Goal: Task Accomplishment & Management: Manage account settings

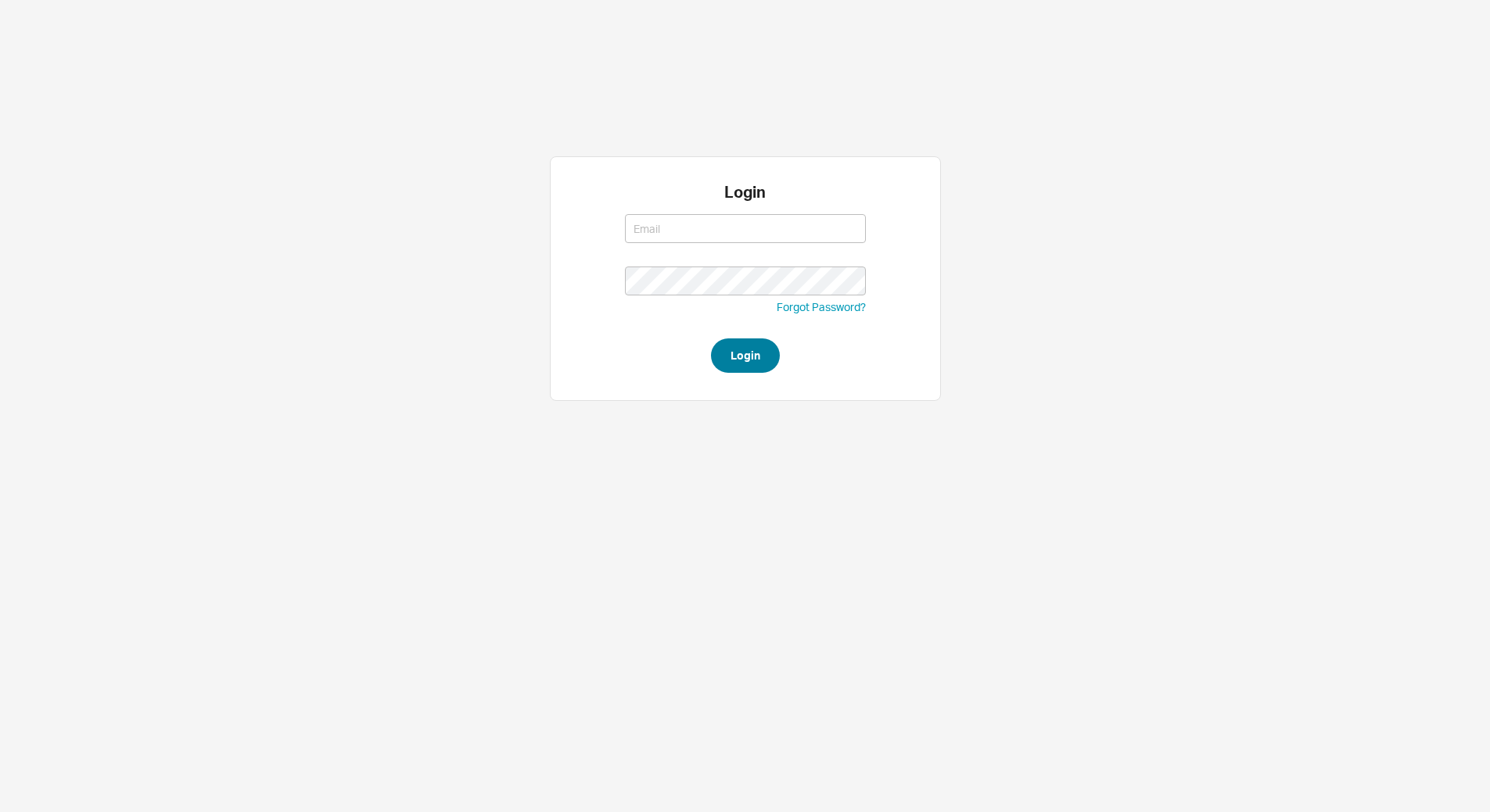
type input "[EMAIL_ADDRESS][DOMAIN_NAME]"
type input "yitz@homeandstone.com"
click at [748, 350] on button "Login" at bounding box center [745, 355] width 69 height 34
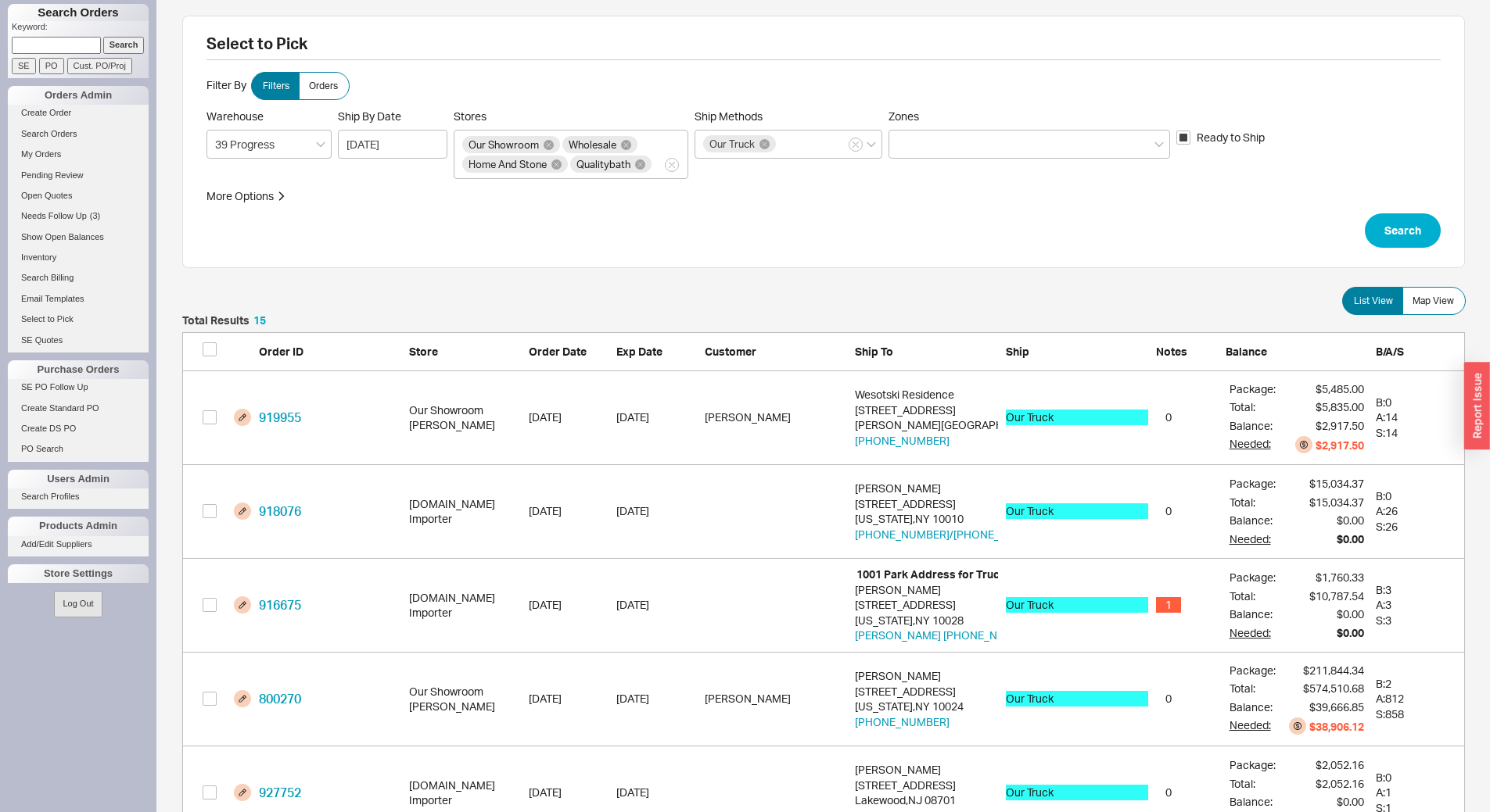
scroll to position [1452, 1271]
click at [1450, 301] on span "Map View" at bounding box center [1432, 301] width 41 height 13
click at [0, 0] on input "Map View" at bounding box center [0, 0] width 0 height 0
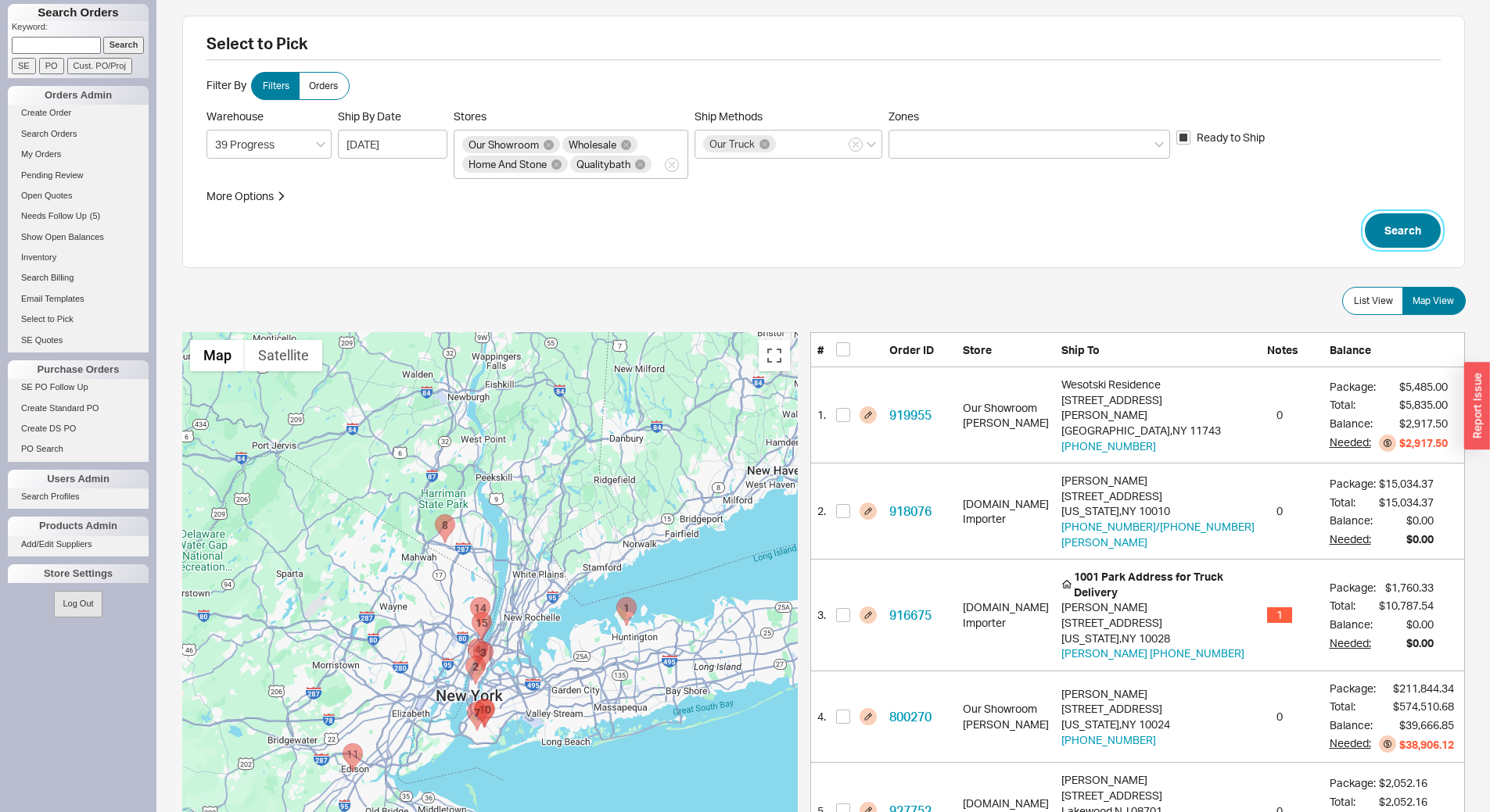
click at [1401, 230] on button "Search" at bounding box center [1402, 230] width 76 height 34
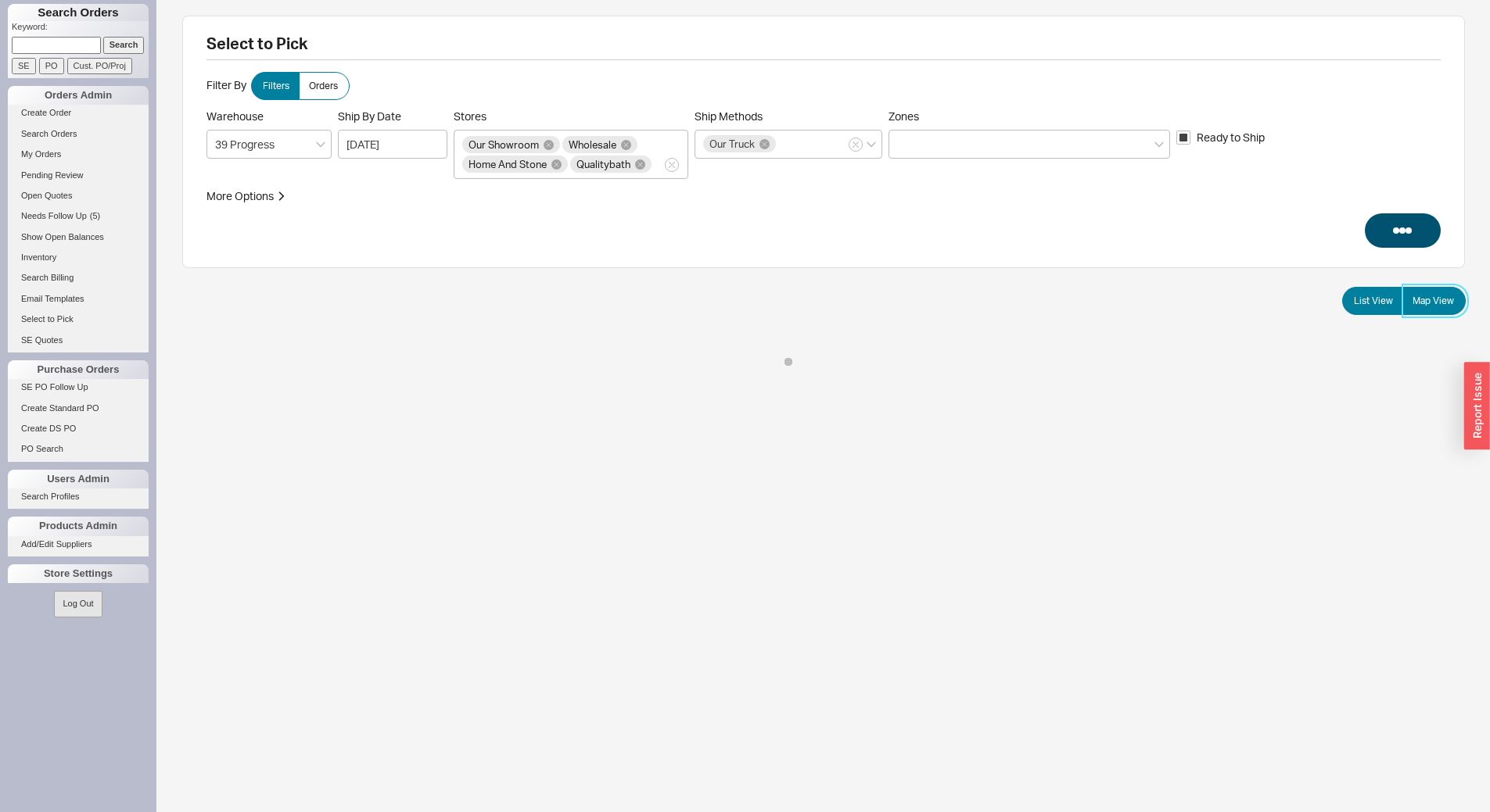
click at [1456, 306] on label "Map View" at bounding box center [1434, 301] width 64 height 28
click at [0, 0] on input "Map View" at bounding box center [0, 0] width 0 height 0
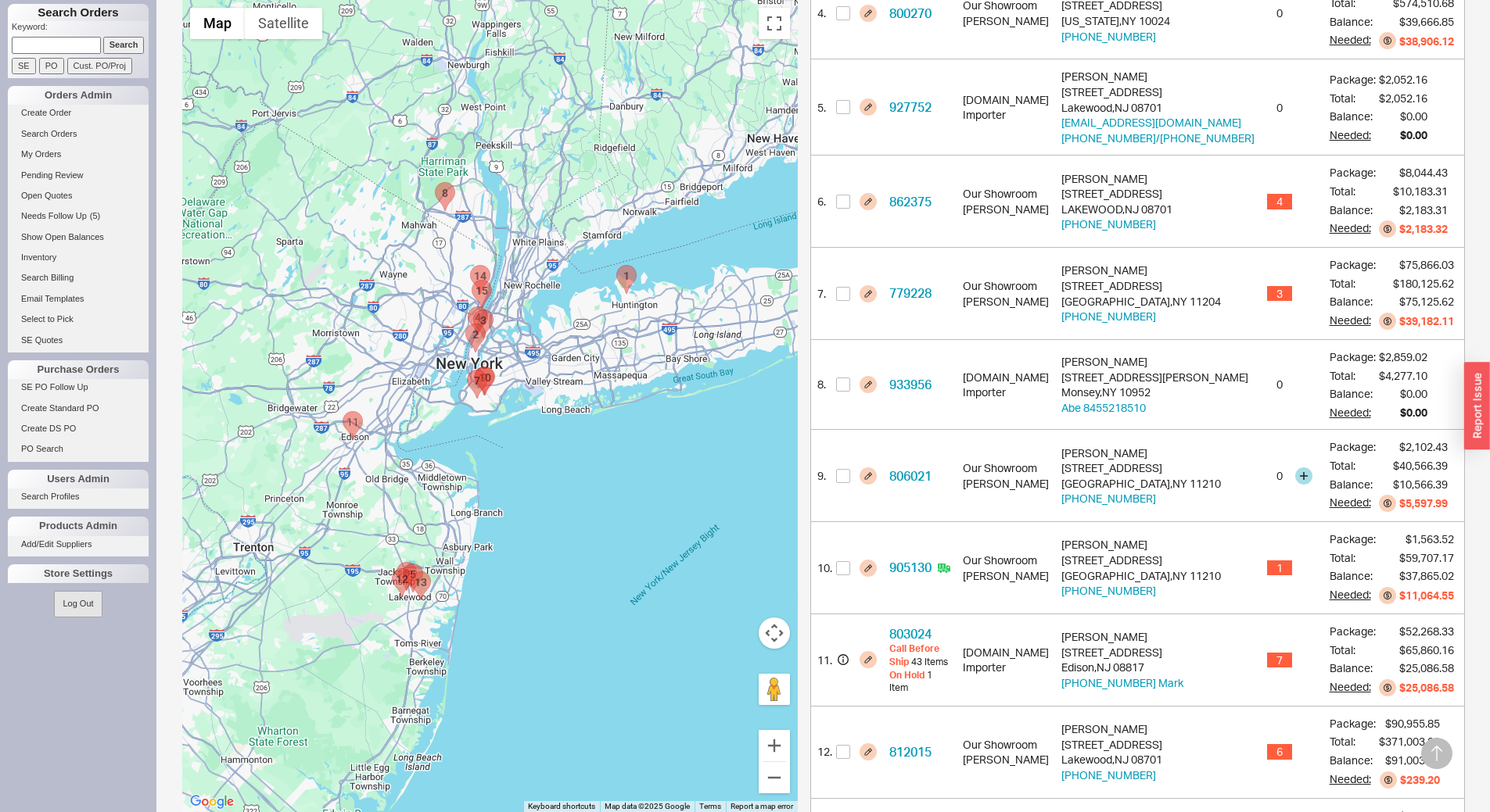
scroll to position [782, 0]
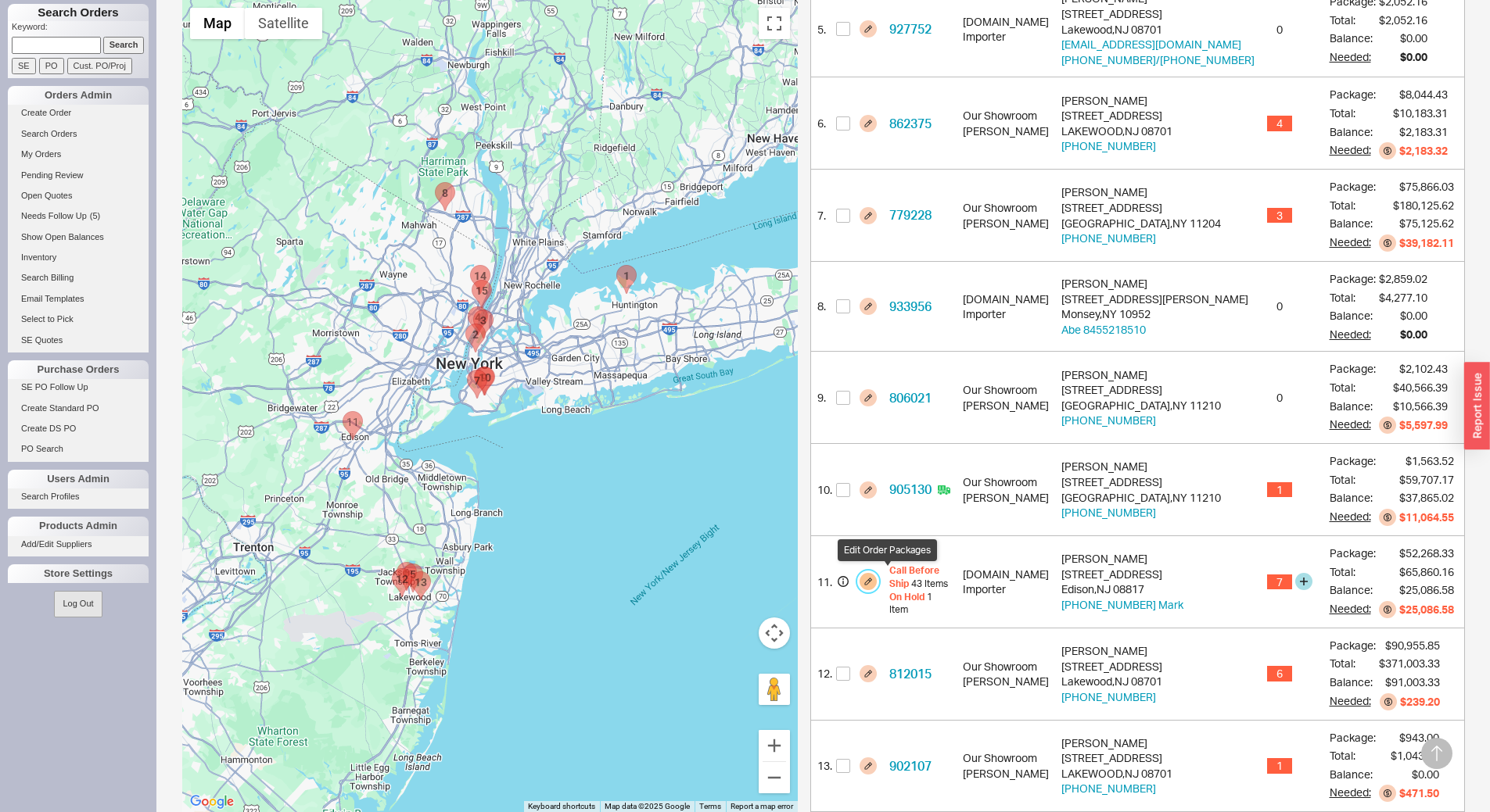
click at [877, 578] on button "button" at bounding box center [868, 581] width 18 height 18
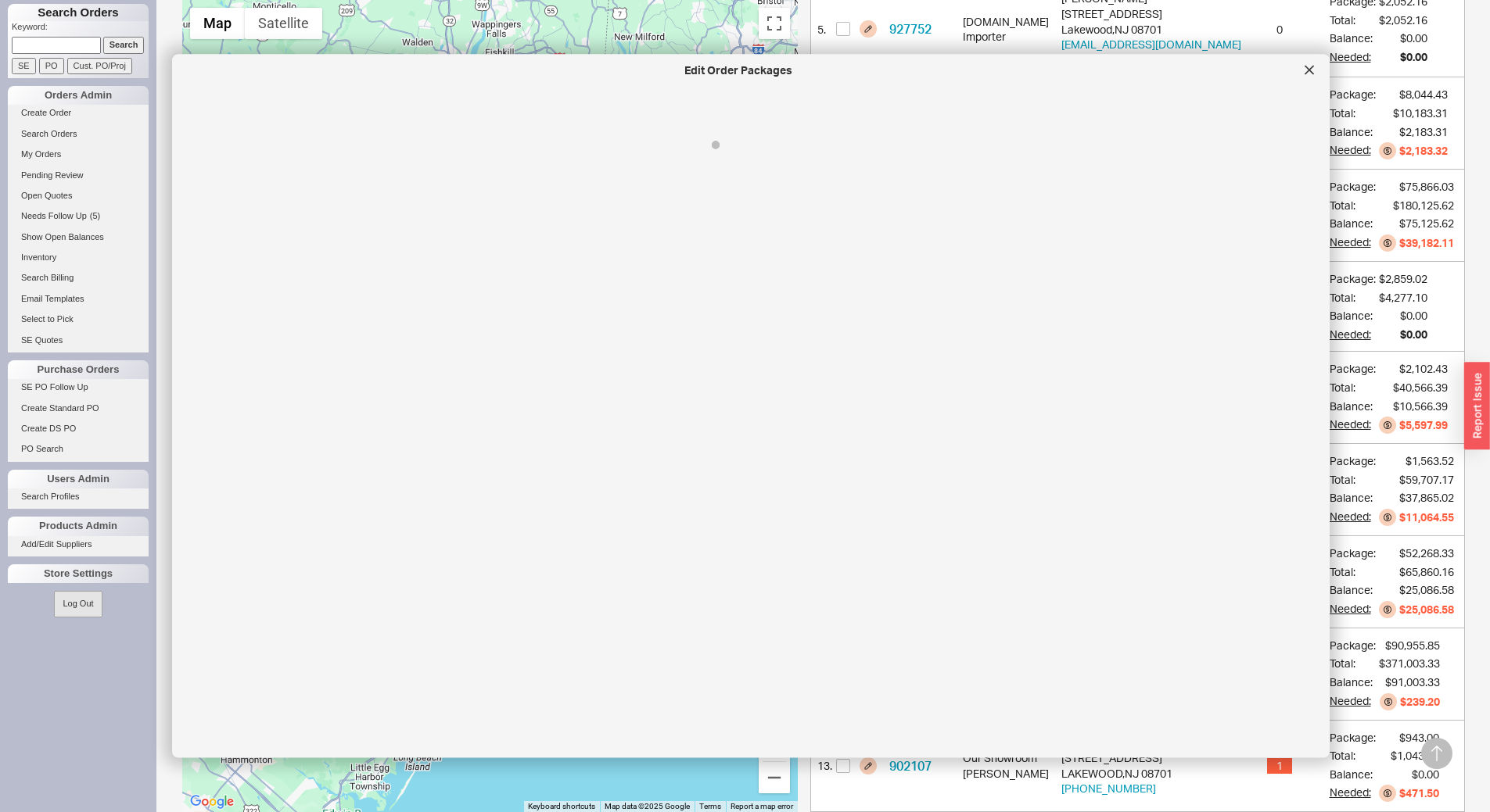
select select "Call Before Ship"
select select "8"
select select "Call Before Ship"
select select "8"
select select "Call Before Ship"
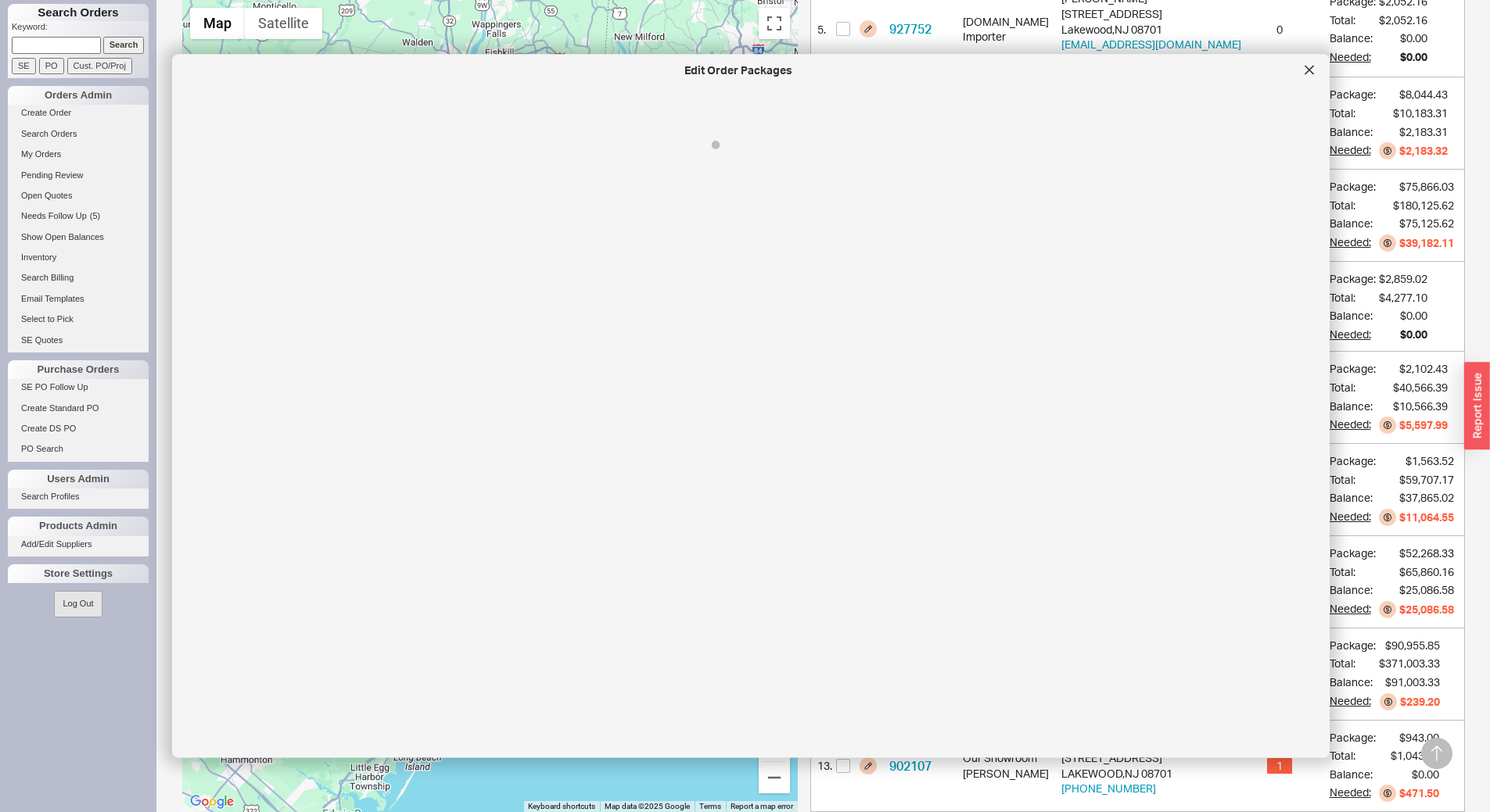
select select "8"
select select "Call Before Ship"
select select "8"
select select "Call Before Ship"
select select "8"
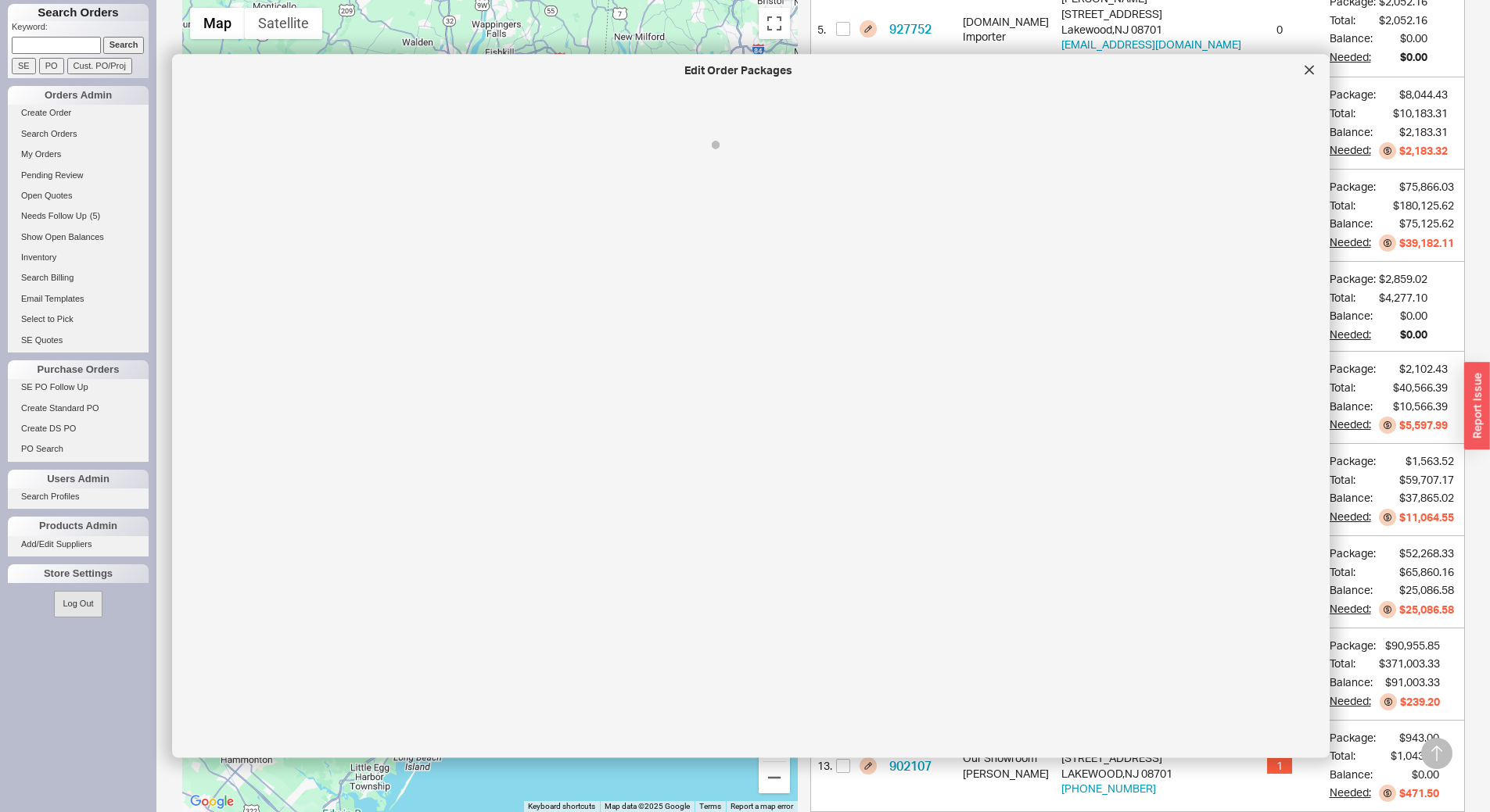
select select "Call Before Ship"
select select "8"
select select "Call Before Ship"
select select "8"
select select "Call Before Ship"
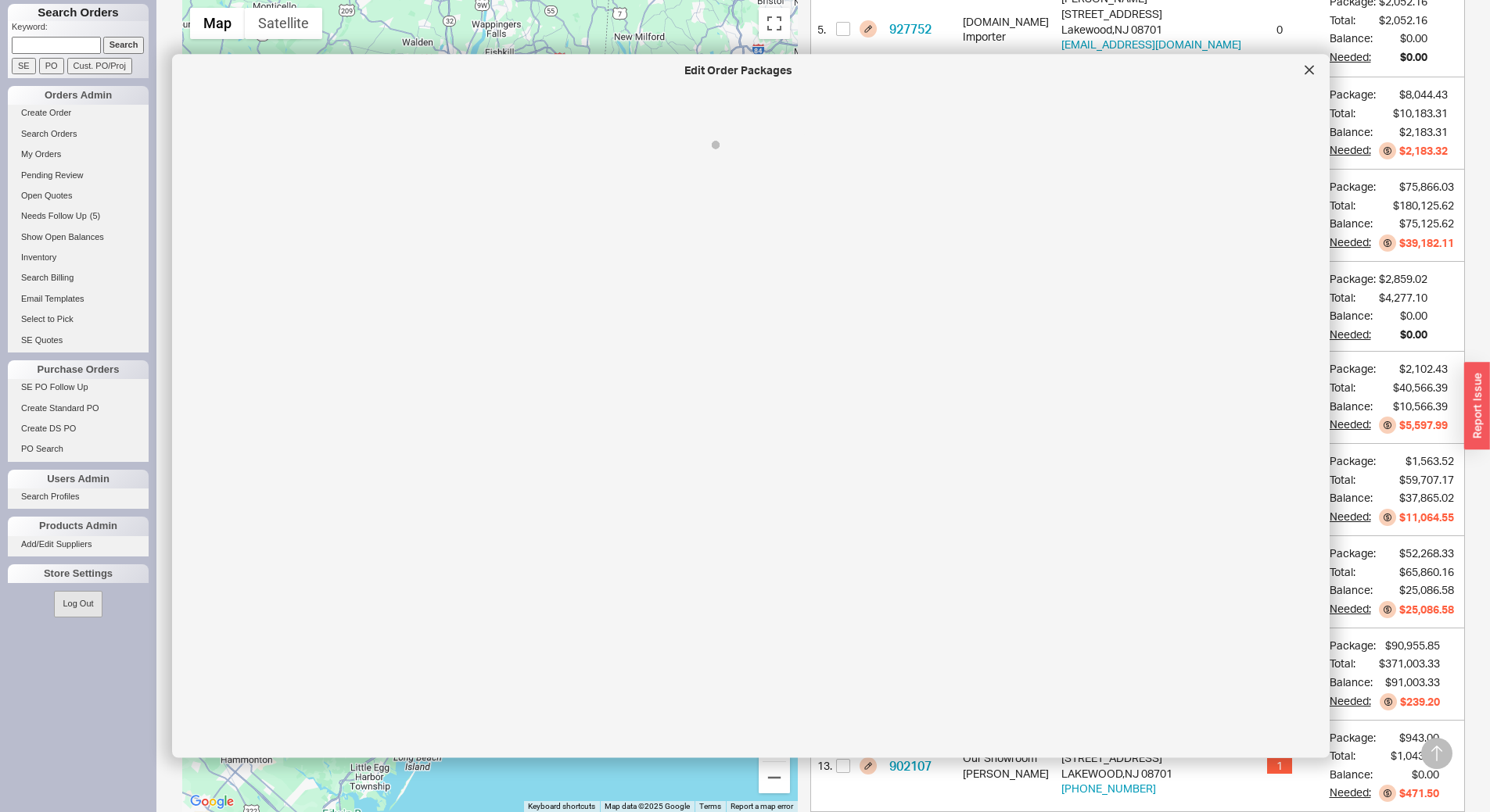
select select "8"
select select "Call Before Ship"
select select "8"
select select "Call Before Ship"
select select "8"
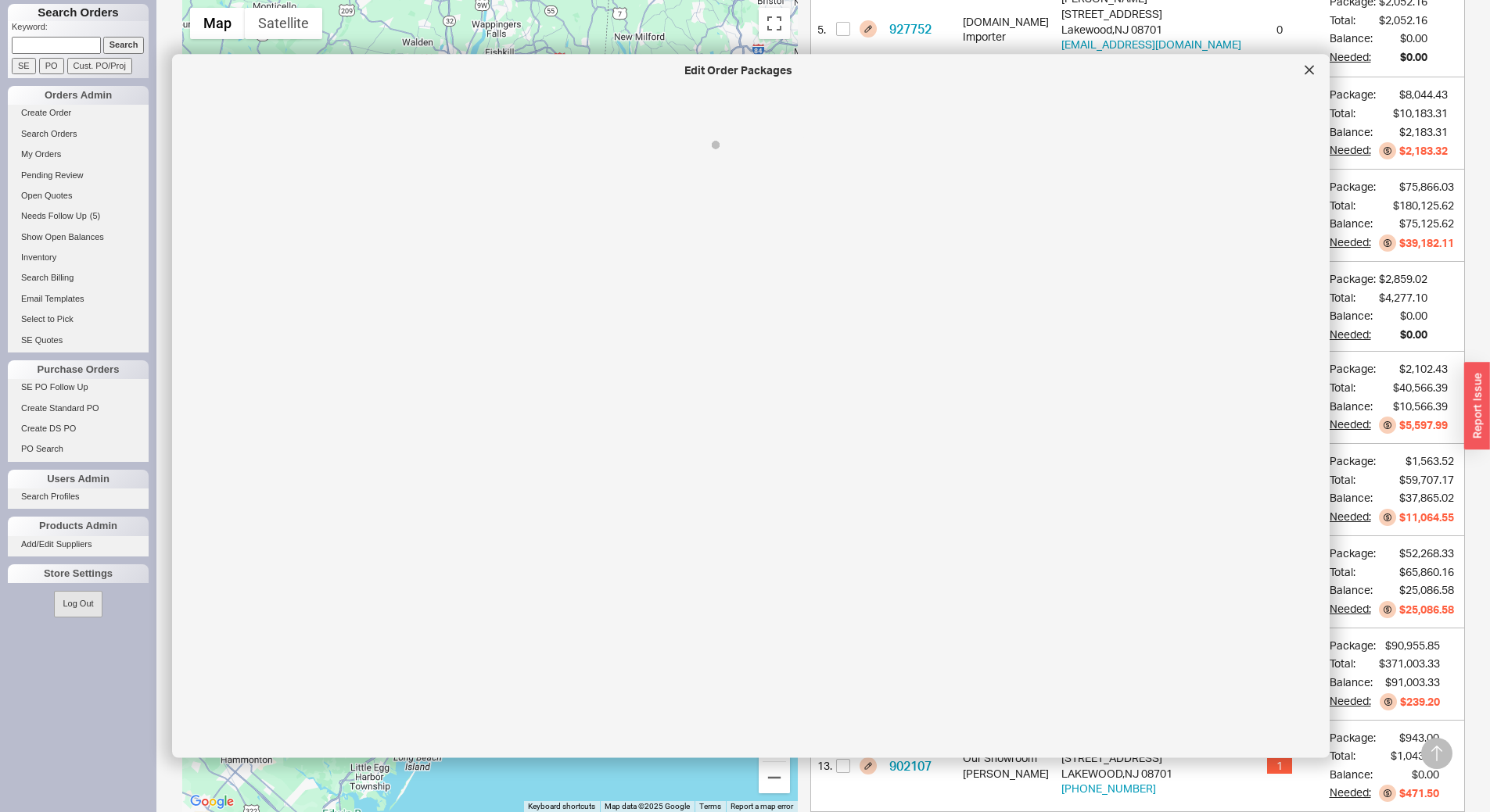
select select "Call Before Ship"
select select "8"
select select "Call Before Ship"
select select "8"
select select "Call Before Ship"
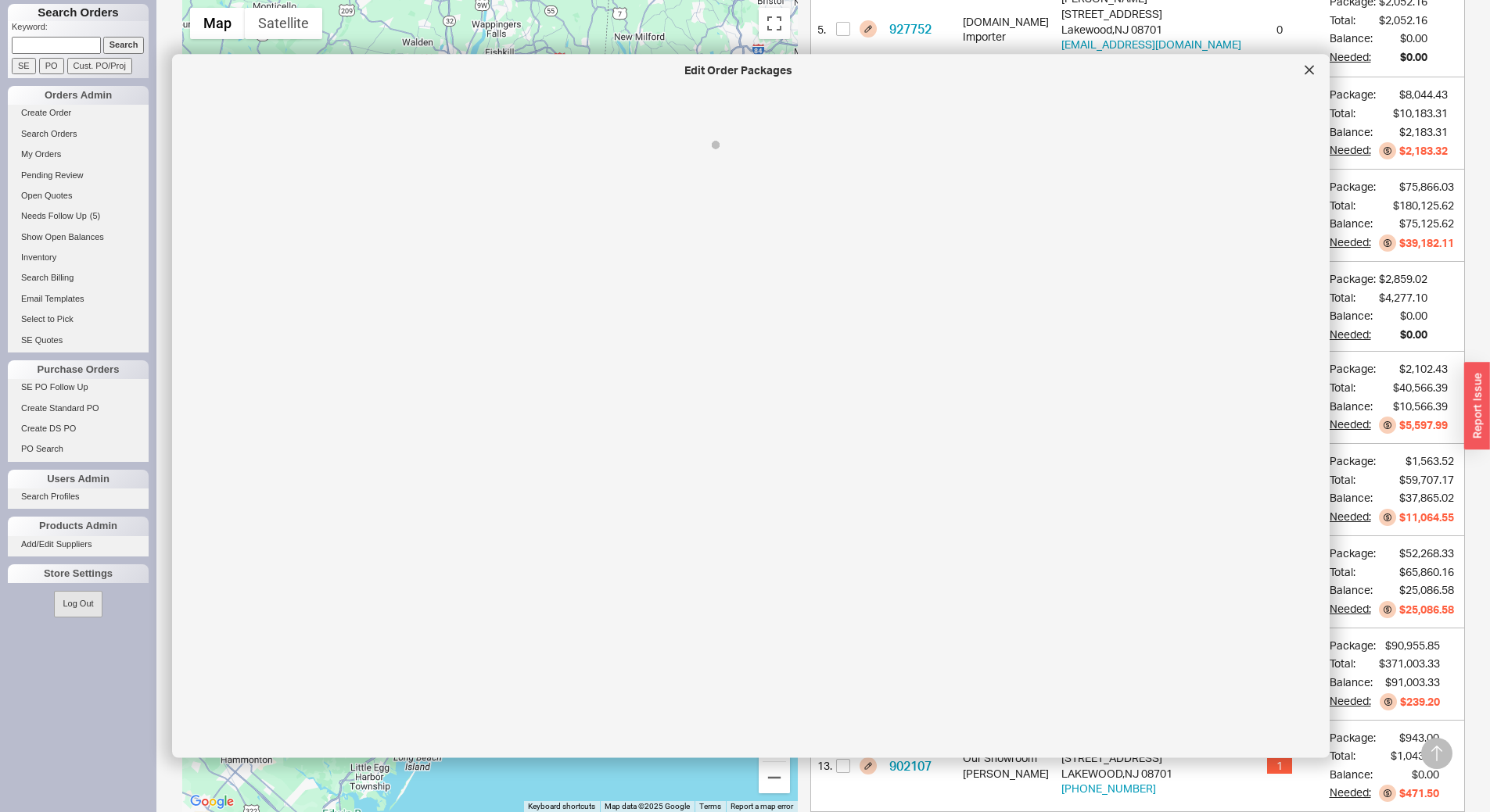
select select "8"
select select "Call Before Ship"
select select "8"
select select "Call Before Ship"
select select "8"
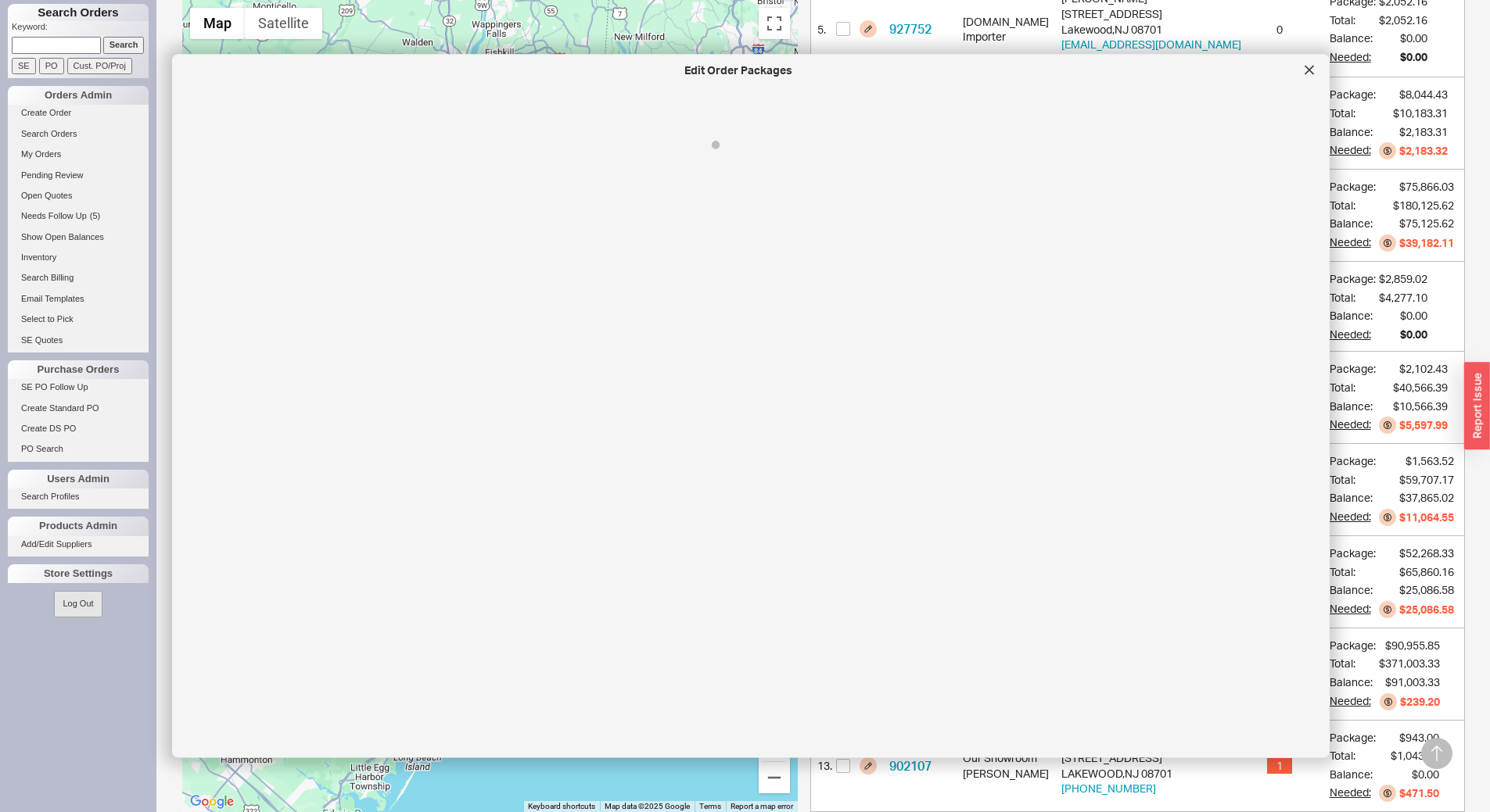
select select "Call Before Ship"
select select "8"
select select "Call Before Ship"
select select "8"
select select "Call Before Ship"
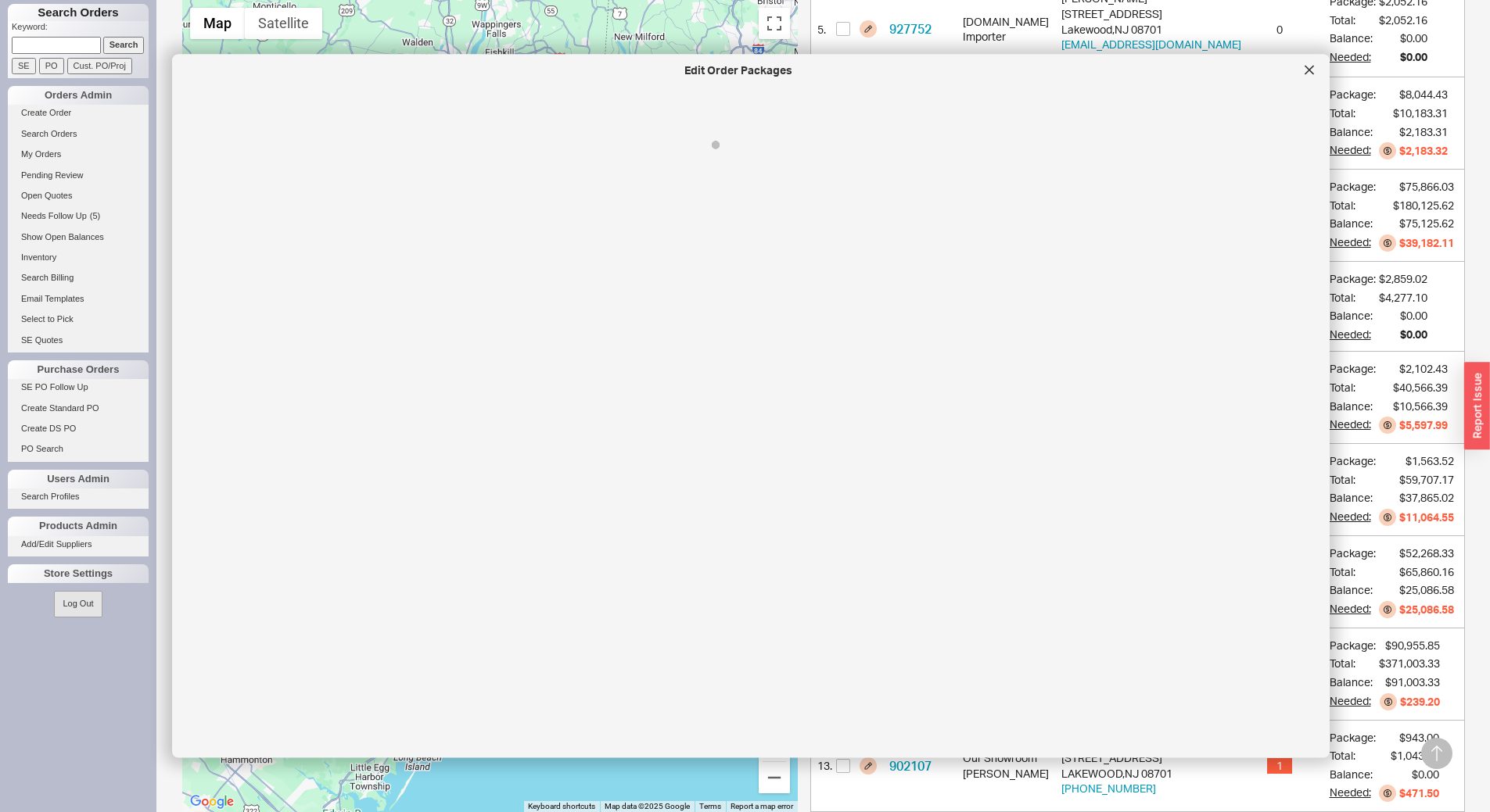
select select "8"
select select "Call Before Ship"
select select "8"
select select "Call Before Ship"
select select "8"
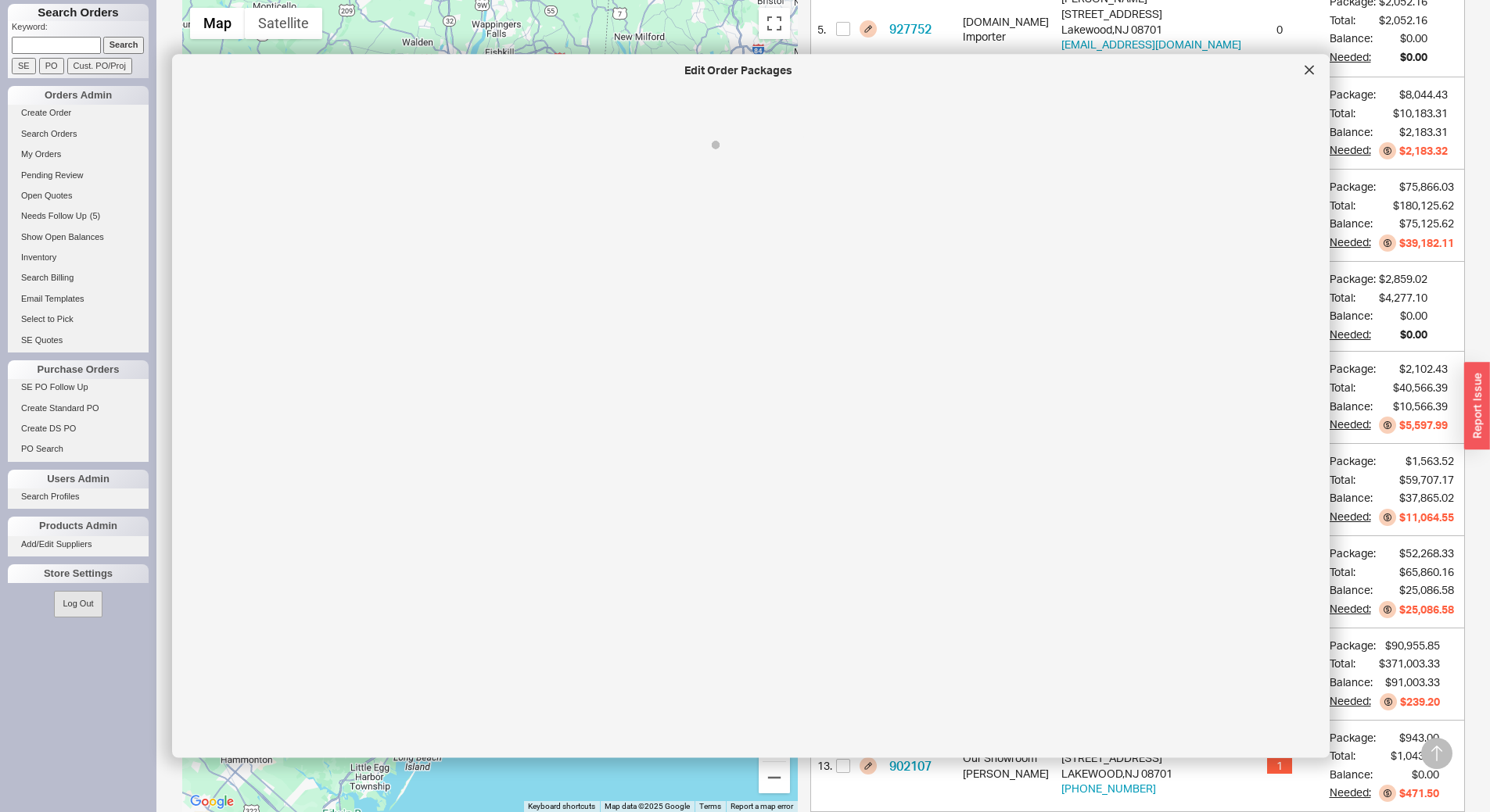
select select "Call Before Ship"
select select "8"
select select "Call Before Ship"
select select "8"
select select "Call Before Ship"
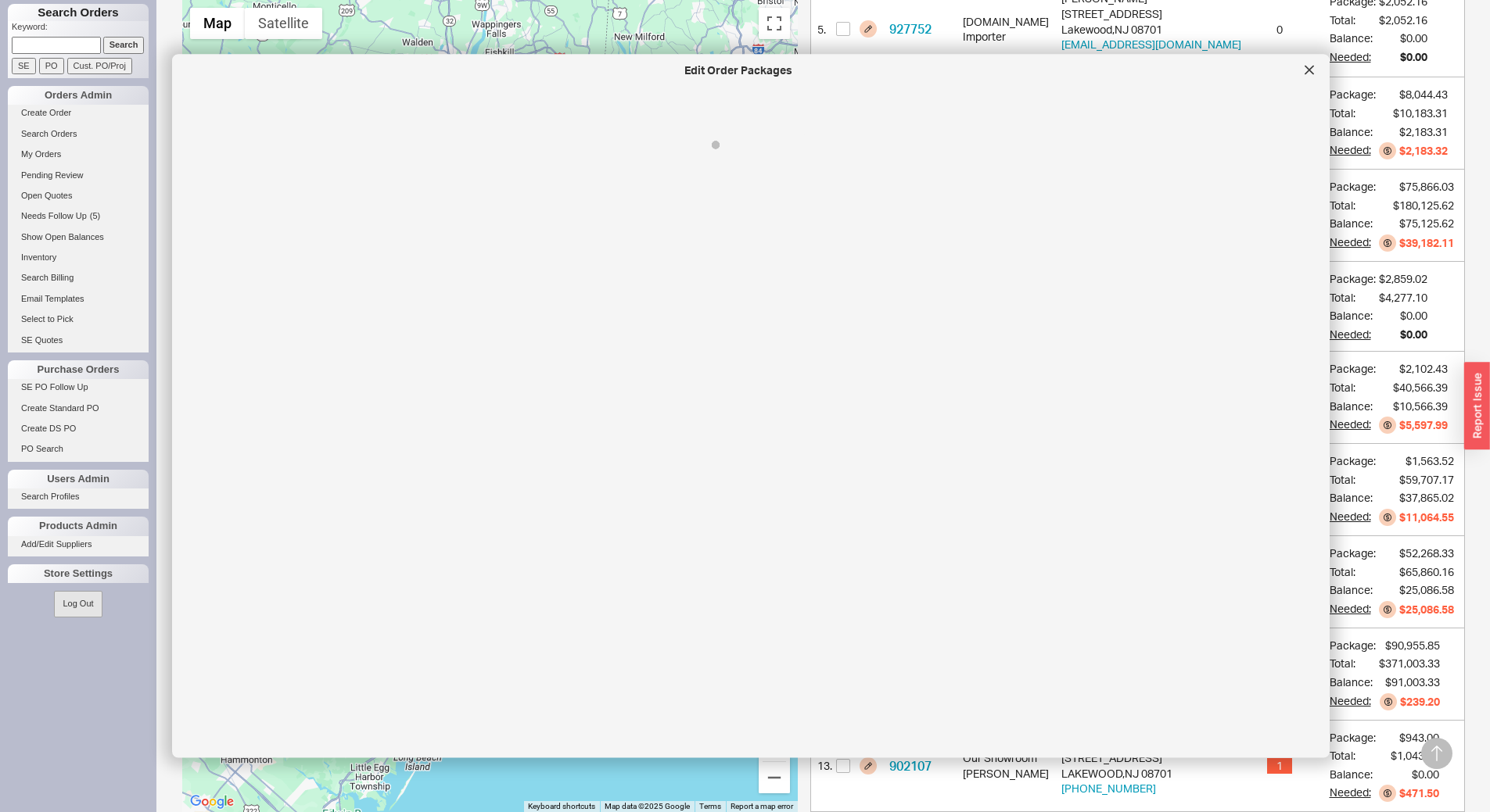
select select "8"
select select "Call Before Ship"
select select "8"
select select "Call Before Ship"
select select "8"
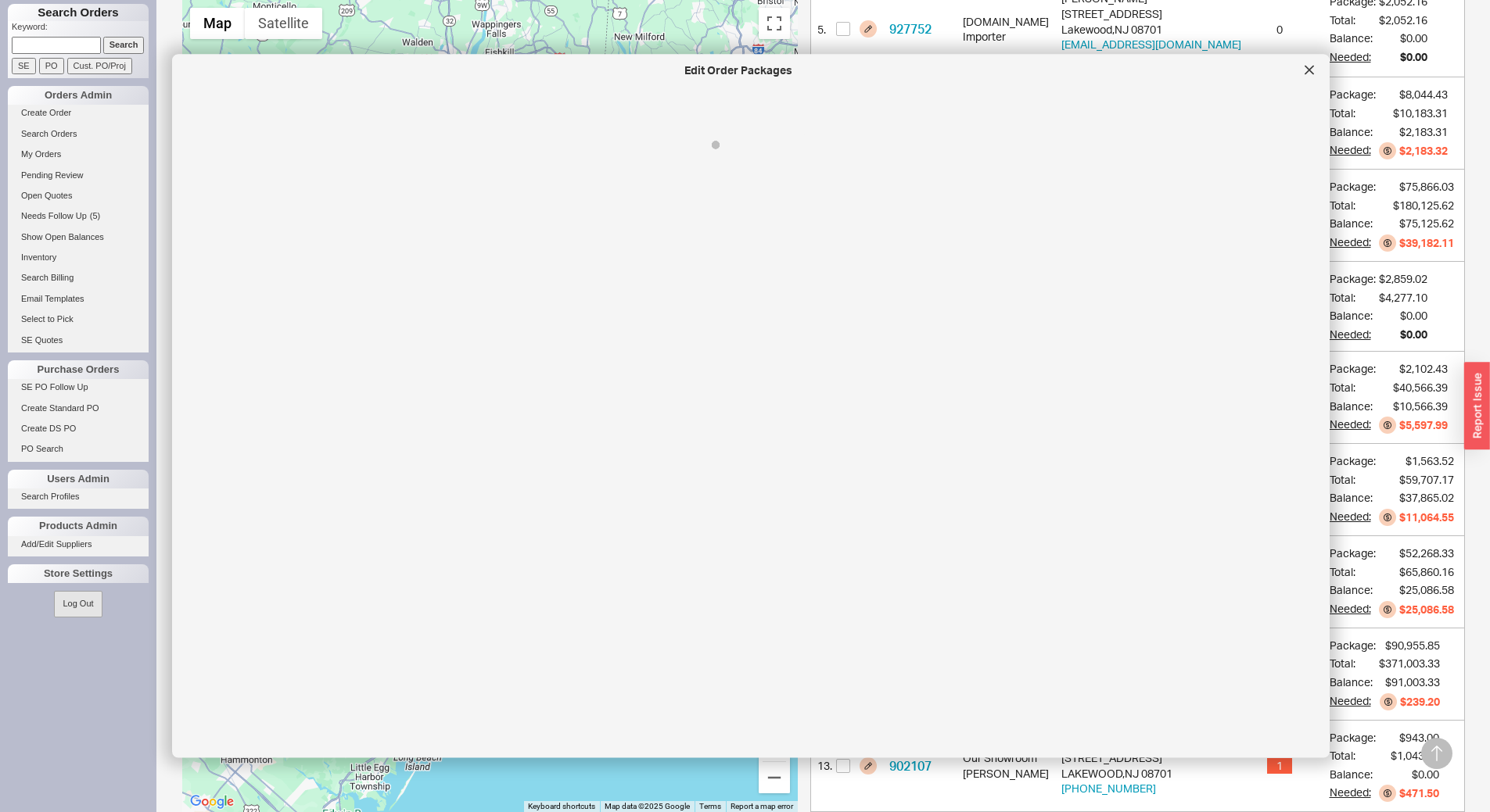
select select "Call Before Ship"
select select "8"
select select "Call Before Ship"
select select "8"
select select "Call Before Ship"
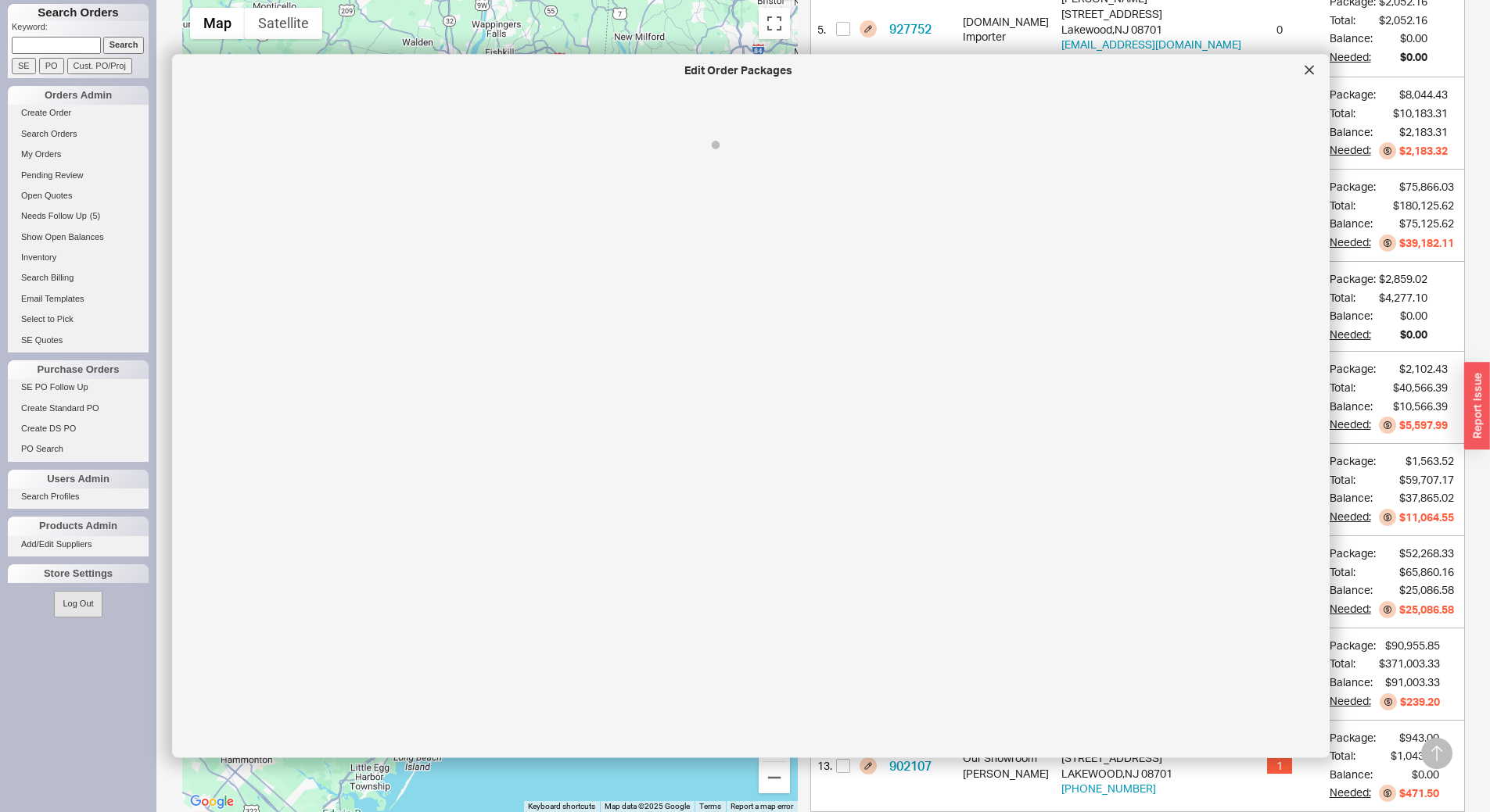
select select "8"
select select "On Hold"
select select "8"
select select "Call Before Ship"
select select "8"
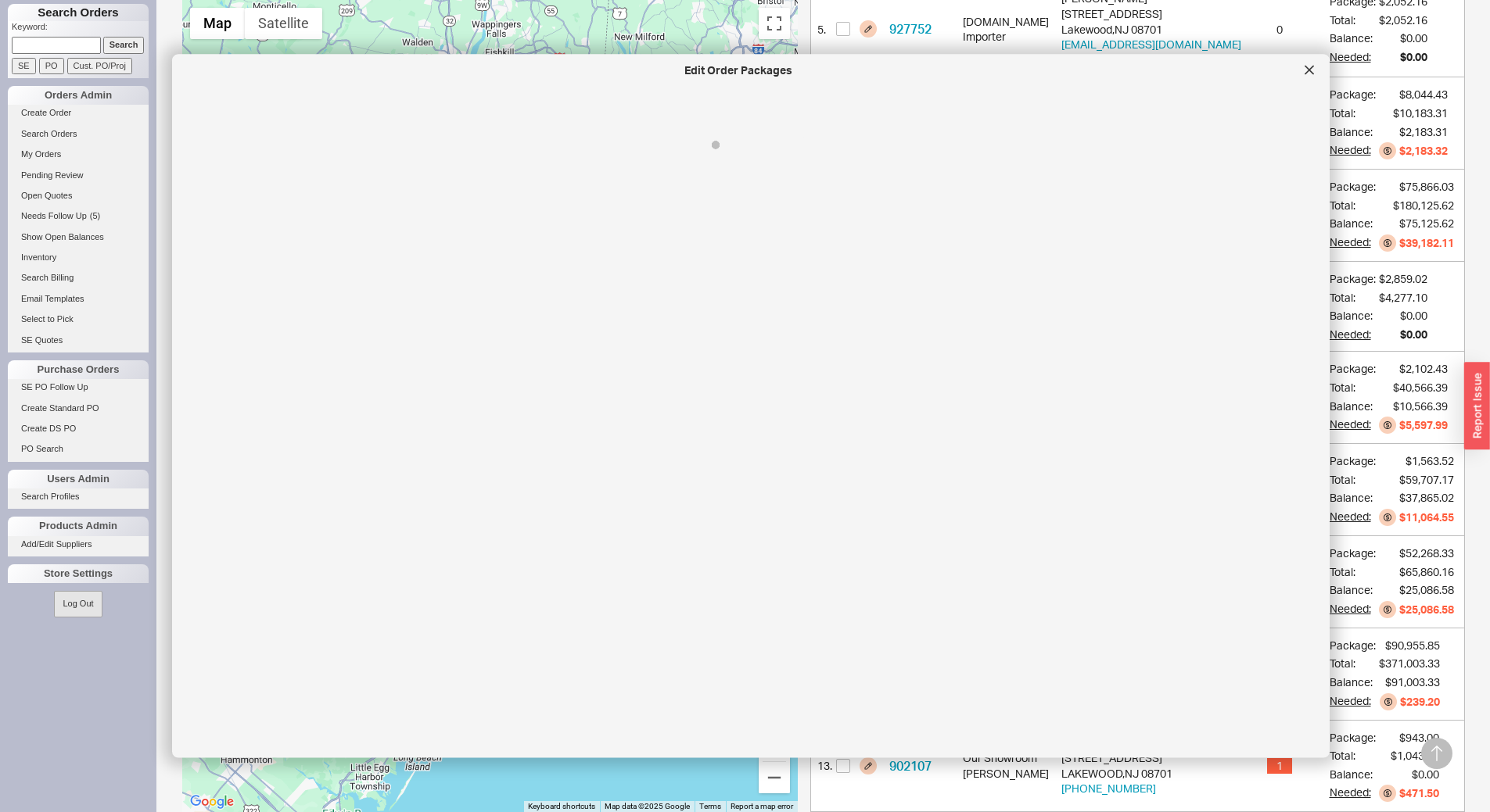
select select "Call Before Ship"
select select "8"
select select "Call Before Ship"
select select "8"
select select "Call Before Ship"
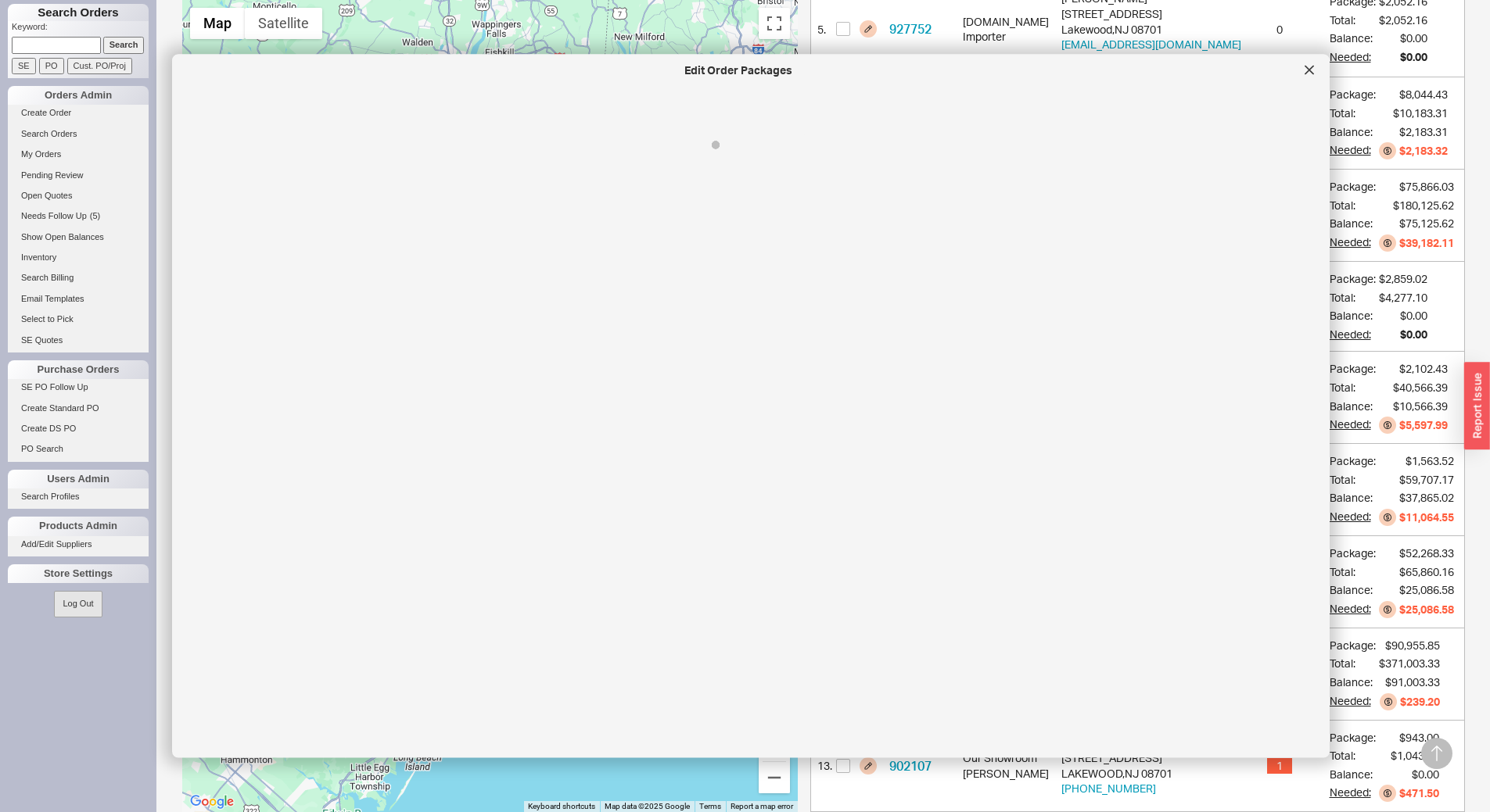
select select "8"
select select "Call Before Ship"
select select "8"
select select "Call Before Ship"
select select "8"
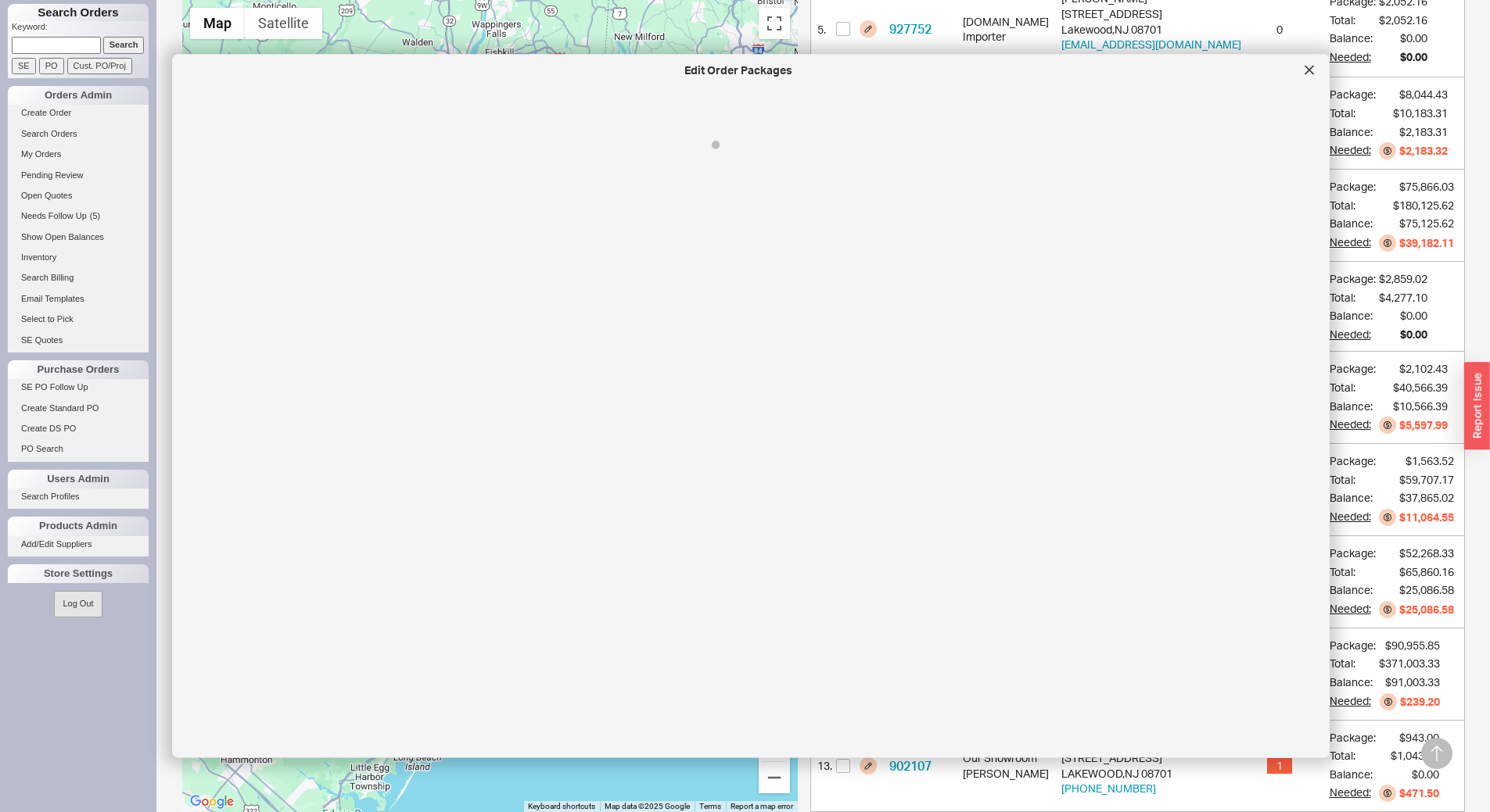
select select "Call Before Ship"
select select "8"
select select "Call Before Ship"
select select "8"
select select "Call Before Ship"
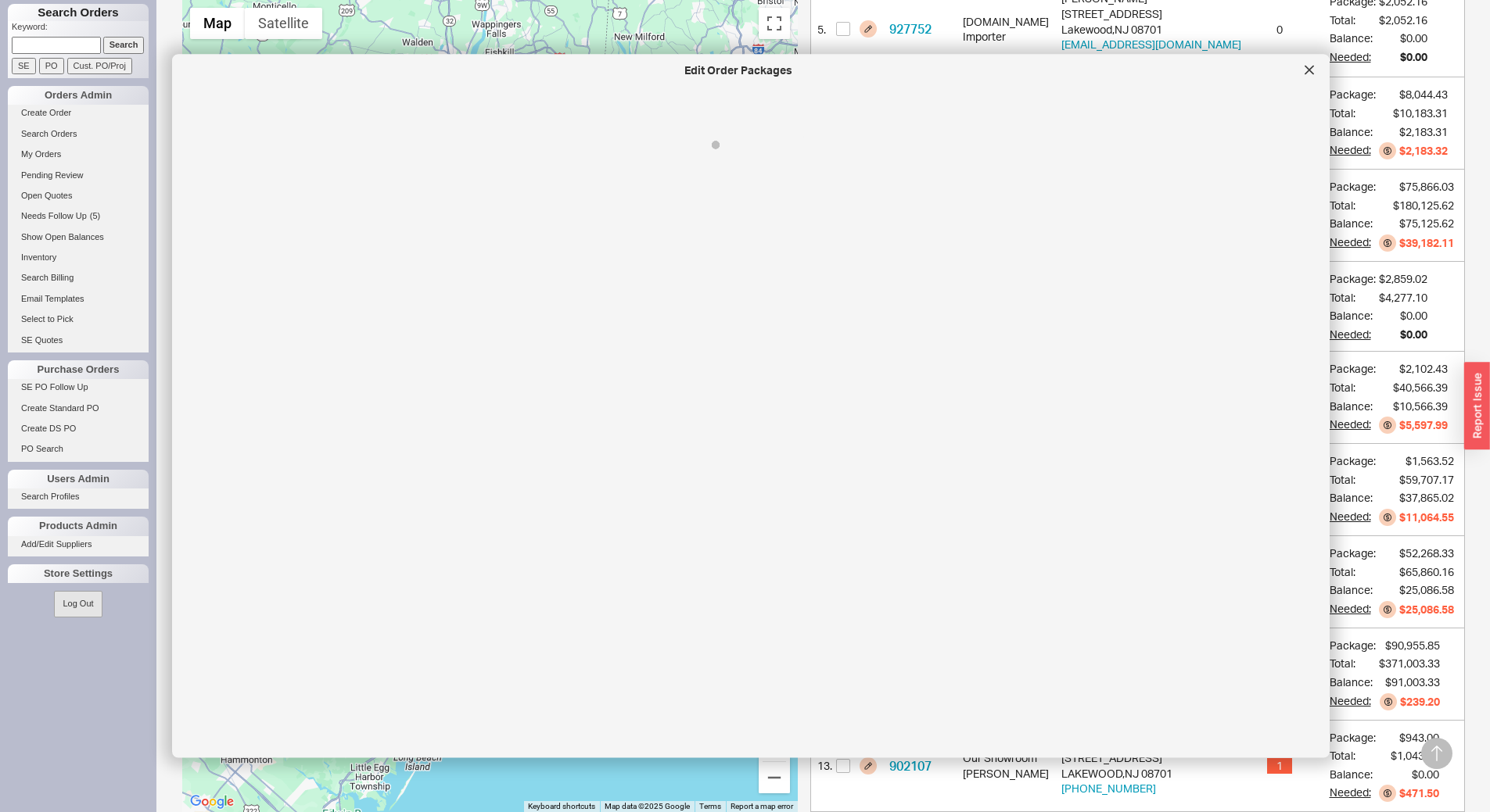
select select "8"
select select "Call Before Ship"
select select "8"
select select "Call Before Ship"
select select "8"
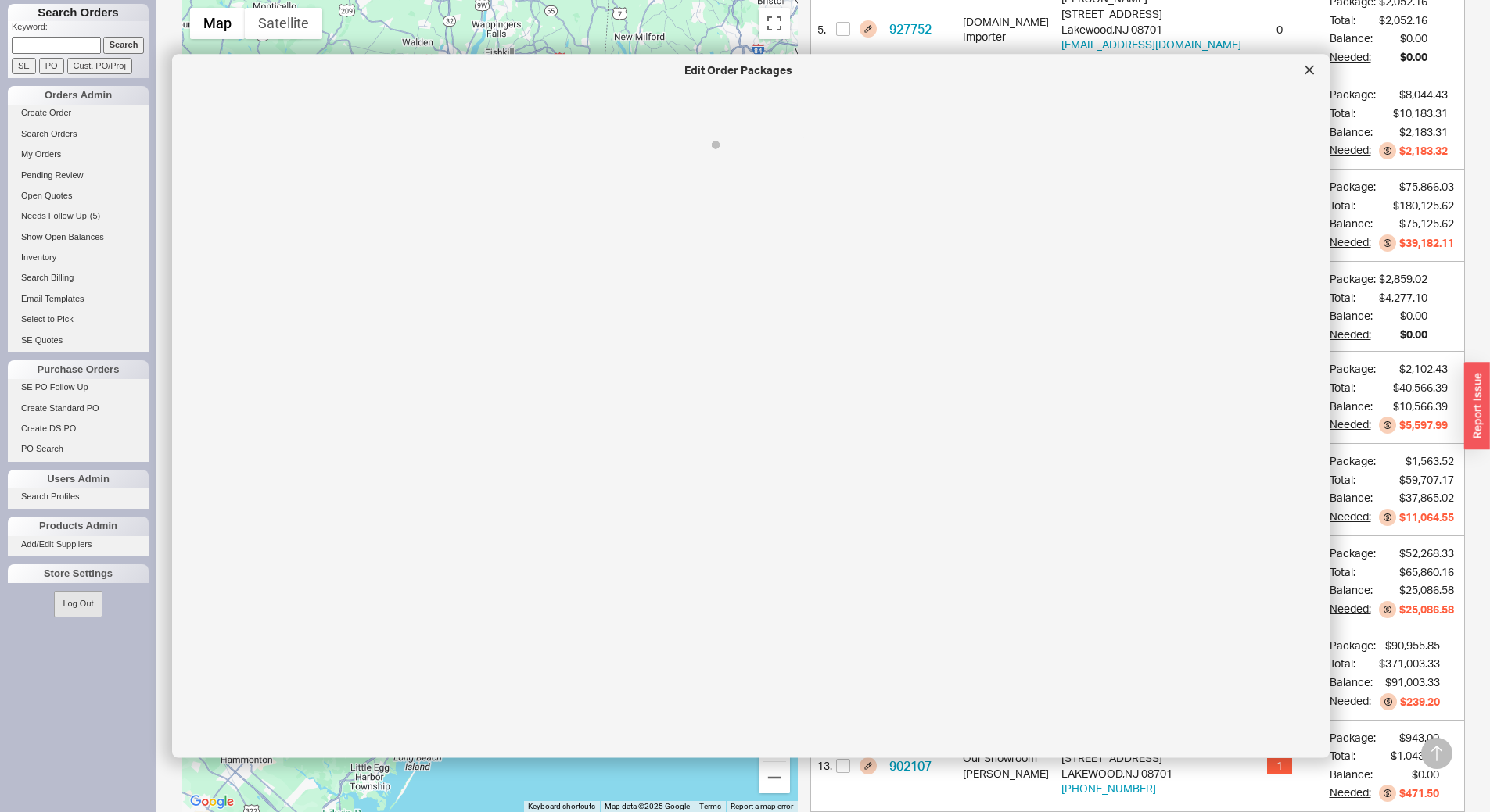
select select "Call Before Ship"
select select "8"
select select "Call Before Ship"
select select "8"
select select "Call Before Ship"
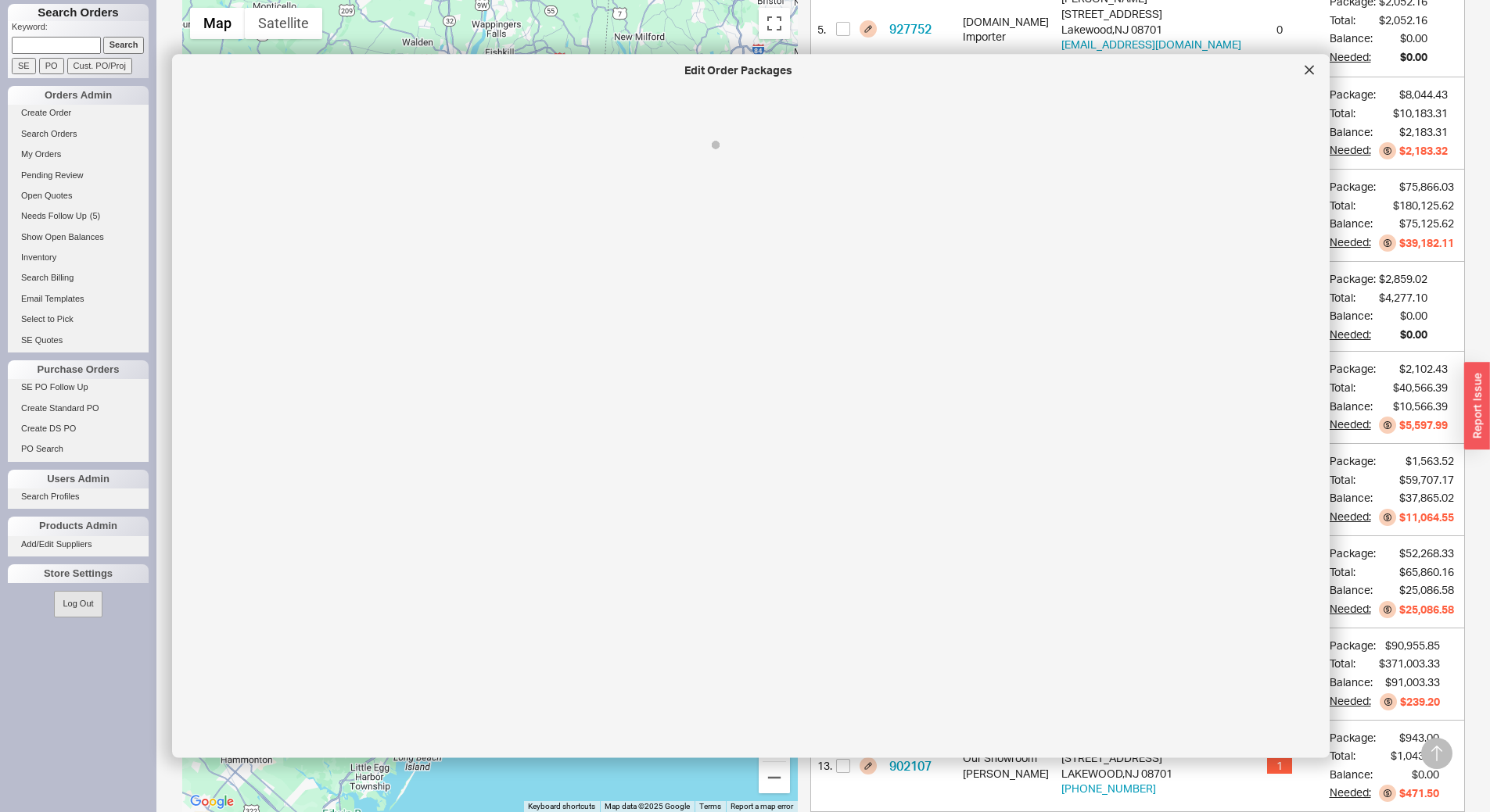
select select "8"
select select "Call Before Ship"
select select "8"
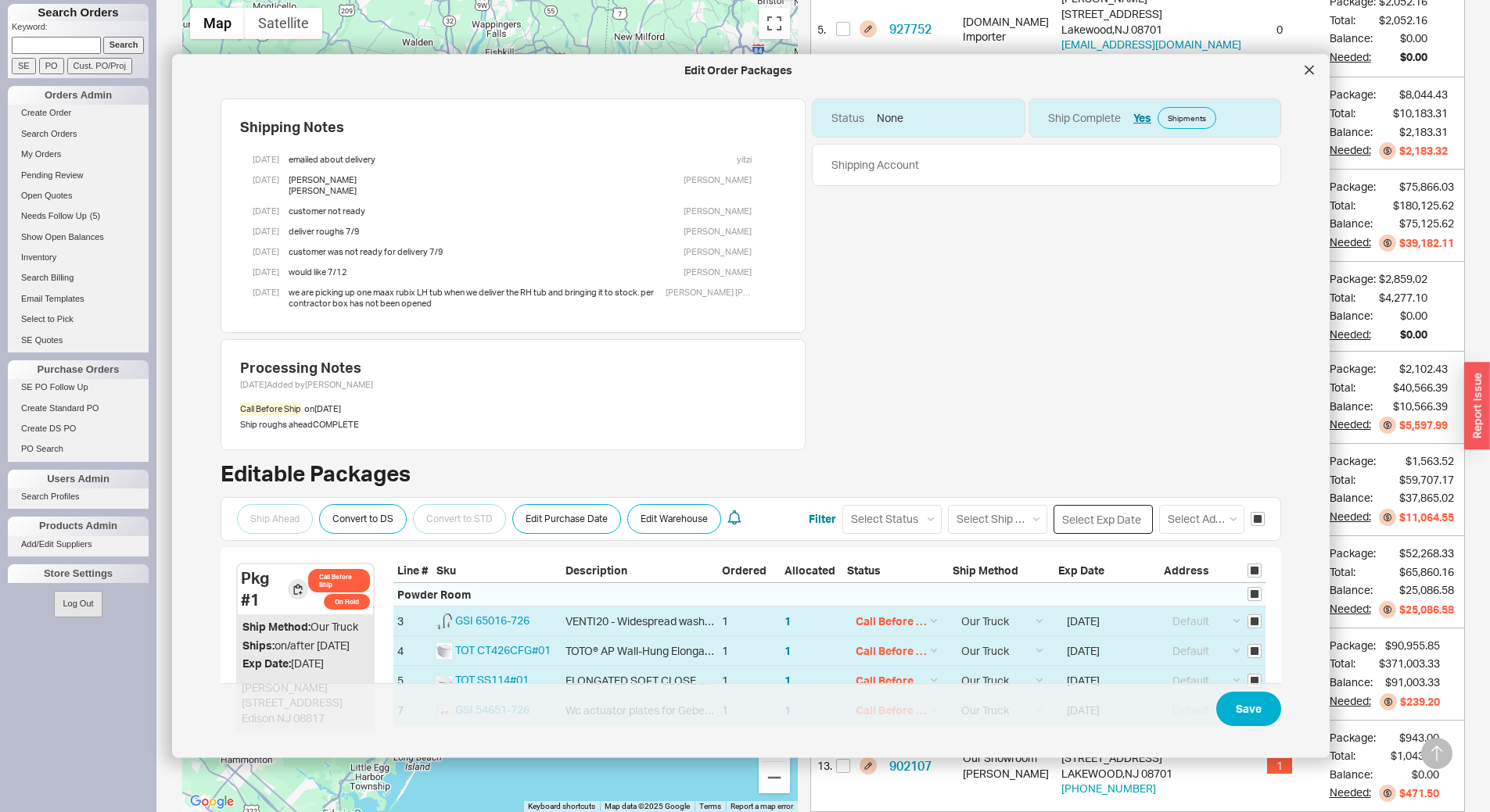
click at [1100, 528] on input at bounding box center [1103, 518] width 100 height 29
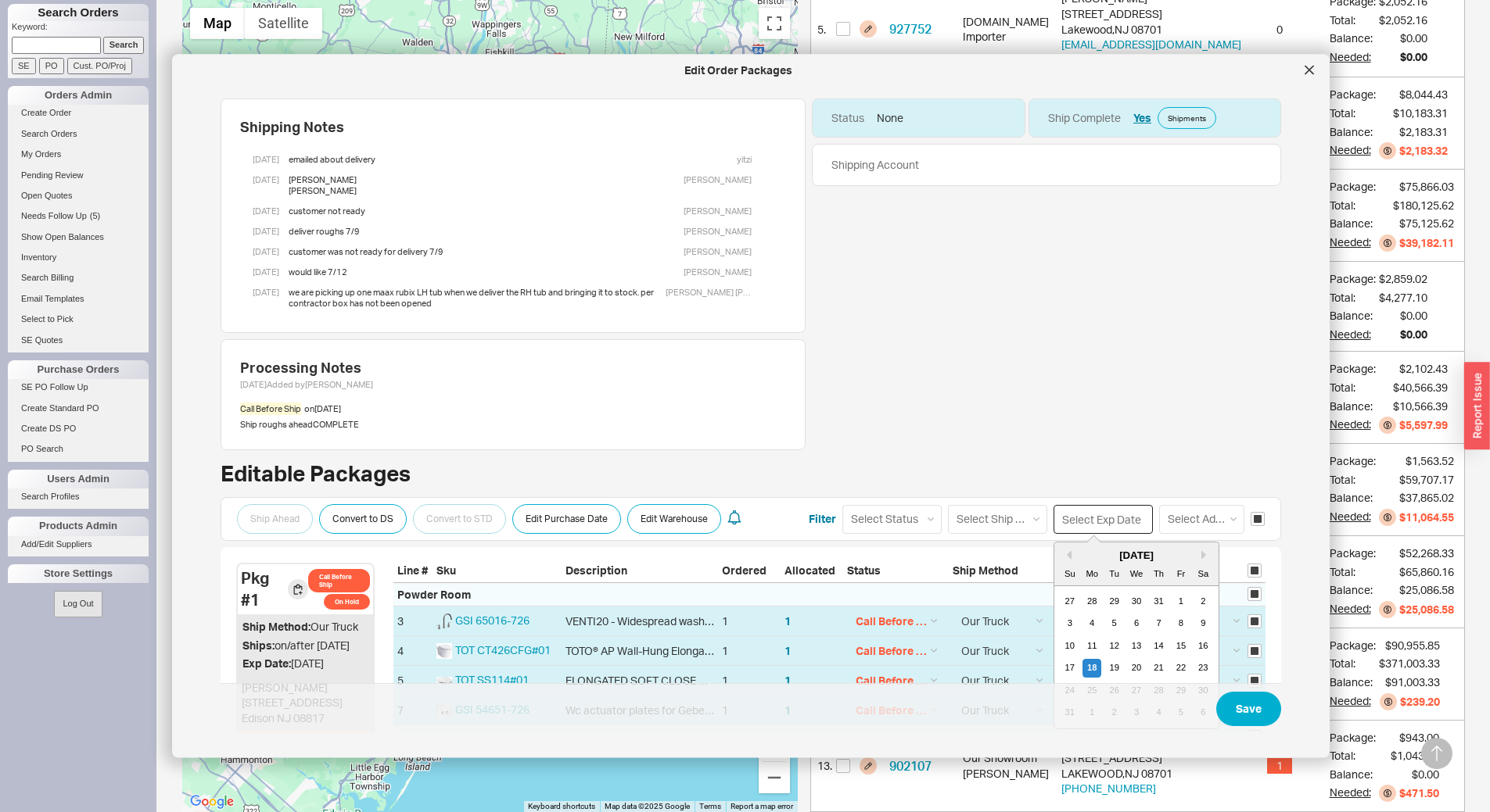
click at [1188, 558] on div "August 2025" at bounding box center [1137, 555] width 164 height 15
click at [1201, 554] on button "Next month" at bounding box center [1205, 553] width 9 height 9
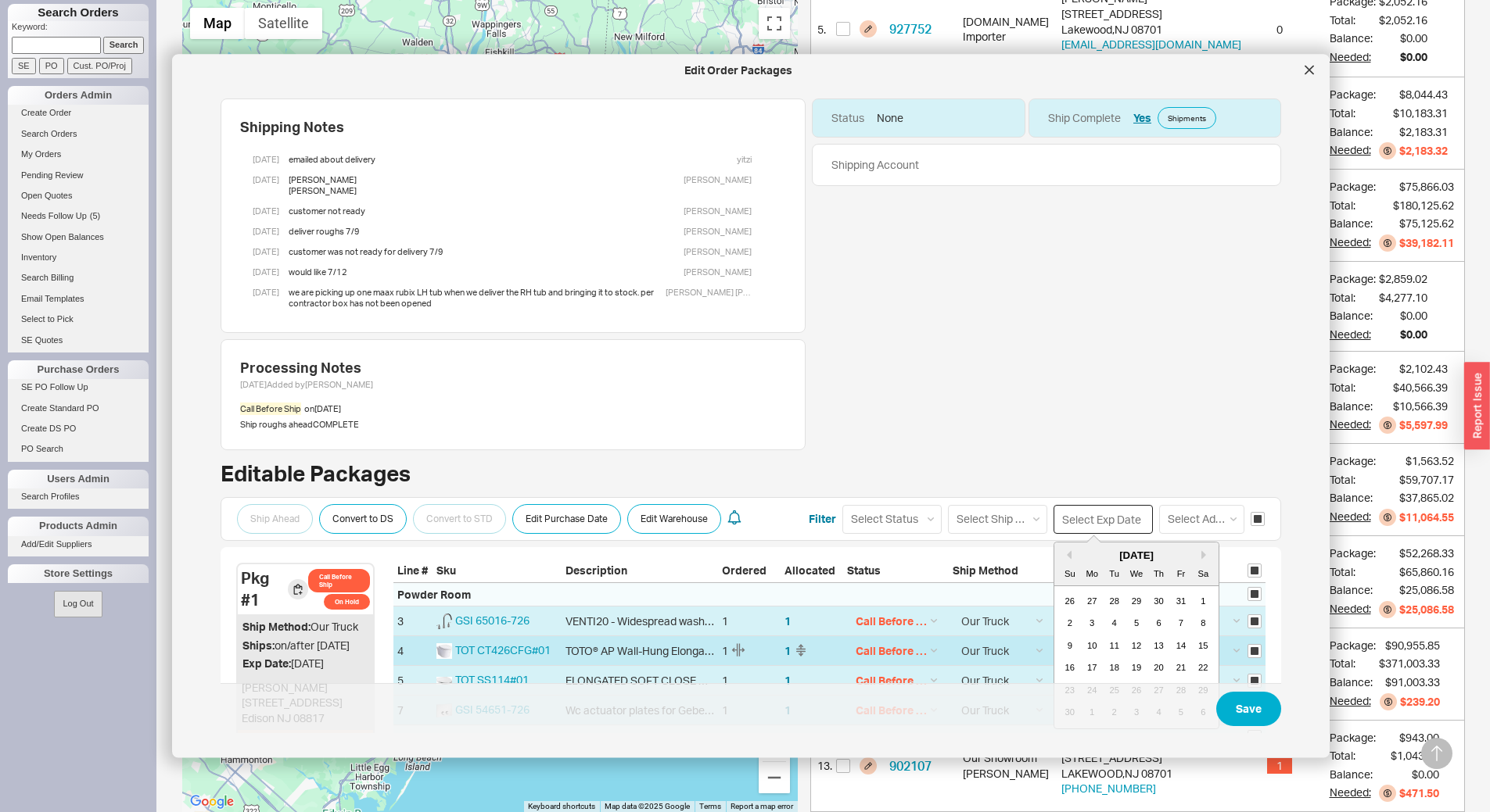
click at [1132, 665] on div "19" at bounding box center [1136, 667] width 18 height 18
type input "11/19/2025"
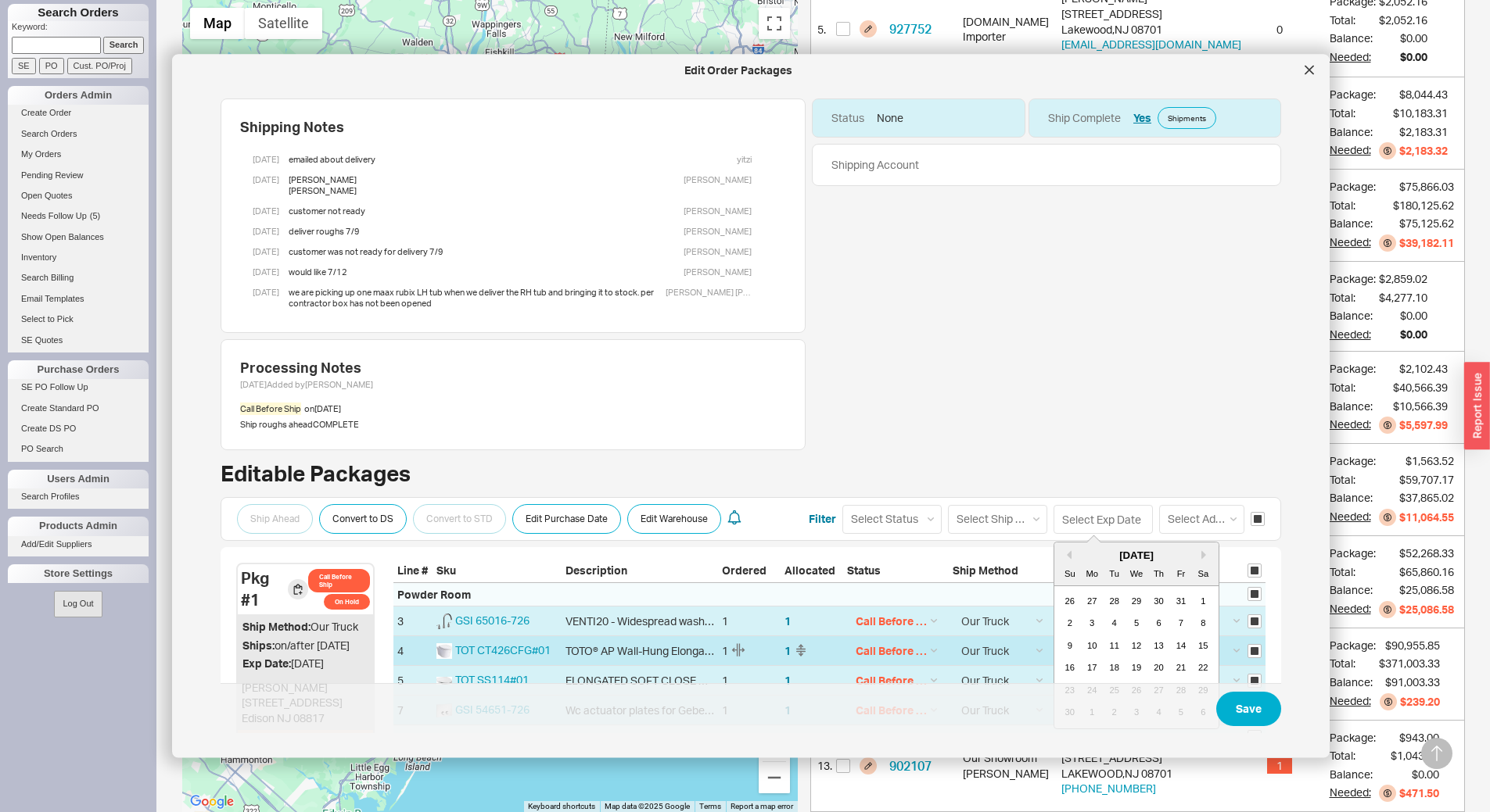
type input "11/19/2025"
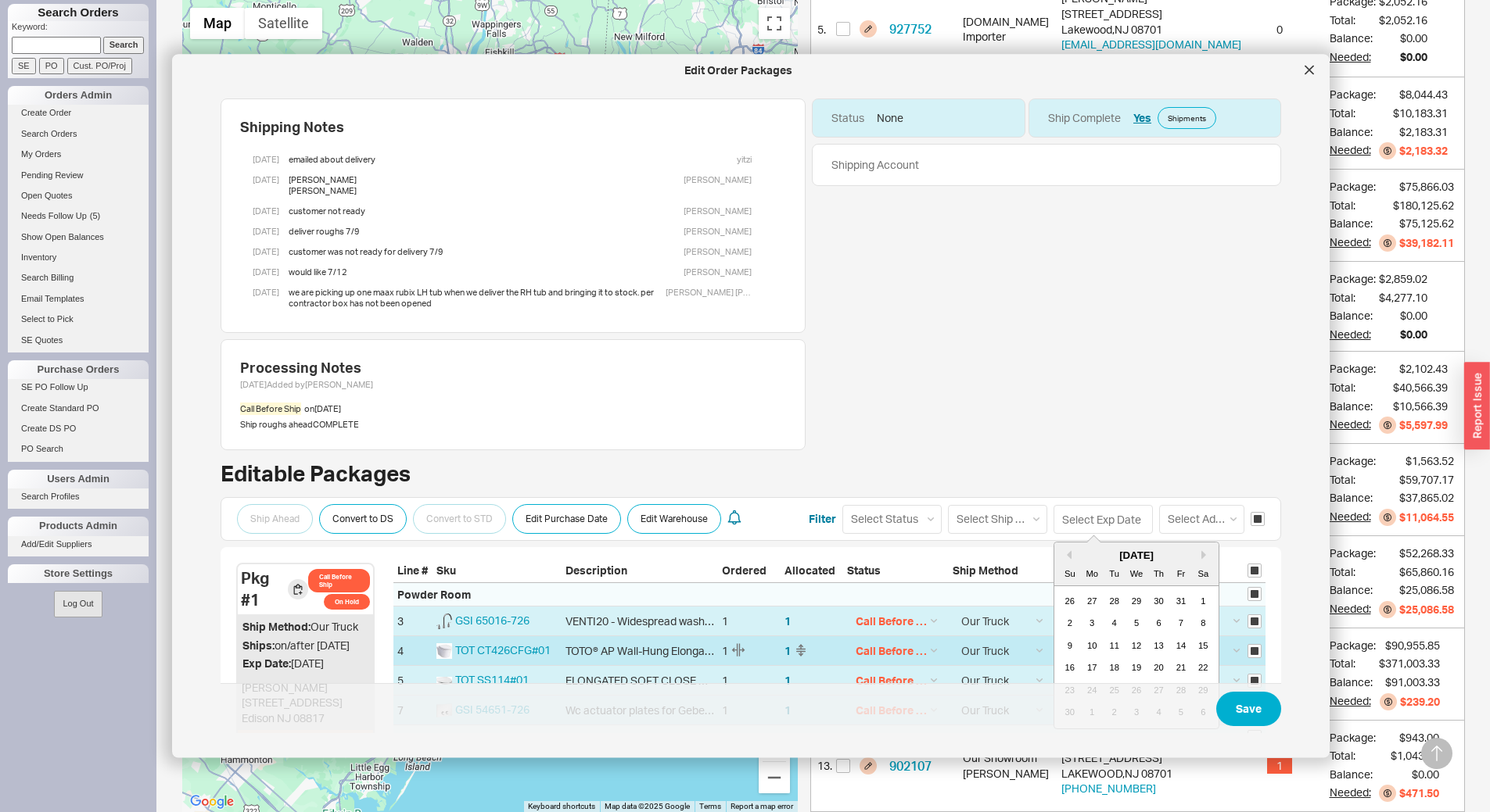
type input "11/19/2025"
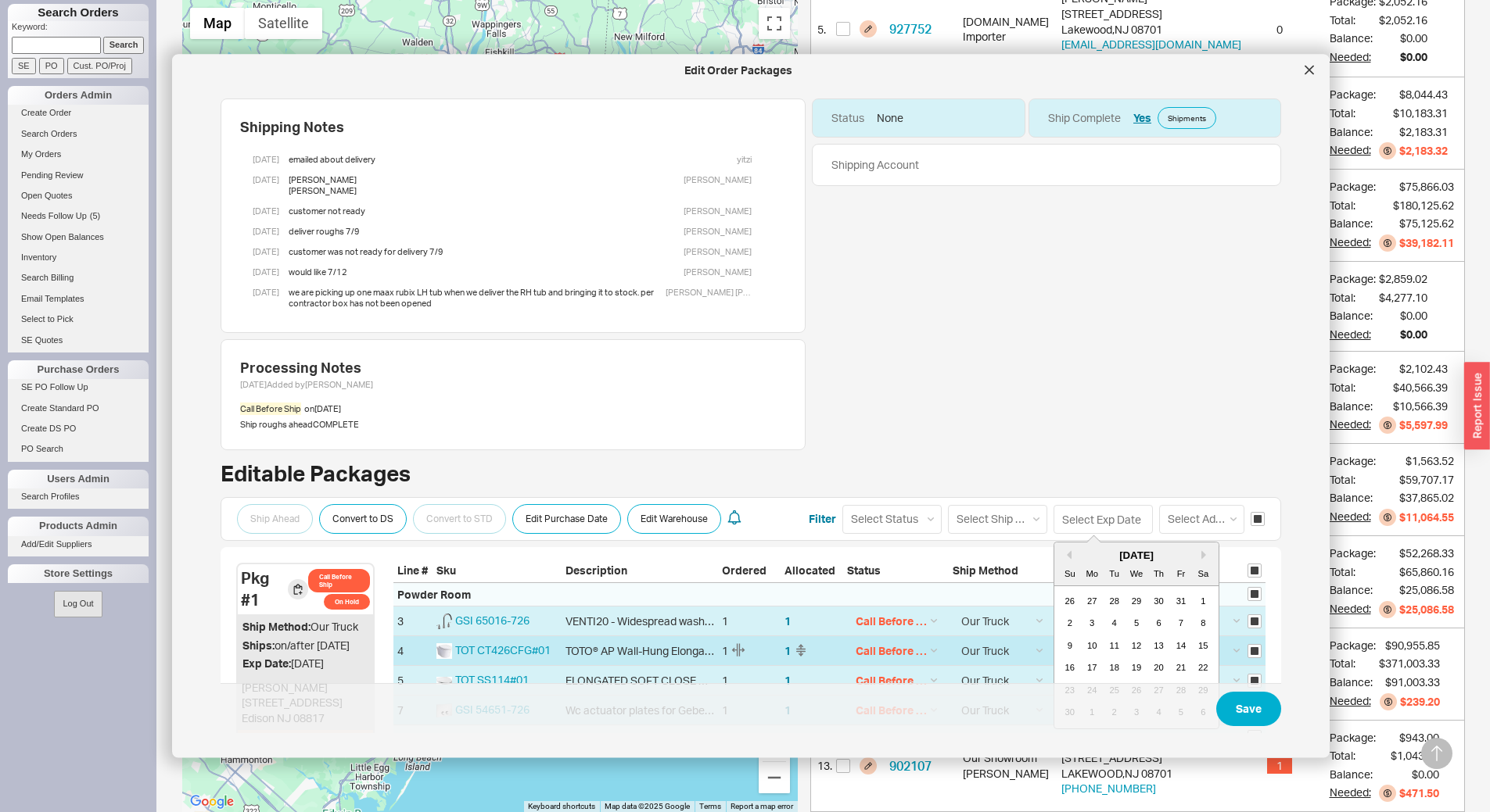
type input "11/19/2025"
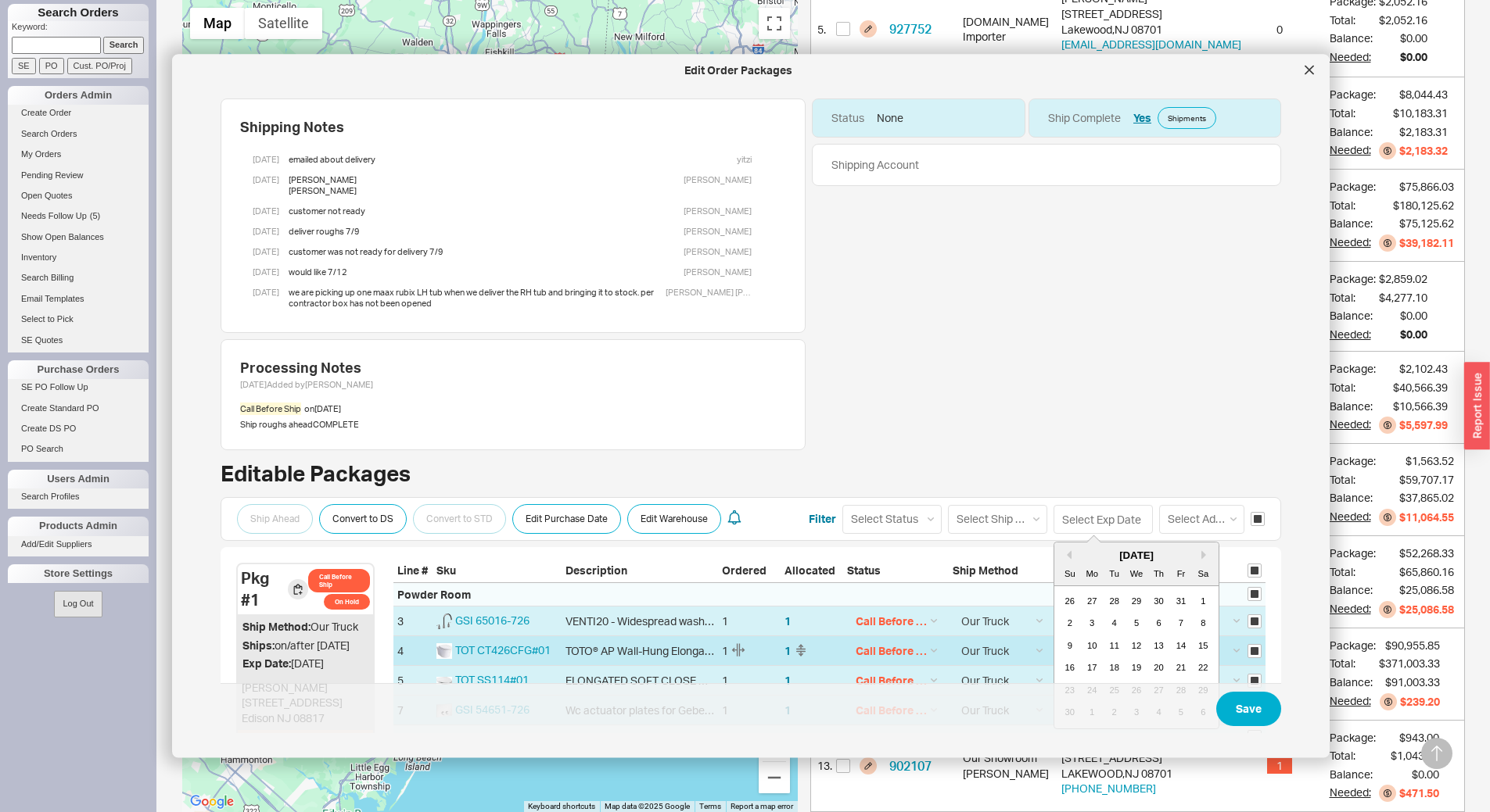
type input "11/19/2025"
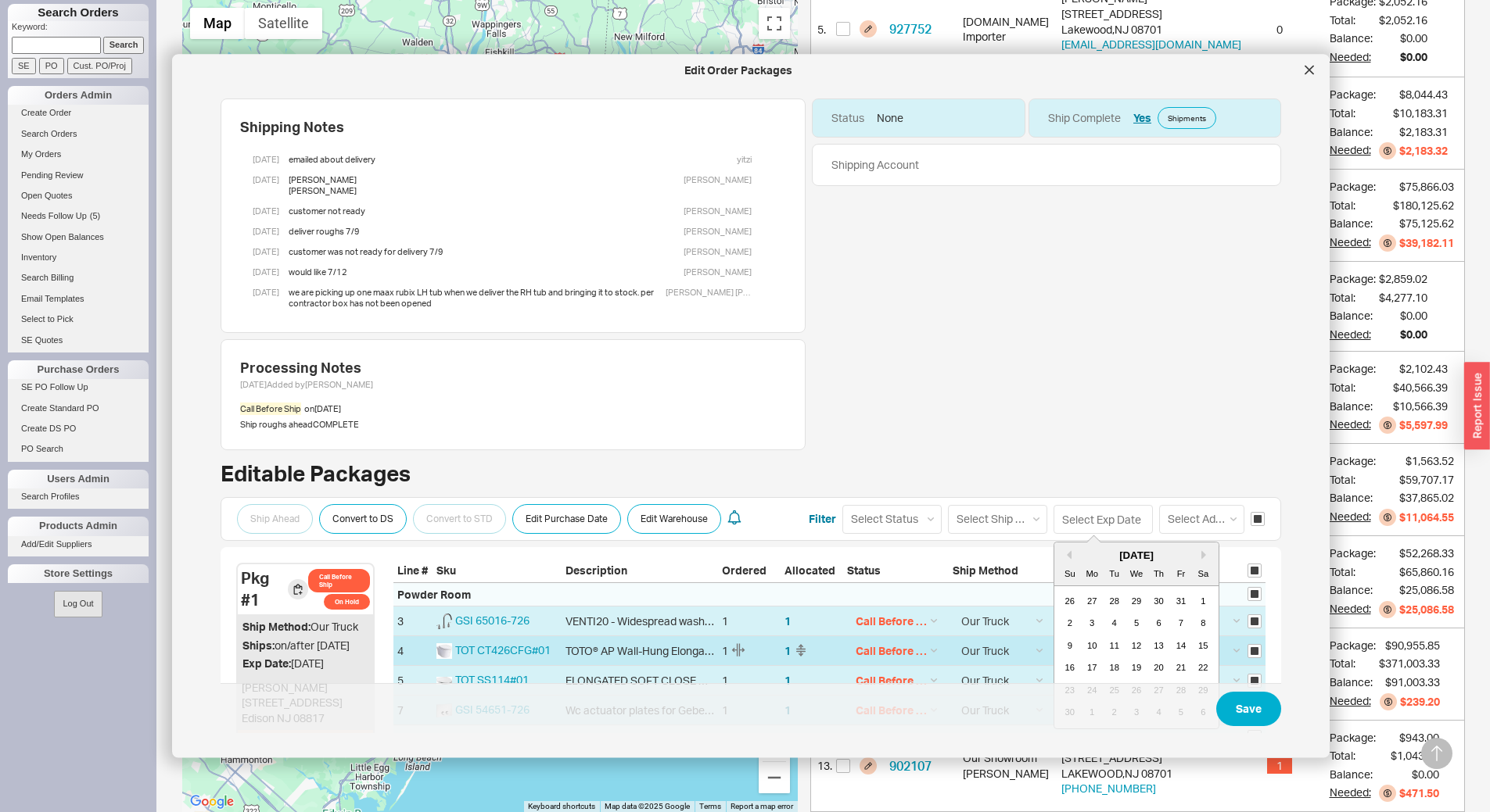
type input "11/19/2025"
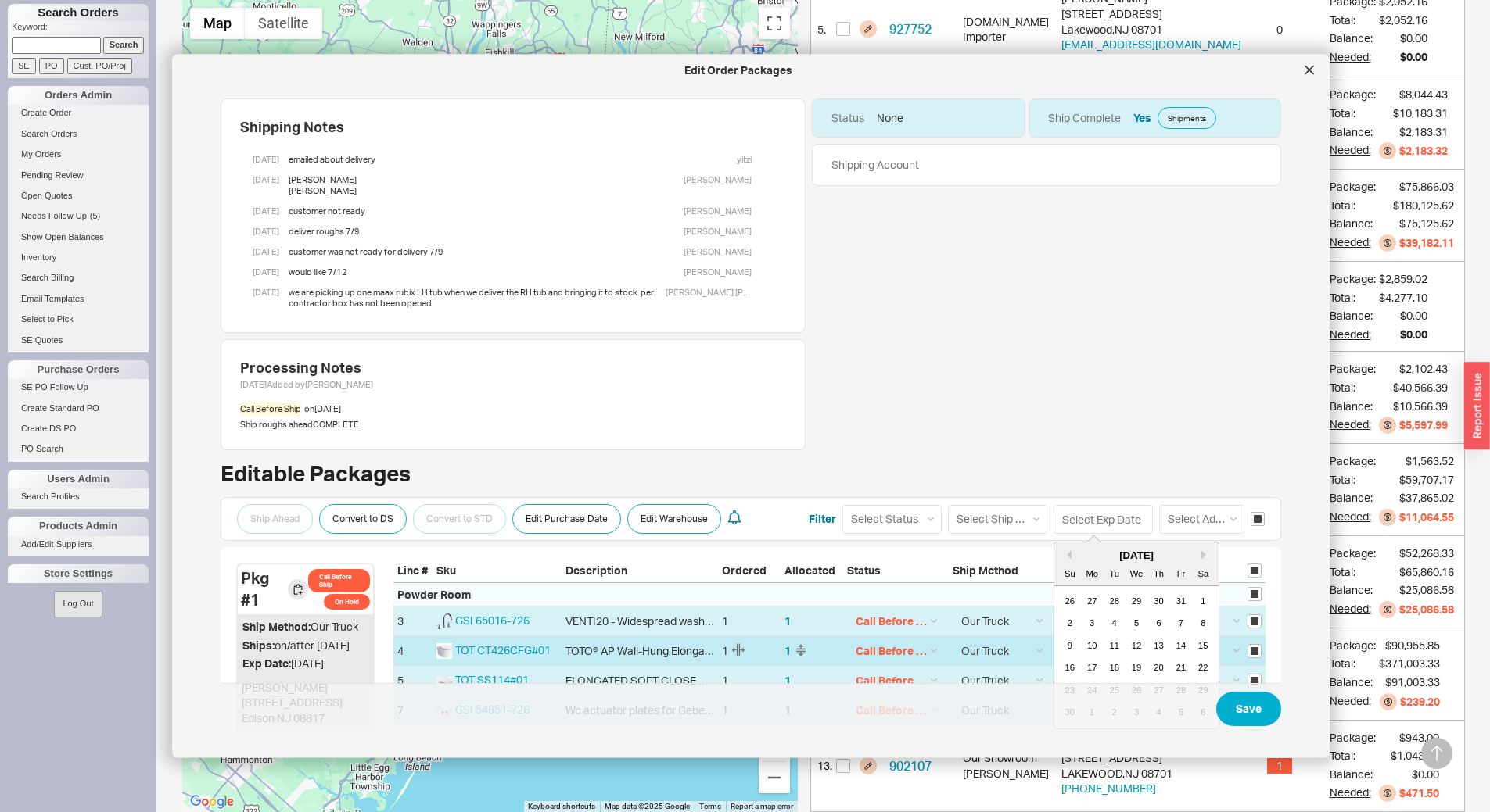
type input "11/19/2025"
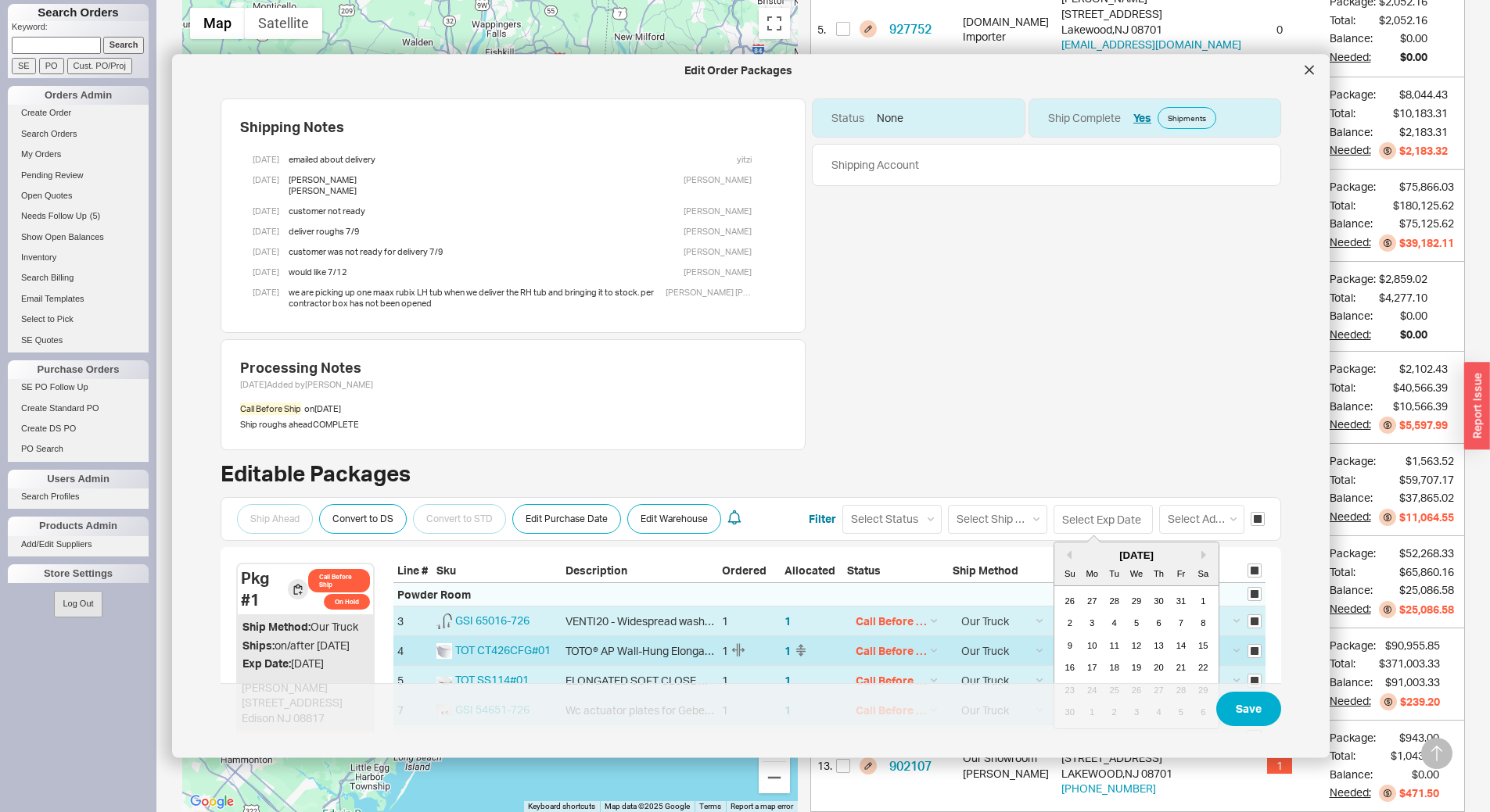
type input "11/19/2025"
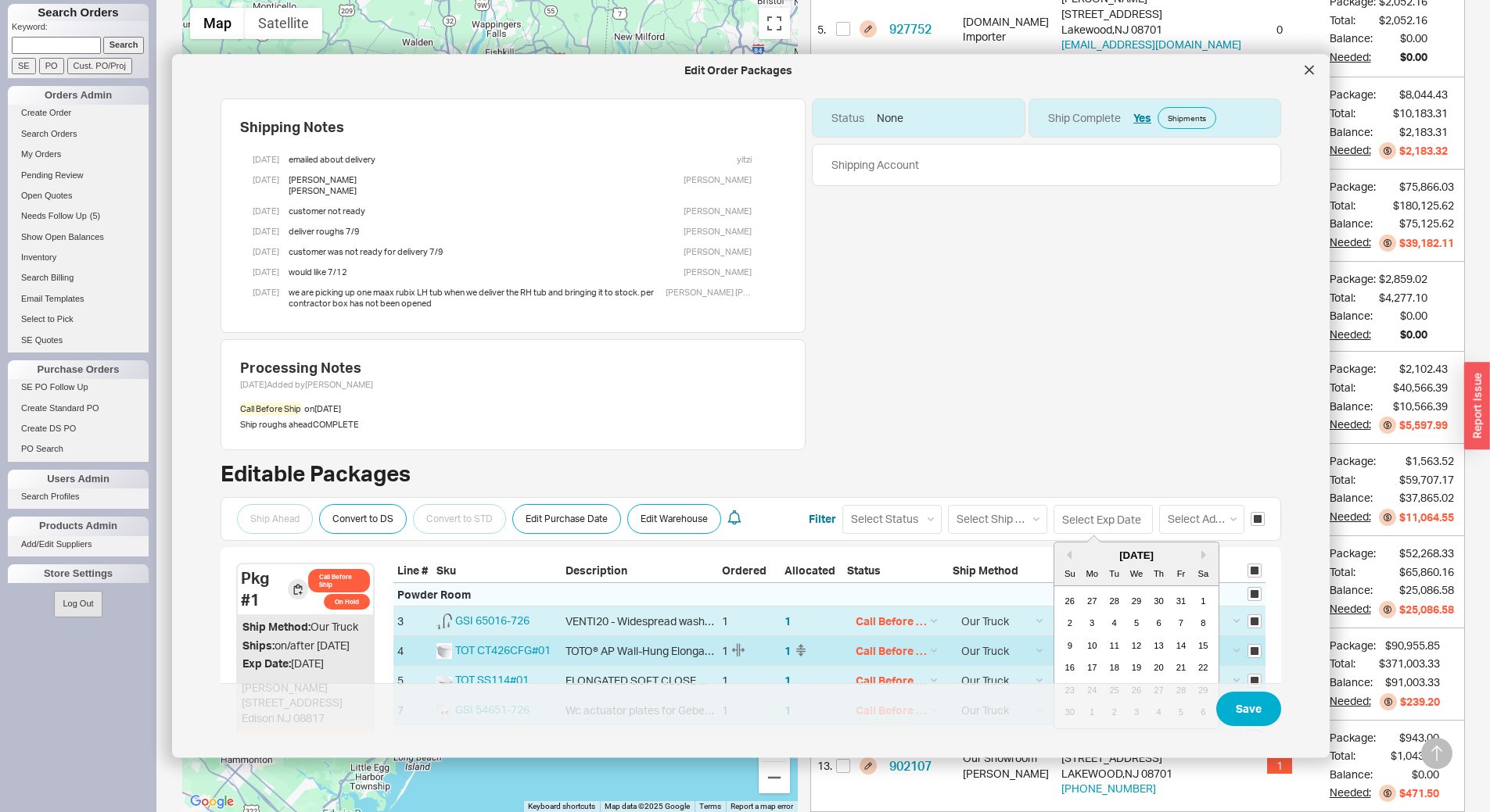
type input "11/19/2025"
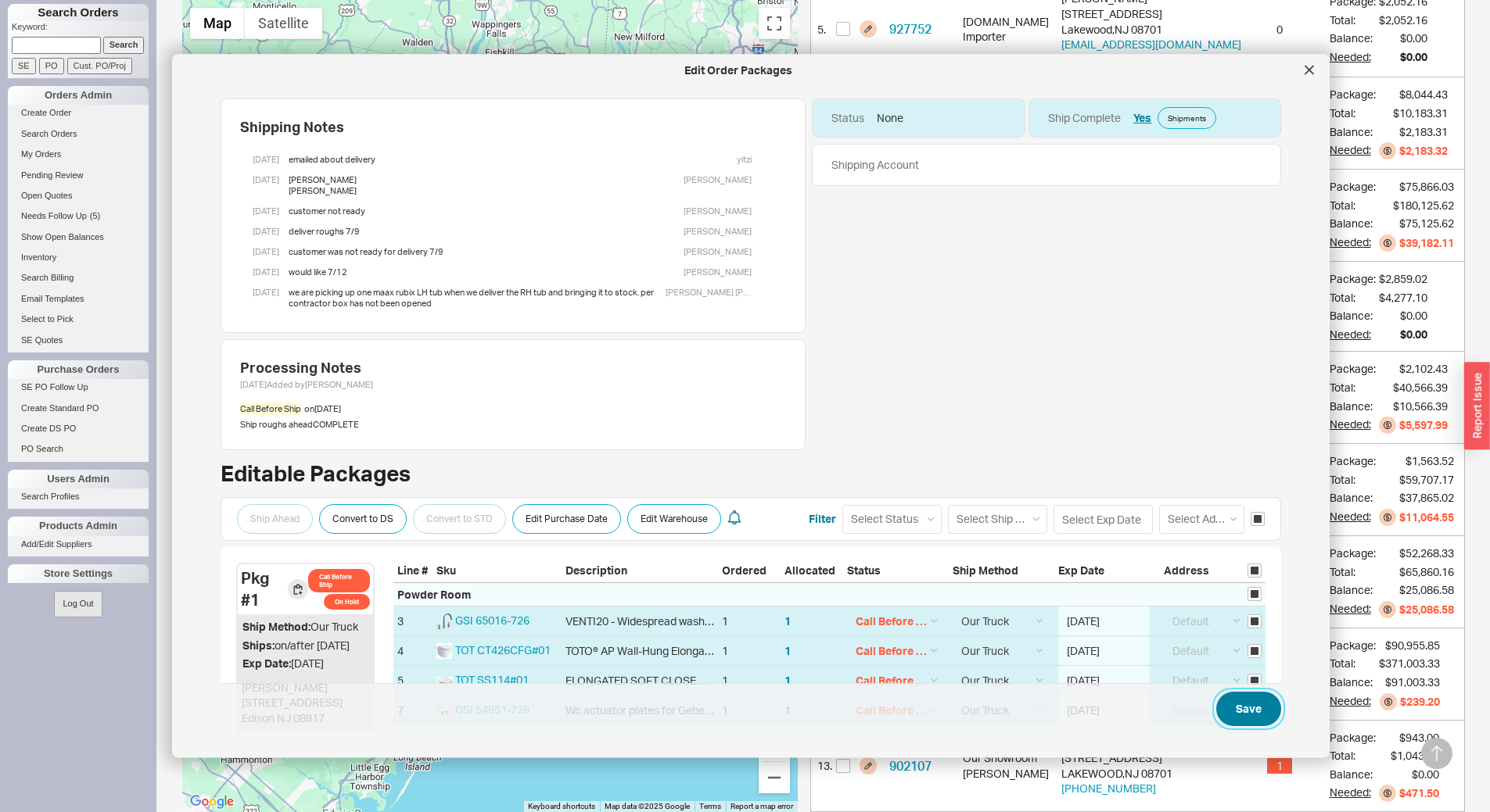
click at [1235, 705] on button "Save" at bounding box center [1248, 708] width 64 height 34
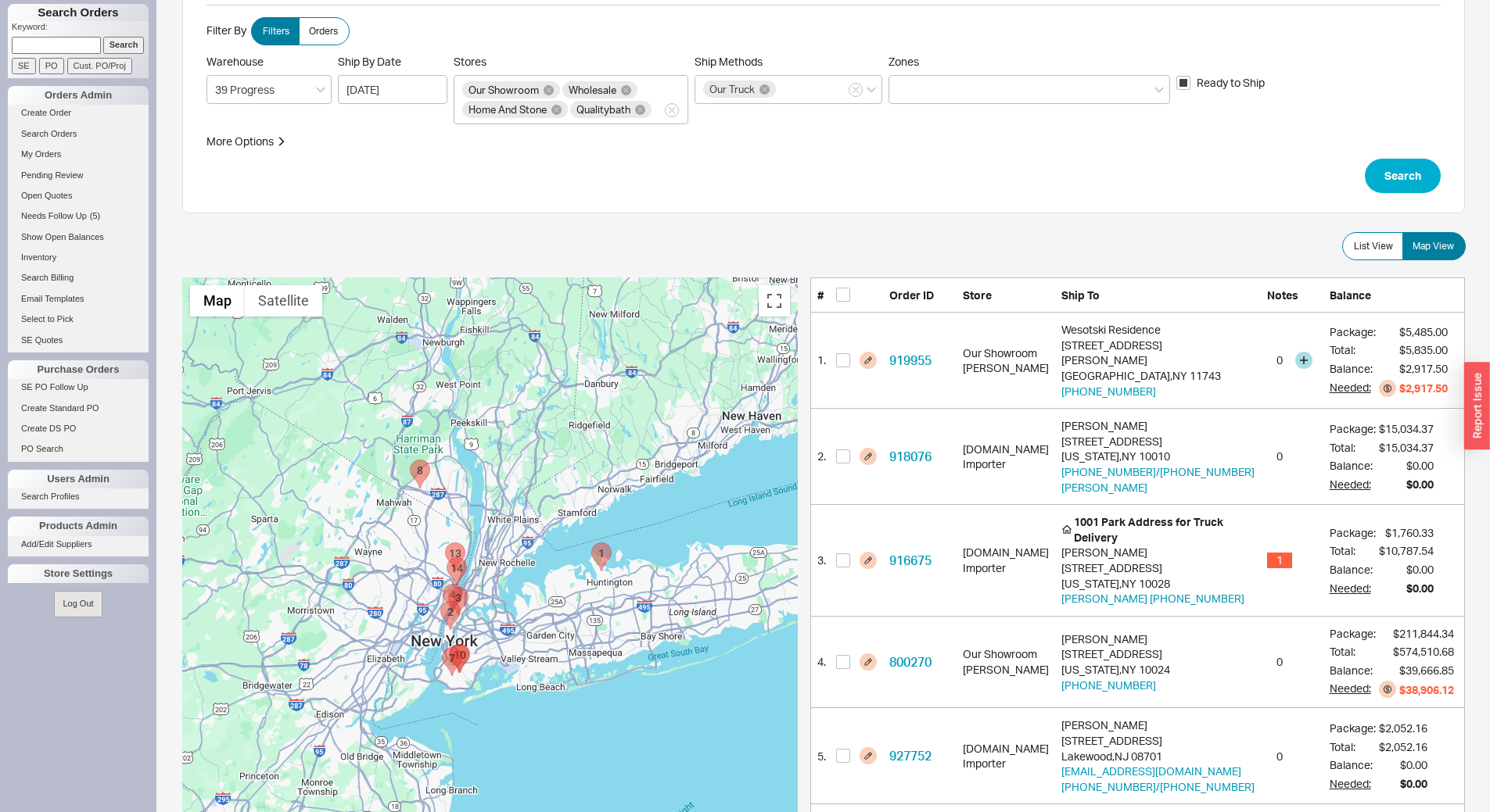
scroll to position [234, 0]
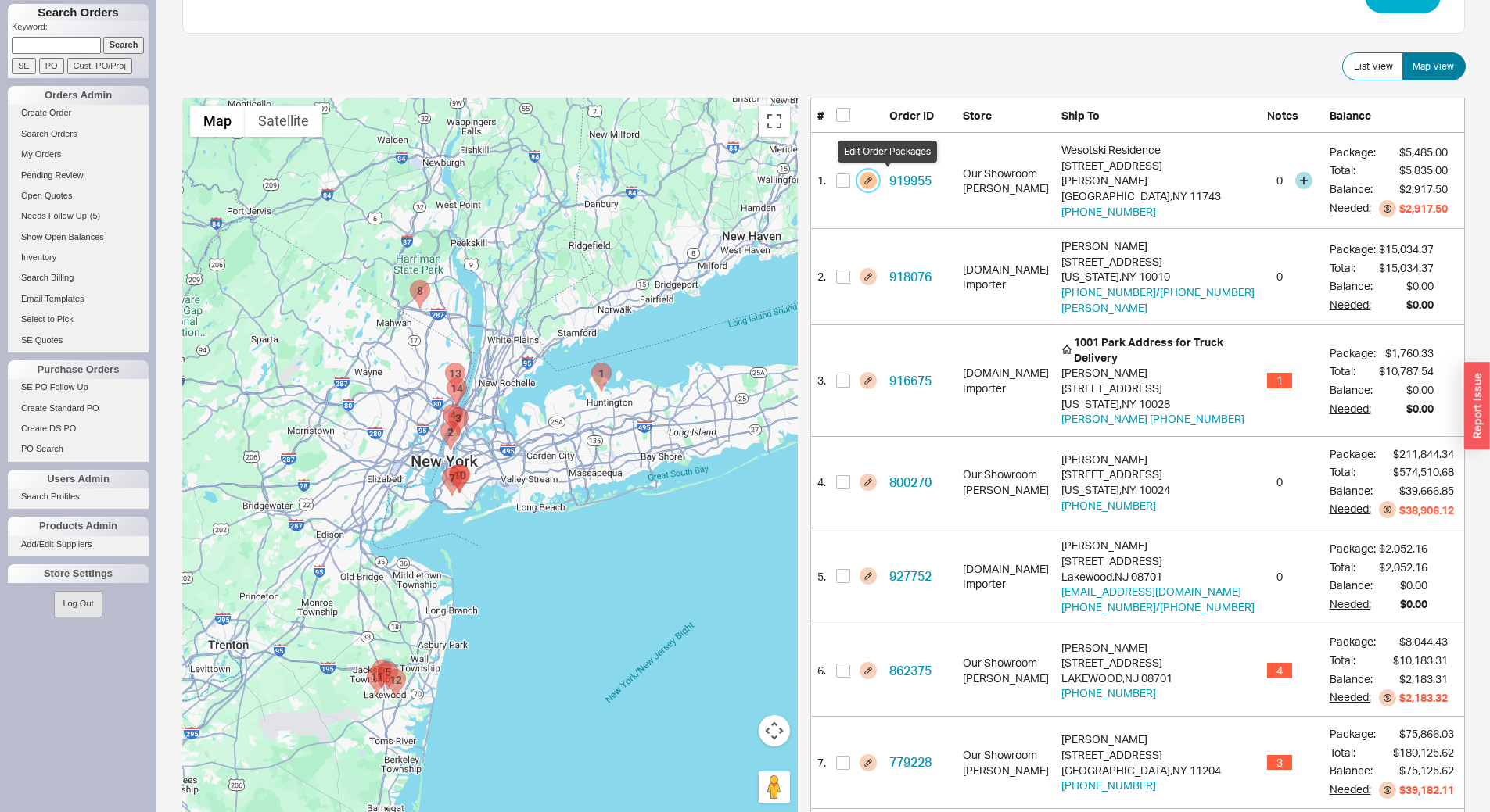
click at [877, 182] on button "button" at bounding box center [868, 180] width 18 height 18
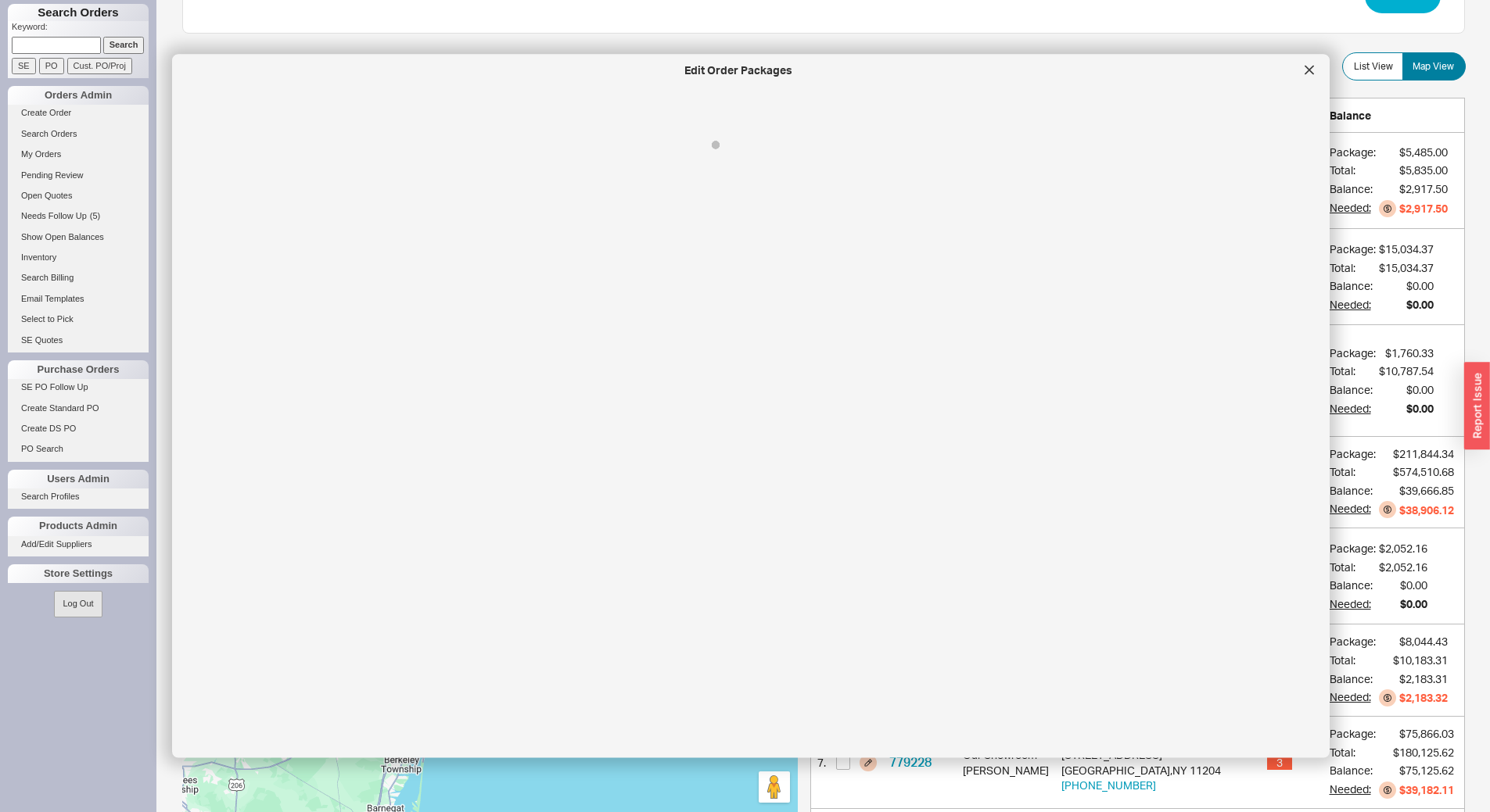
select select "8"
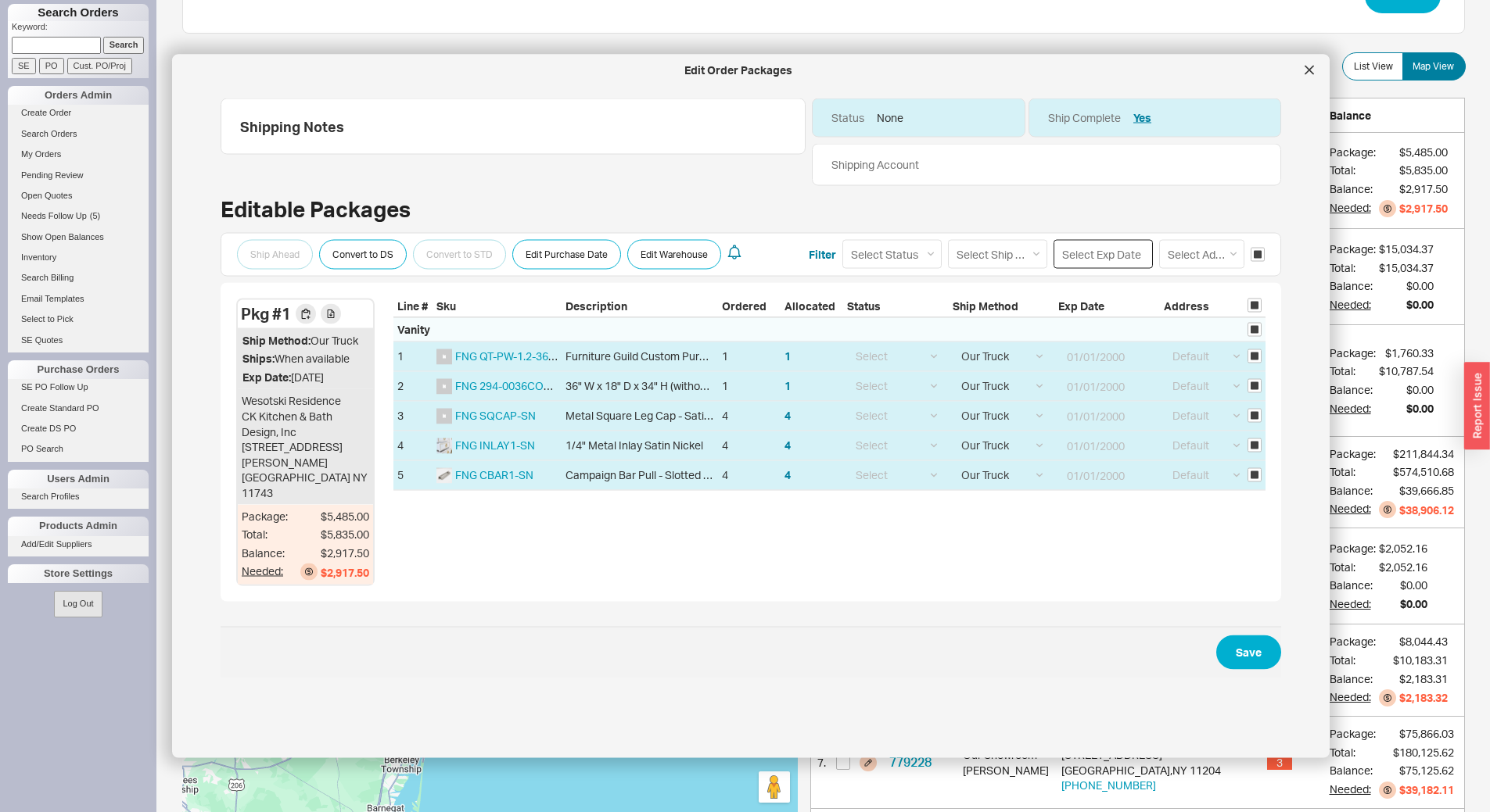
click at [1099, 259] on input at bounding box center [1103, 254] width 100 height 29
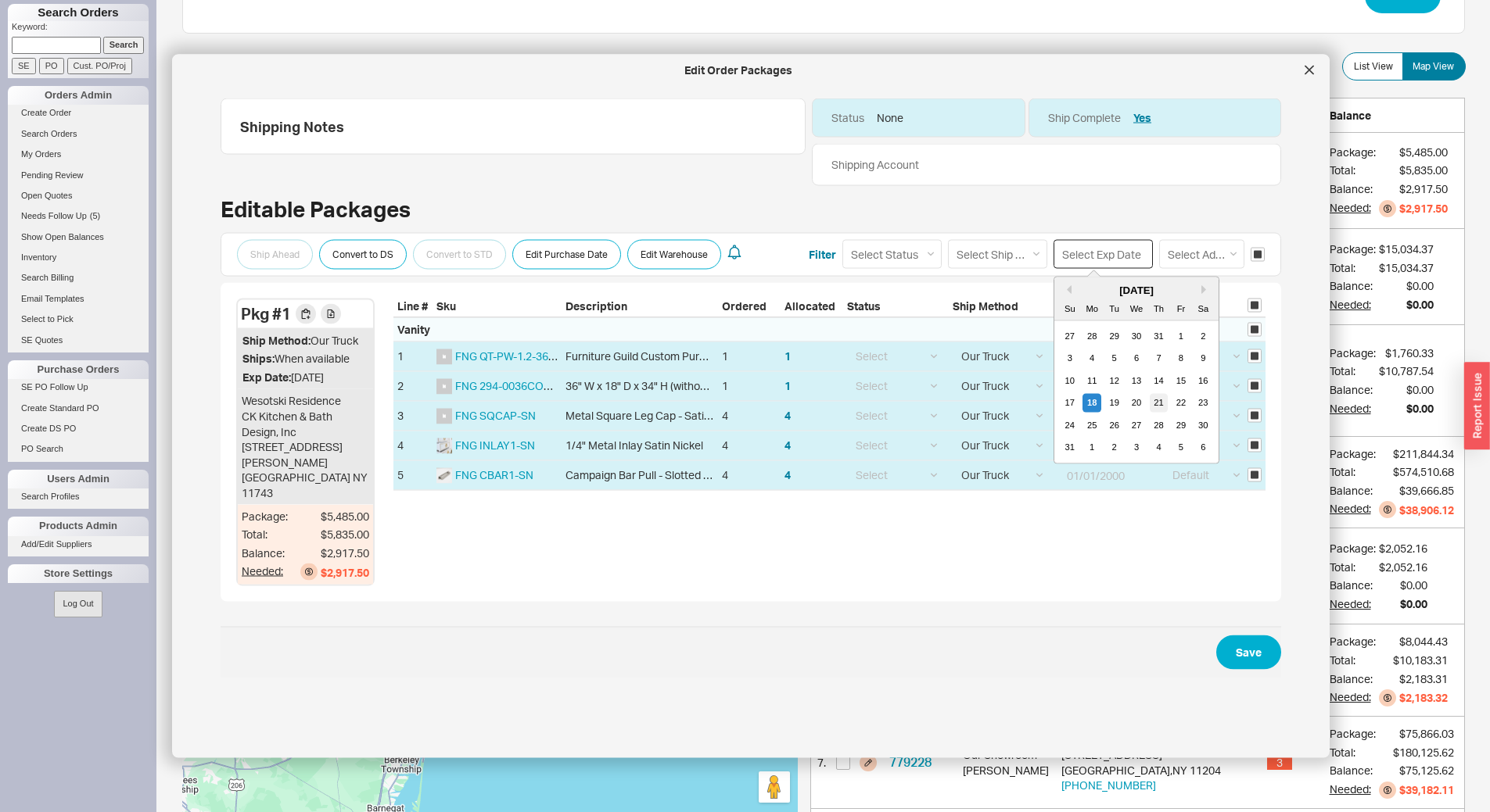
click at [1149, 403] on div "21" at bounding box center [1158, 403] width 18 height 18
type input "08/21/2025"
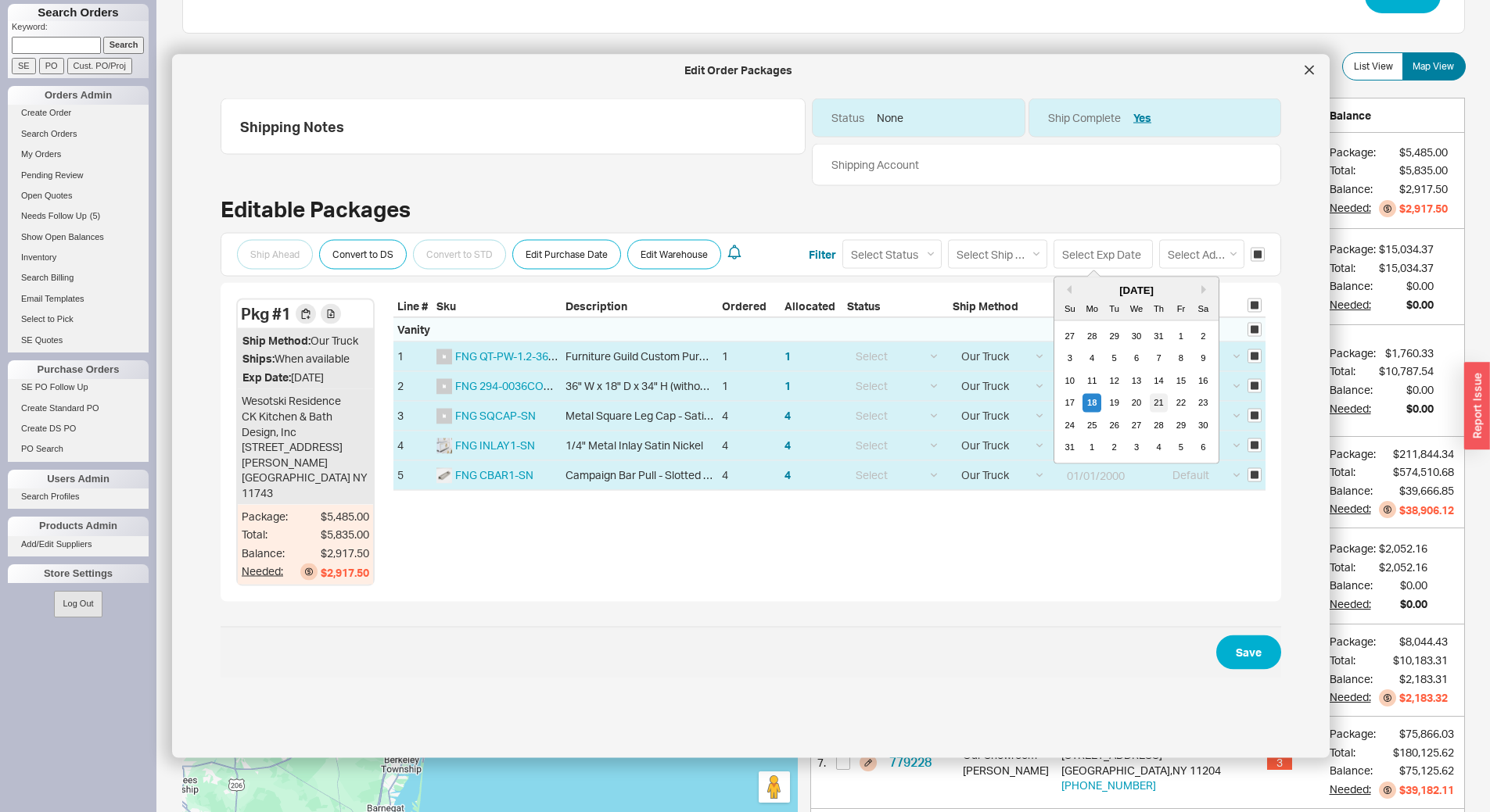
type input "08/21/2025"
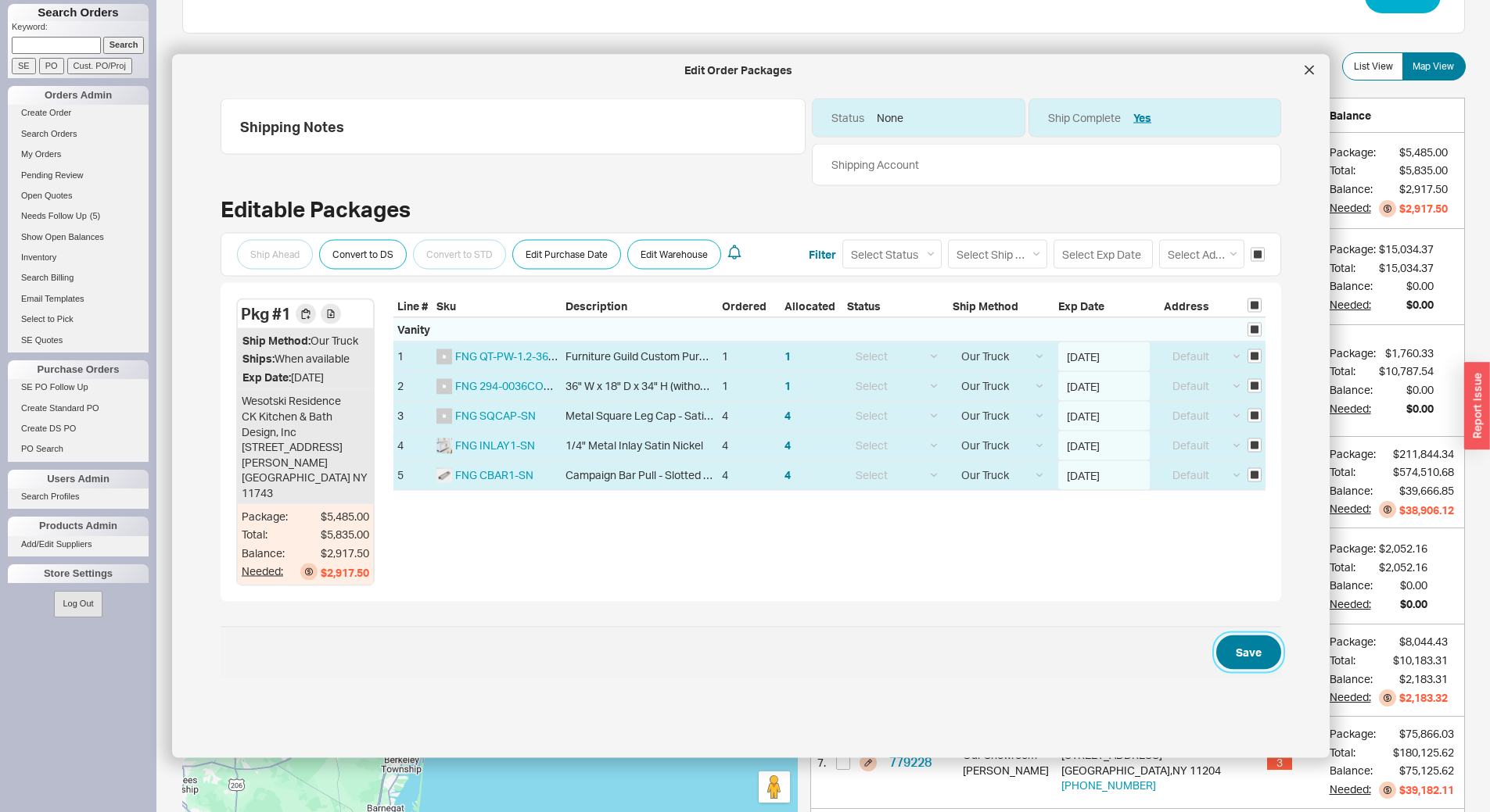
click at [1229, 642] on button "Save" at bounding box center [1248, 652] width 64 height 34
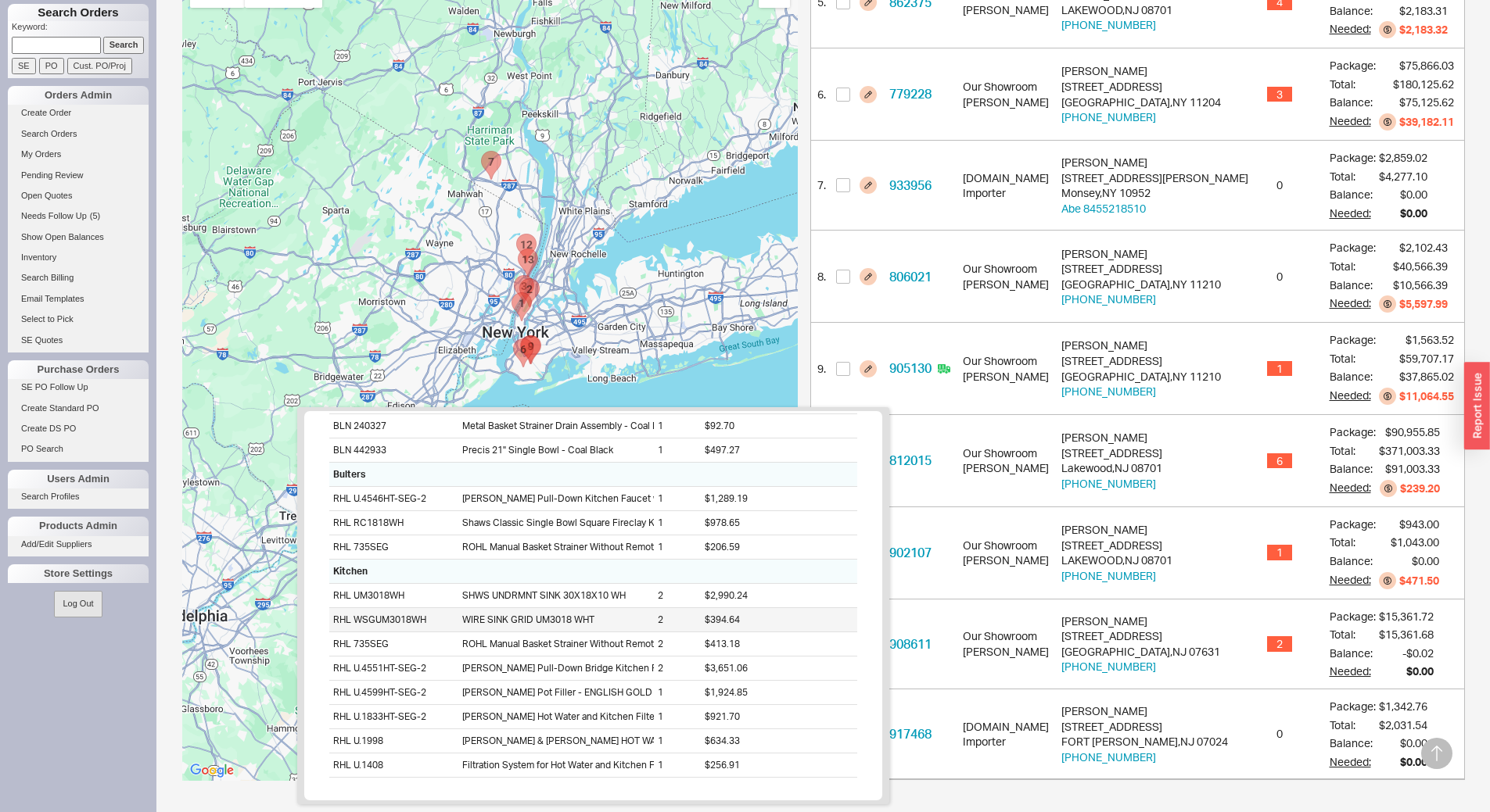
scroll to position [93, 0]
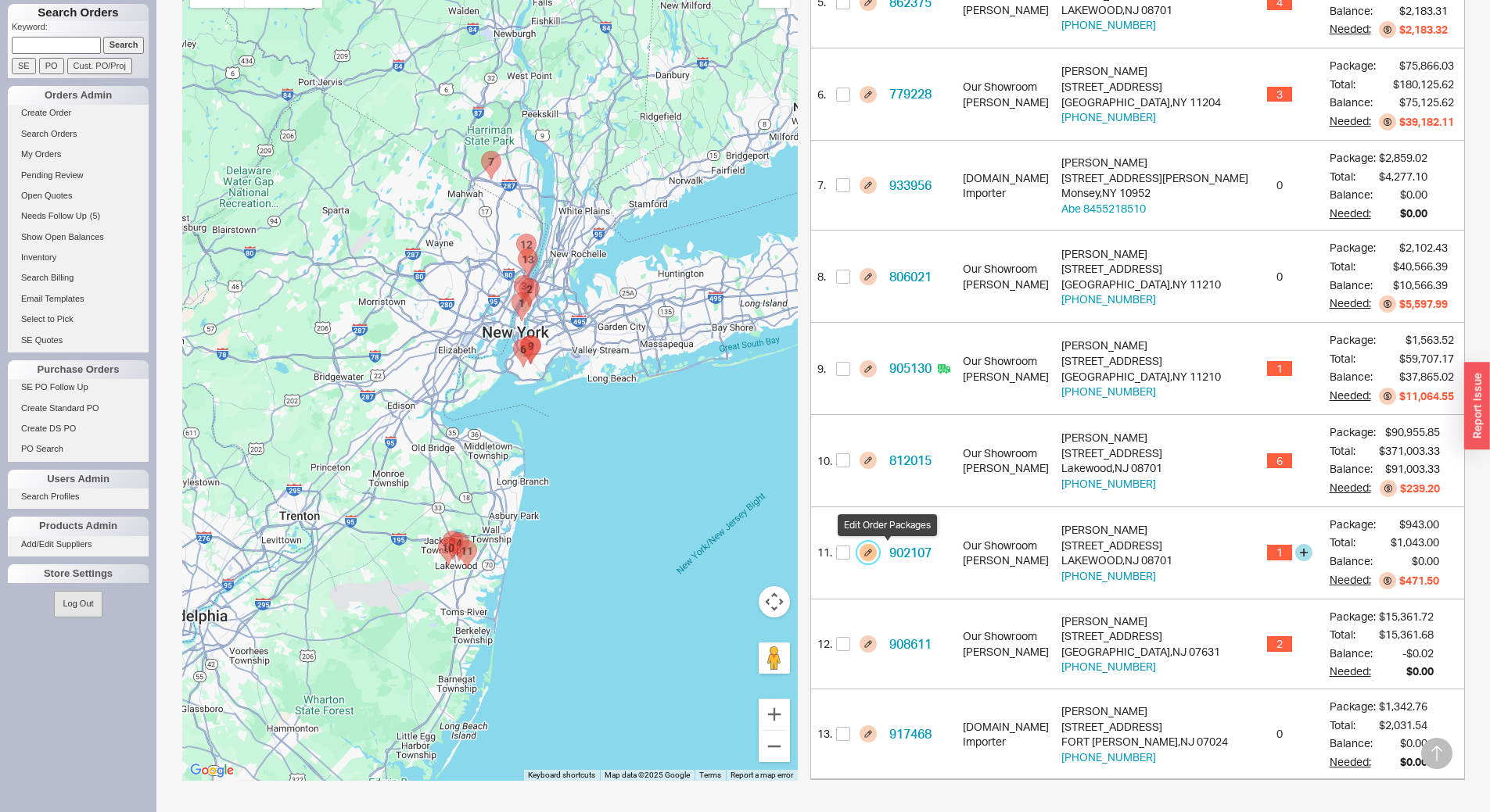
click at [877, 557] on button "button" at bounding box center [868, 552] width 18 height 18
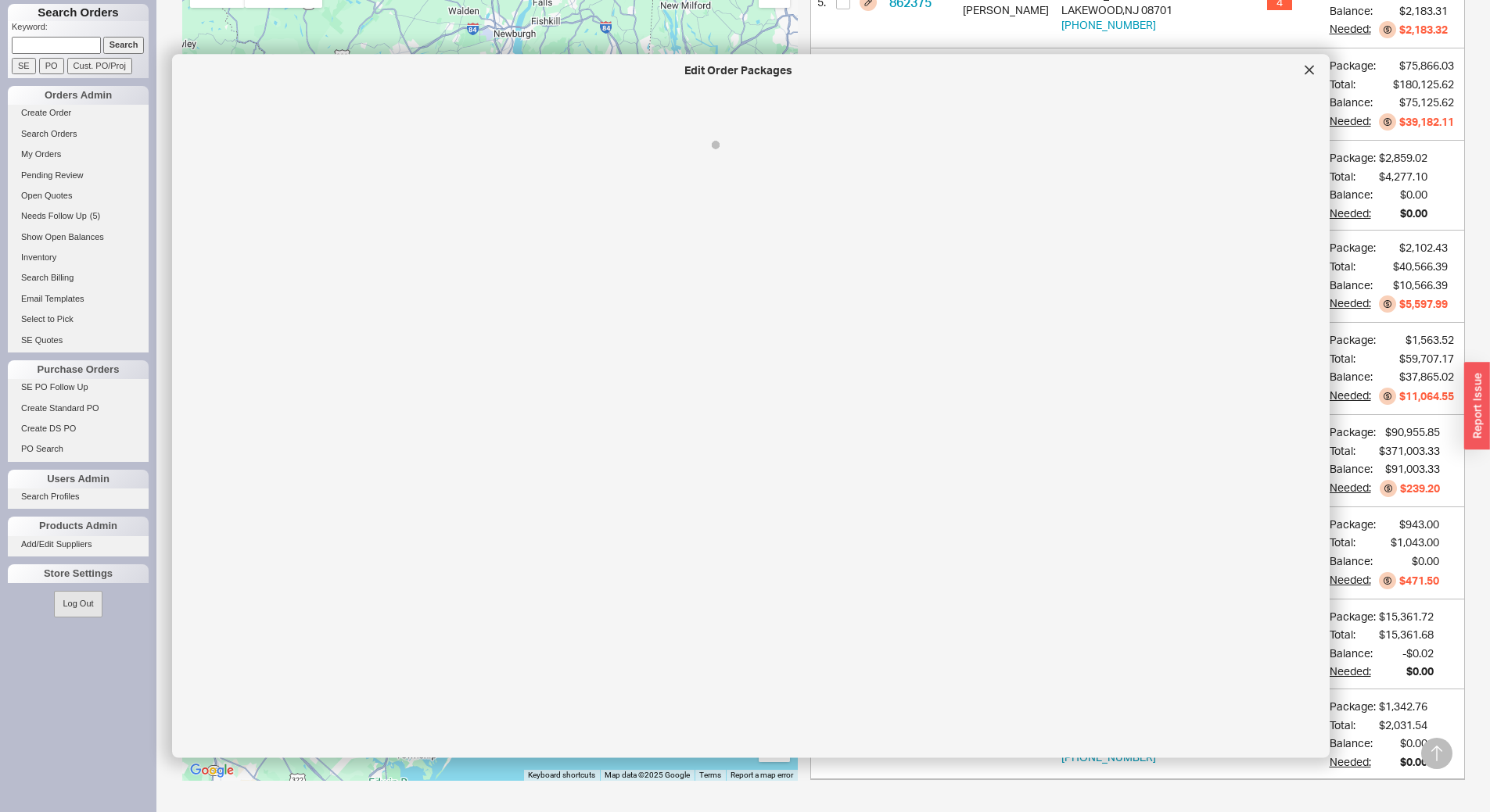
select select "8"
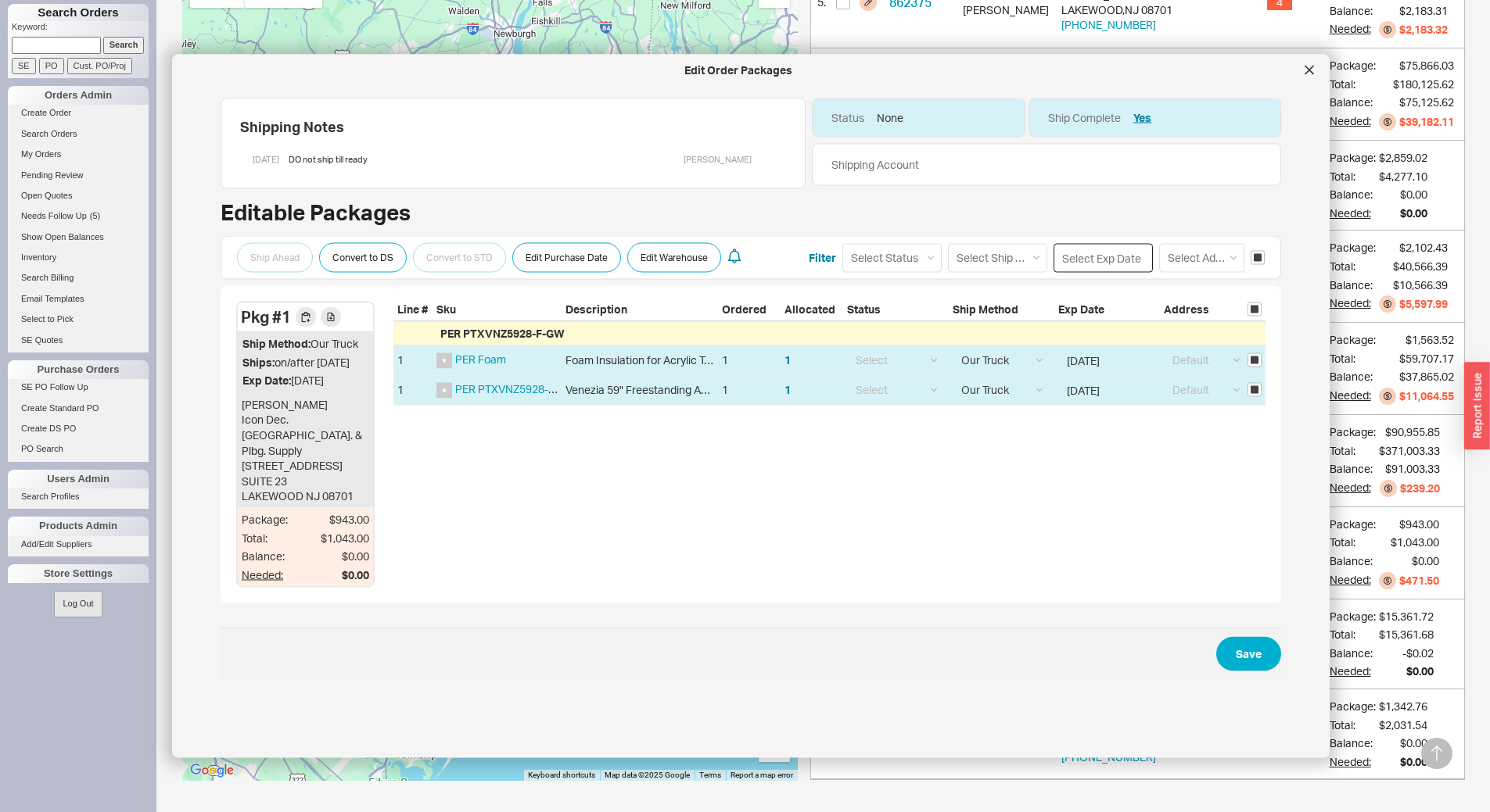
click at [1092, 260] on input at bounding box center [1103, 257] width 100 height 29
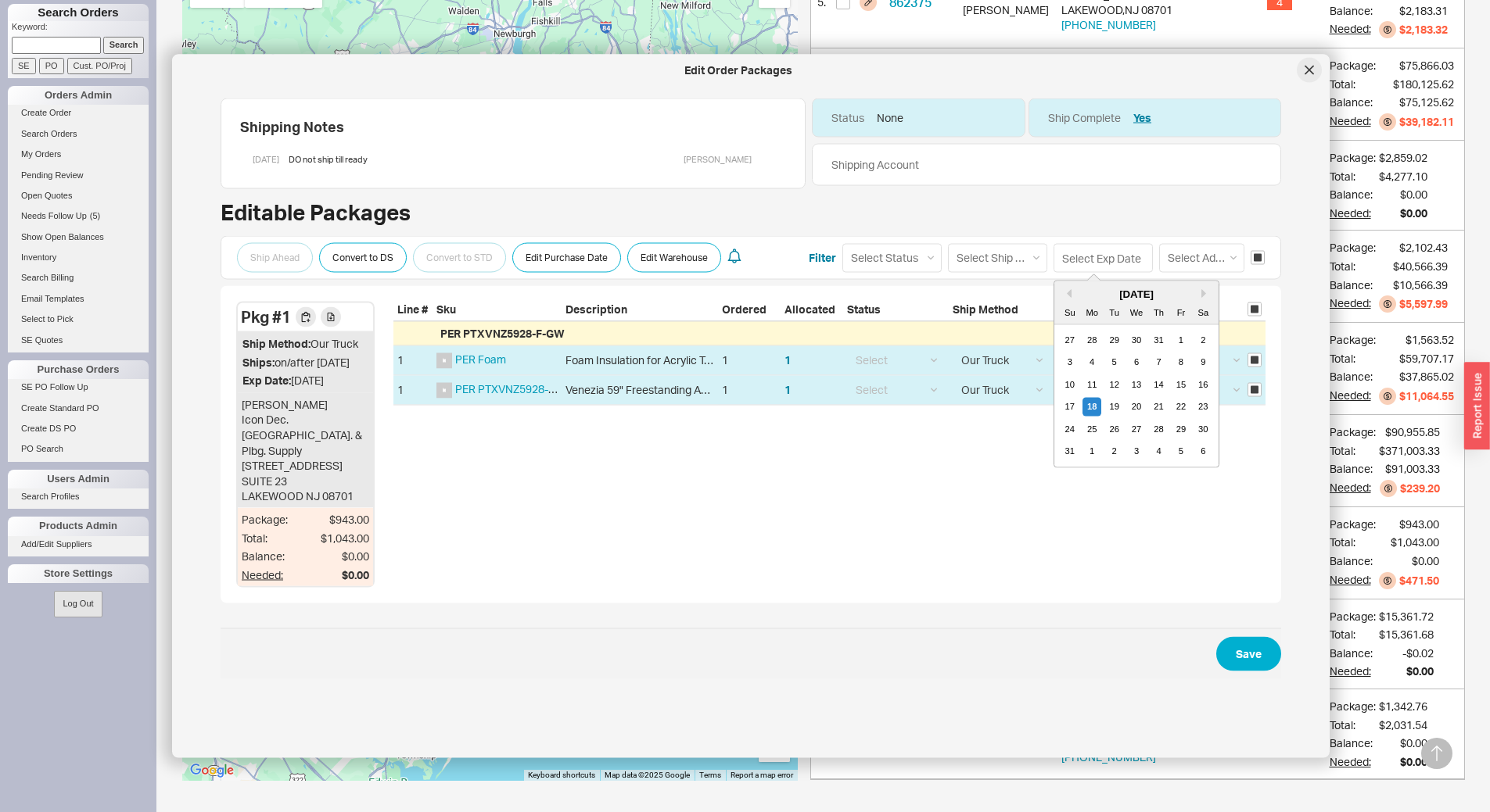
click at [1306, 80] on div at bounding box center [1309, 70] width 25 height 25
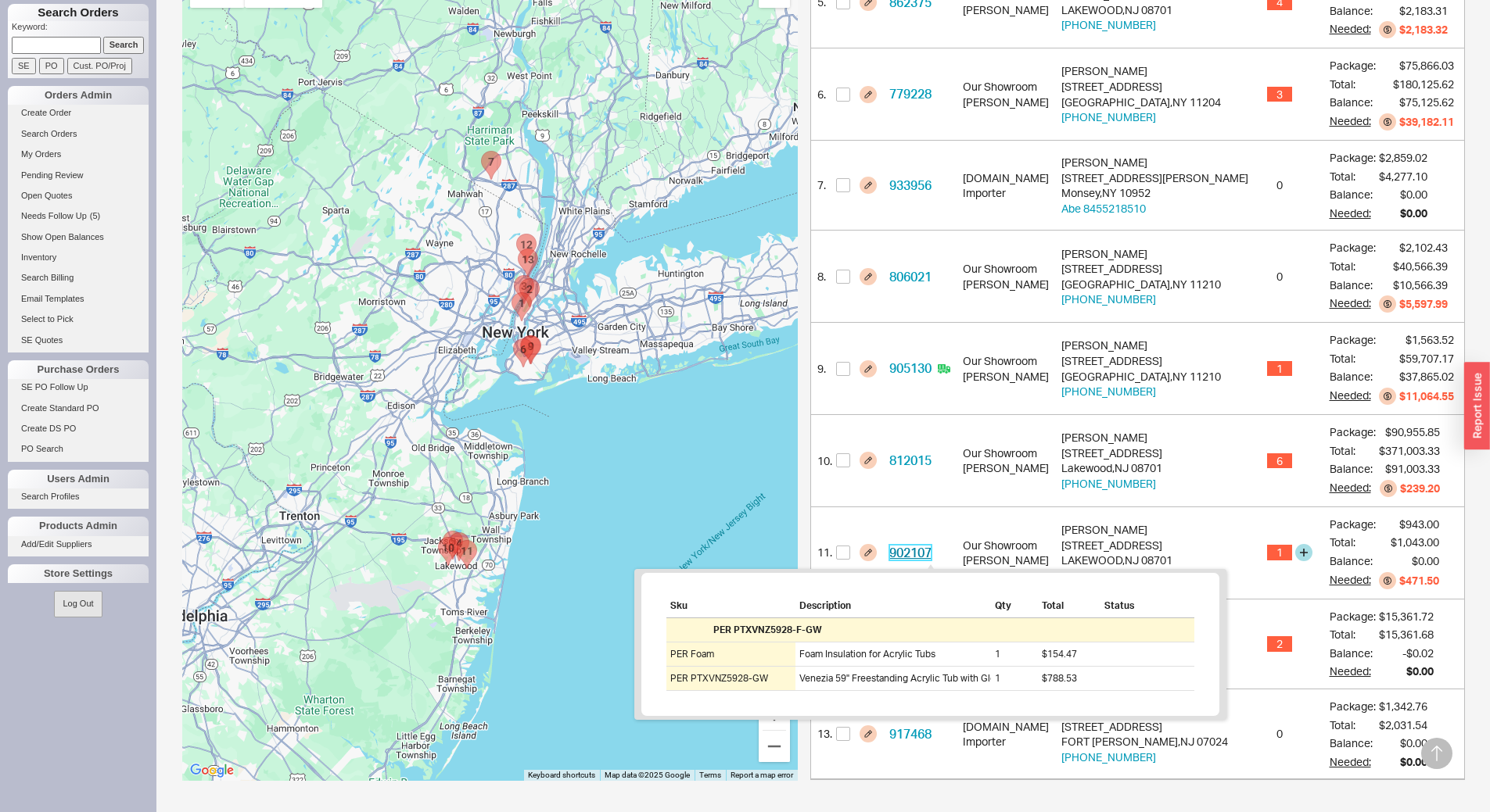
click at [931, 553] on link "902107" at bounding box center [910, 552] width 42 height 16
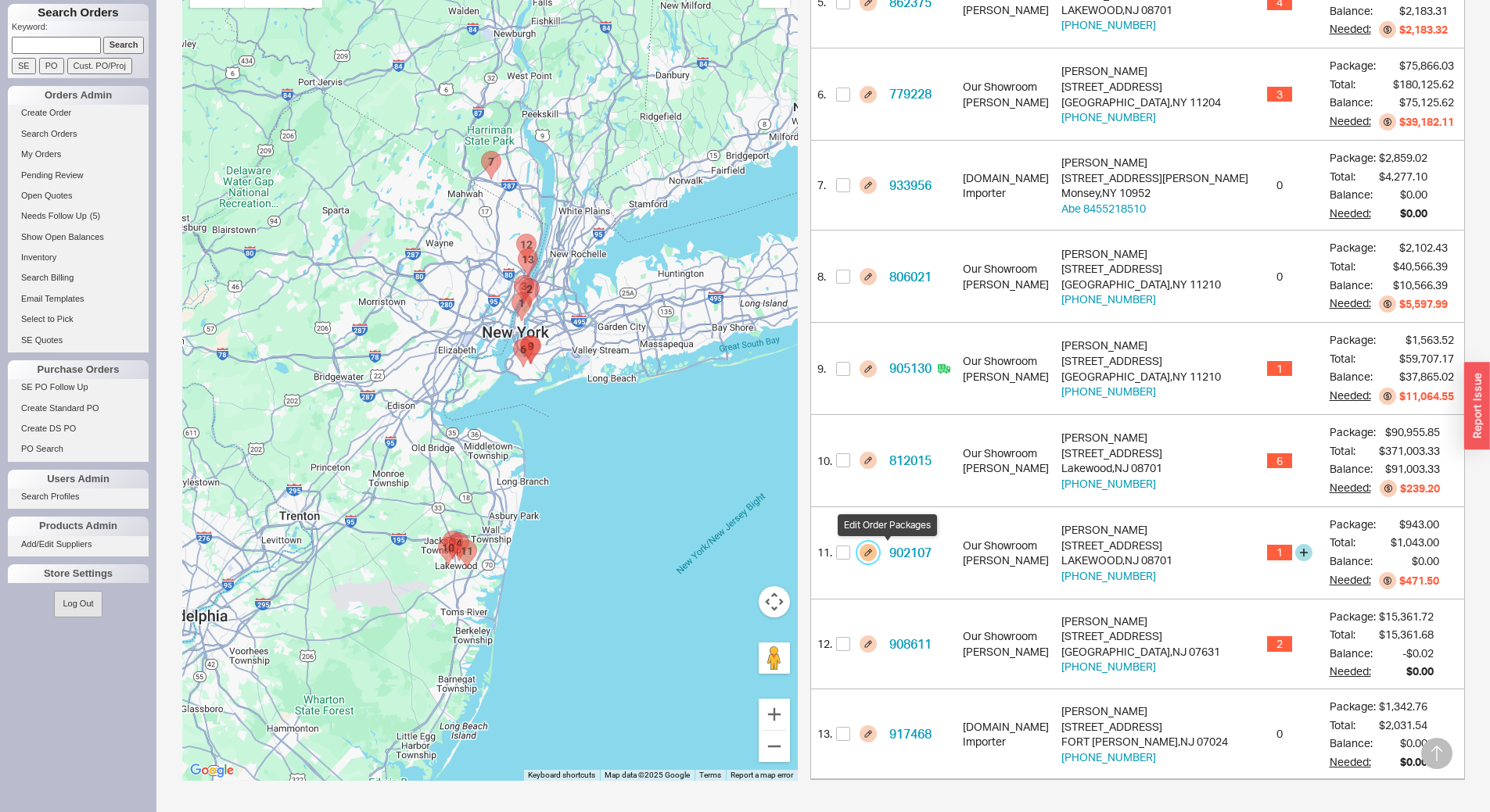
click at [877, 552] on button "button" at bounding box center [868, 552] width 18 height 18
select select "8"
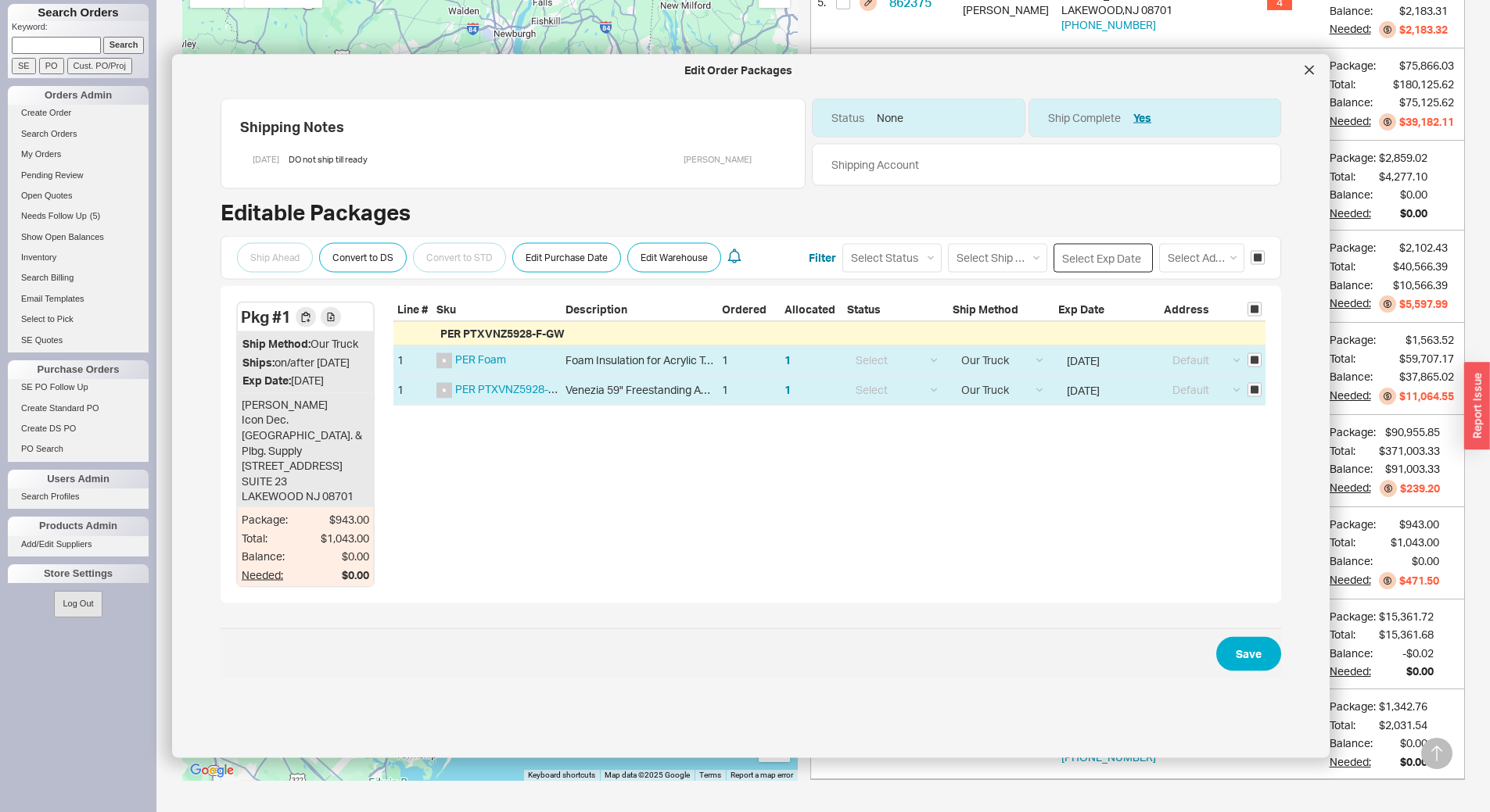
click at [1096, 263] on input at bounding box center [1103, 257] width 100 height 29
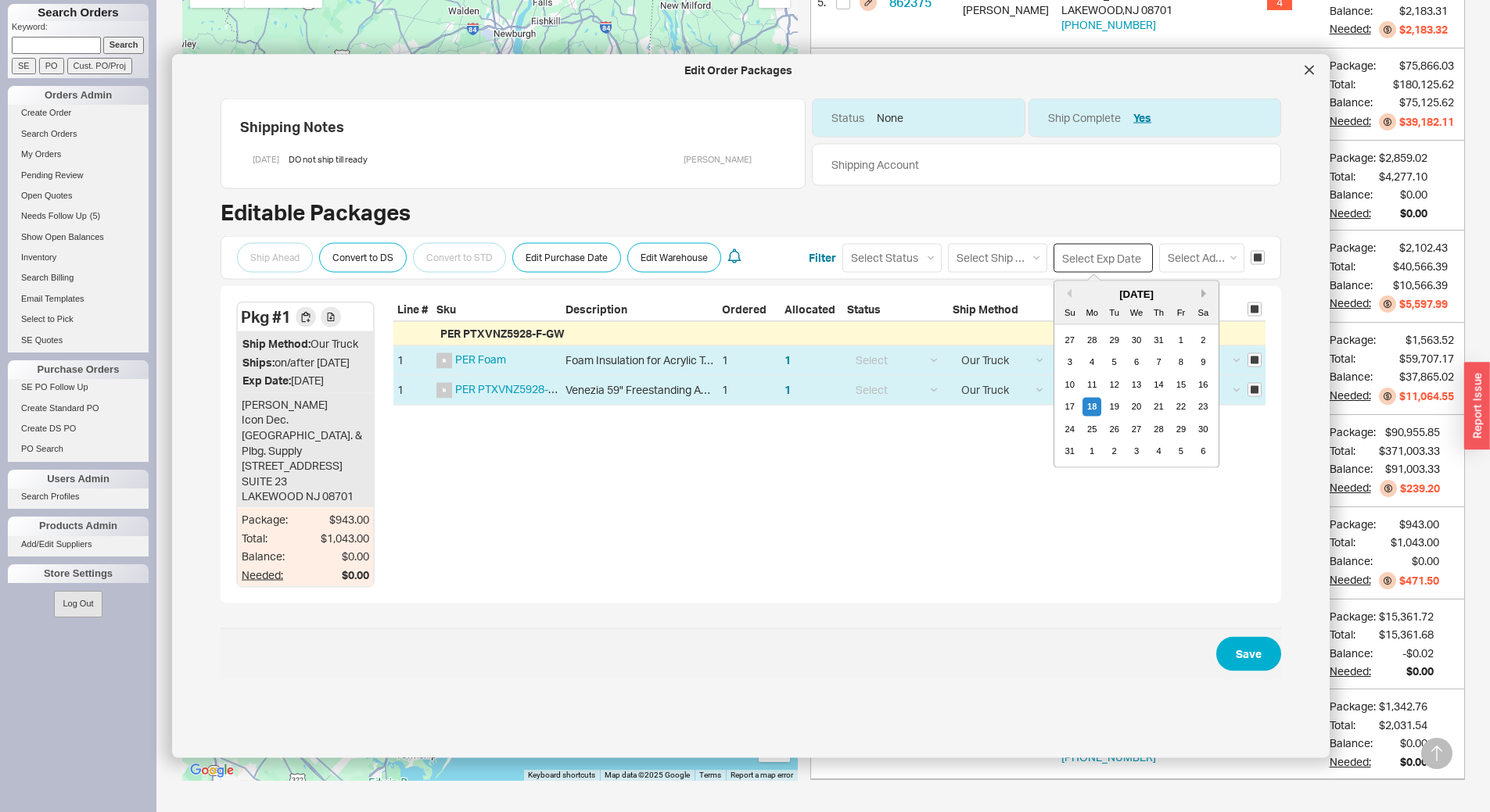
click at [1201, 292] on button "Next month" at bounding box center [1205, 293] width 9 height 9
click at [1130, 433] on div "1" at bounding box center [1136, 429] width 18 height 18
type input "10/01/2025"
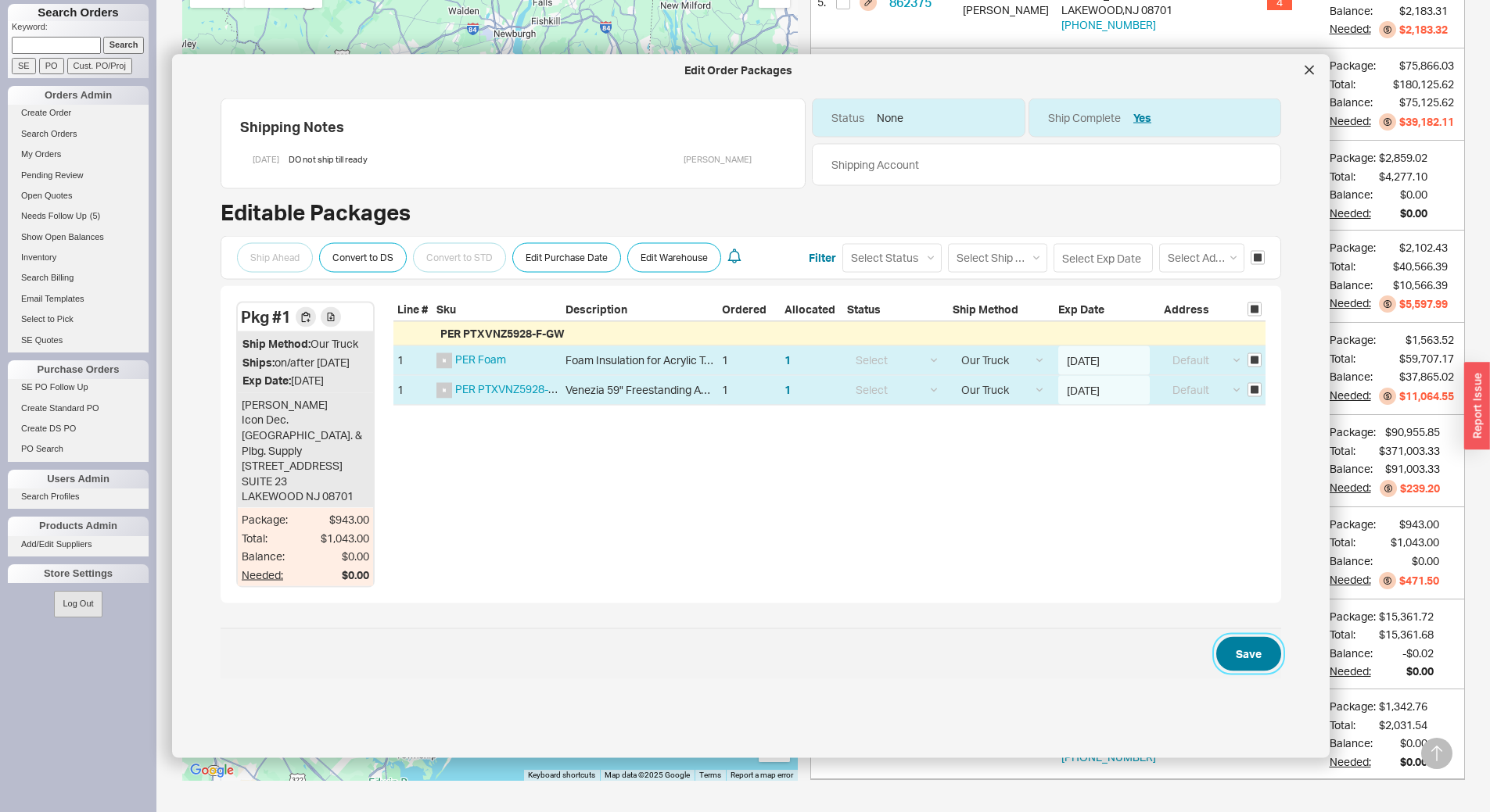
click at [1239, 663] on button "Save" at bounding box center [1248, 654] width 64 height 34
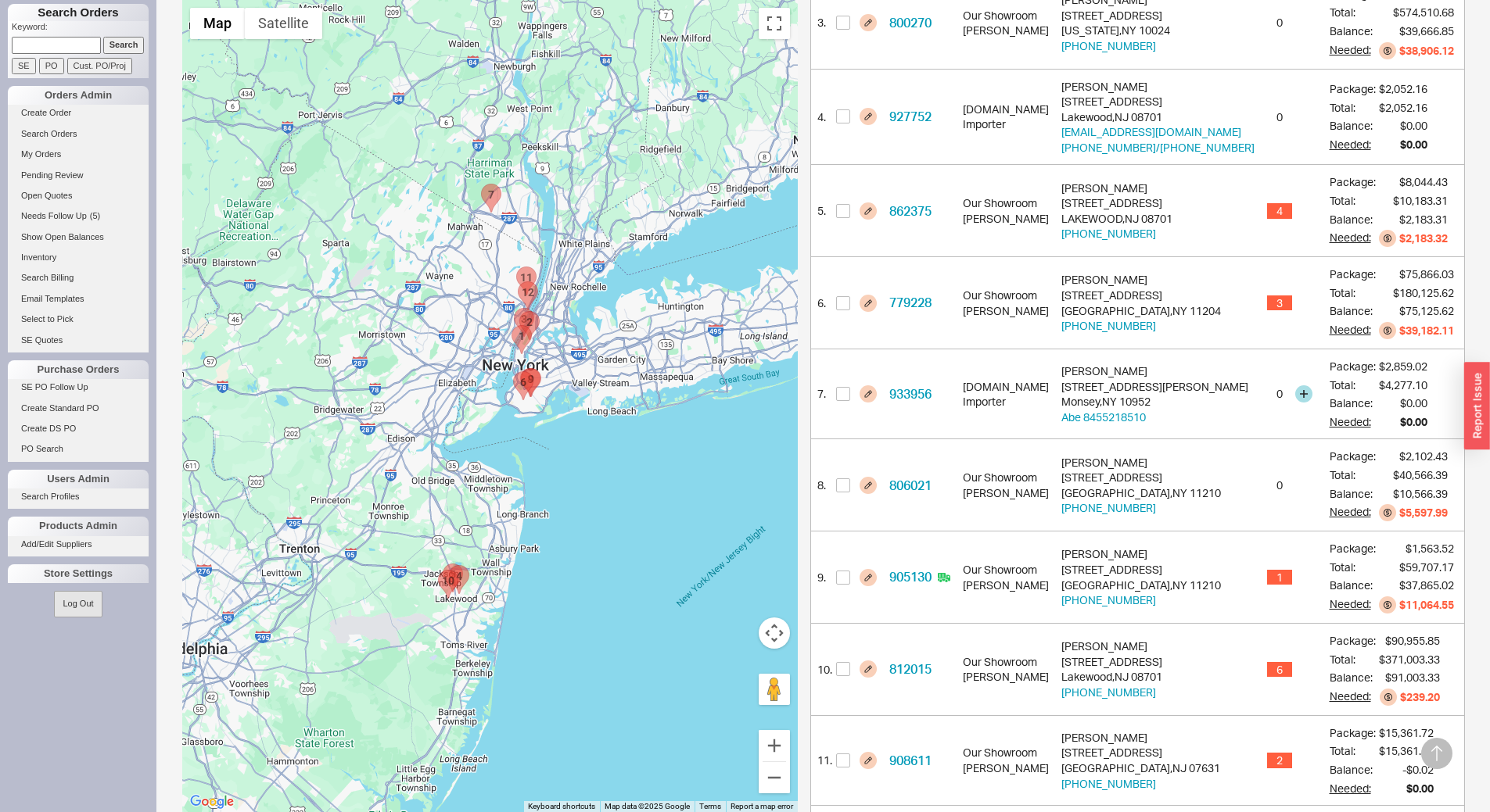
scroll to position [625, 0]
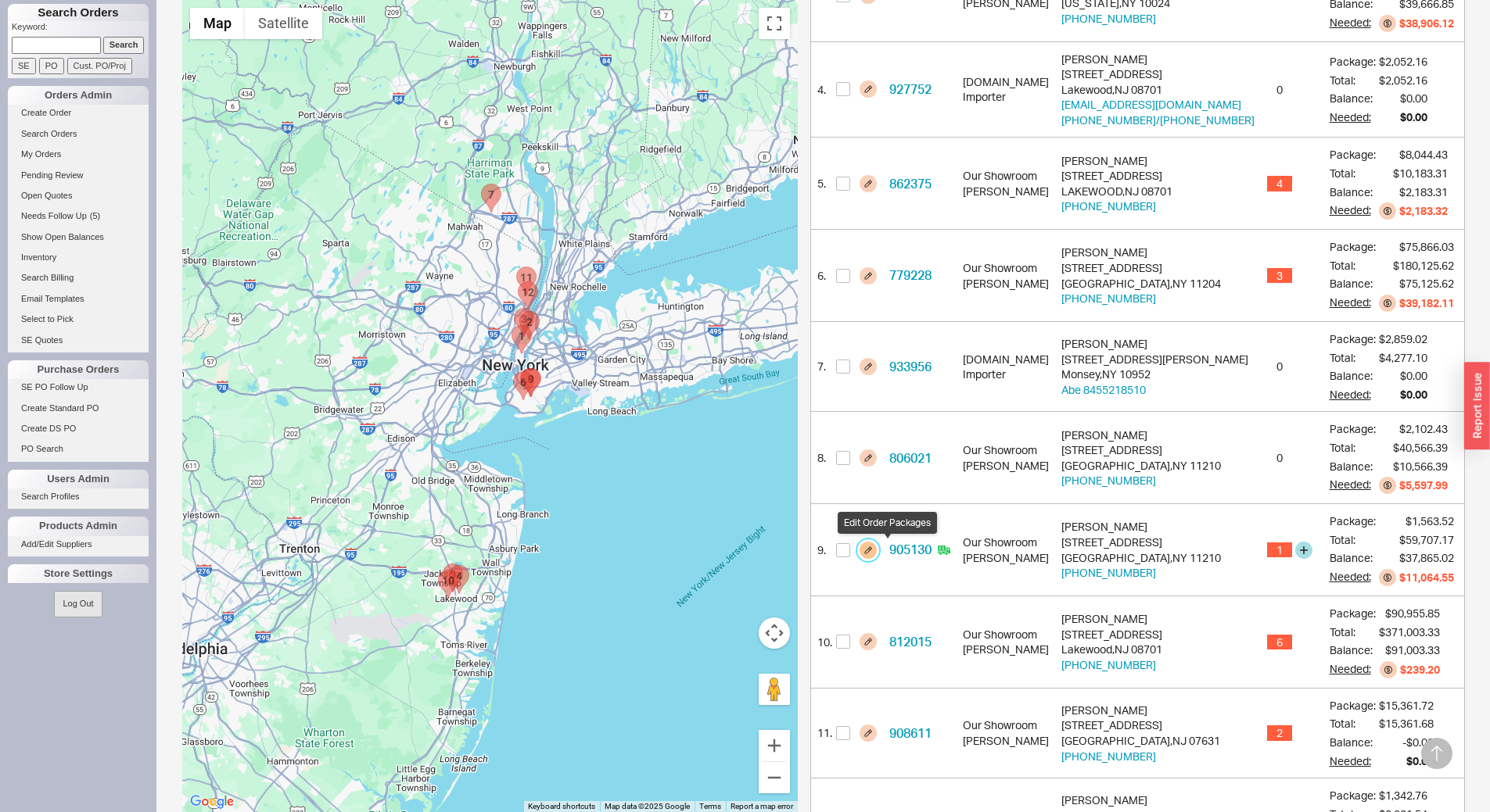
click at [877, 553] on button "button" at bounding box center [868, 550] width 18 height 18
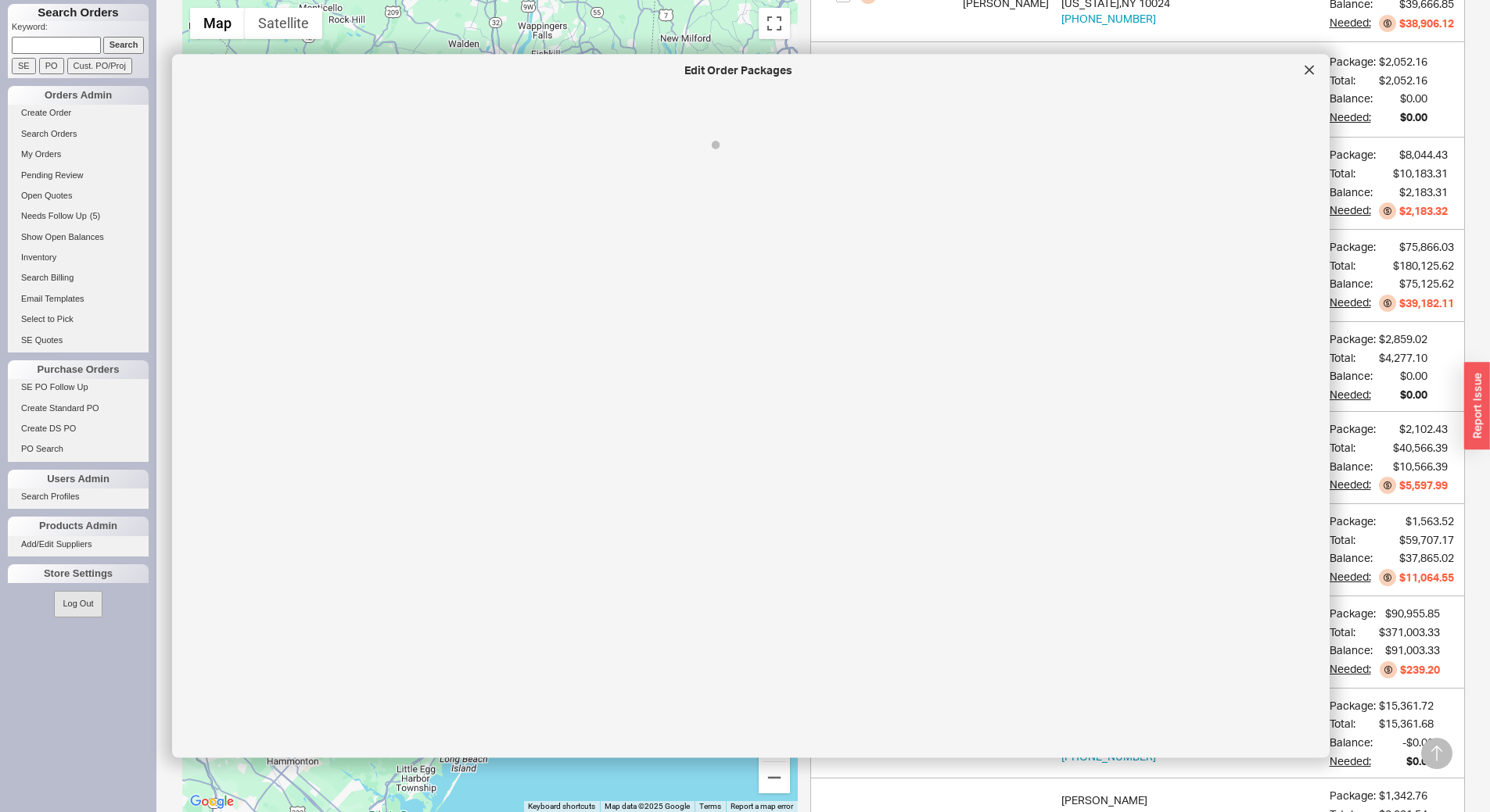
select select "8"
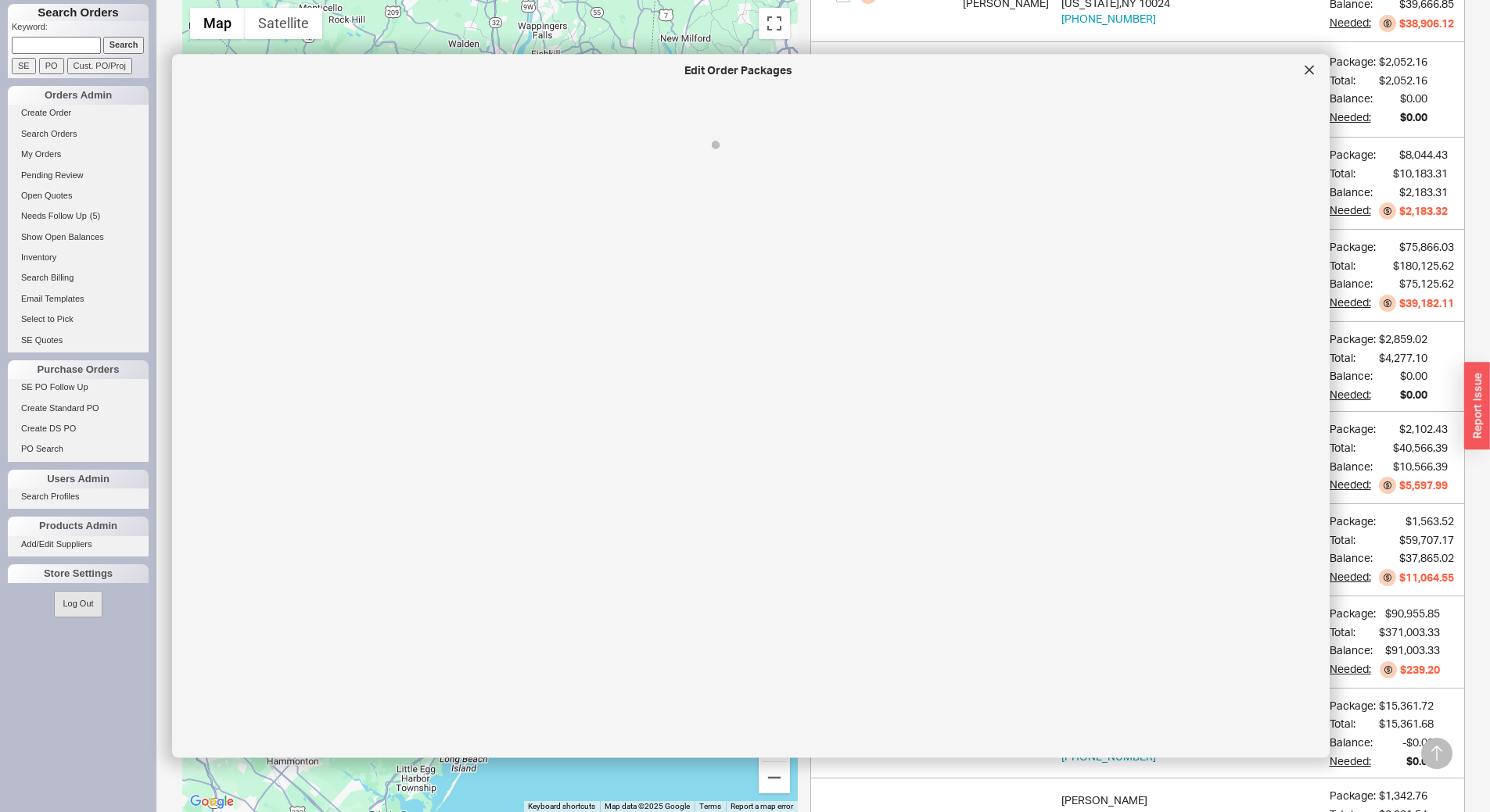
select select "8"
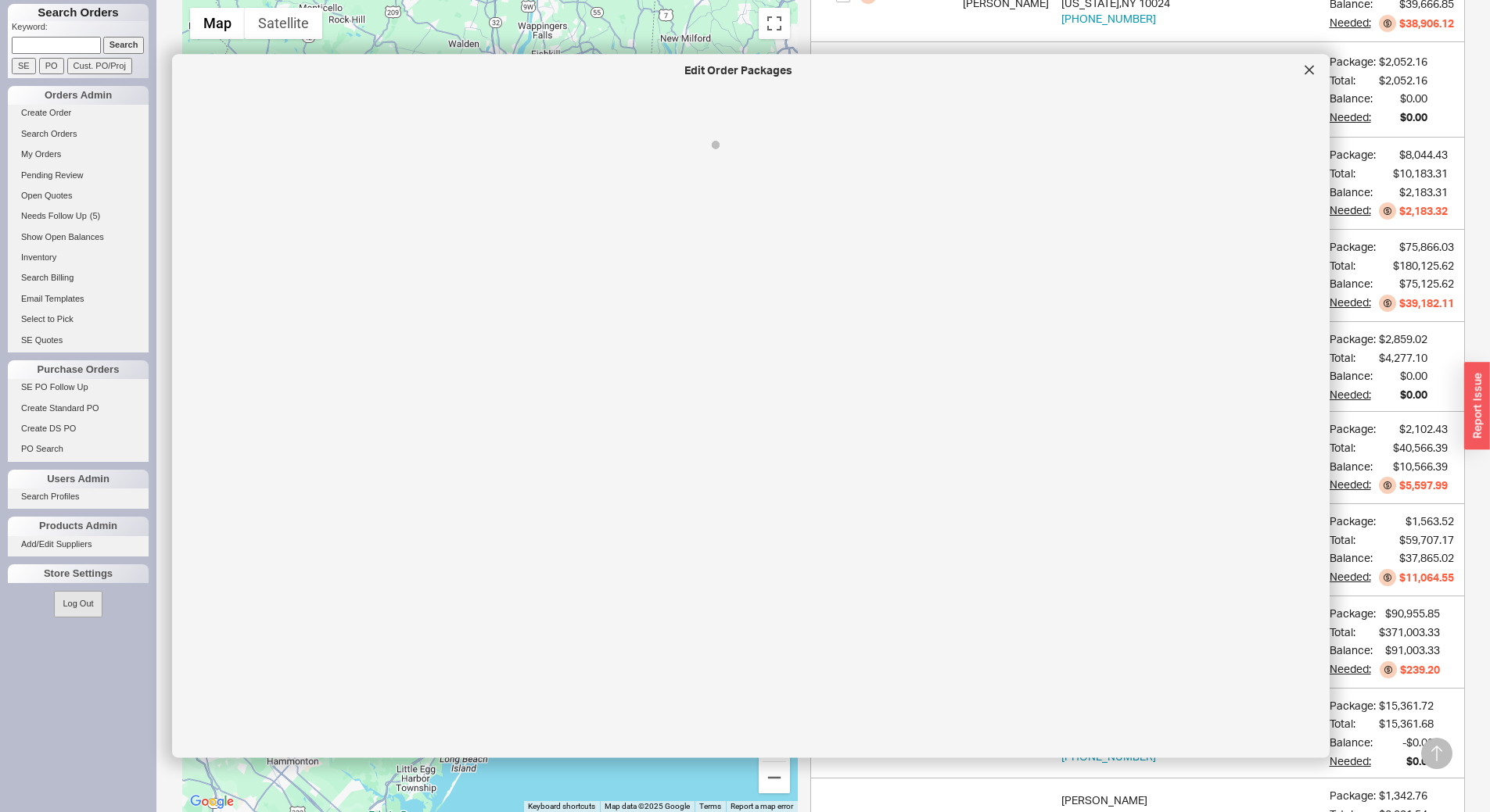
select select "On Hold"
select select "8"
select select "On Hold"
select select "8"
select select "On Hold"
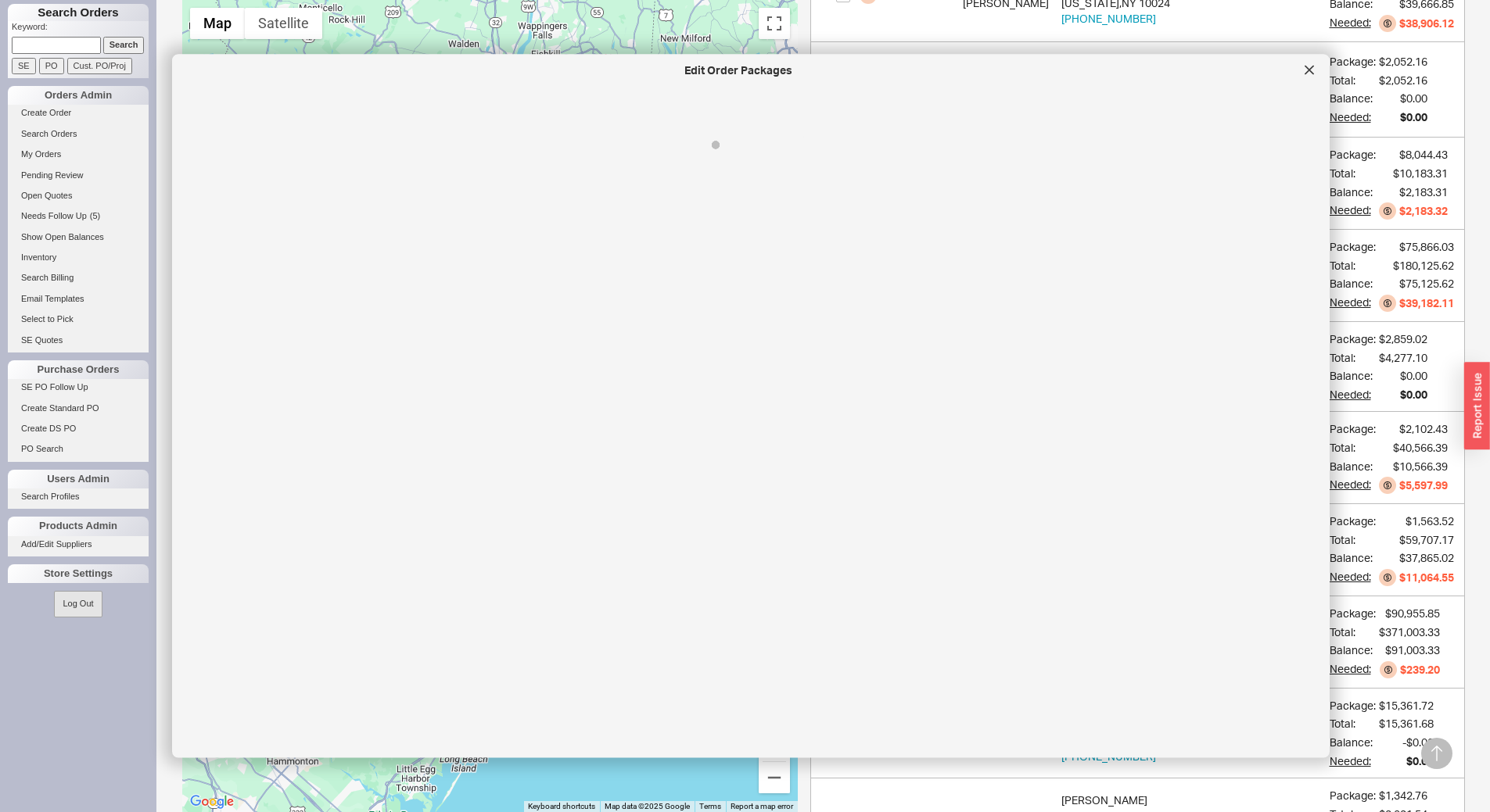
select select "8"
select select "On Hold"
select select "8"
select select "On Hold"
select select "8"
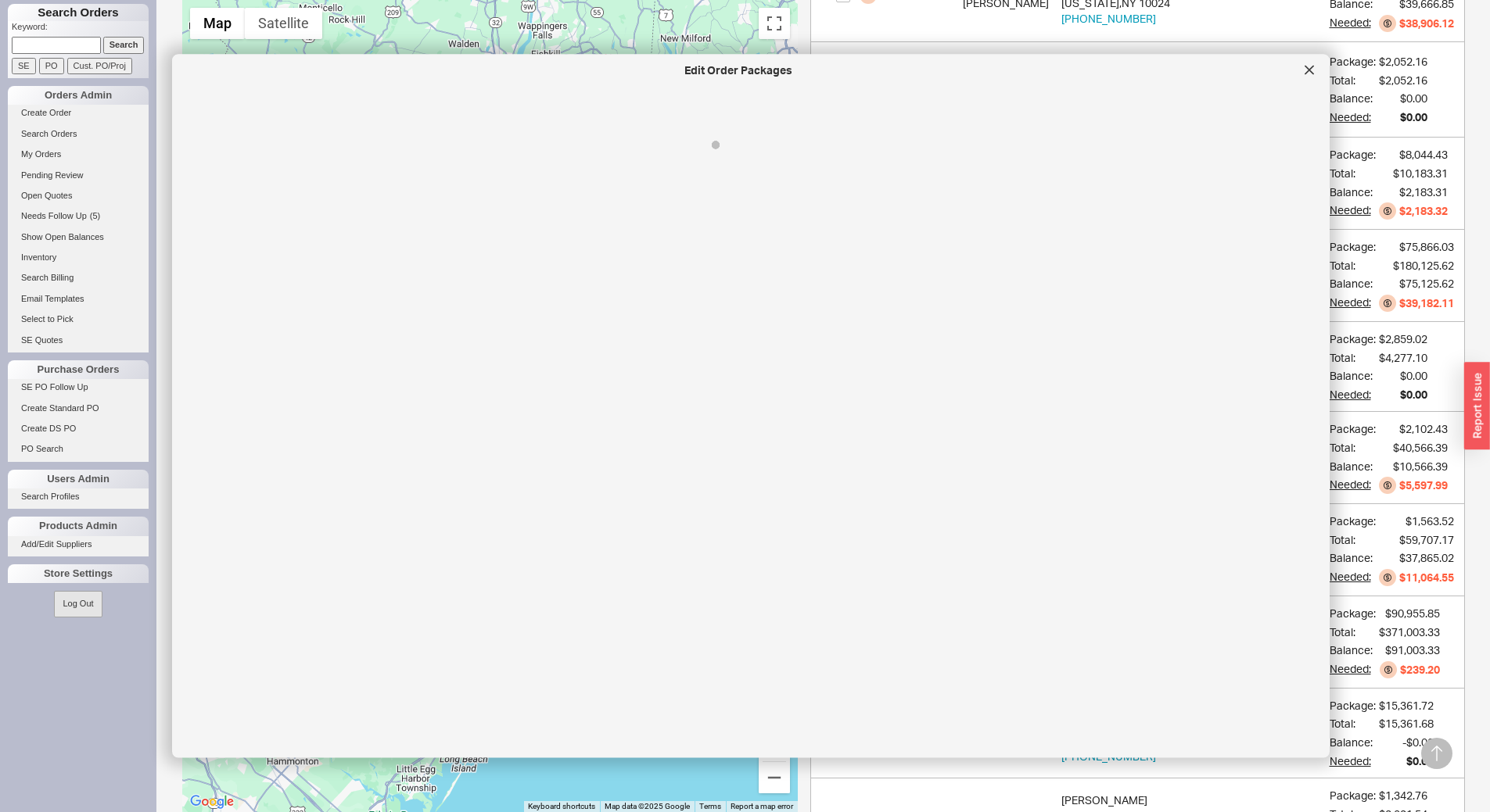
select select "On Hold"
select select "8"
select select "On Hold"
select select "8"
select select "On Hold"
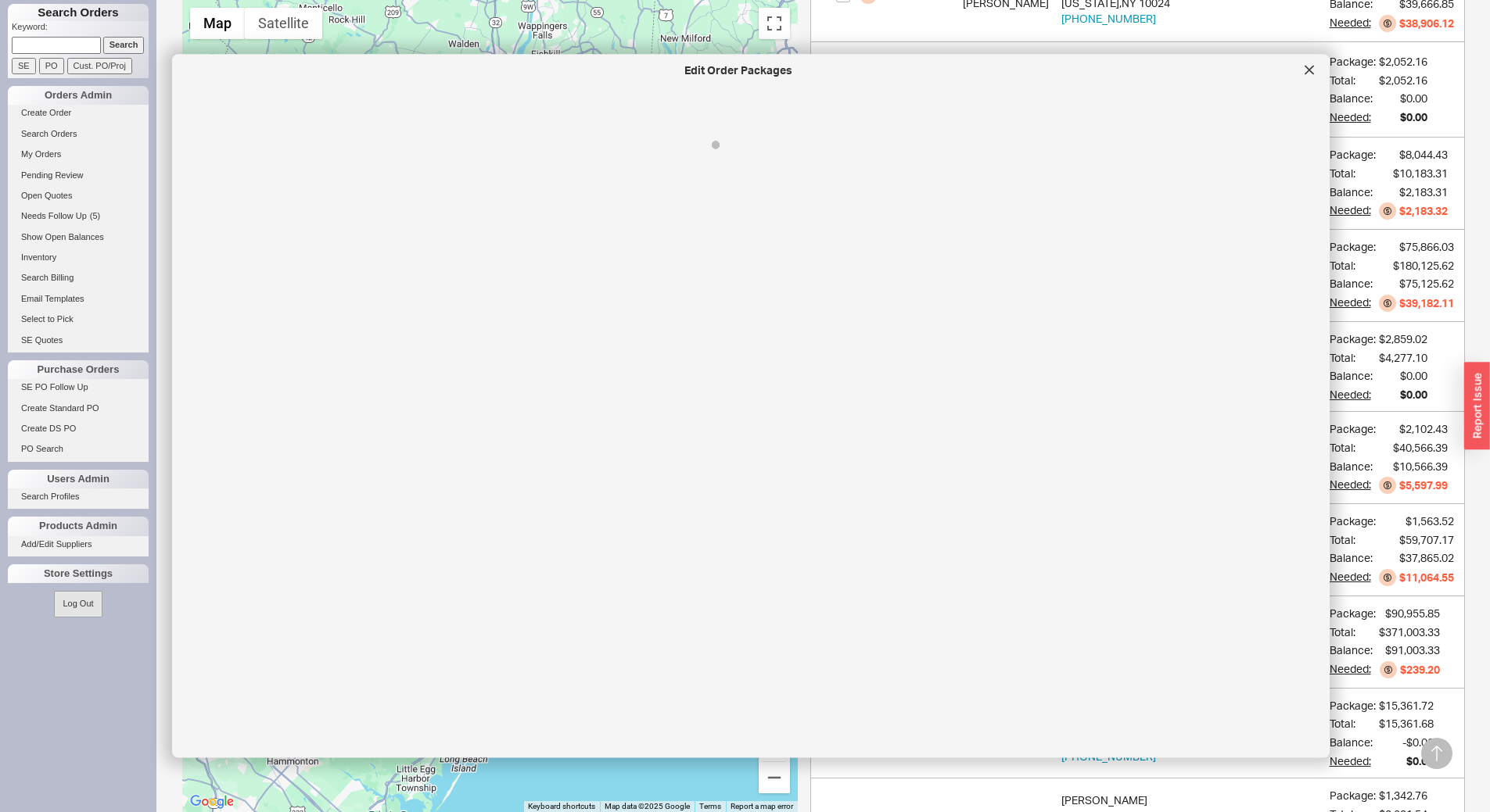
select select "8"
select select "On Hold"
select select "8"
select select "On Hold"
select select "8"
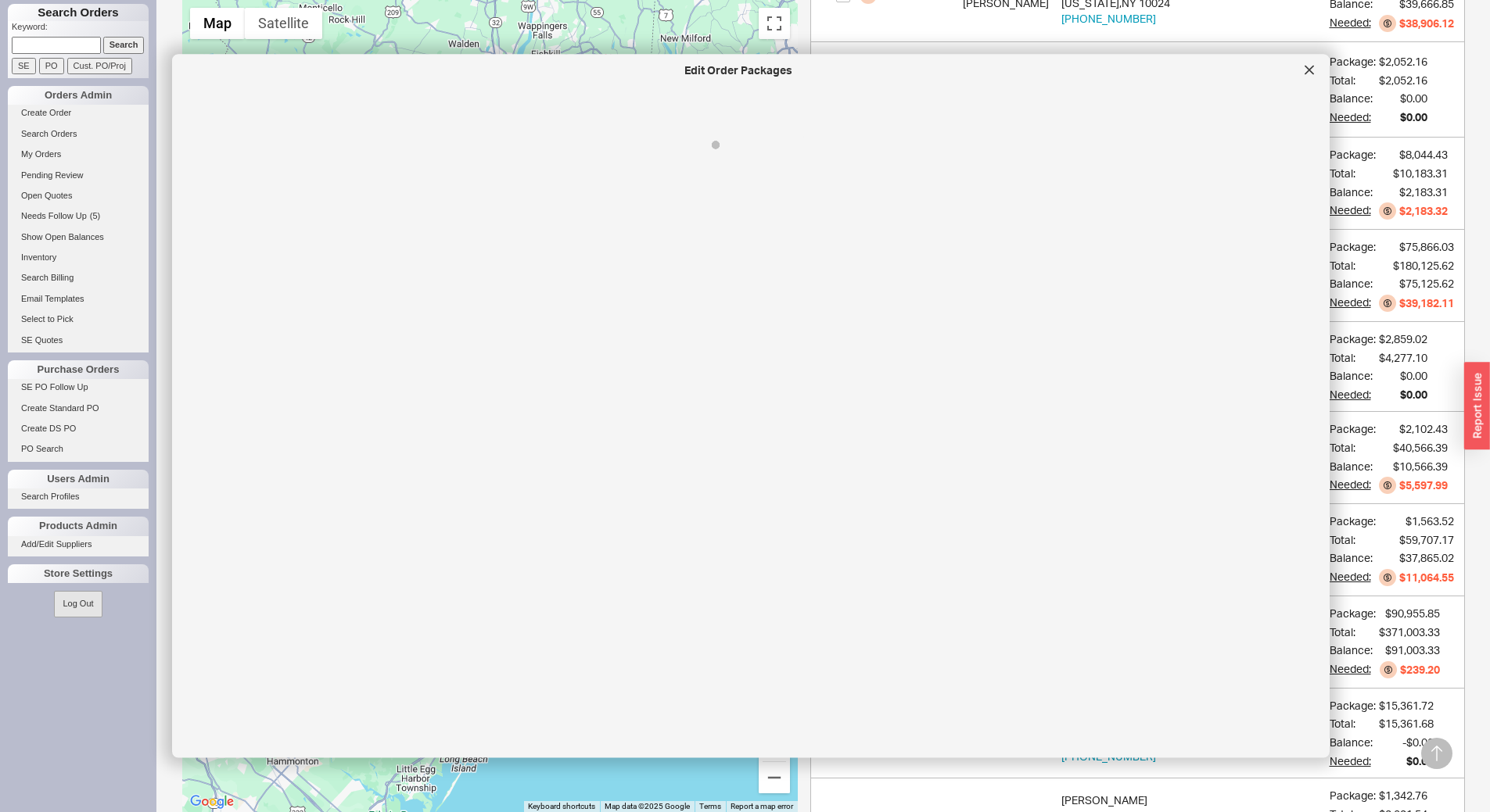
select select "On Hold"
select select "8"
select select "On Hold"
select select "8"
select select "On Hold"
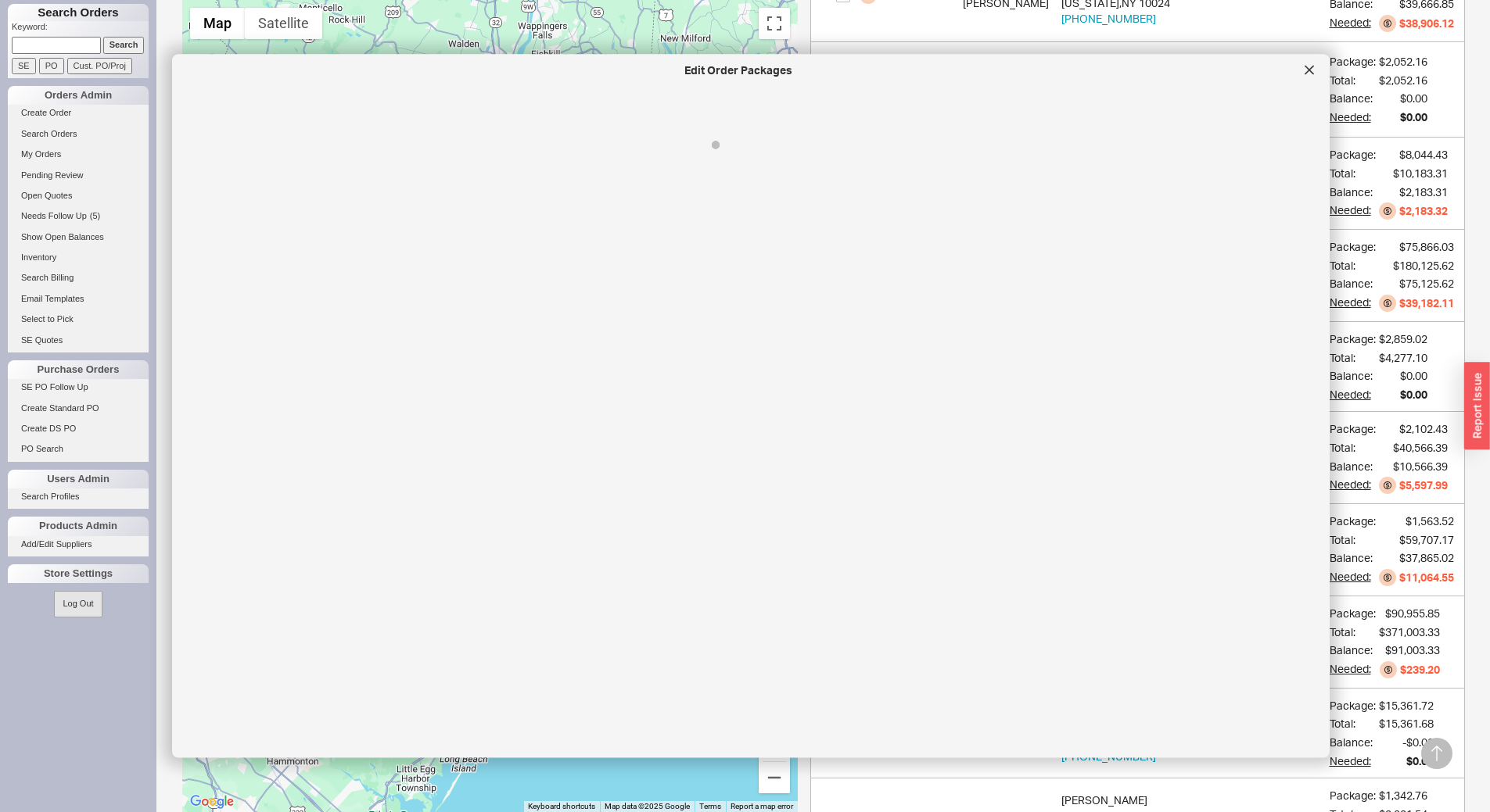
select select "8"
select select "On Hold"
select select "8"
select select "On Hold"
select select "8"
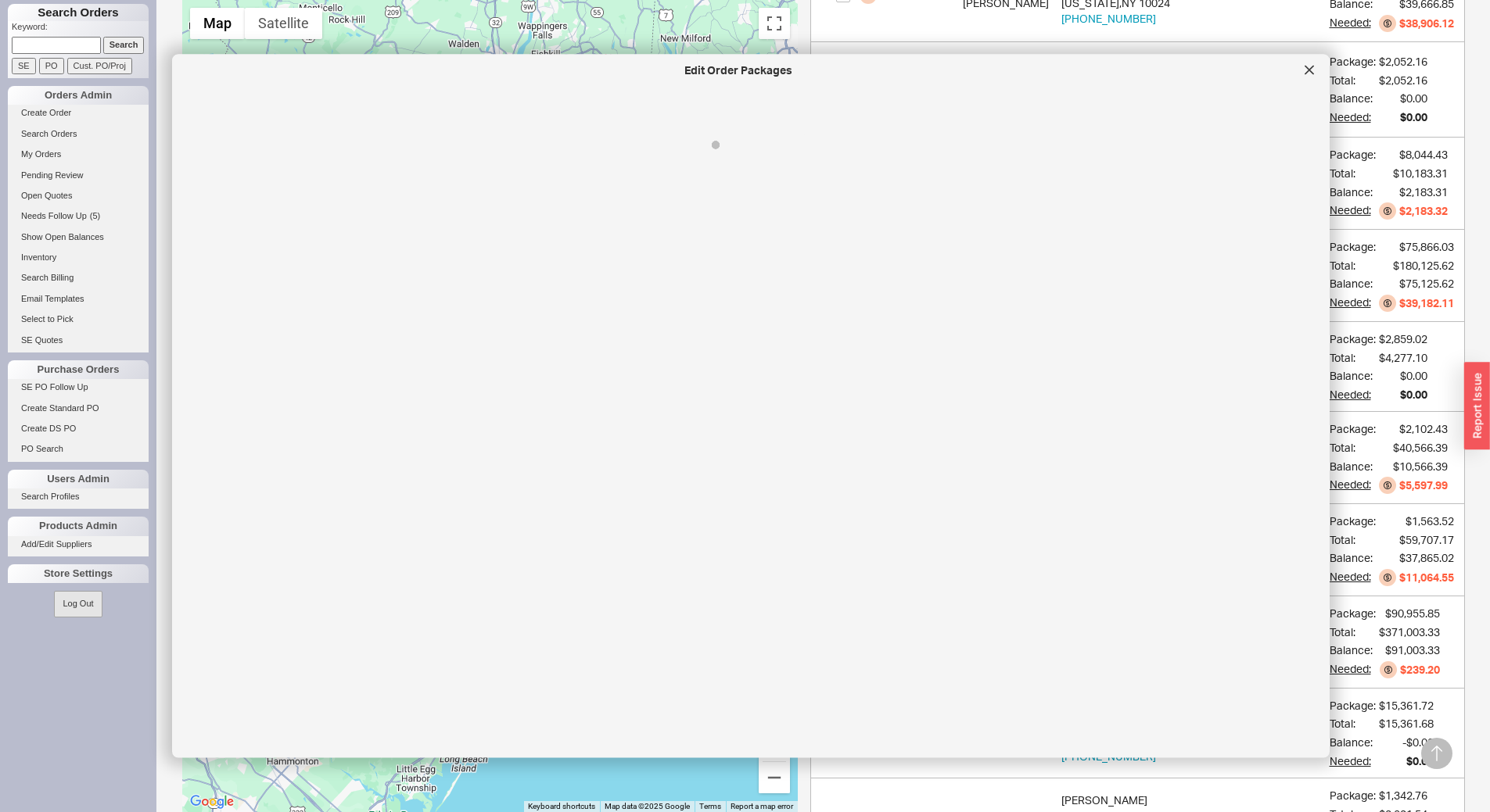
select select "On Hold"
select select "8"
select select "On Hold"
select select "8"
select select "On Hold"
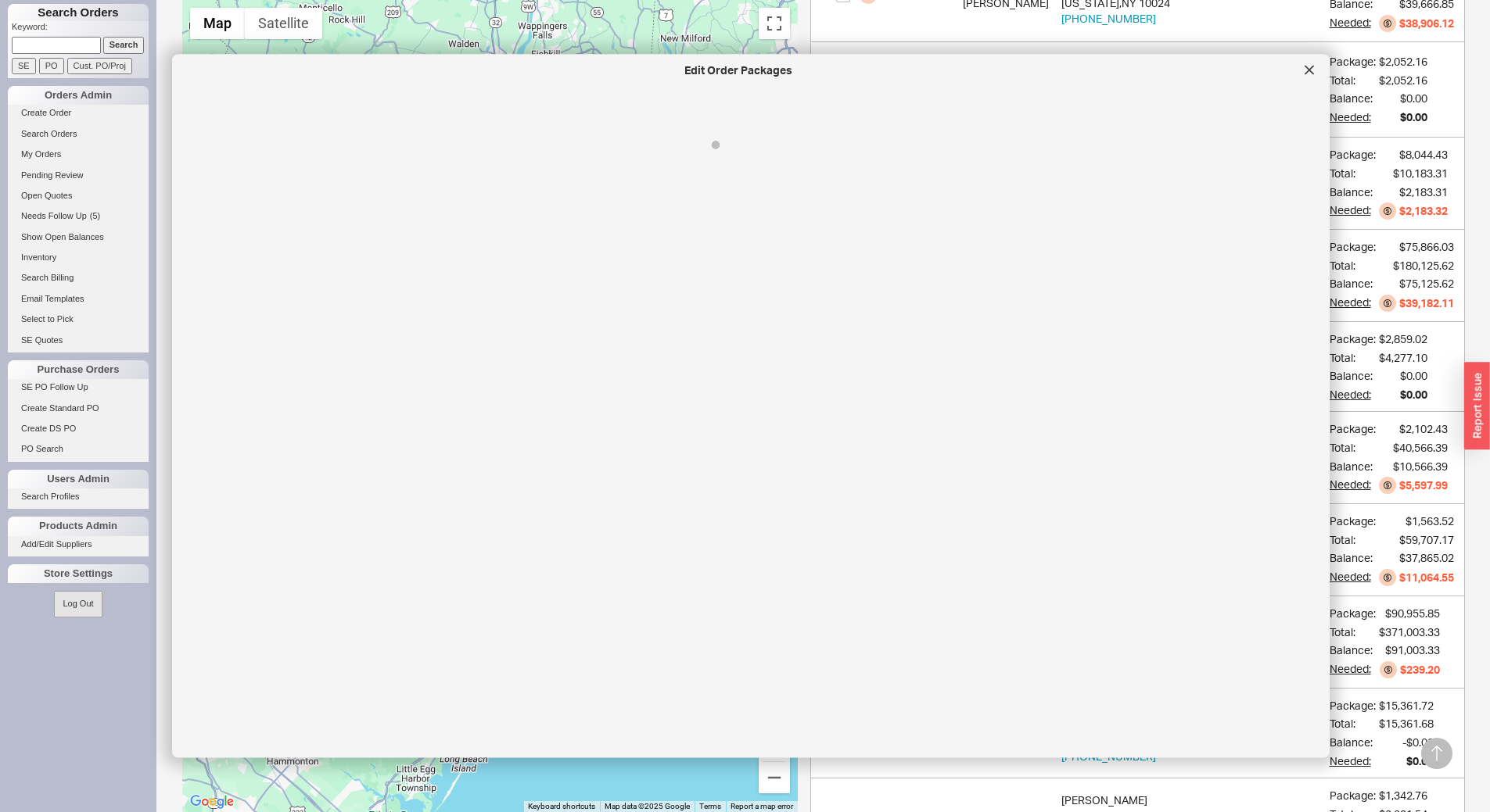
select select "8"
select select "On Hold"
select select "8"
select select "On Hold"
select select "8"
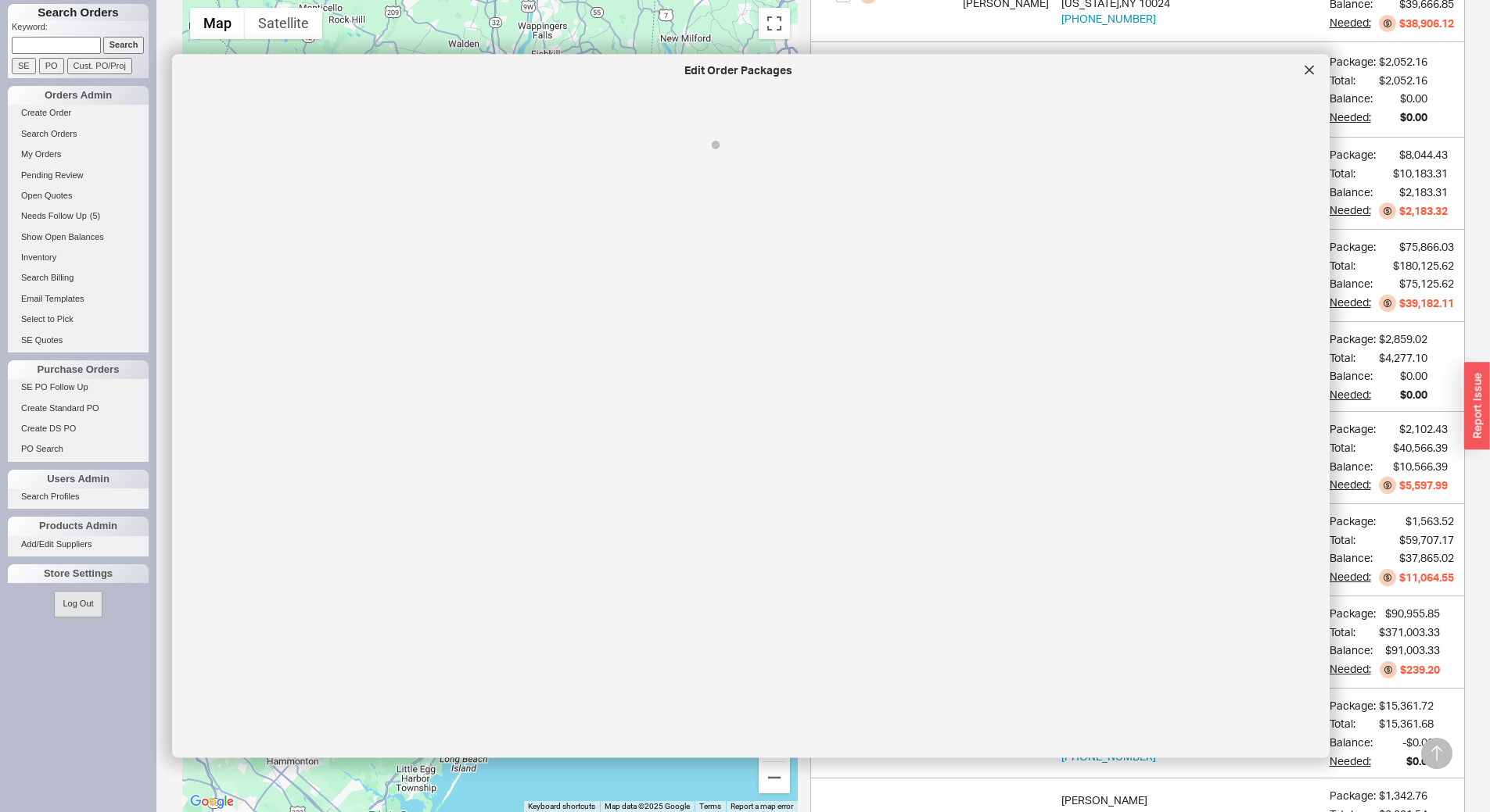
select select "On Hold"
select select "8"
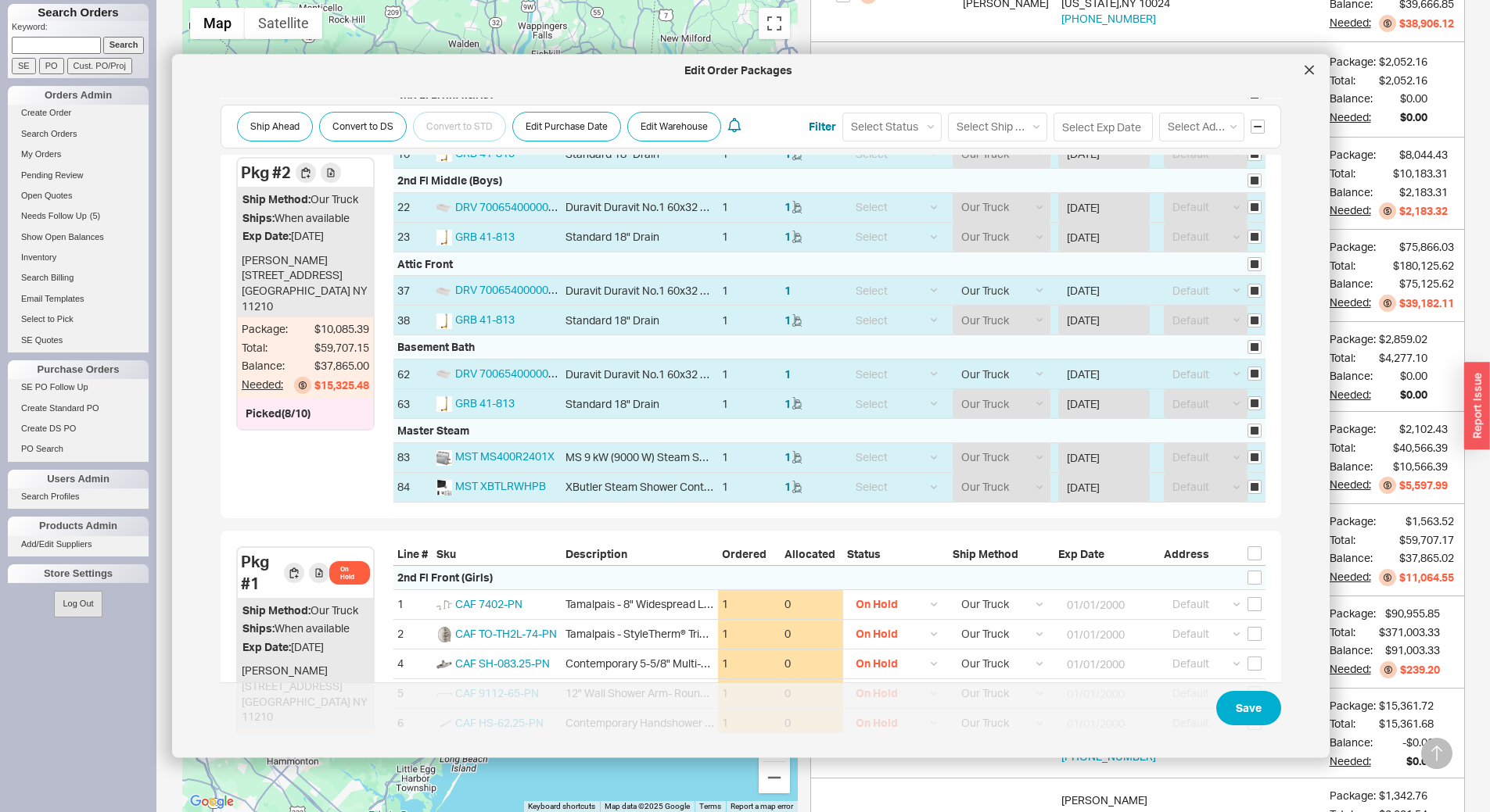
scroll to position [182, 0]
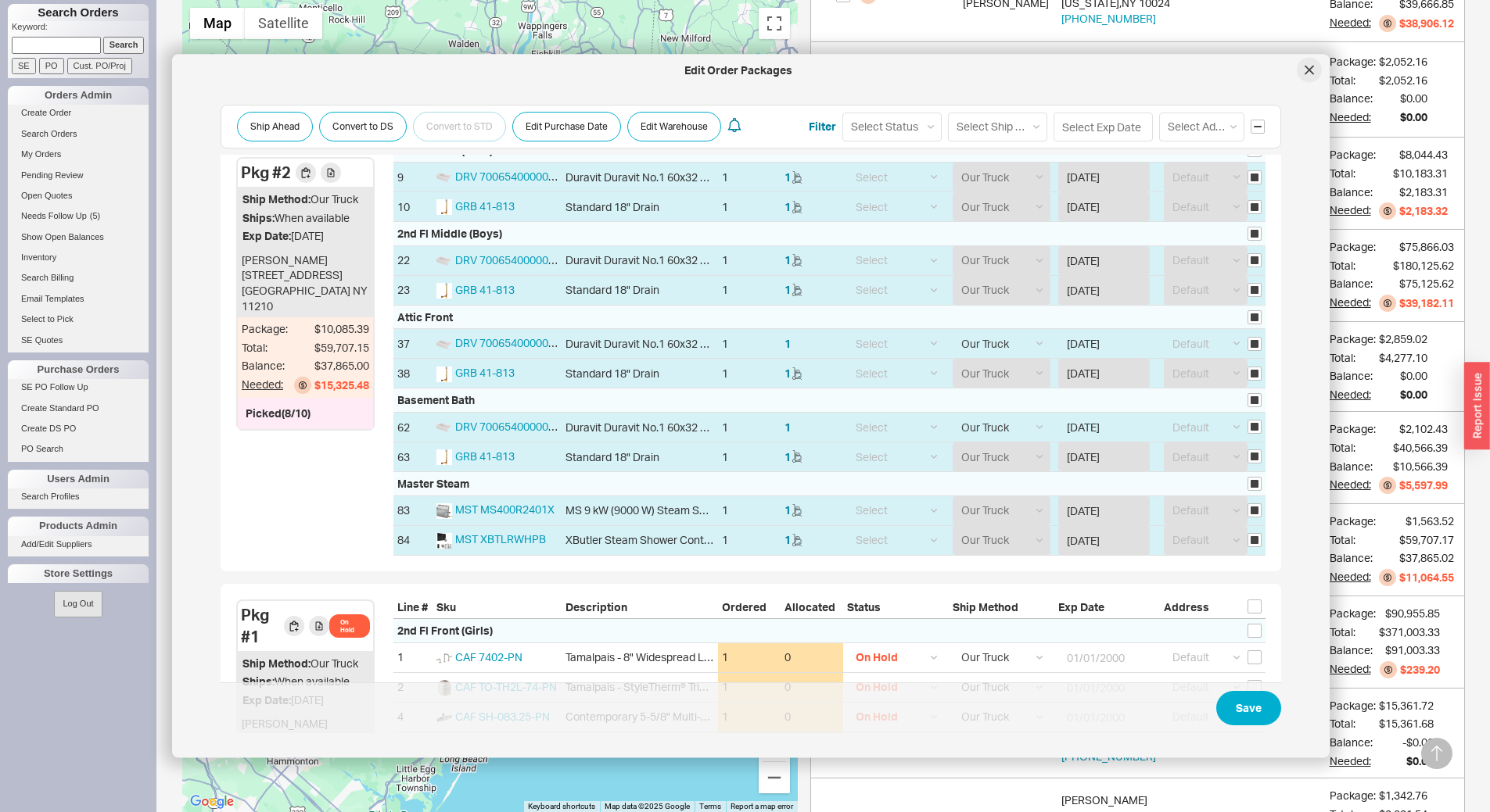
click at [1310, 70] on icon at bounding box center [1308, 69] width 9 height 9
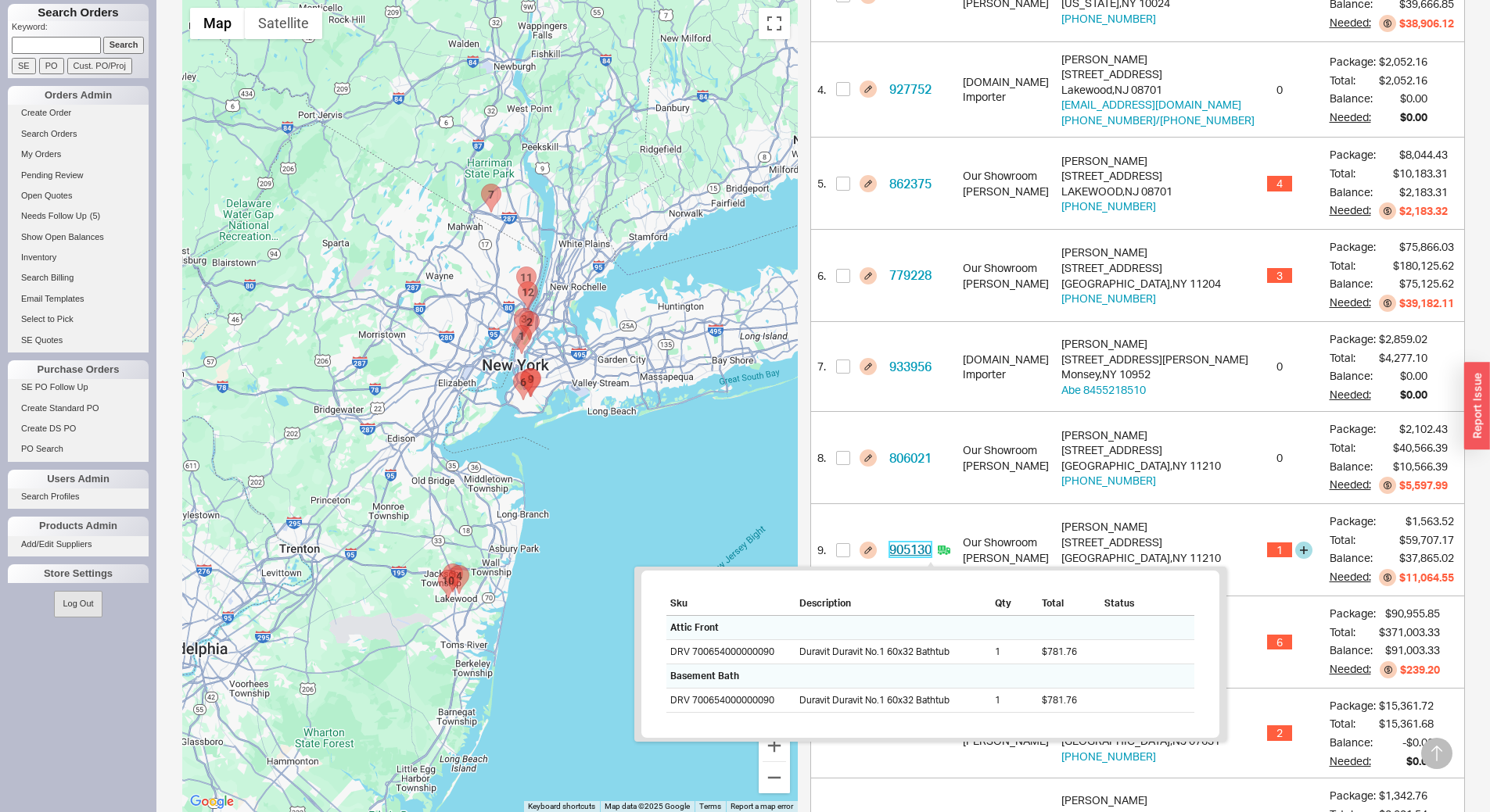
click at [923, 547] on link "905130" at bounding box center [910, 549] width 42 height 16
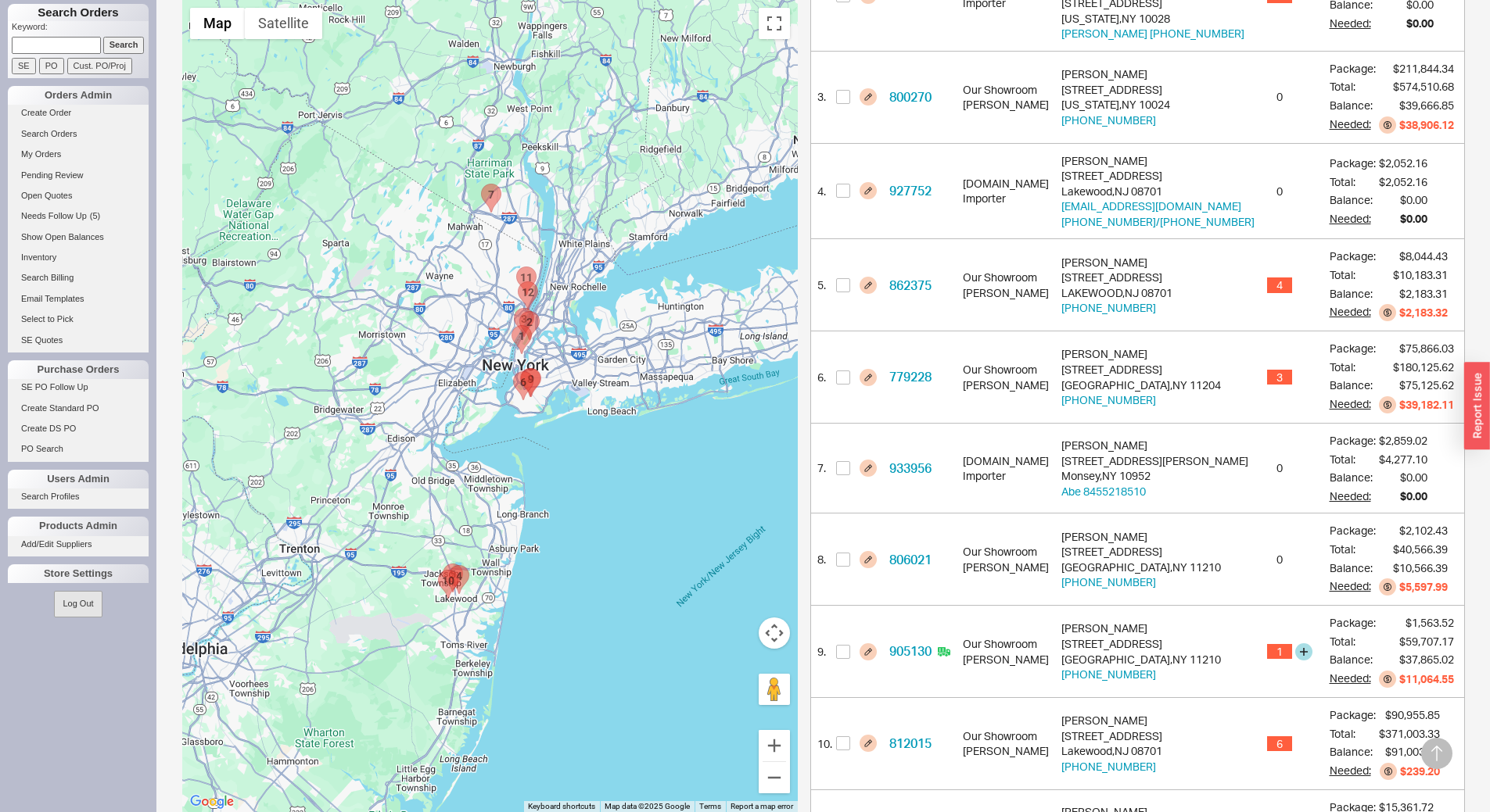
scroll to position [547, 0]
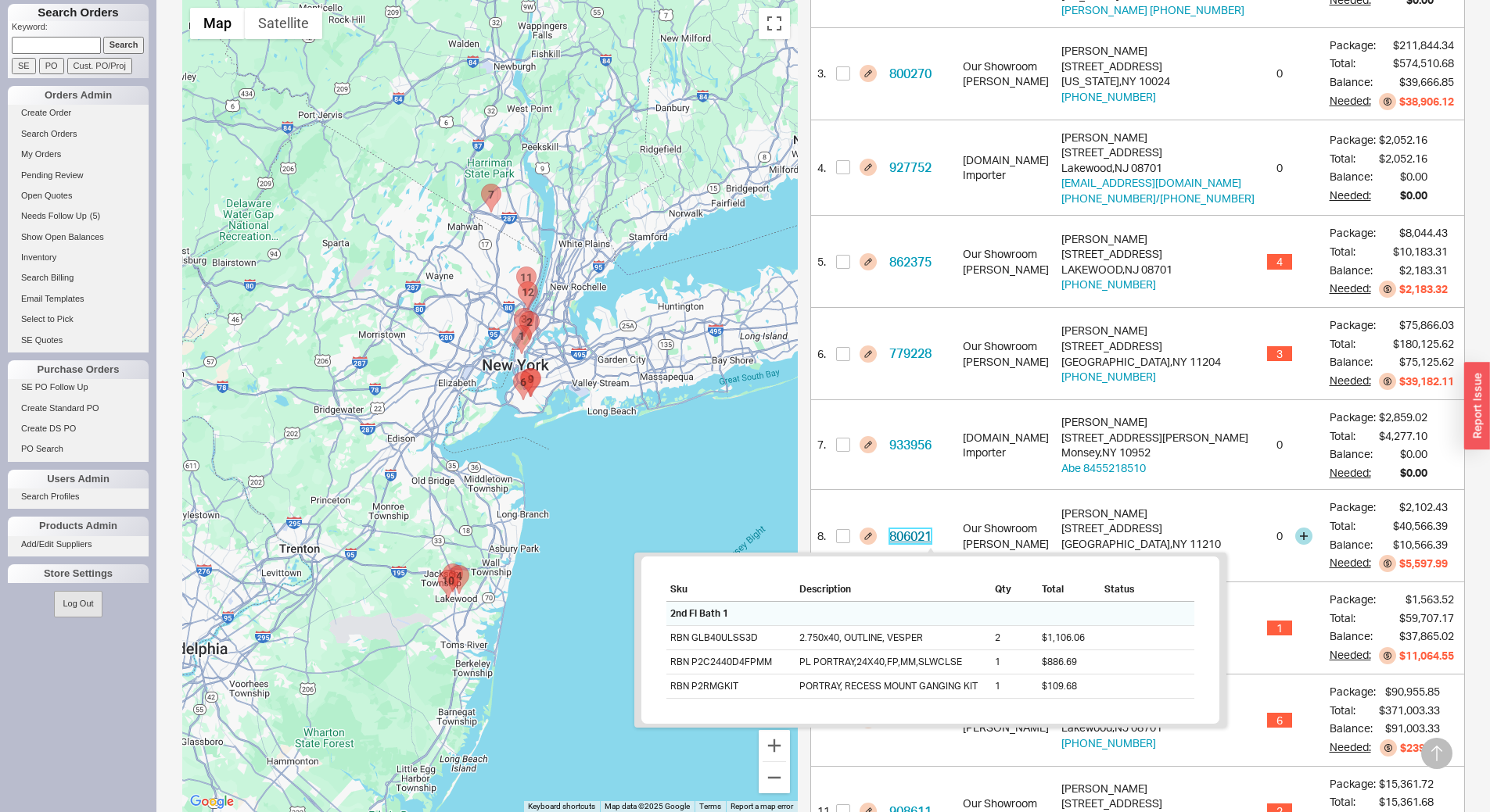
click at [930, 533] on link "806021" at bounding box center [910, 536] width 42 height 16
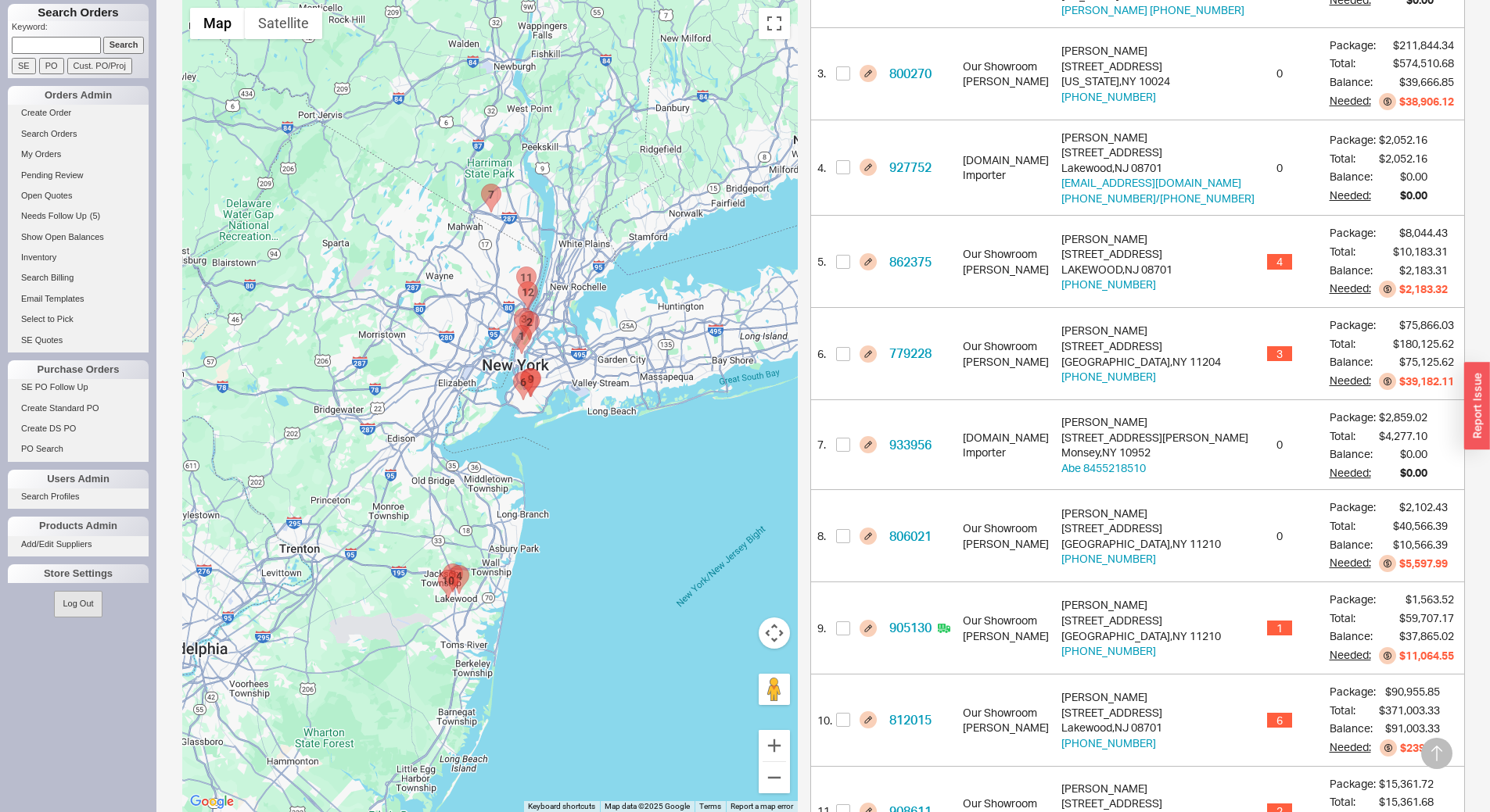
click at [516, 267] on area "908611 - 115 Chestnut Street" at bounding box center [516, 267] width 0 height 0
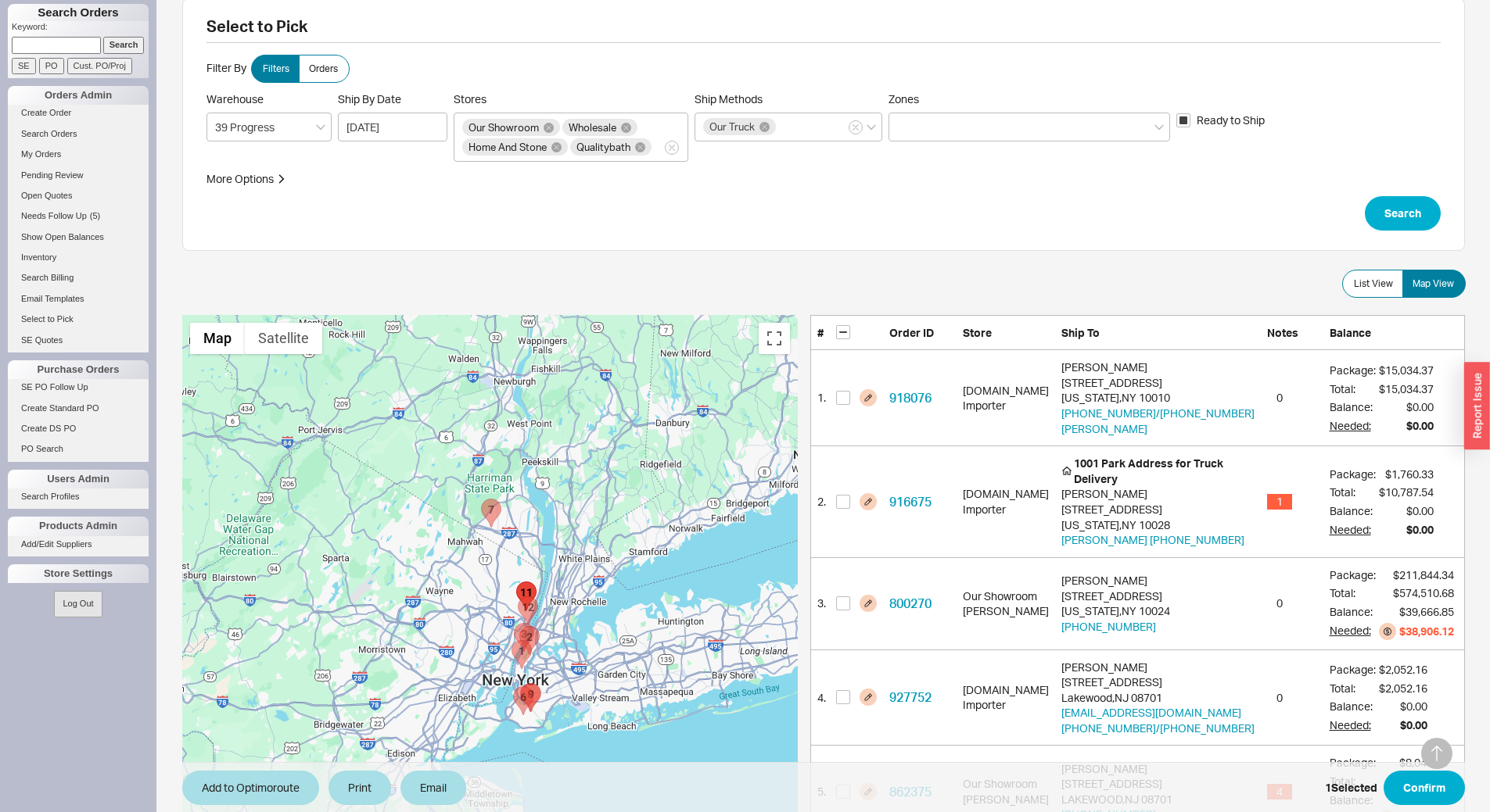
scroll to position [0, 0]
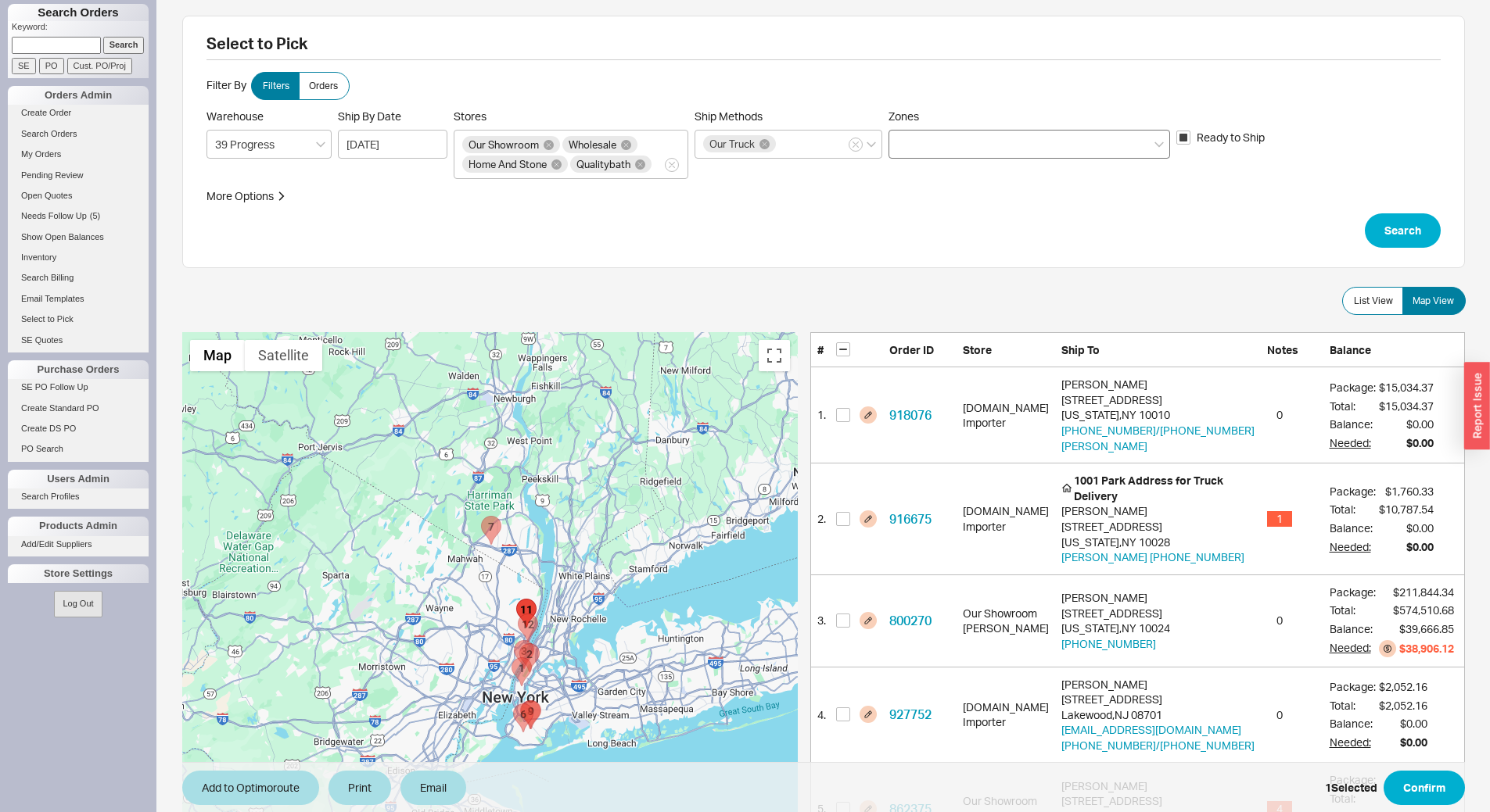
click at [1003, 153] on div at bounding box center [1029, 144] width 281 height 29
click at [908, 153] on input "Zones" at bounding box center [902, 144] width 11 height 18
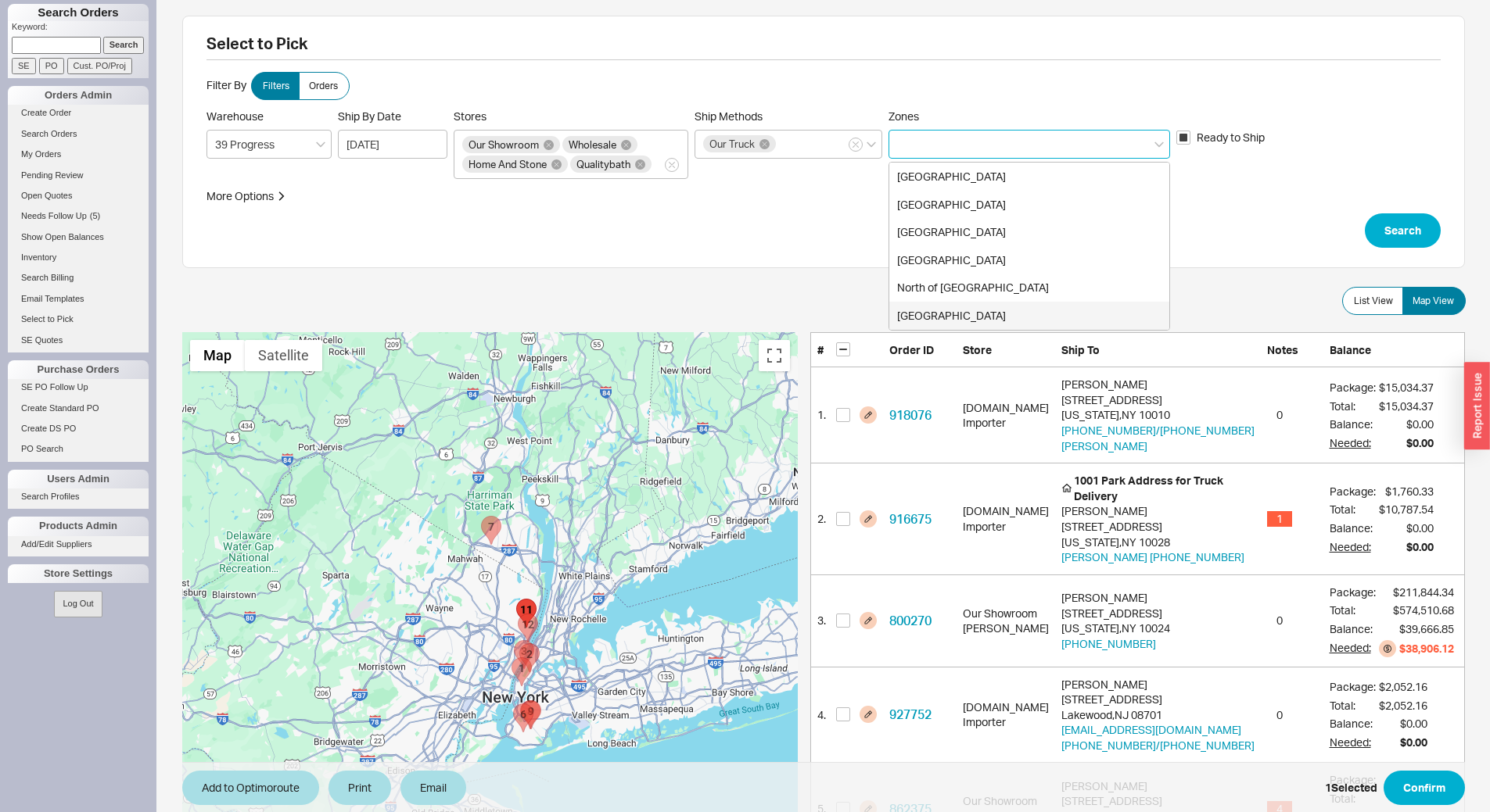
click at [976, 307] on div "South Jersey" at bounding box center [1029, 316] width 280 height 28
click at [1387, 234] on button "Search" at bounding box center [1402, 230] width 76 height 34
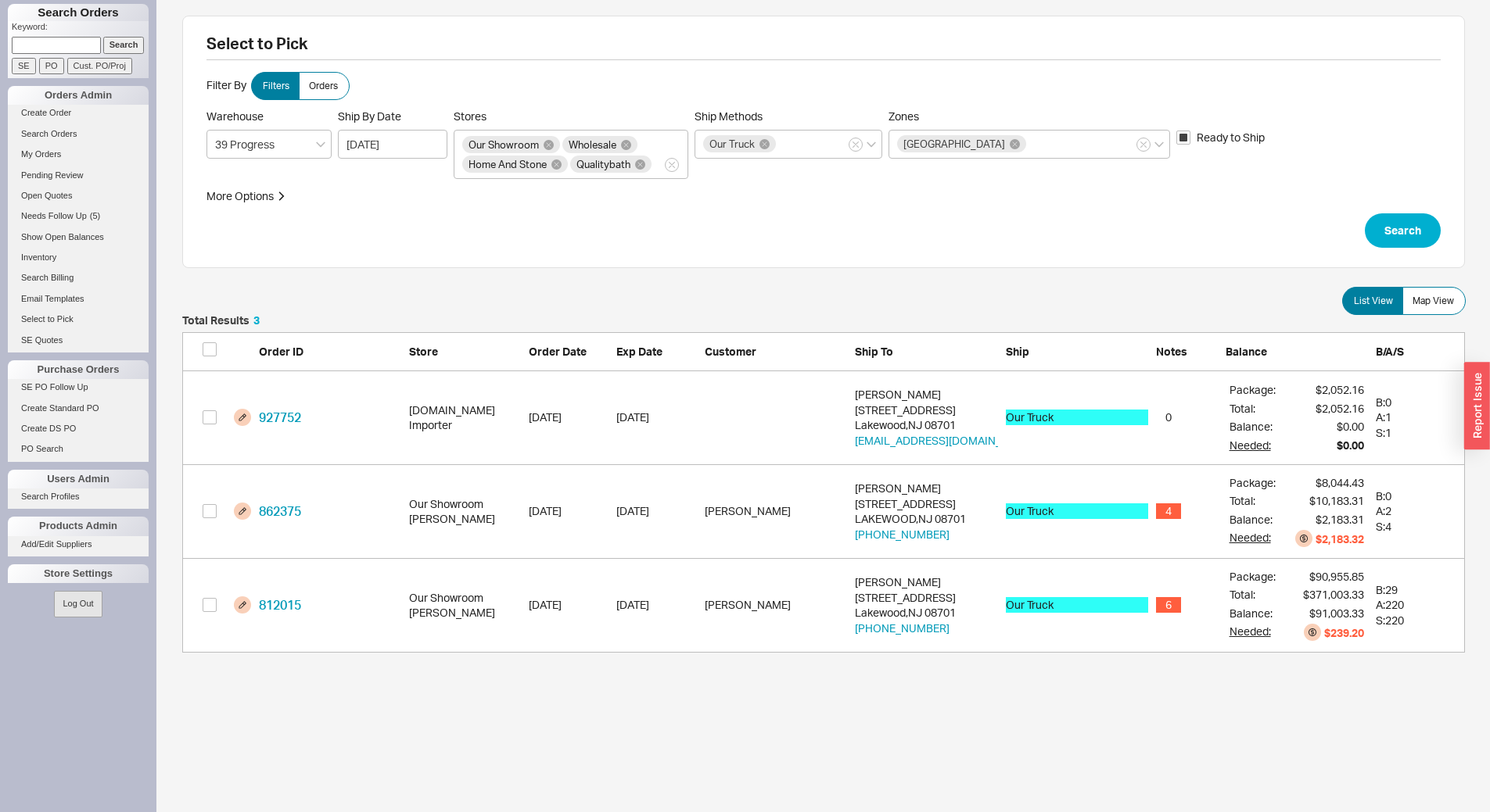
scroll to position [326, 1271]
click at [209, 604] on input "grid" at bounding box center [209, 604] width 14 height 14
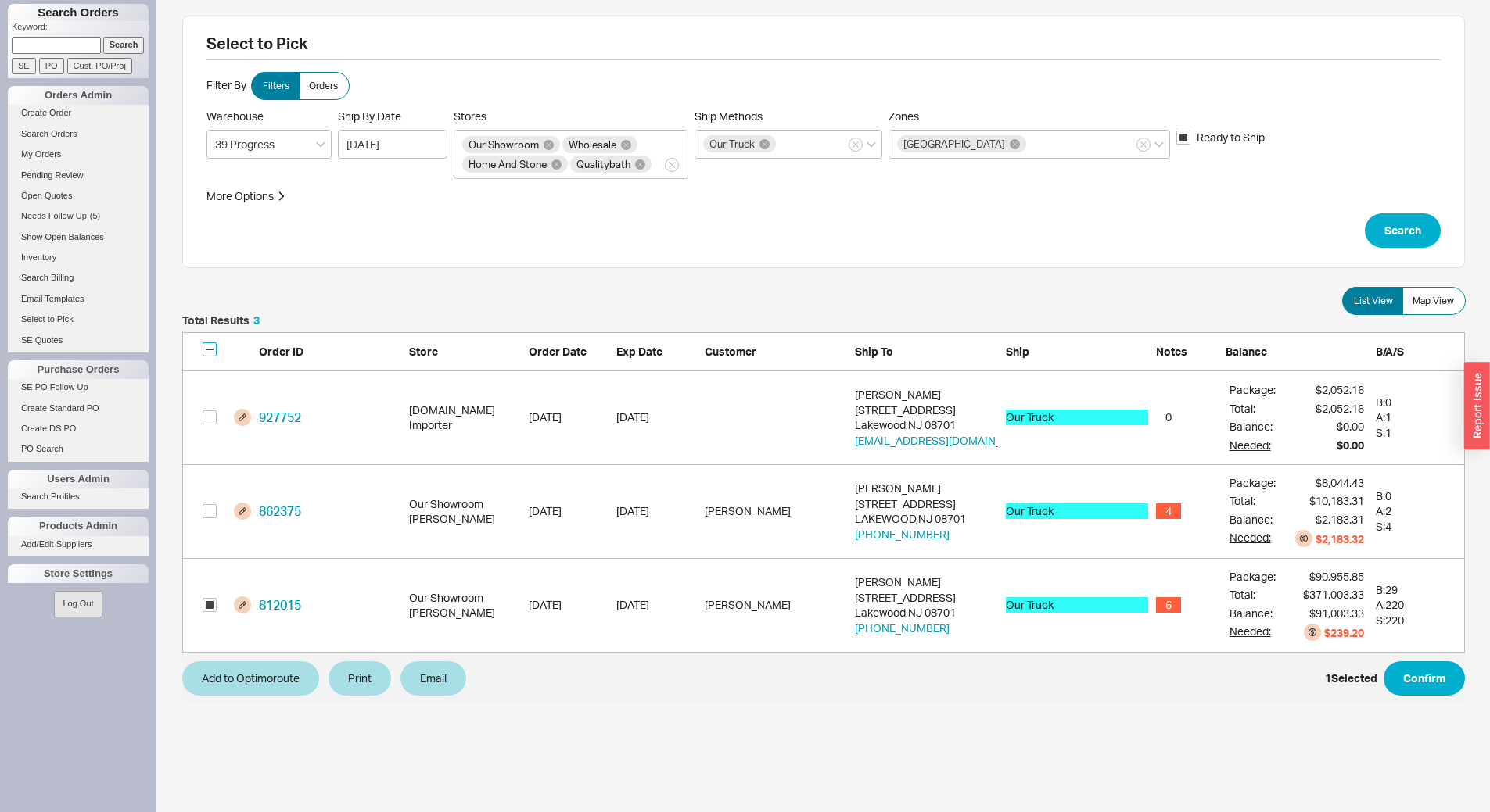
click at [209, 343] on input "checkbox" at bounding box center [209, 349] width 14 height 14
click at [280, 676] on button "Add to Optimoroute" at bounding box center [250, 678] width 137 height 34
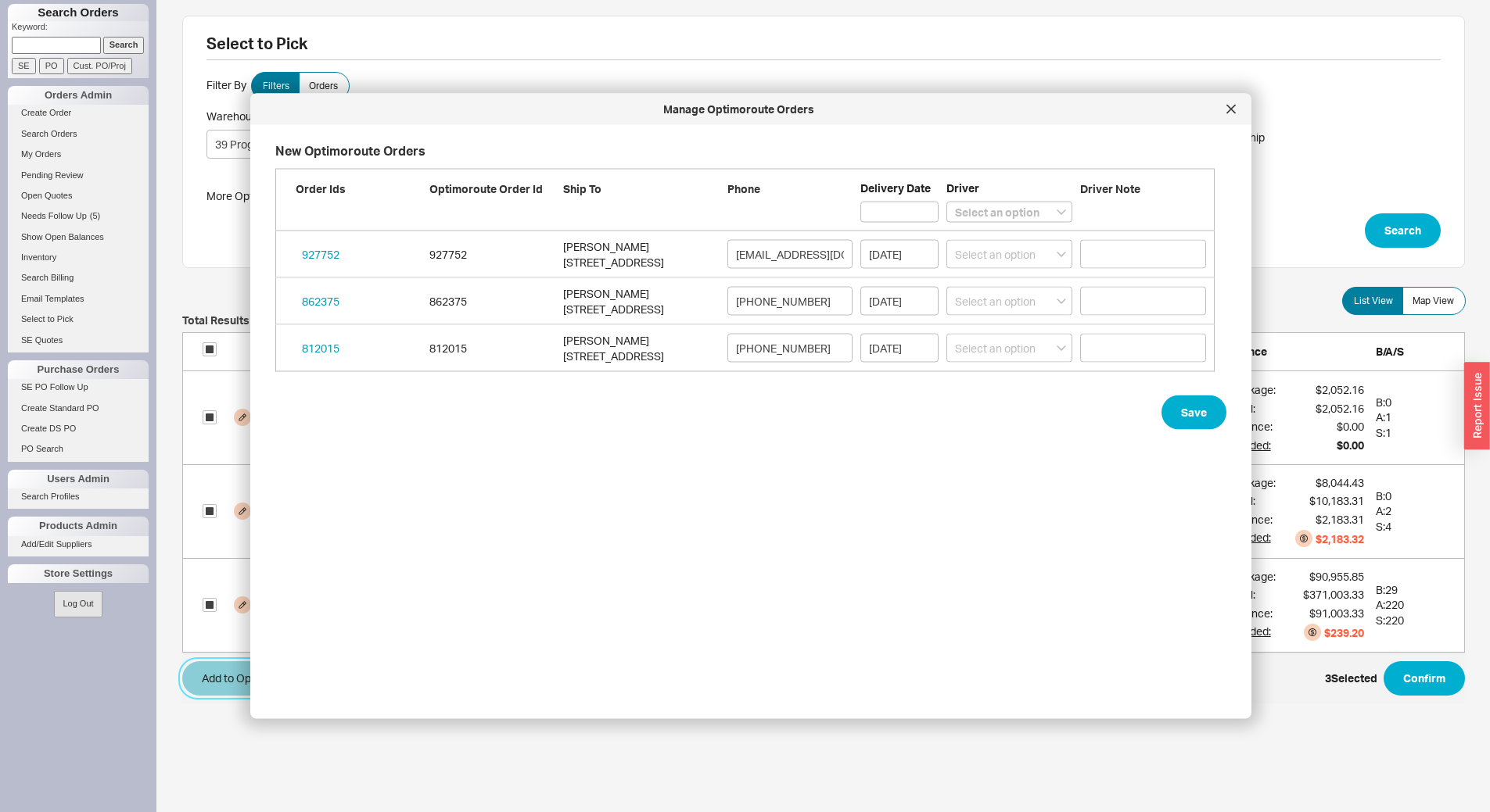
scroll to position [545, 952]
click at [984, 216] on select "Select an option Boruch Lubav Butch Zeitlin" at bounding box center [1009, 212] width 126 height 21
click at [946, 202] on select "Select an option Boruch Lubav Butch Zeitlin" at bounding box center [1009, 212] width 126 height 21
click at [1178, 415] on button "Save" at bounding box center [1193, 412] width 64 height 34
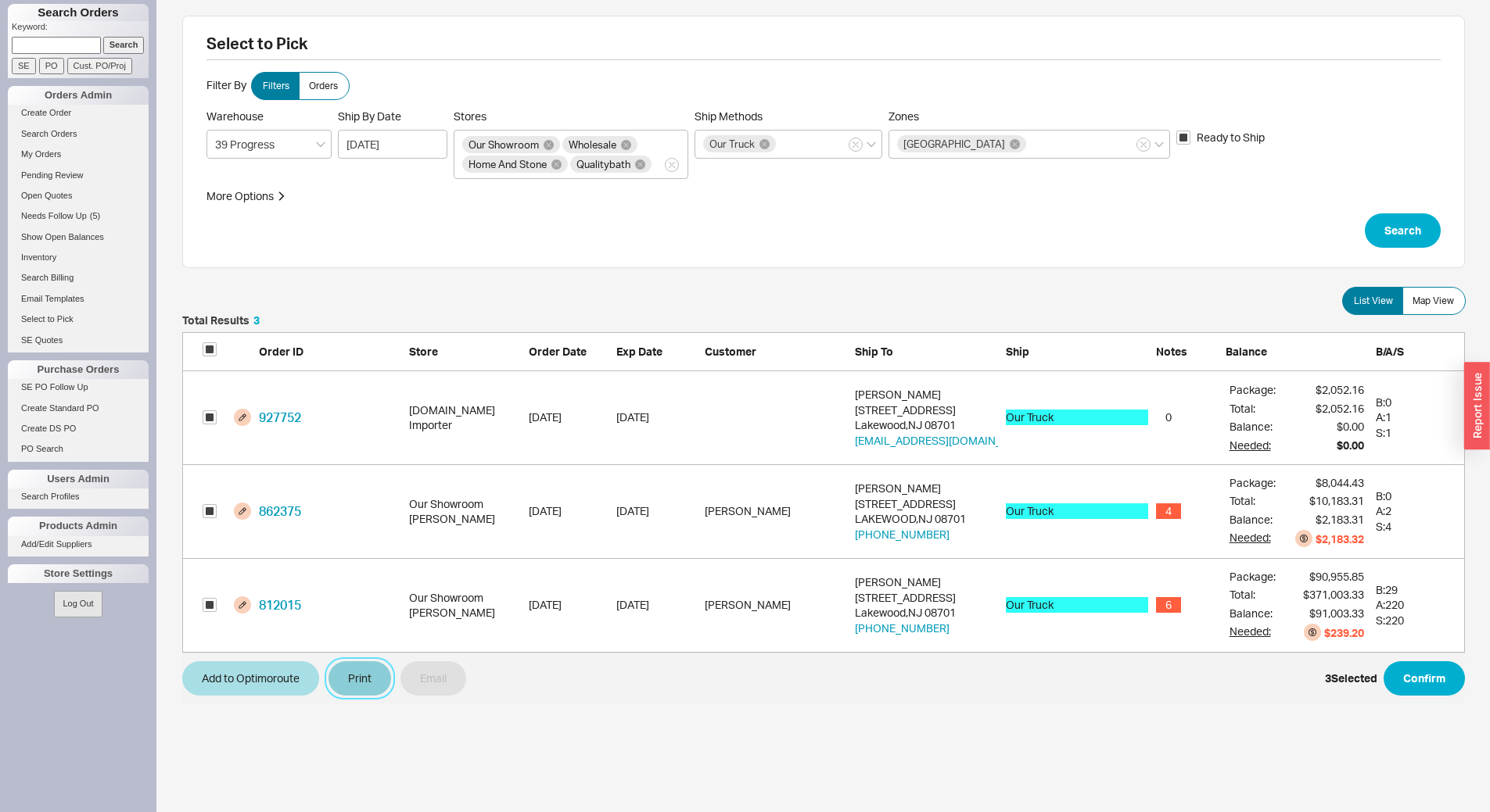
click at [369, 688] on button "Print" at bounding box center [359, 678] width 63 height 34
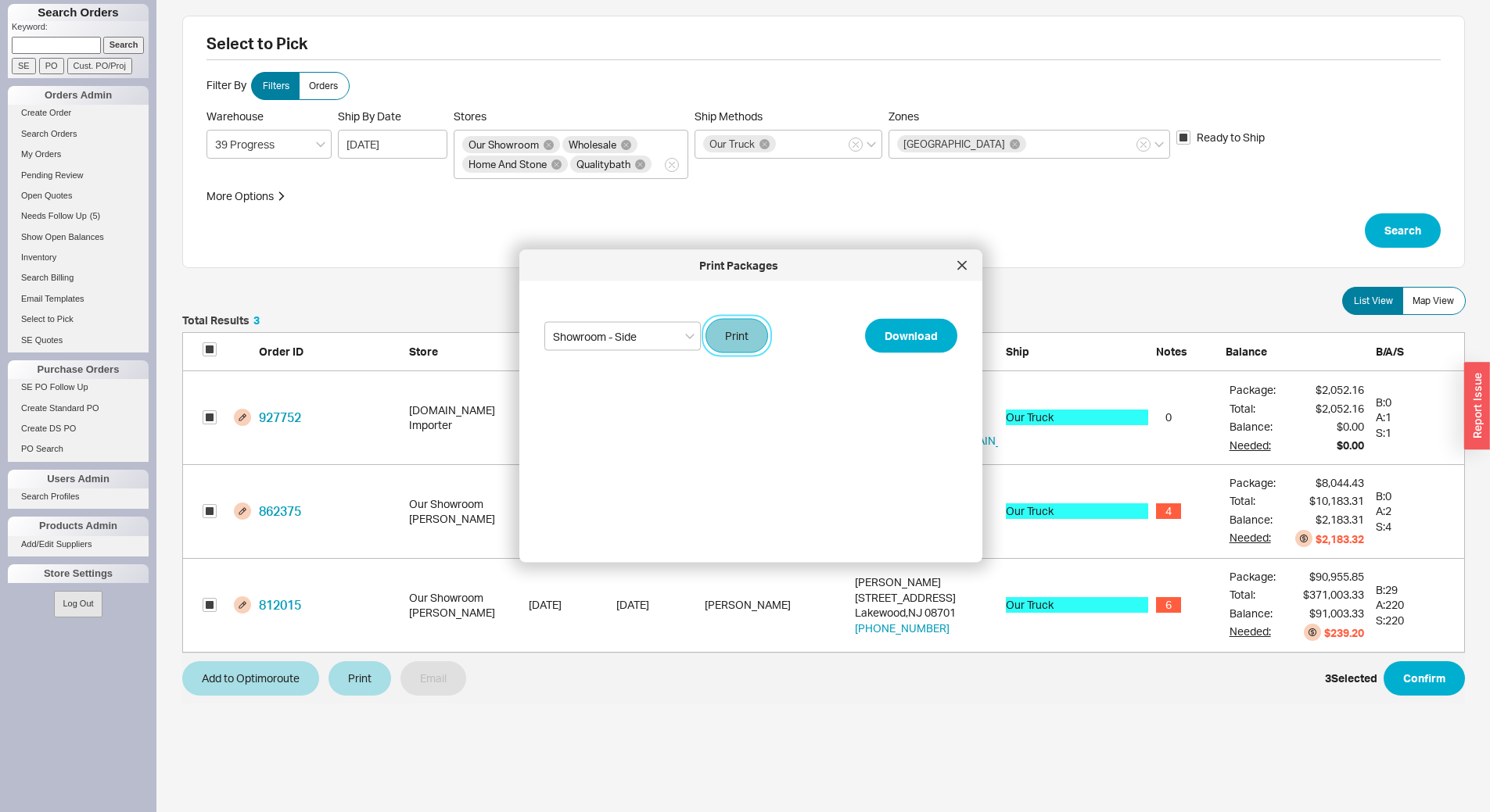
click at [725, 345] on button "Print" at bounding box center [736, 336] width 63 height 34
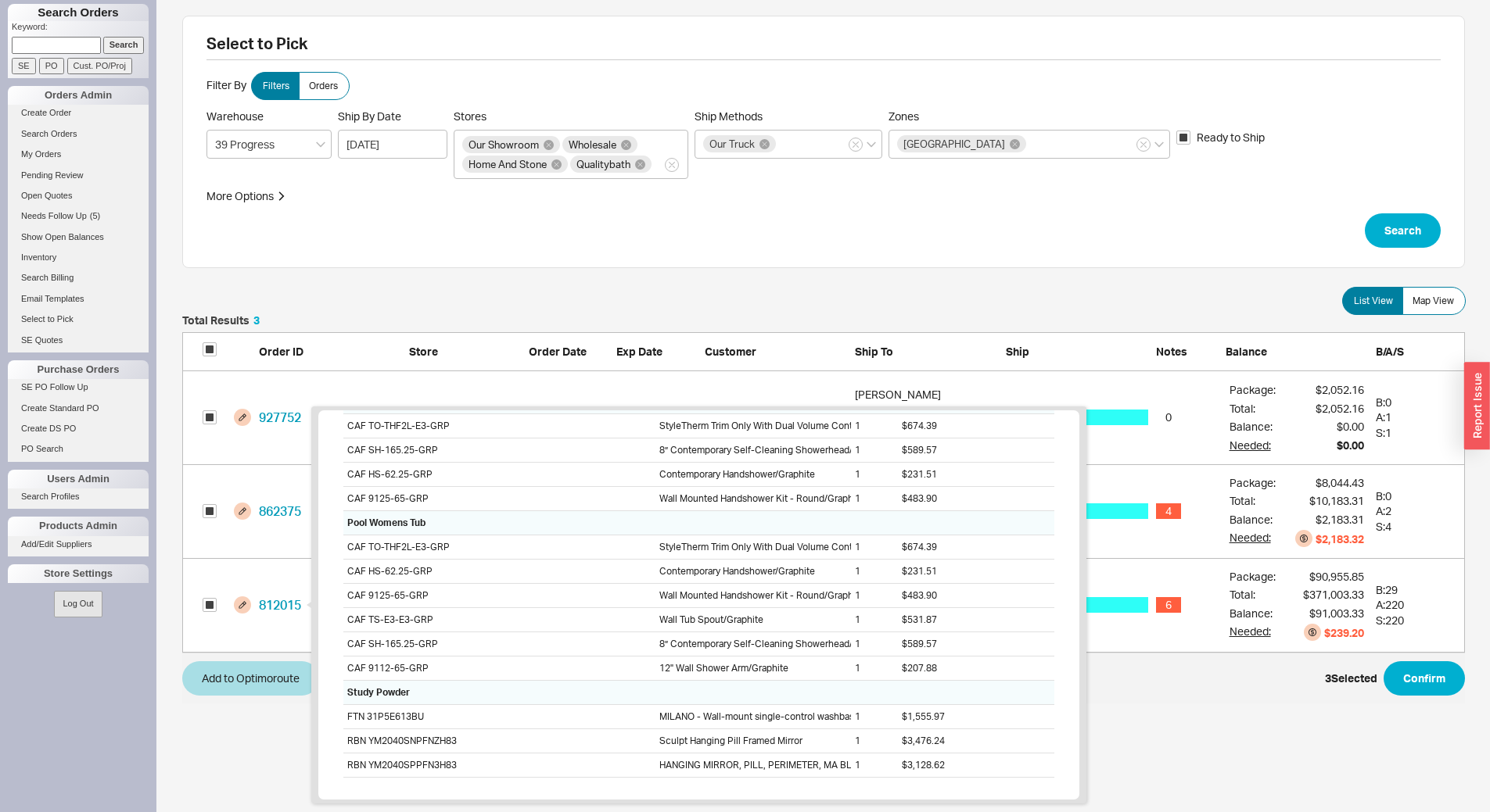
scroll to position [1280, 0]
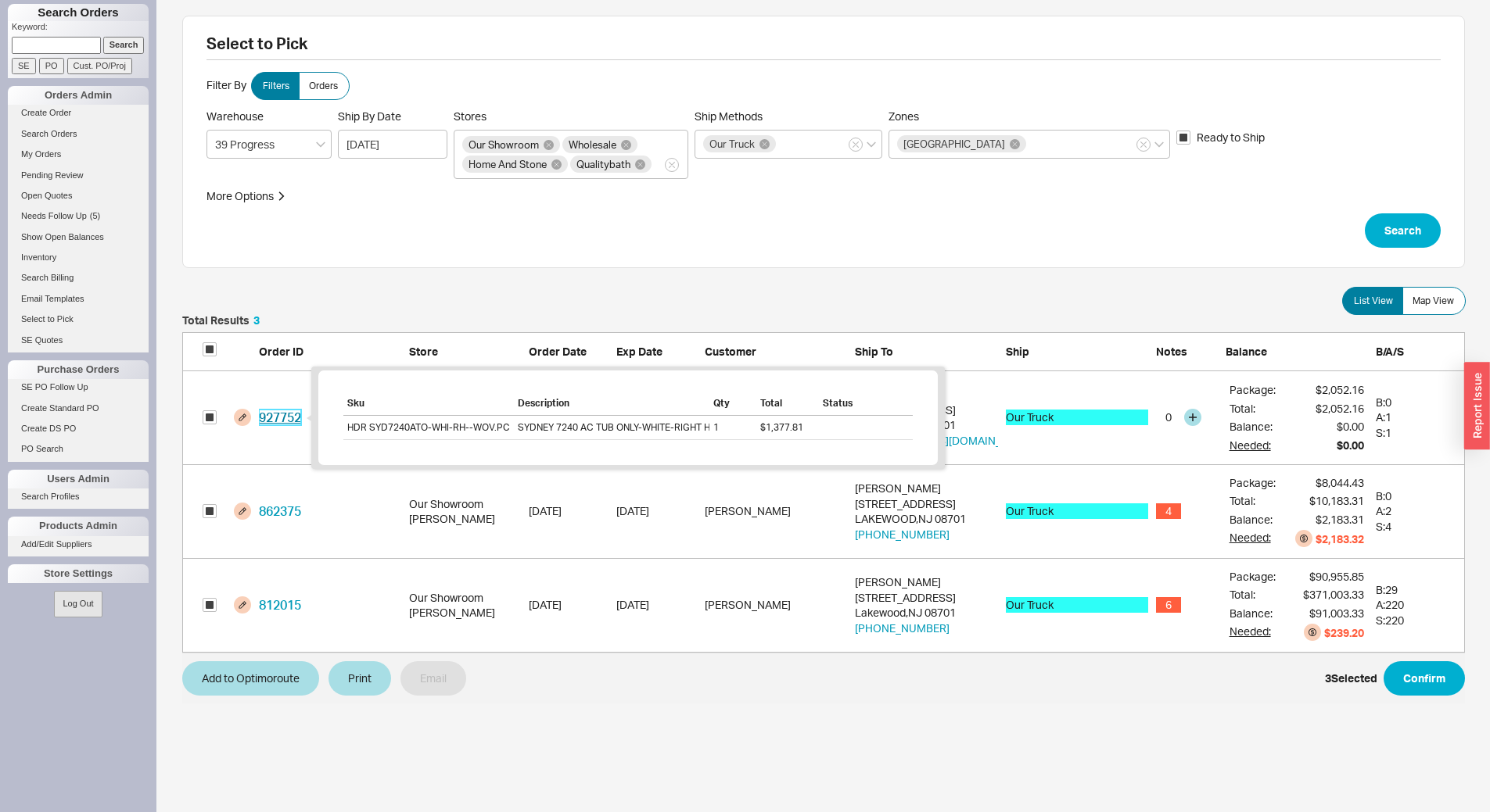
click at [301, 417] on link "927752" at bounding box center [280, 417] width 42 height 16
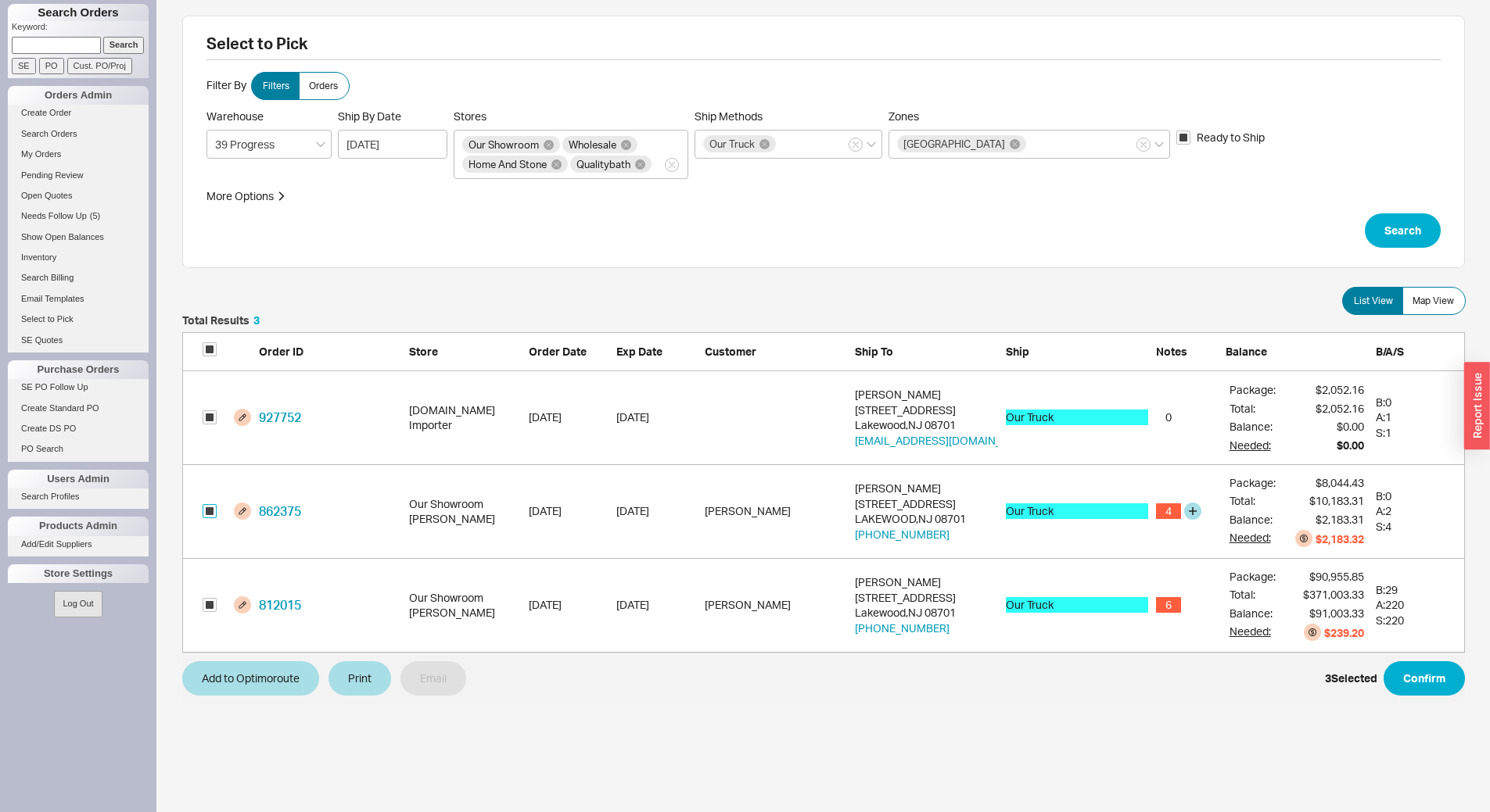
click at [208, 513] on input "grid" at bounding box center [209, 511] width 14 height 14
click at [1423, 676] on button "Confirm" at bounding box center [1424, 678] width 81 height 34
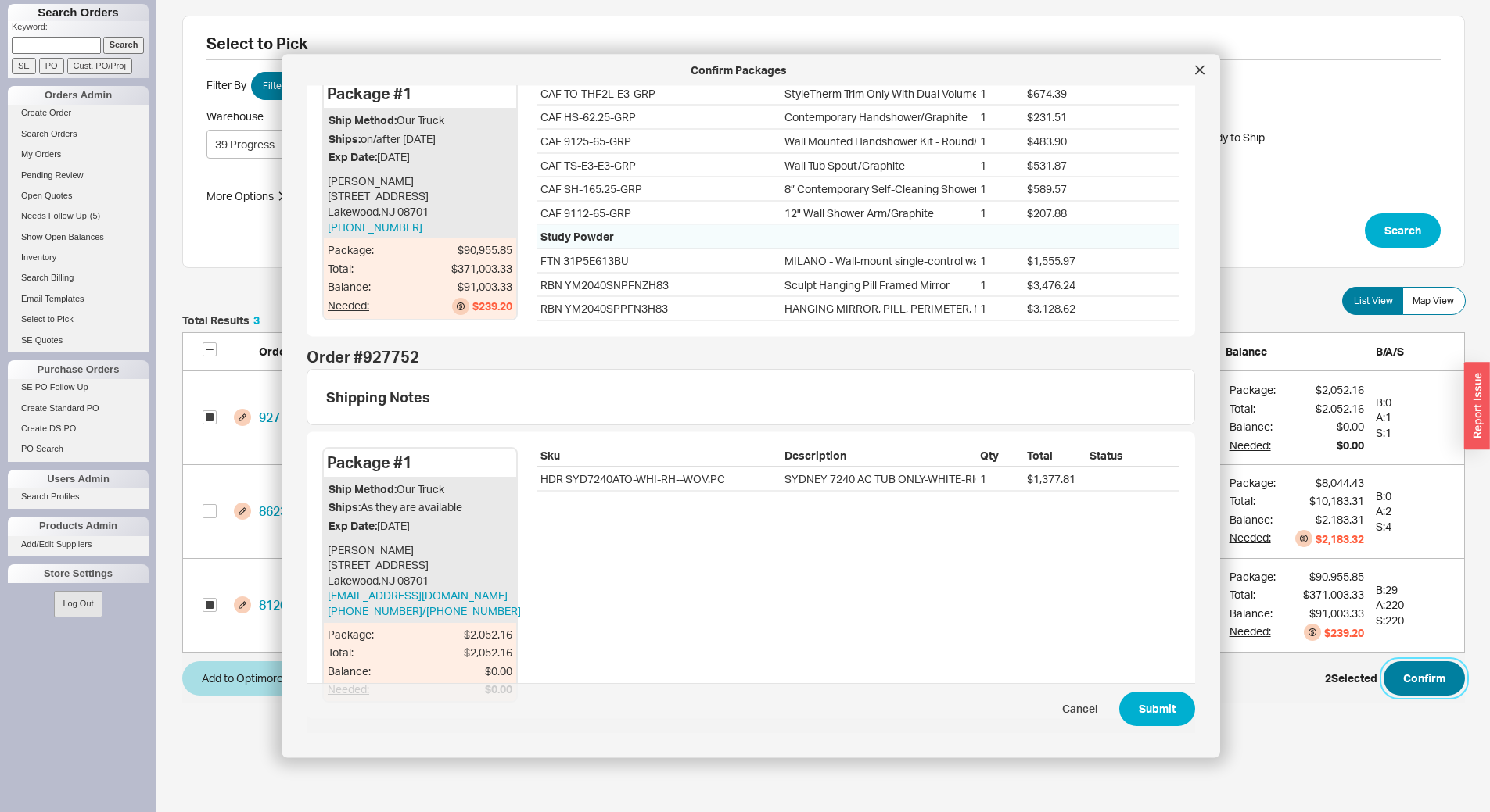
scroll to position [1657, 0]
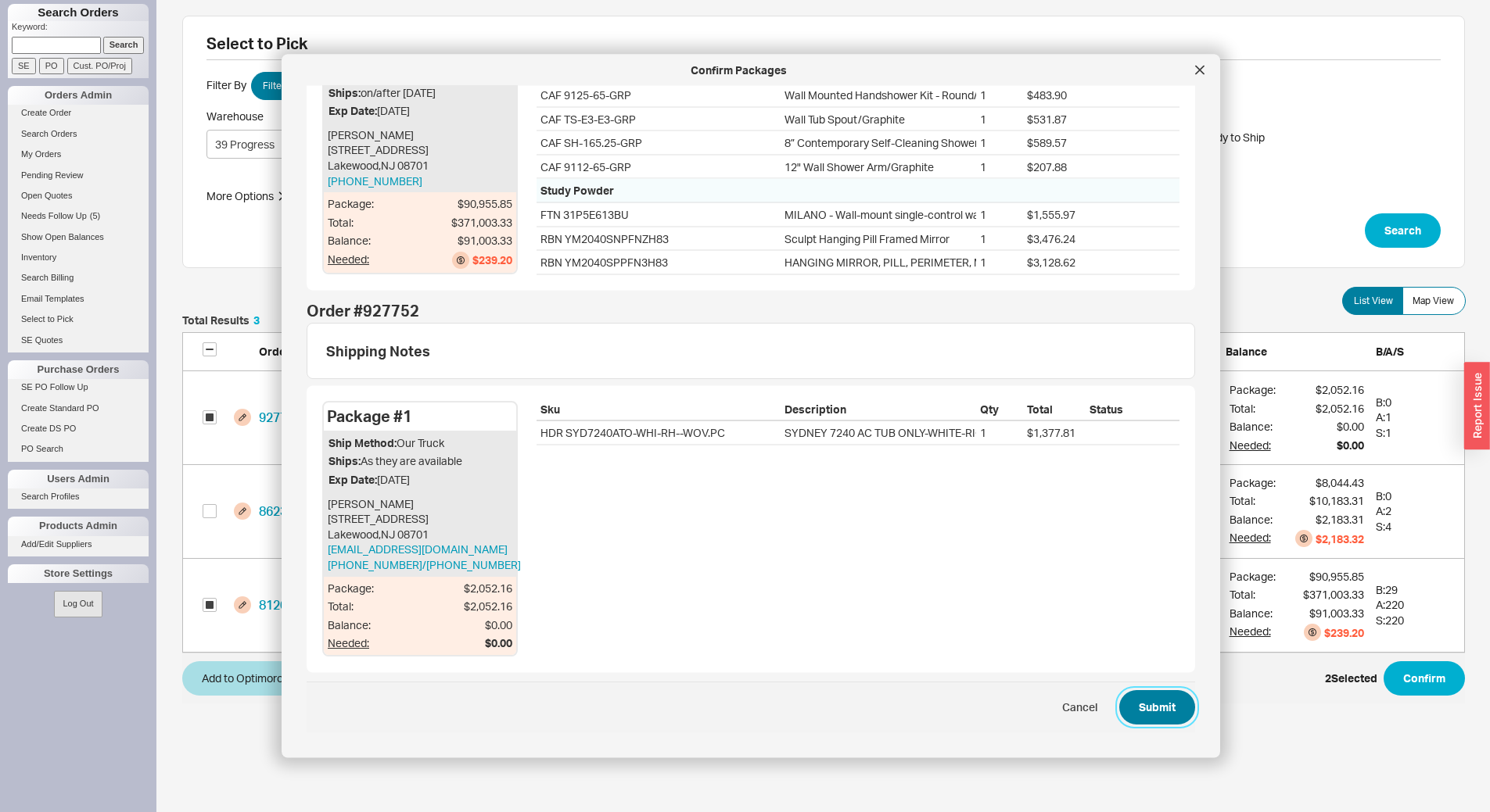
click at [1137, 701] on button "Submit" at bounding box center [1157, 707] width 76 height 34
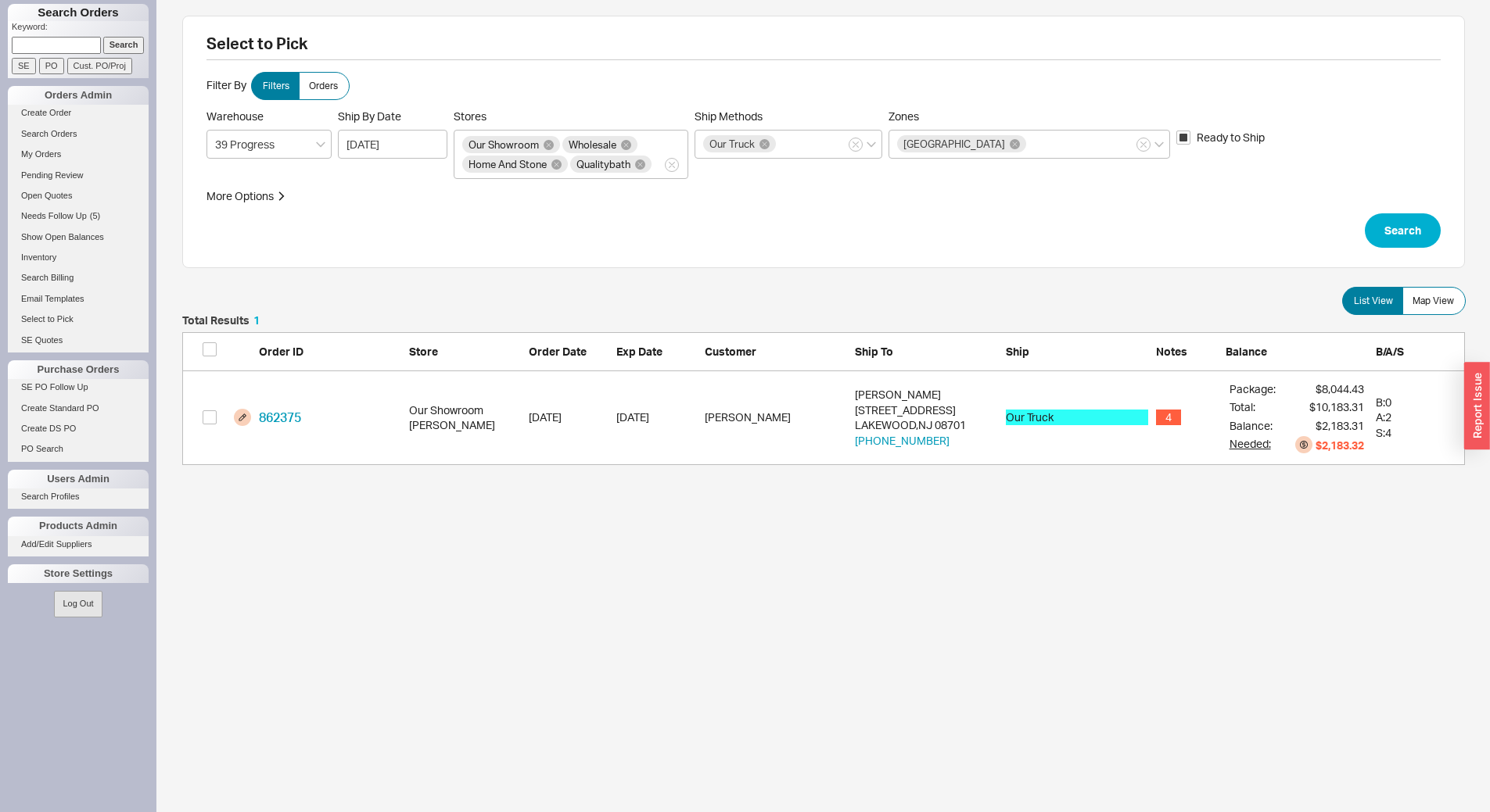
scroll to position [138, 1271]
click at [1147, 147] on button "Zones South Jersey" at bounding box center [1143, 144] width 14 height 14
click at [1039, 147] on input "Zones South Jersey" at bounding box center [1034, 144] width 11 height 18
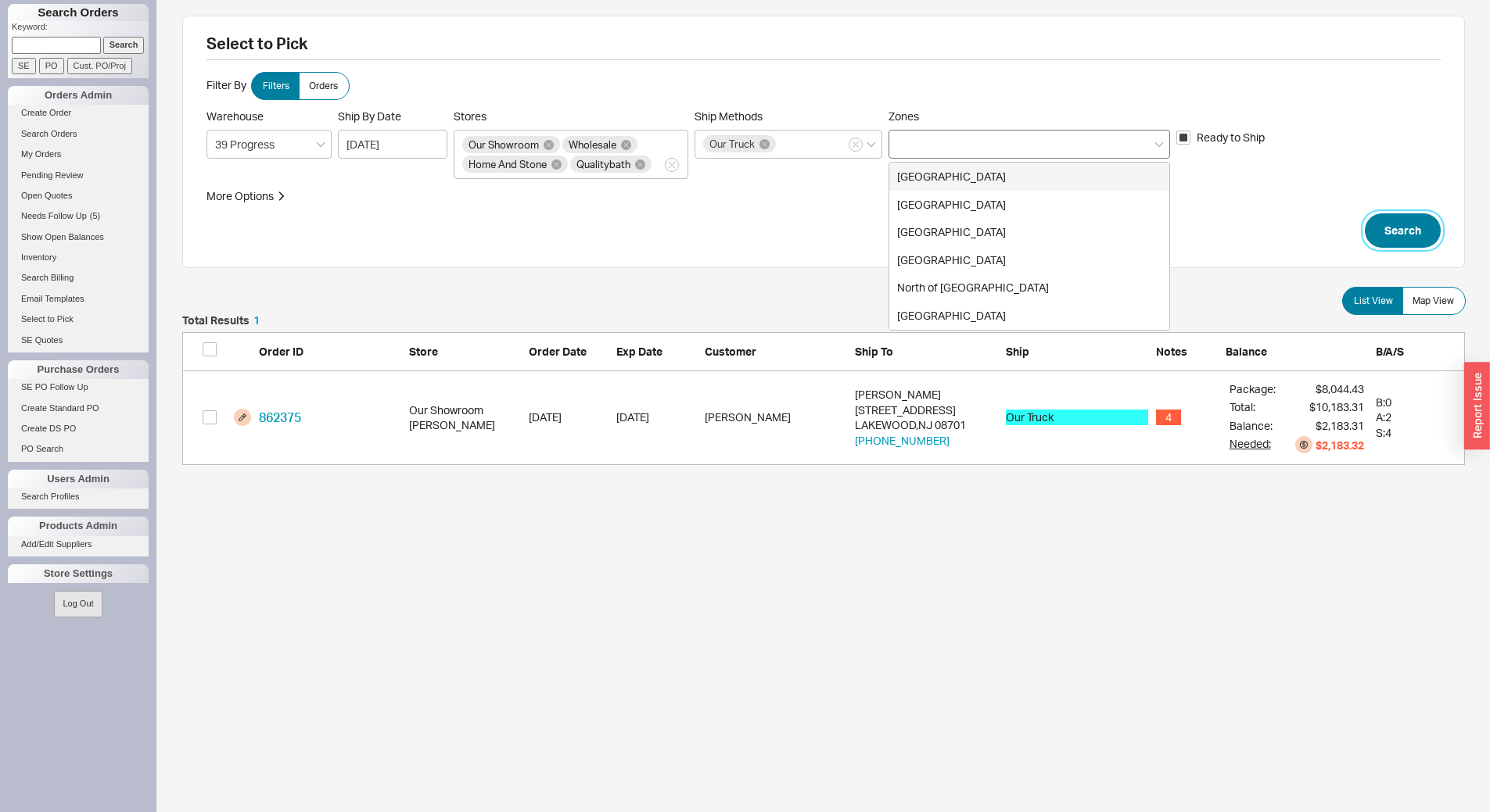
click at [1410, 228] on button "Search" at bounding box center [1402, 230] width 76 height 34
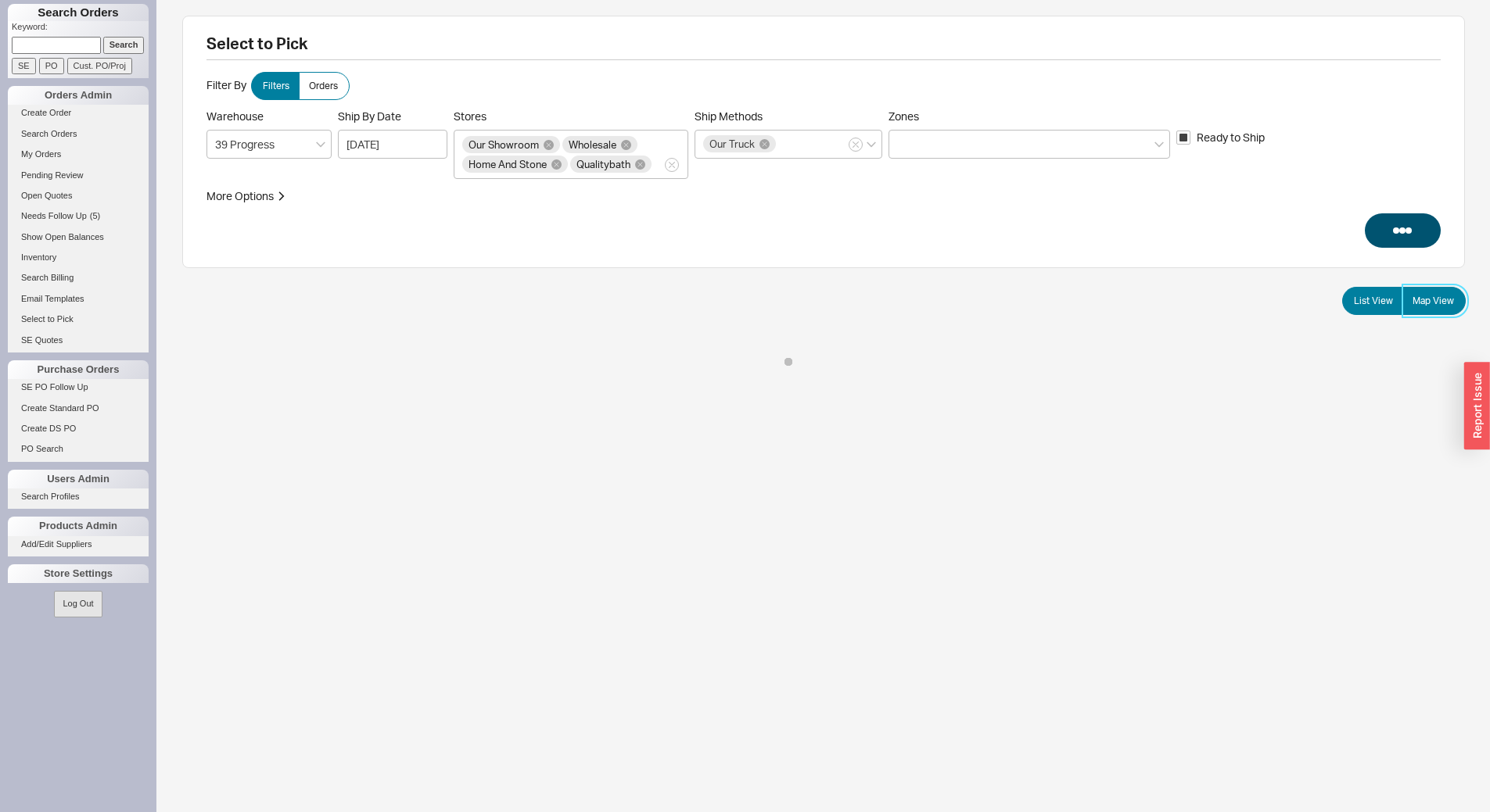
click at [1455, 301] on label "Map View" at bounding box center [1434, 301] width 64 height 28
click at [0, 0] on input "Map View" at bounding box center [0, 0] width 0 height 0
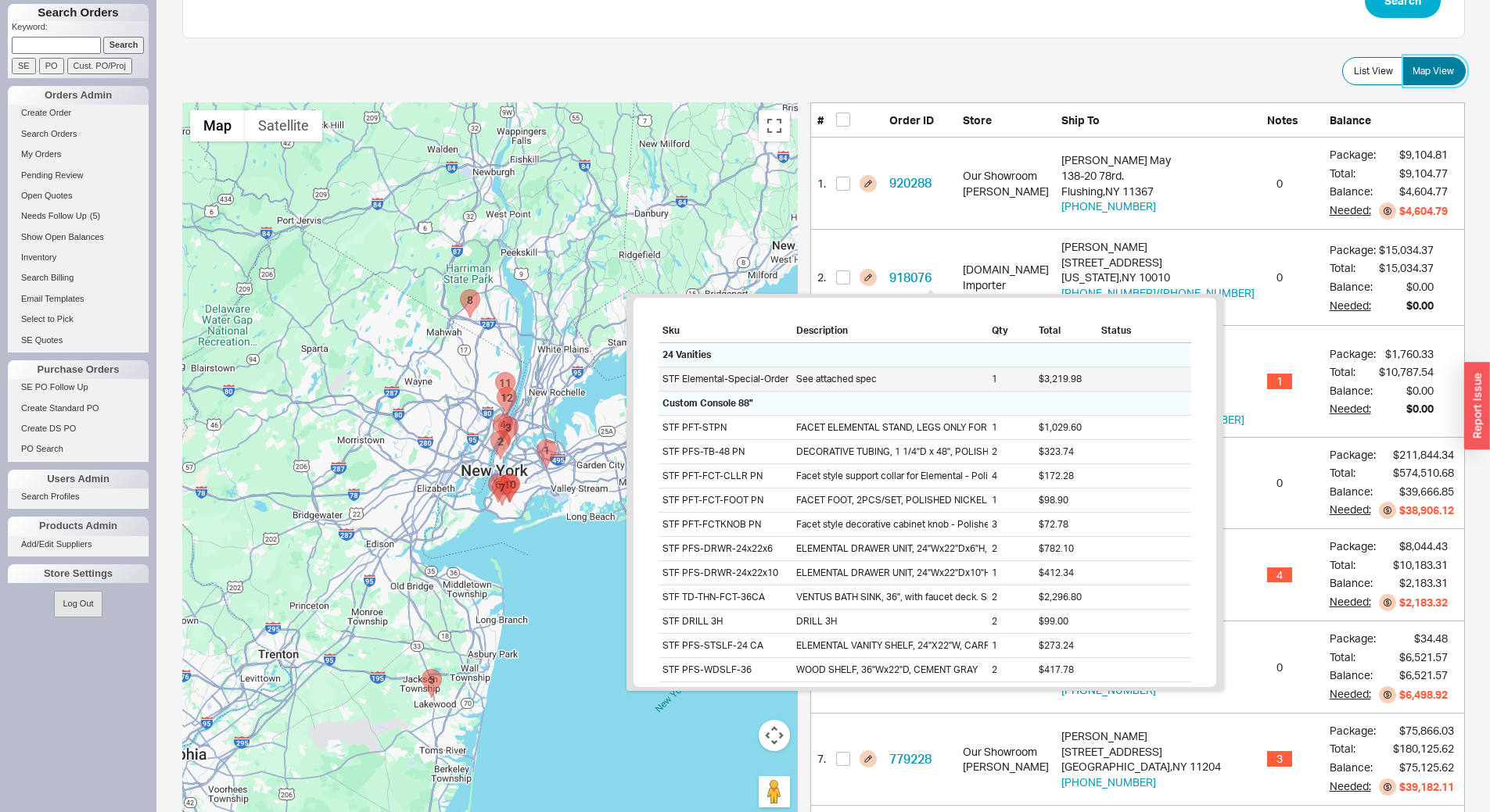
scroll to position [234, 0]
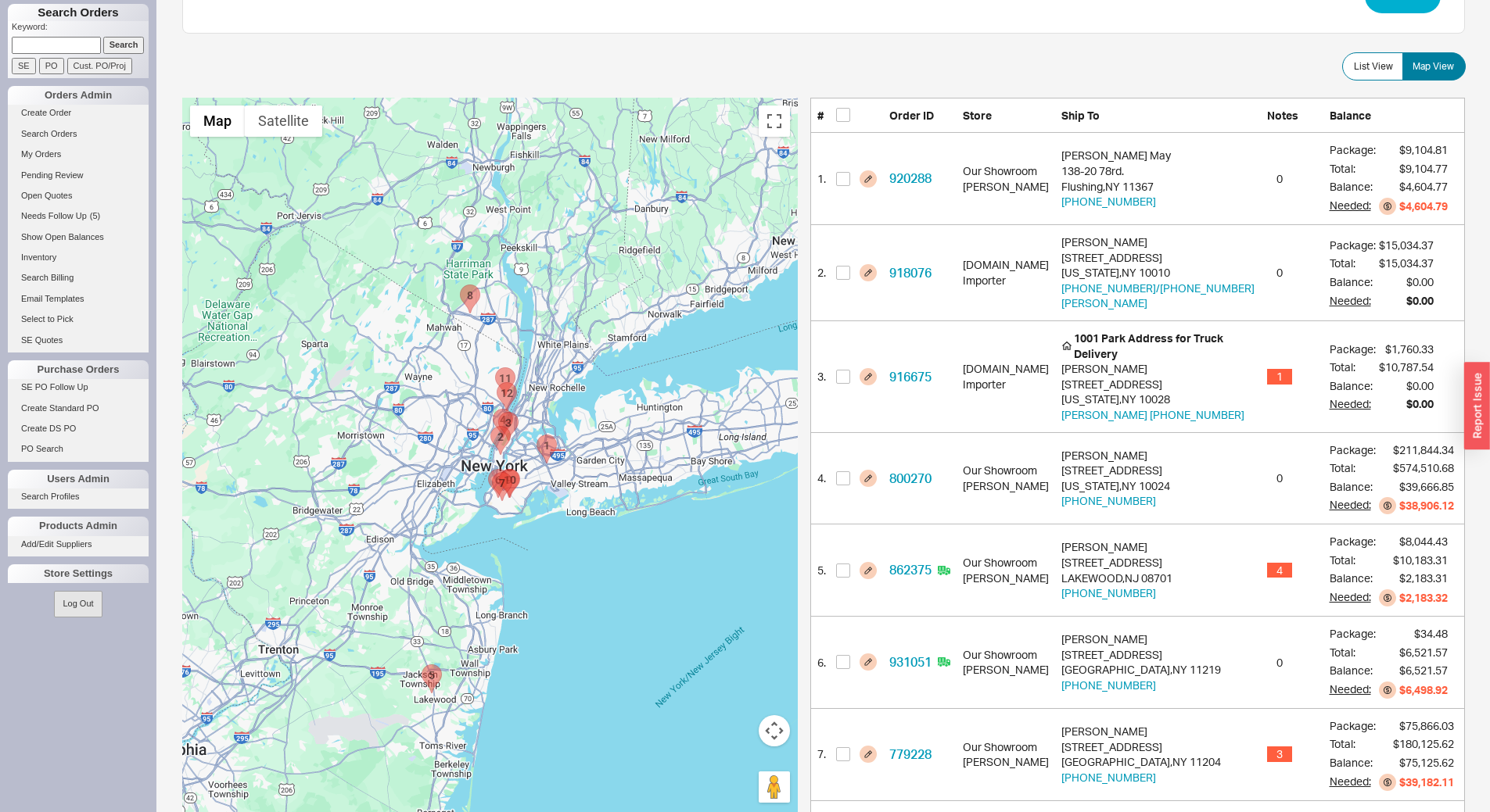
click at [497, 383] on area "917468 - 2200 north central road, 4l" at bounding box center [497, 383] width 0 height 0
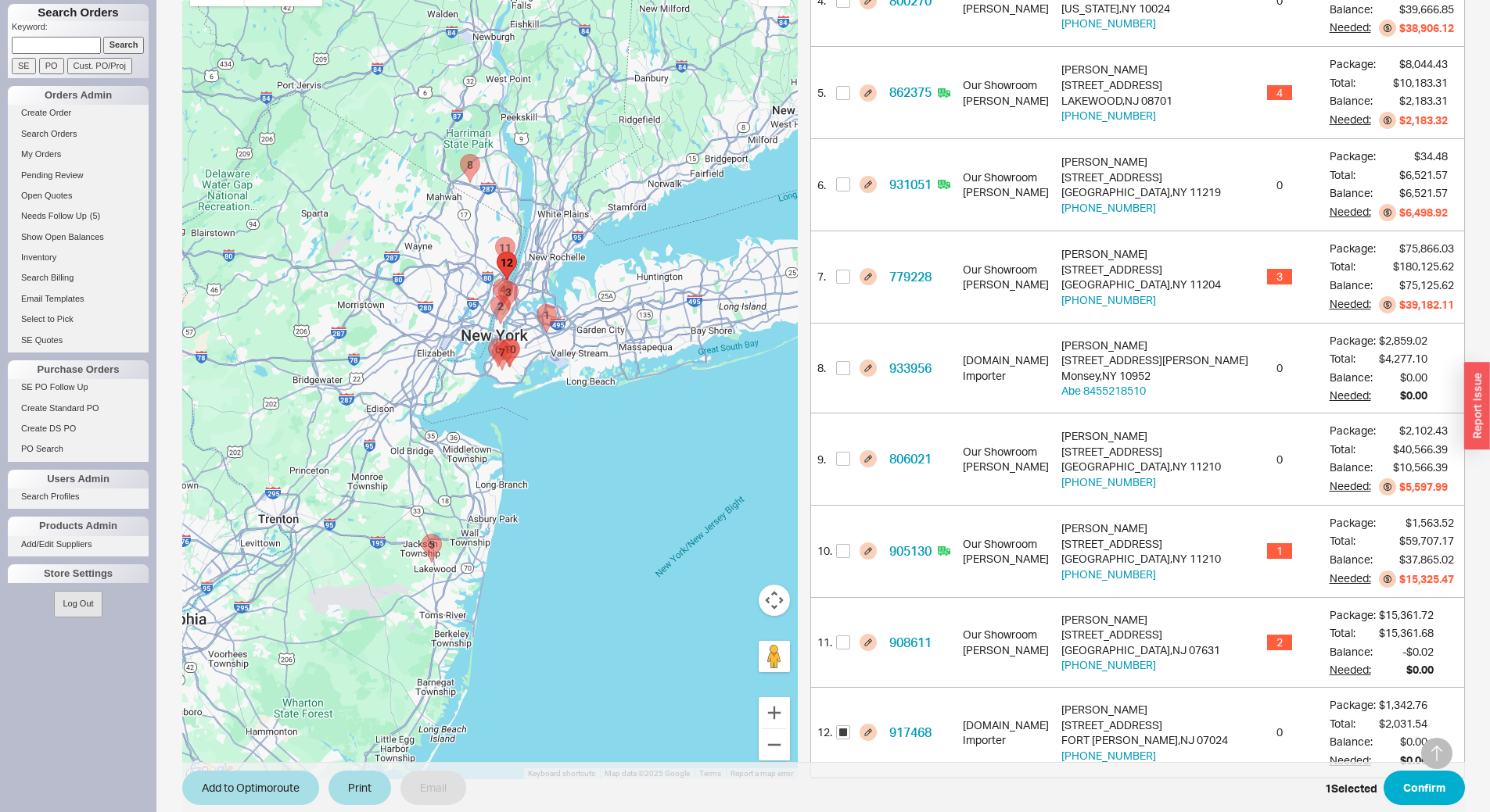
scroll to position [745, 0]
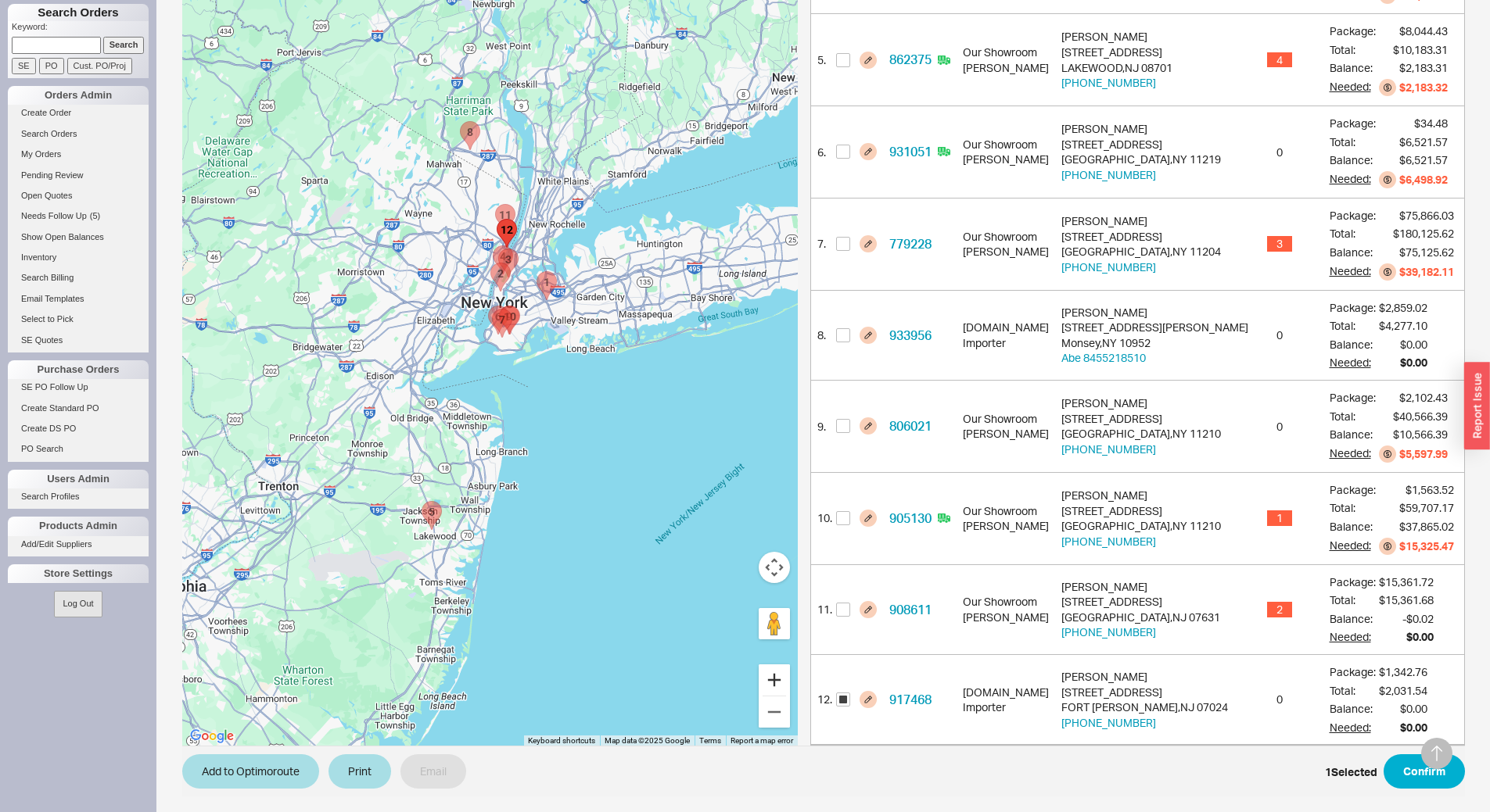
click at [790, 681] on button "Zoom in" at bounding box center [774, 679] width 31 height 31
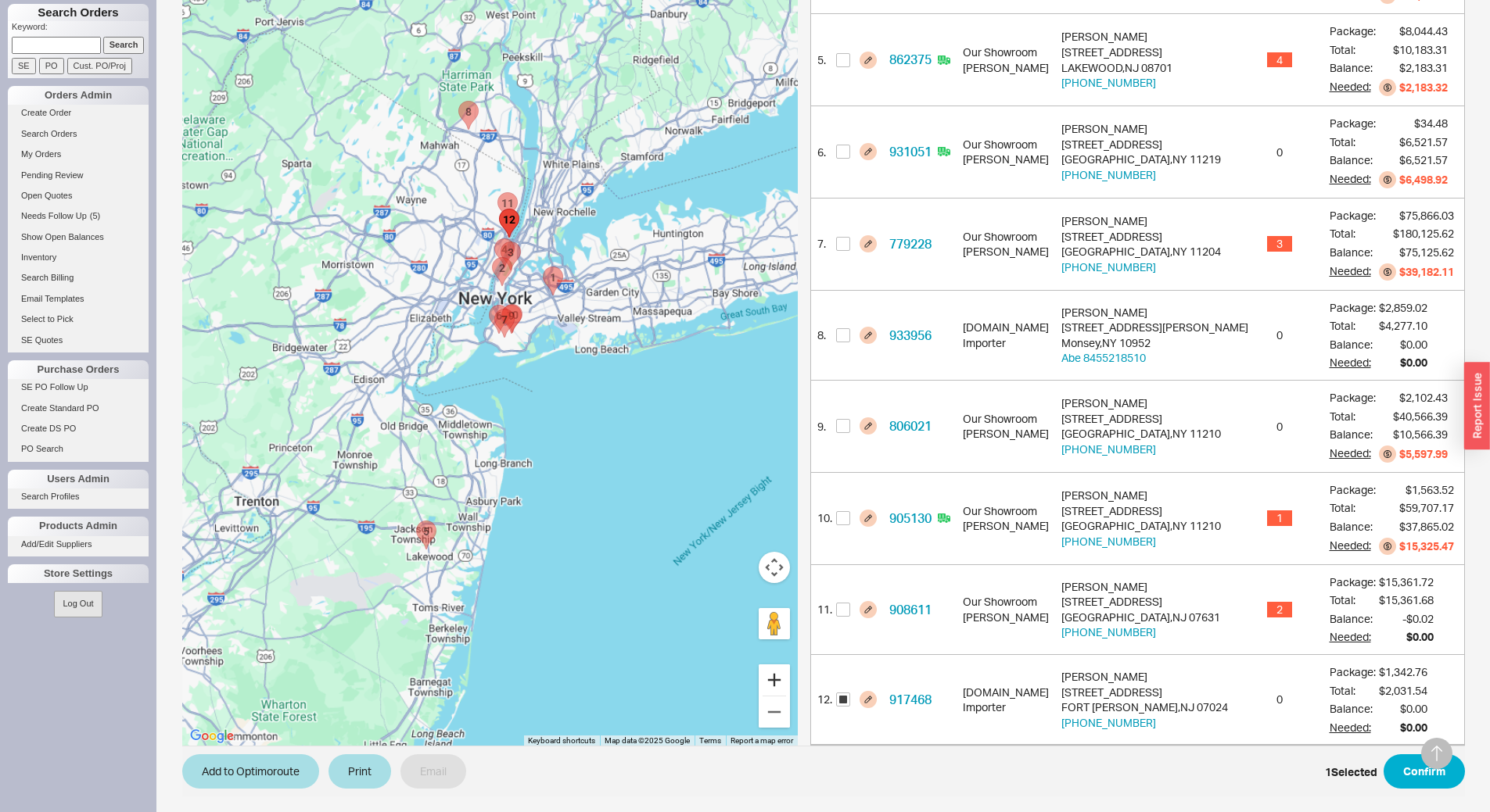
click at [790, 681] on button "Zoom in" at bounding box center [774, 679] width 31 height 31
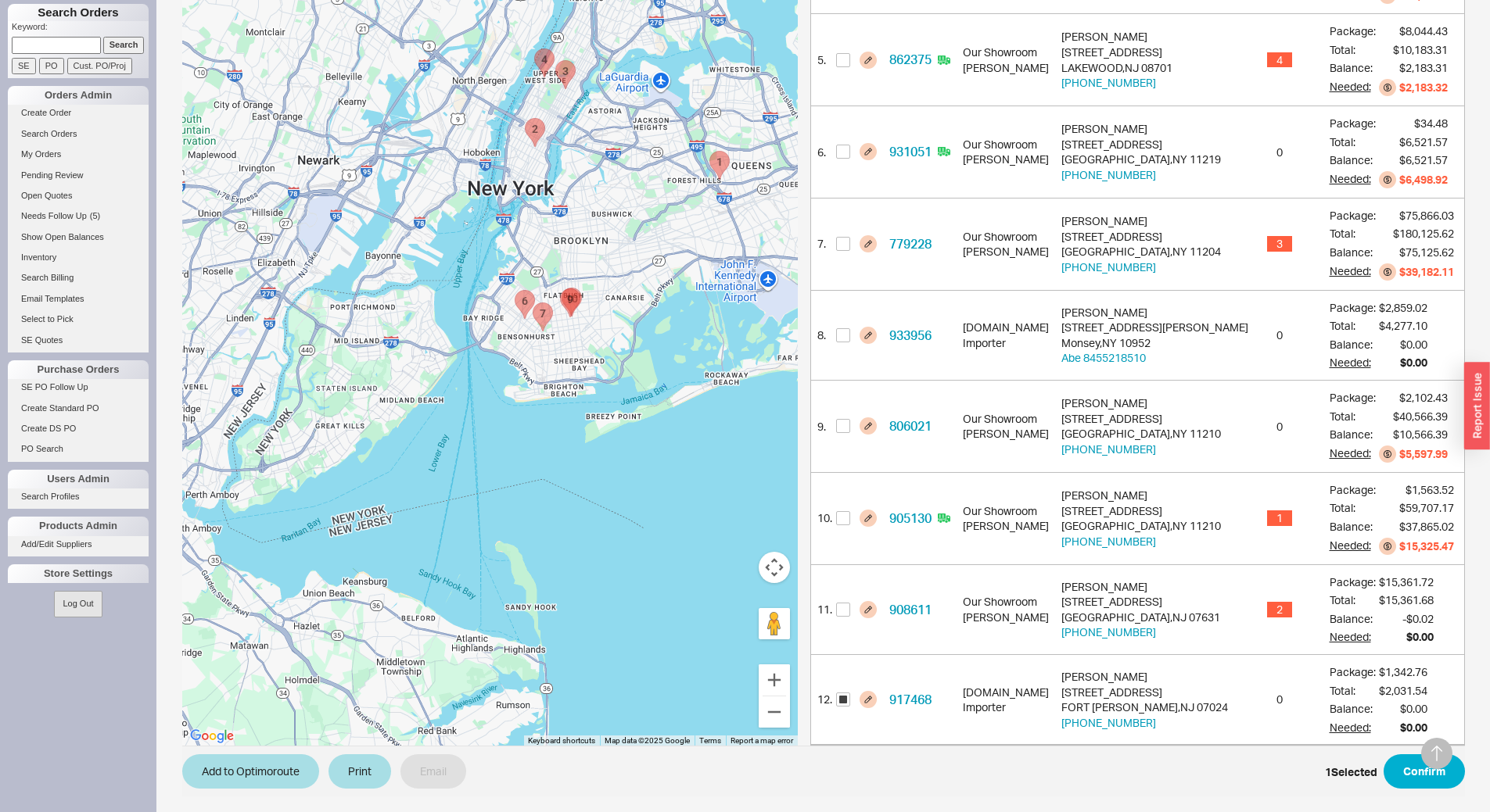
click at [534, 49] on area "800270 - 211 West 84th Street" at bounding box center [534, 49] width 0 height 0
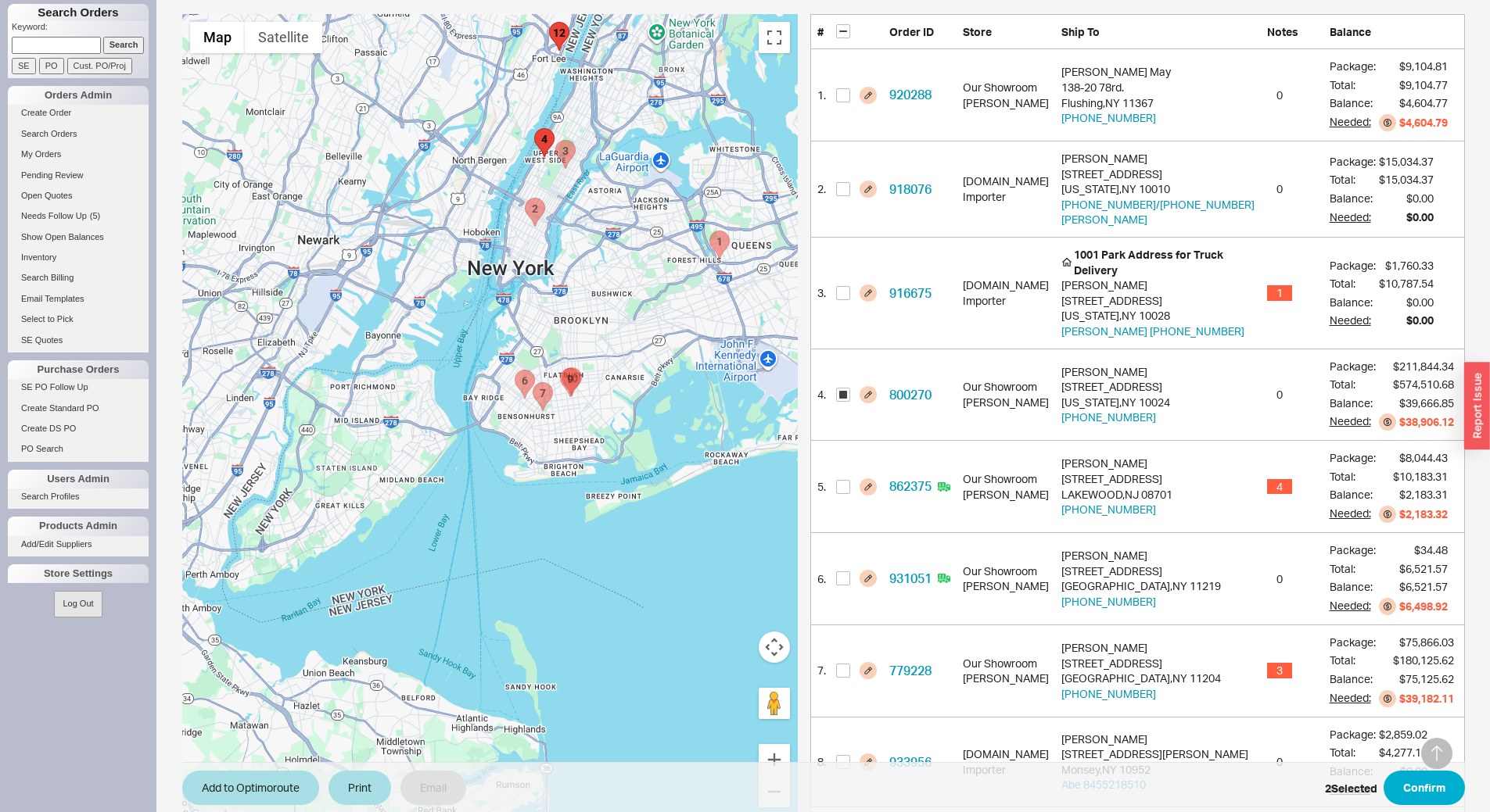
scroll to position [307, 0]
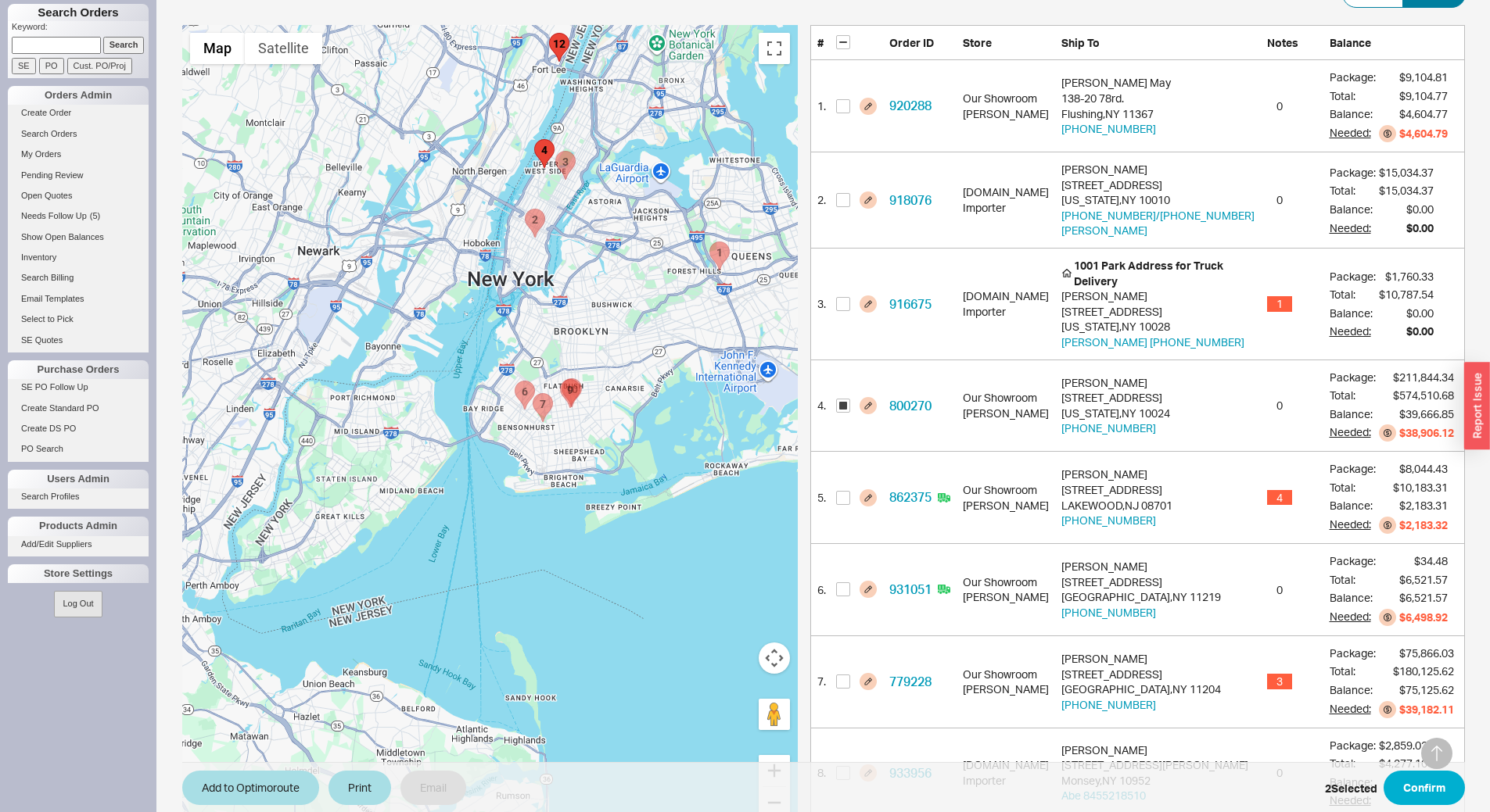
click at [555, 151] on area "916675 - 1001 Park Avenue" at bounding box center [555, 151] width 0 height 0
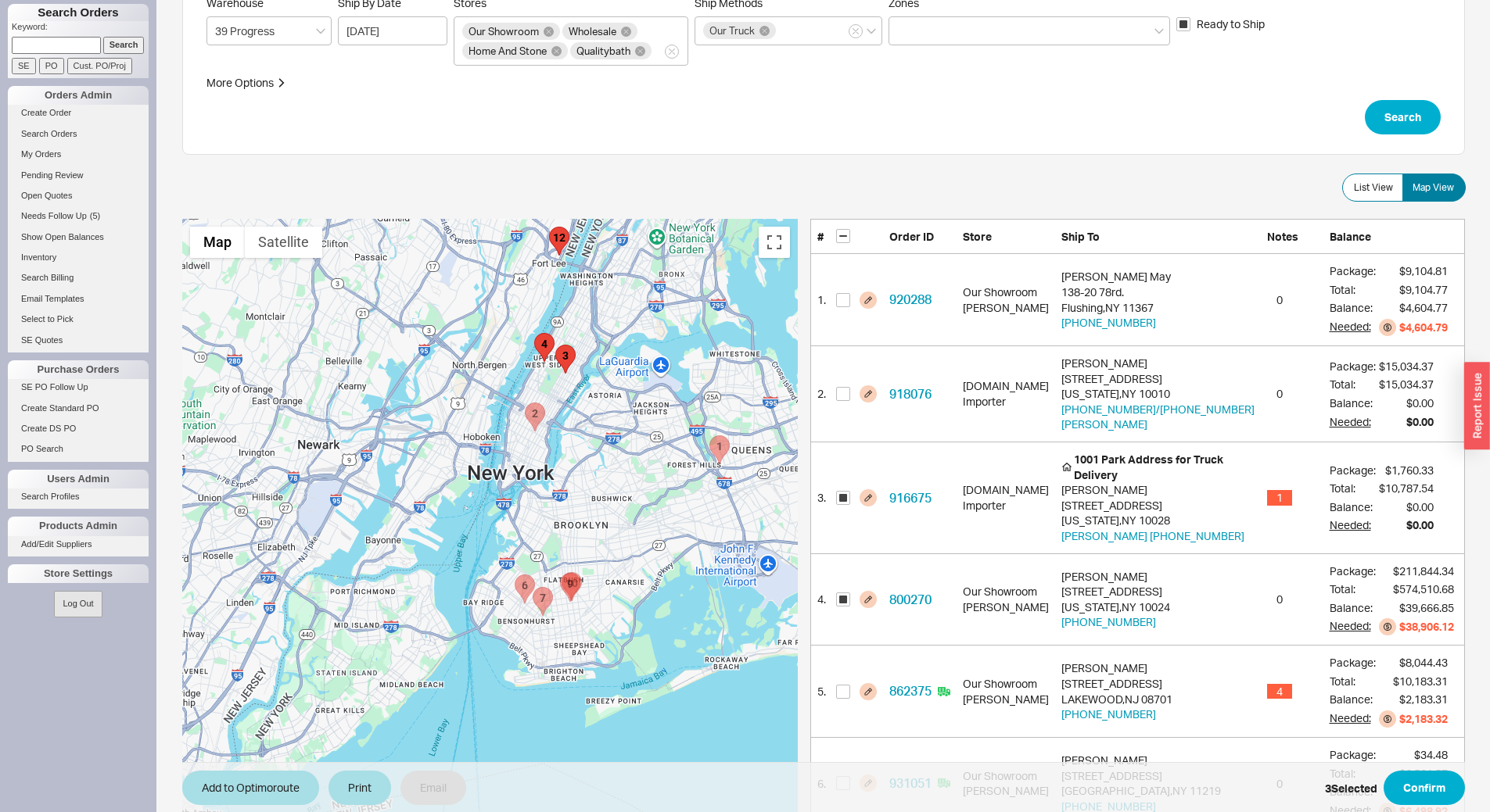
scroll to position [0, 0]
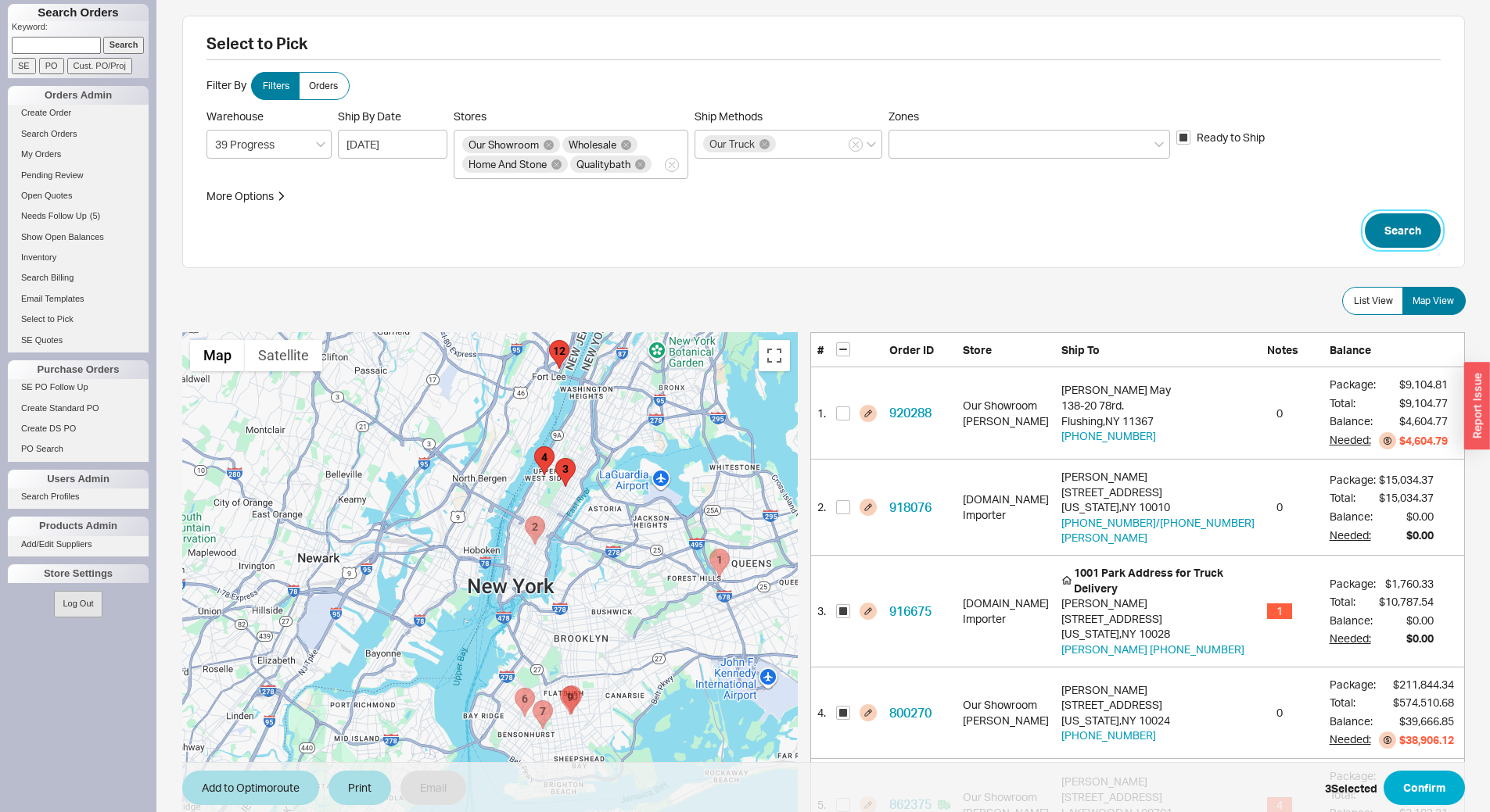
click at [1426, 239] on button "Search" at bounding box center [1402, 230] width 76 height 34
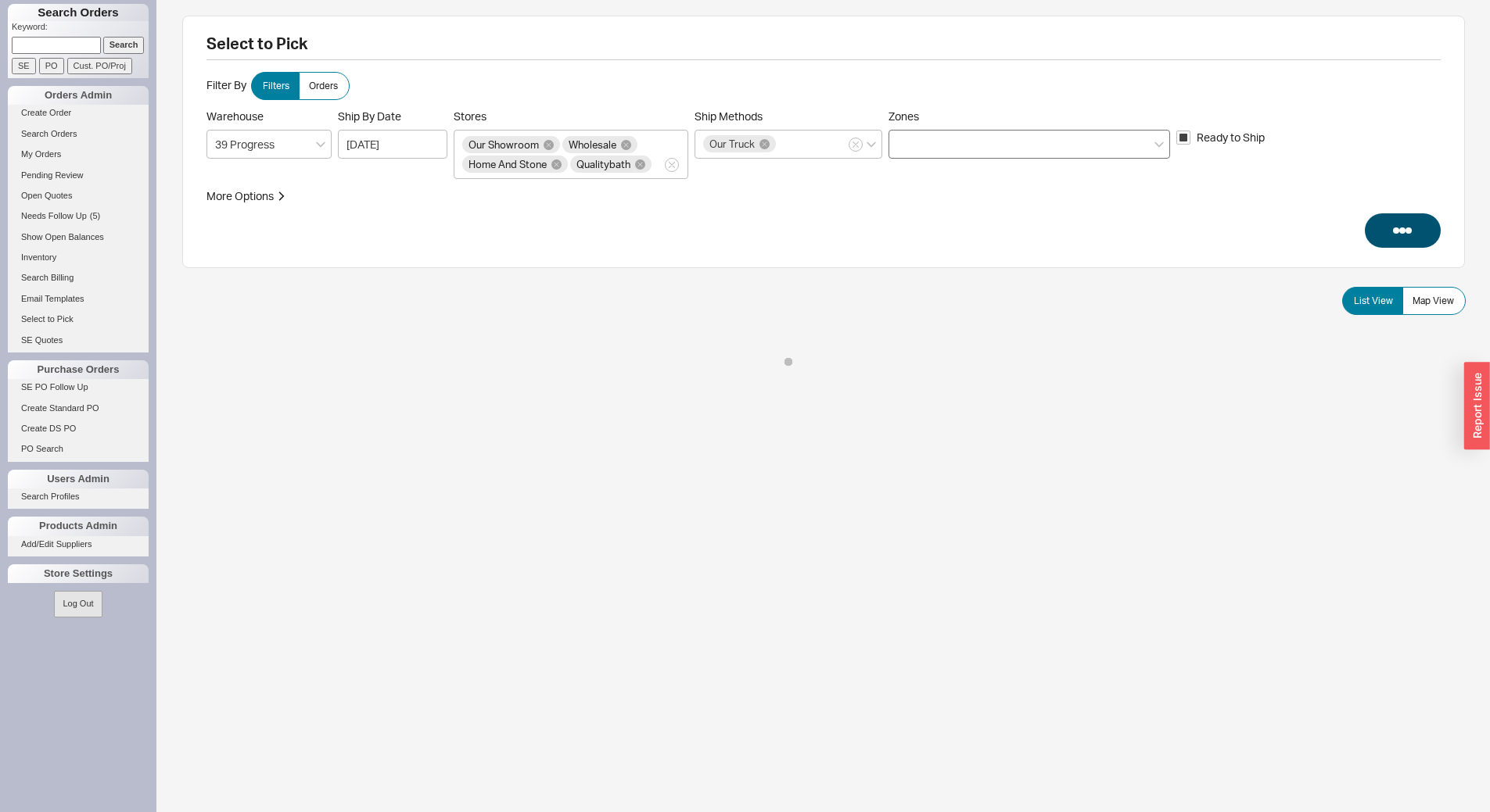
click at [1054, 141] on div at bounding box center [1029, 144] width 281 height 29
click at [908, 141] on input "Zones" at bounding box center [902, 144] width 11 height 18
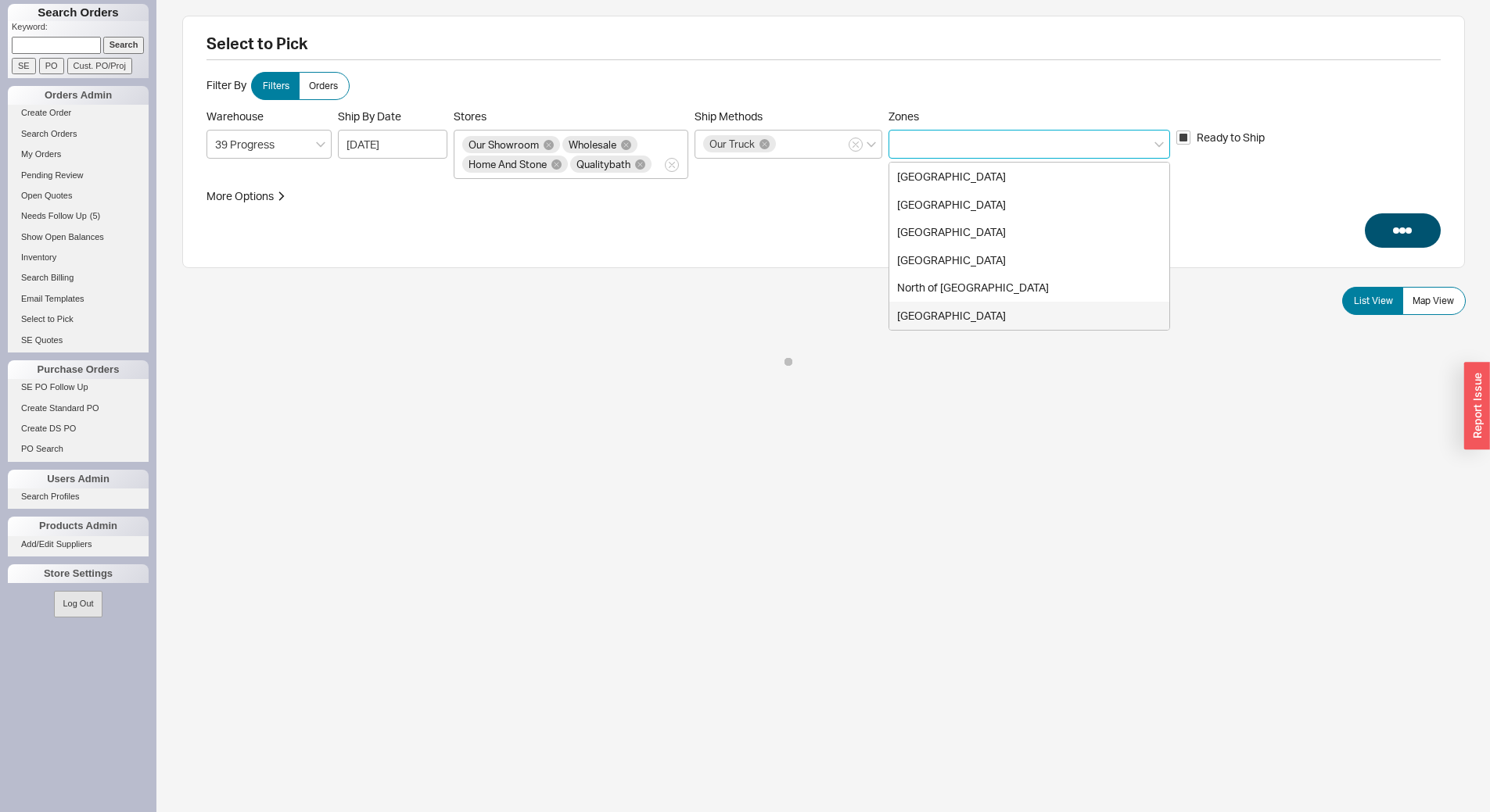
click at [966, 306] on div "South Jersey" at bounding box center [1029, 316] width 280 height 28
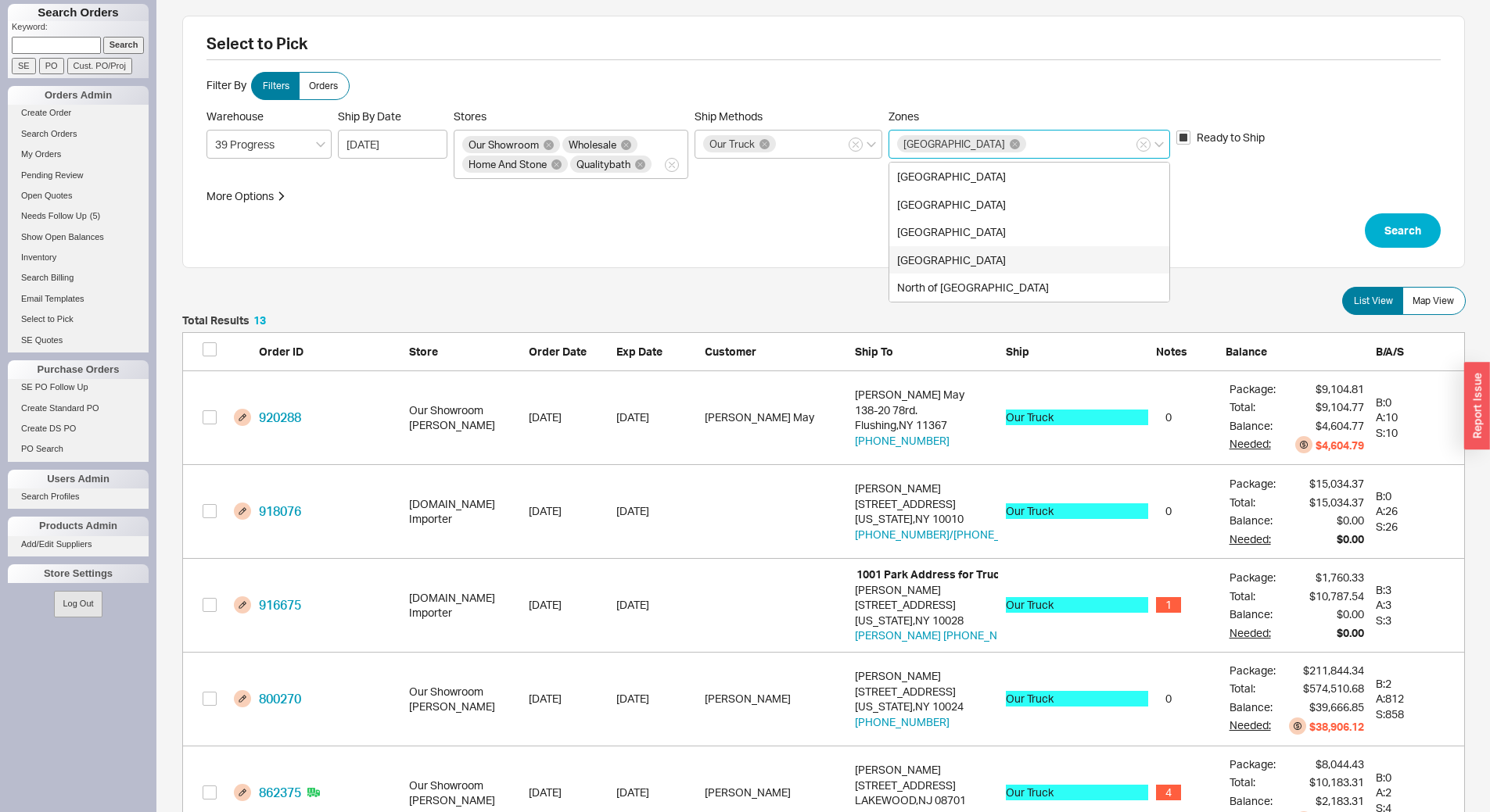
scroll to position [1264, 1271]
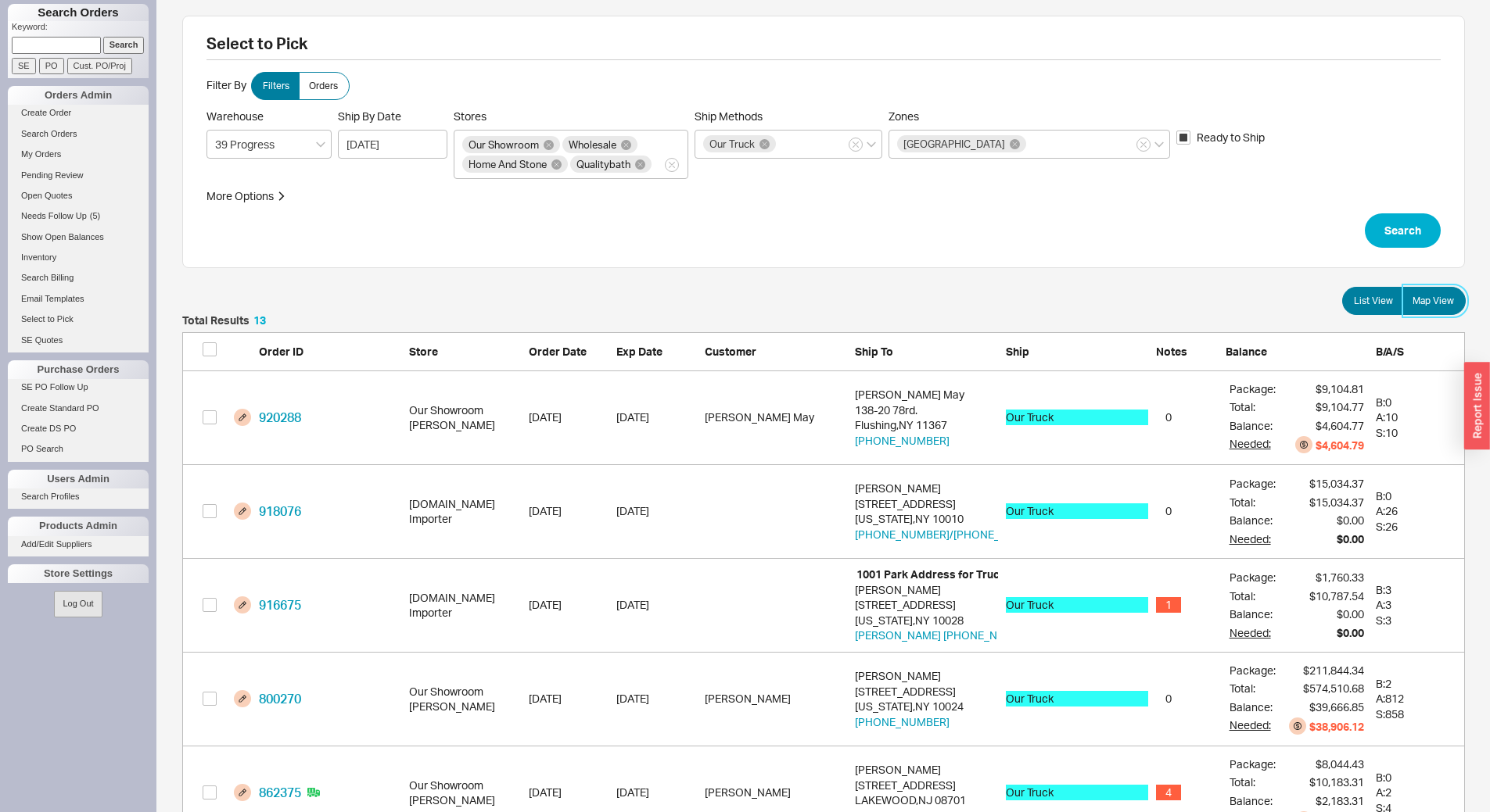
click at [1438, 306] on span "Map View" at bounding box center [1432, 301] width 41 height 13
click at [0, 0] on input "Map View" at bounding box center [0, 0] width 0 height 0
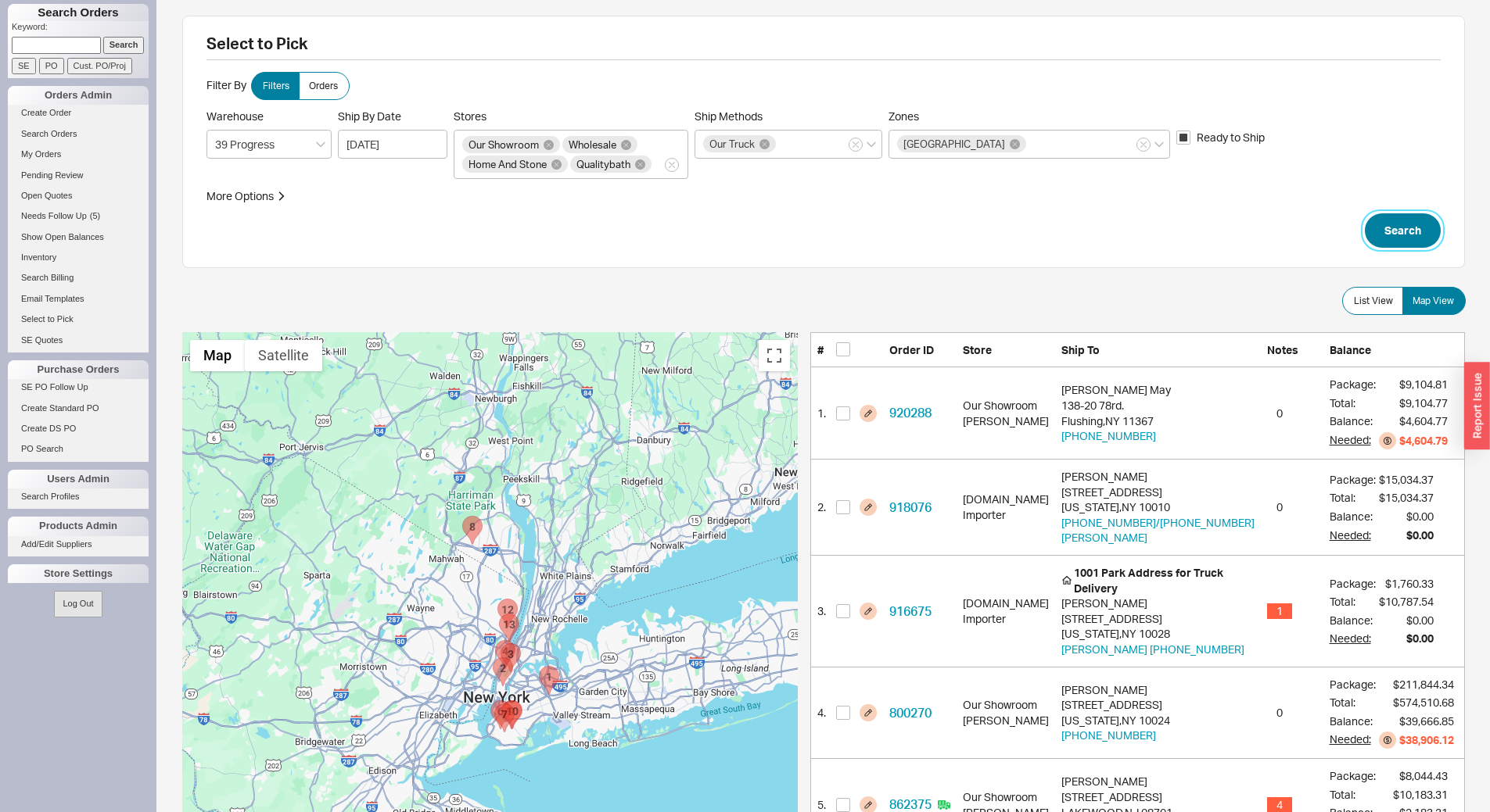
click at [1401, 234] on button "Search" at bounding box center [1402, 230] width 76 height 34
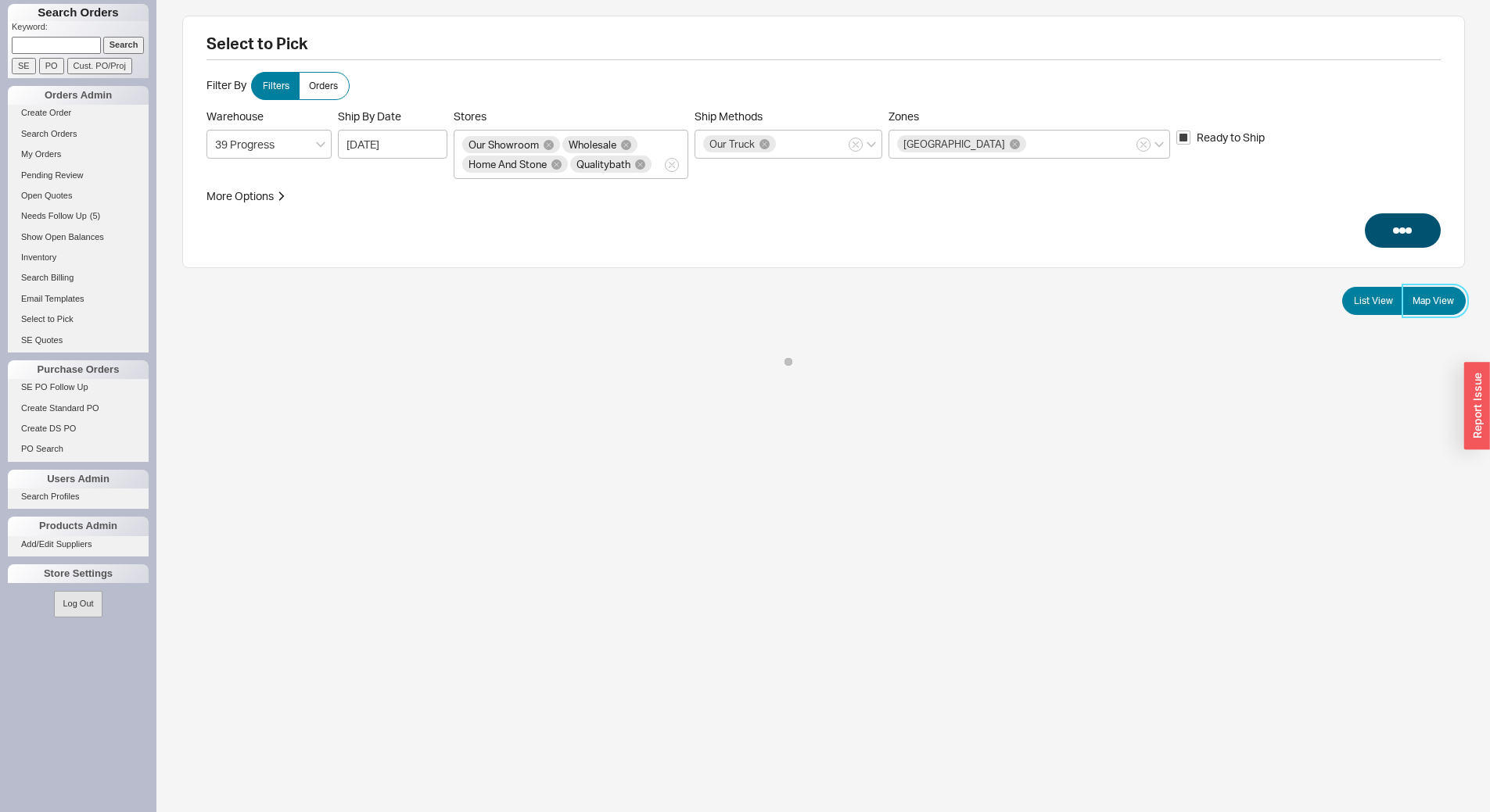
click at [1436, 311] on label "Map View" at bounding box center [1434, 301] width 64 height 28
click at [0, 0] on input "Map View" at bounding box center [0, 0] width 0 height 0
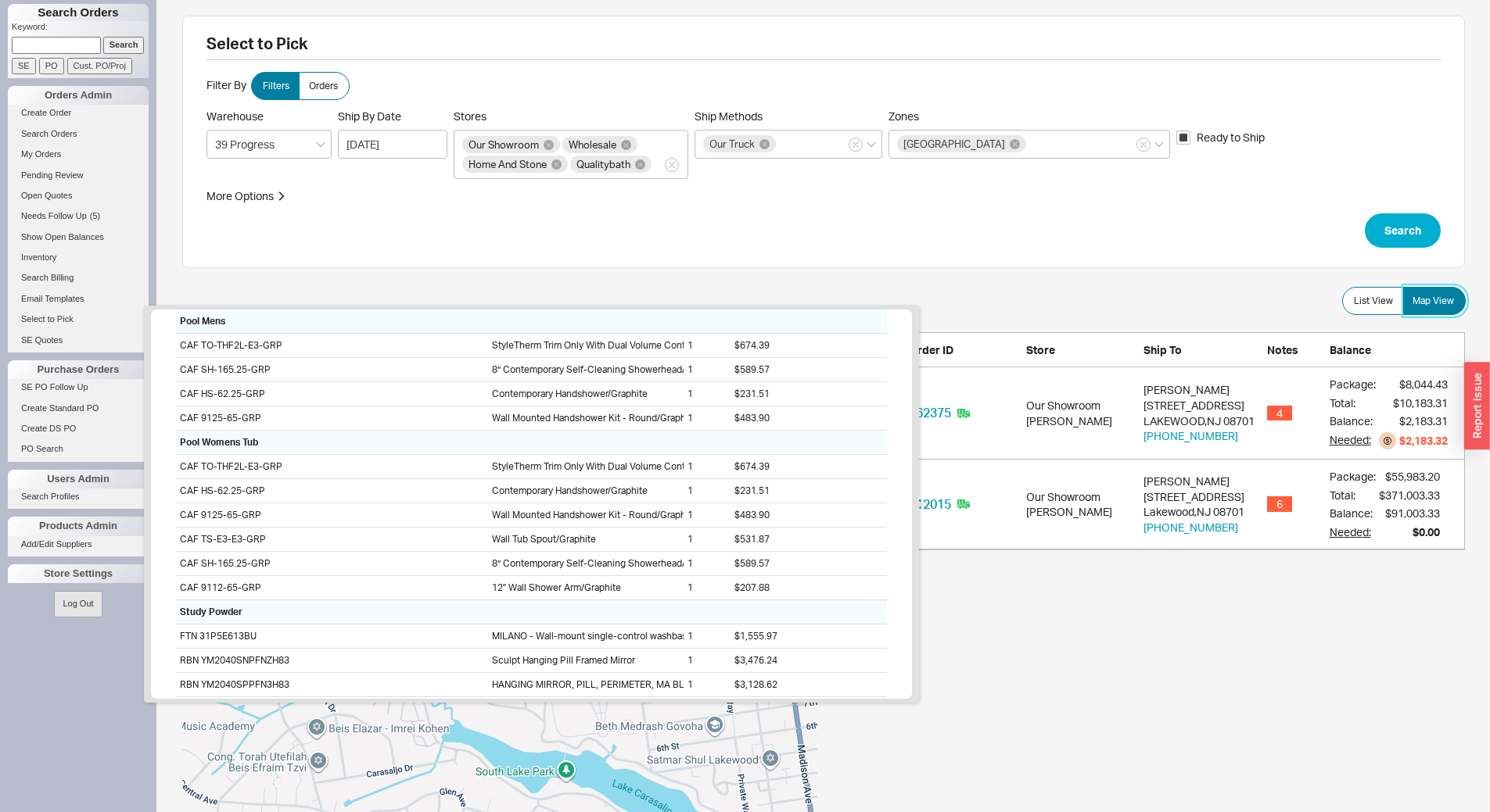
scroll to position [892, 0]
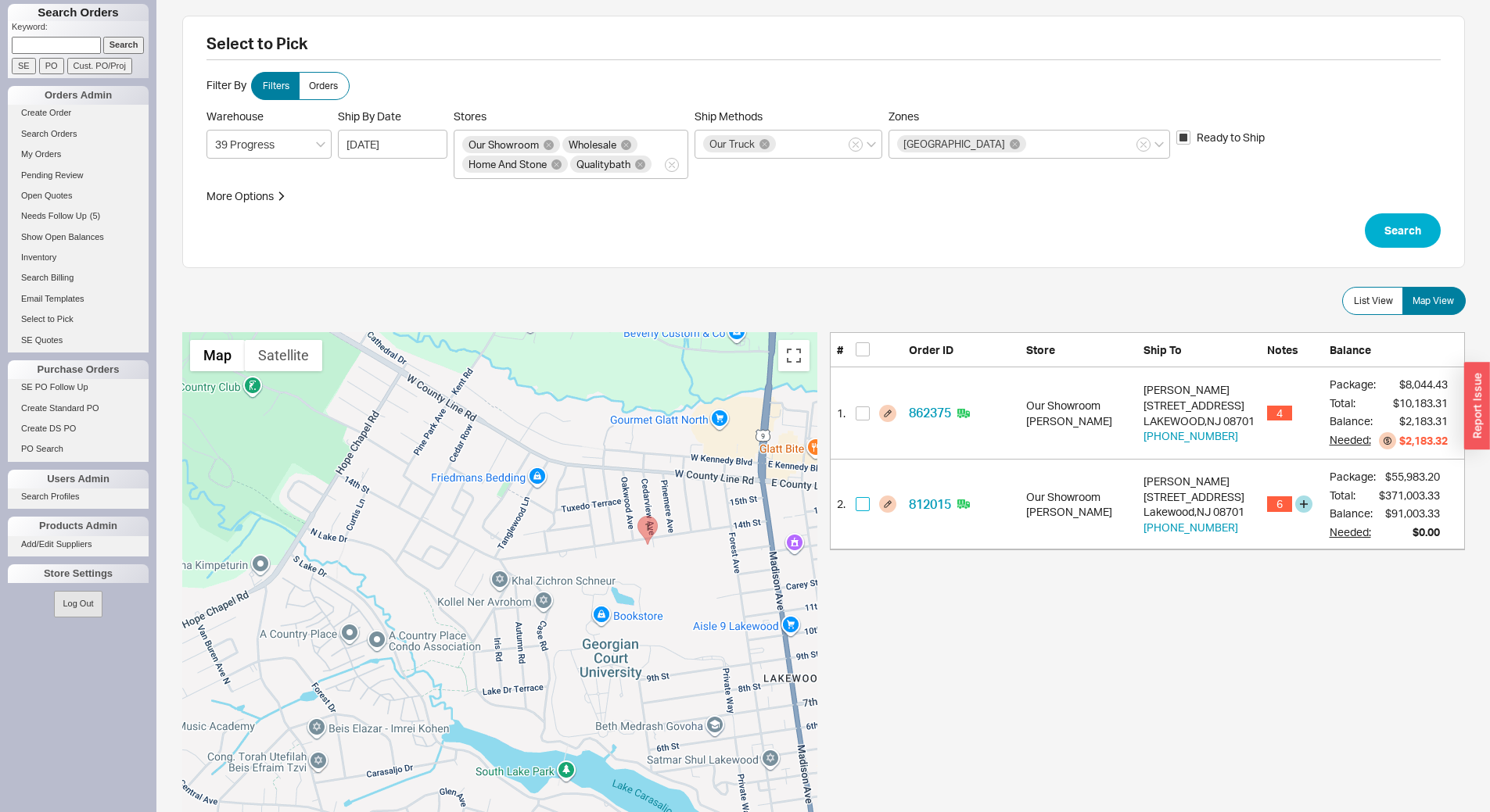
click at [860, 510] on input "checkbox" at bounding box center [862, 504] width 14 height 14
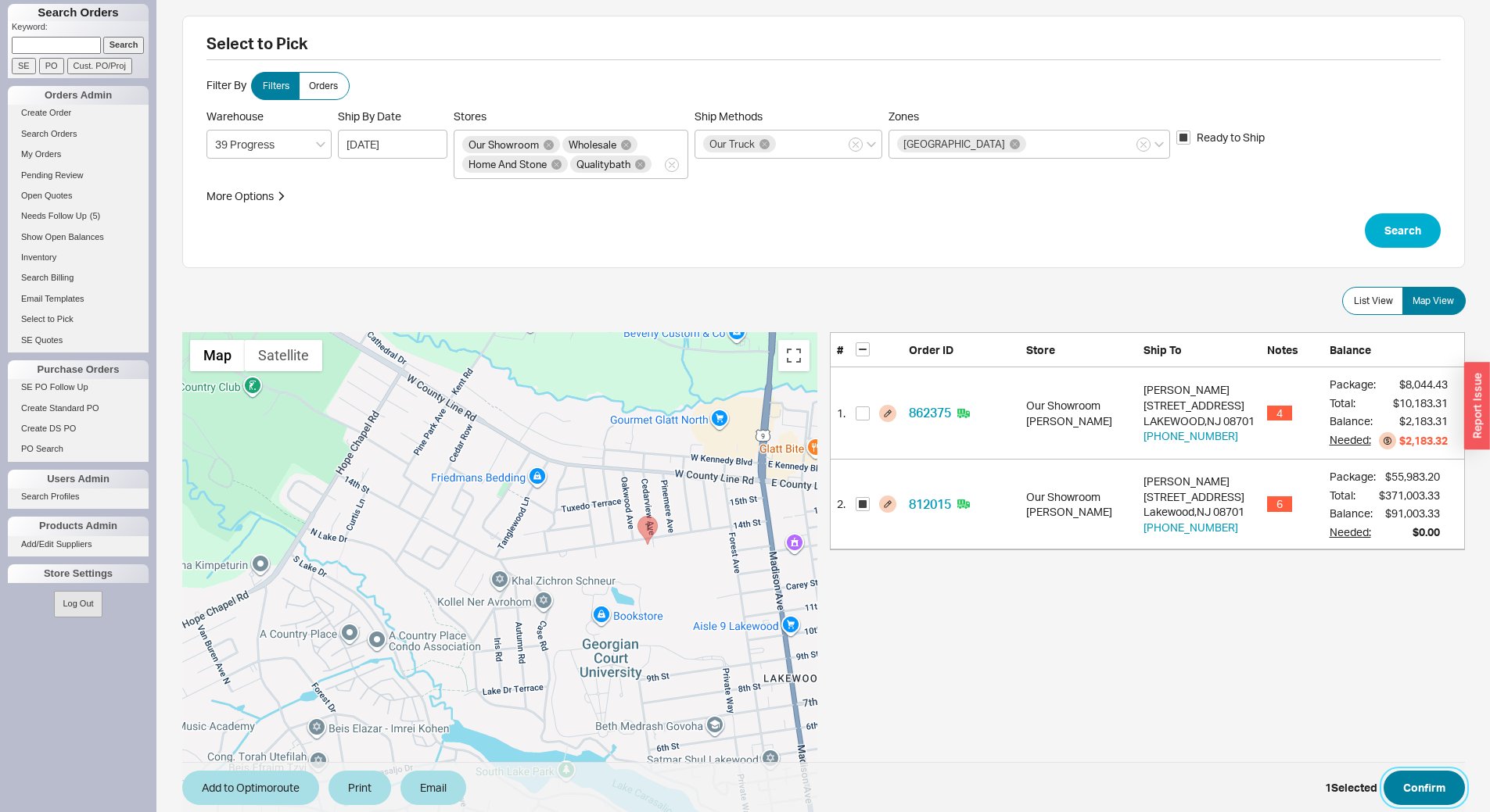
click at [1430, 789] on button "Confirm" at bounding box center [1424, 788] width 81 height 34
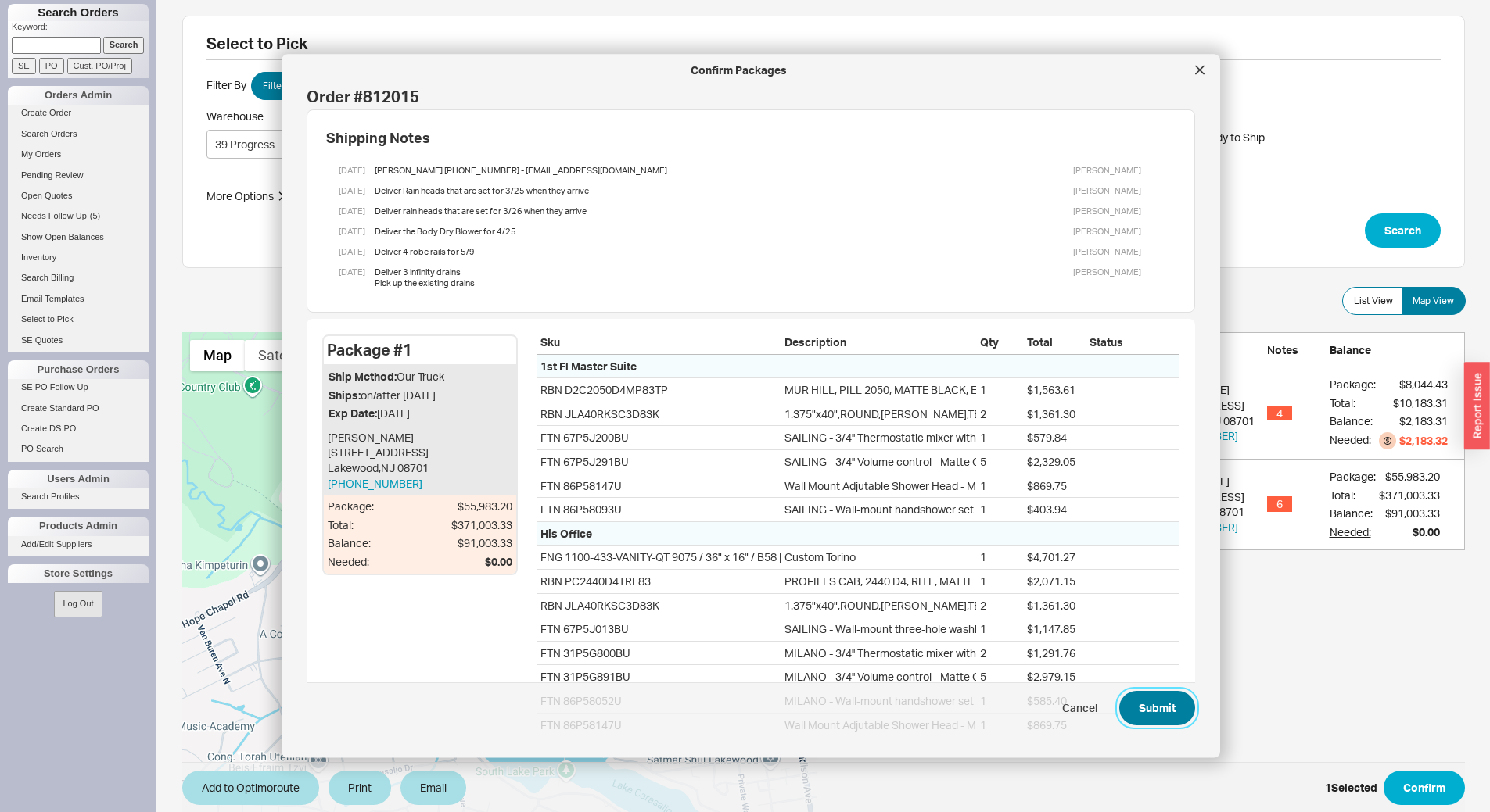
click at [1132, 717] on button "Submit" at bounding box center [1157, 708] width 76 height 34
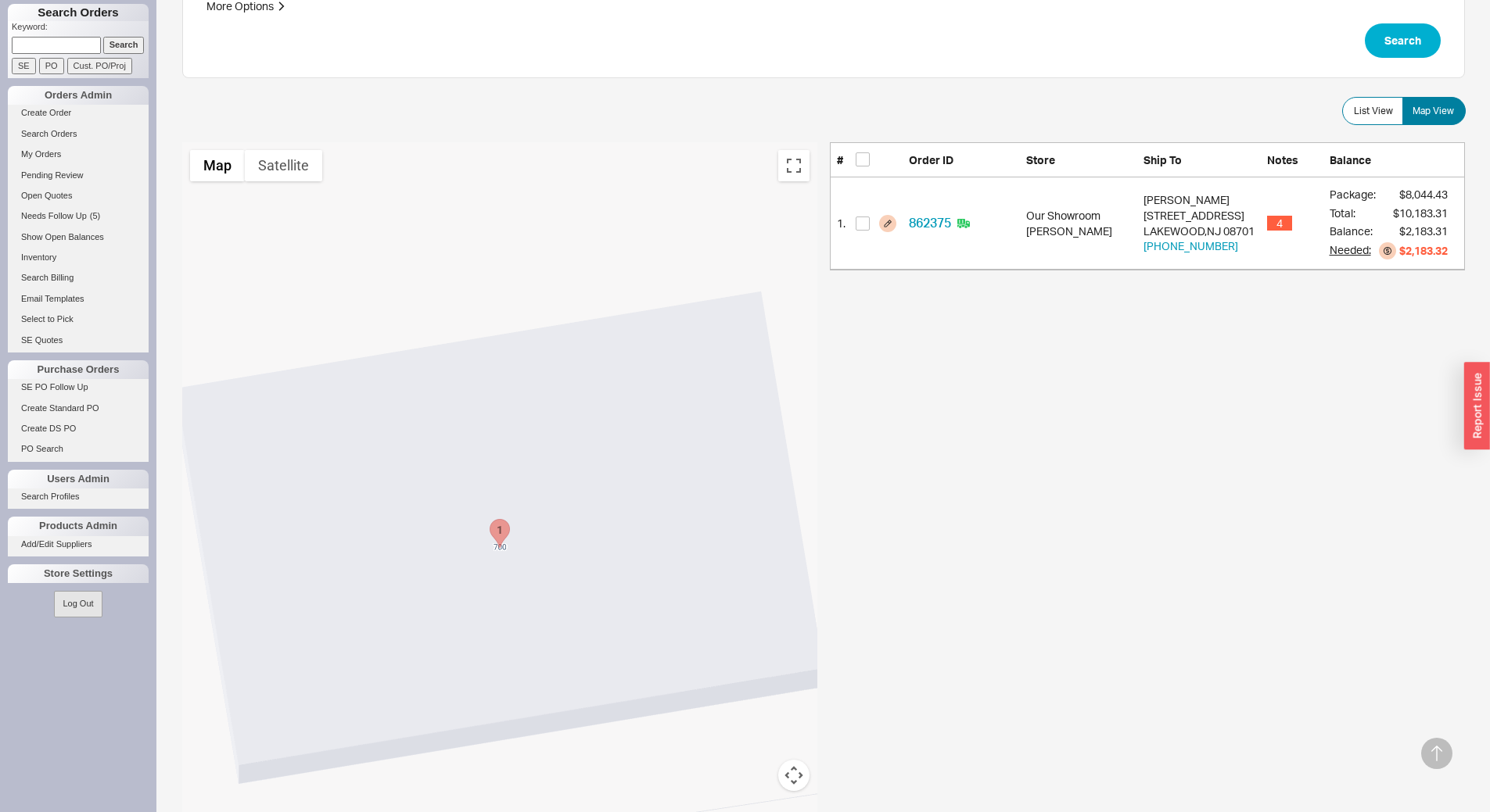
scroll to position [0, 0]
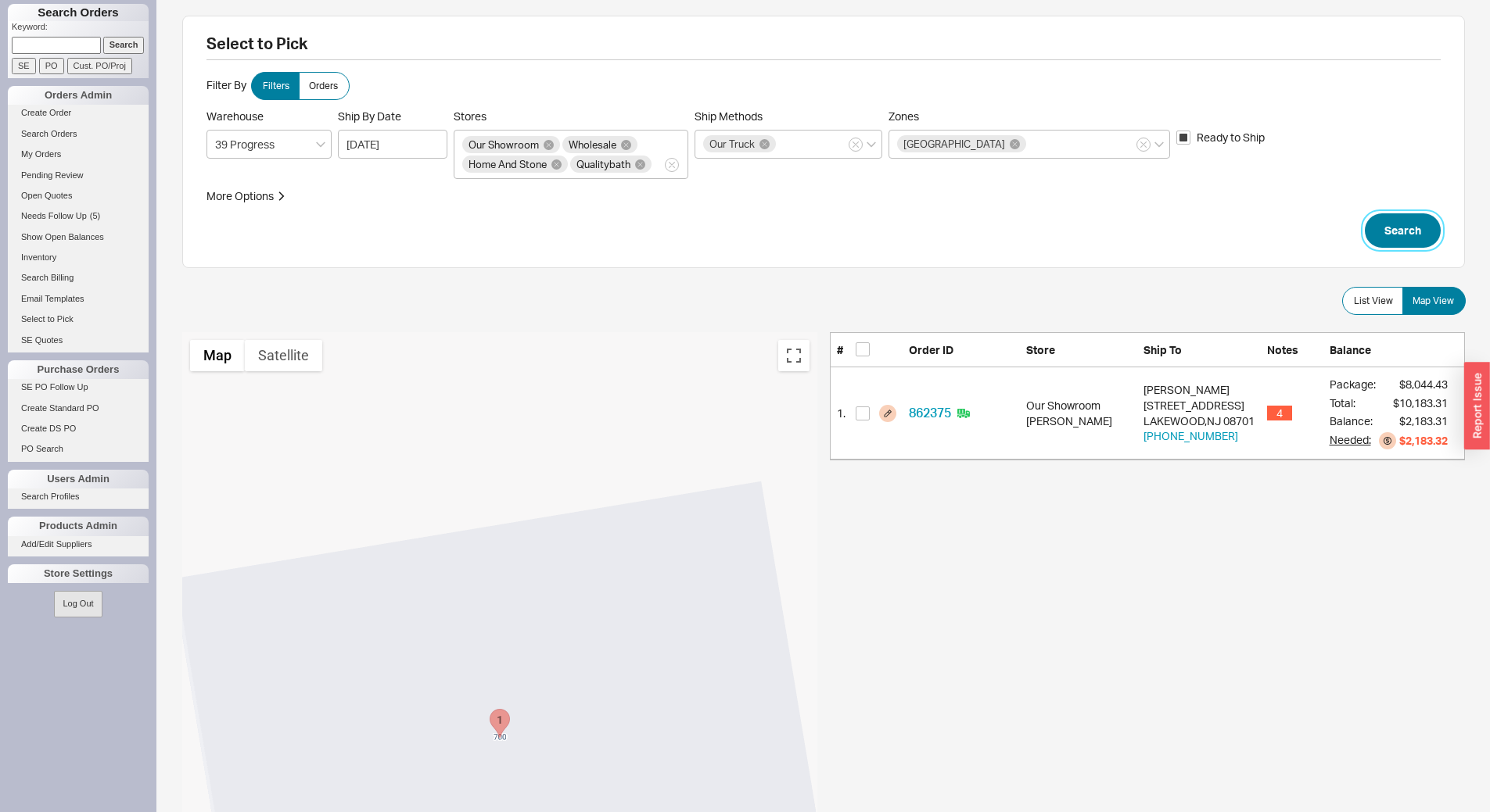
click at [1411, 217] on button "Search" at bounding box center [1402, 230] width 76 height 34
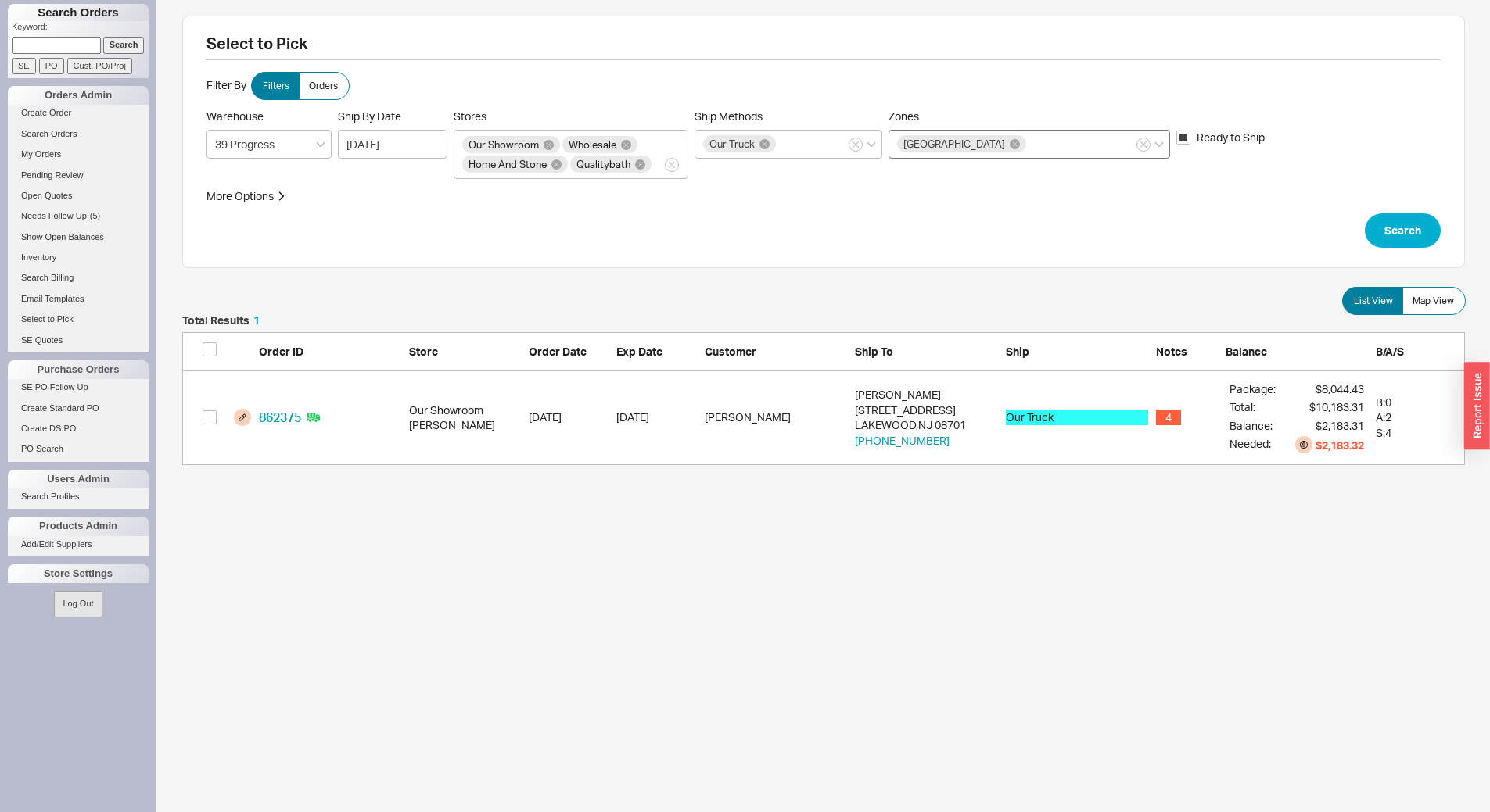
scroll to position [138, 1271]
click at [1142, 146] on icon "button" at bounding box center [1142, 144] width 6 height 9
click at [1039, 146] on input "Zones South Jersey" at bounding box center [1034, 144] width 11 height 18
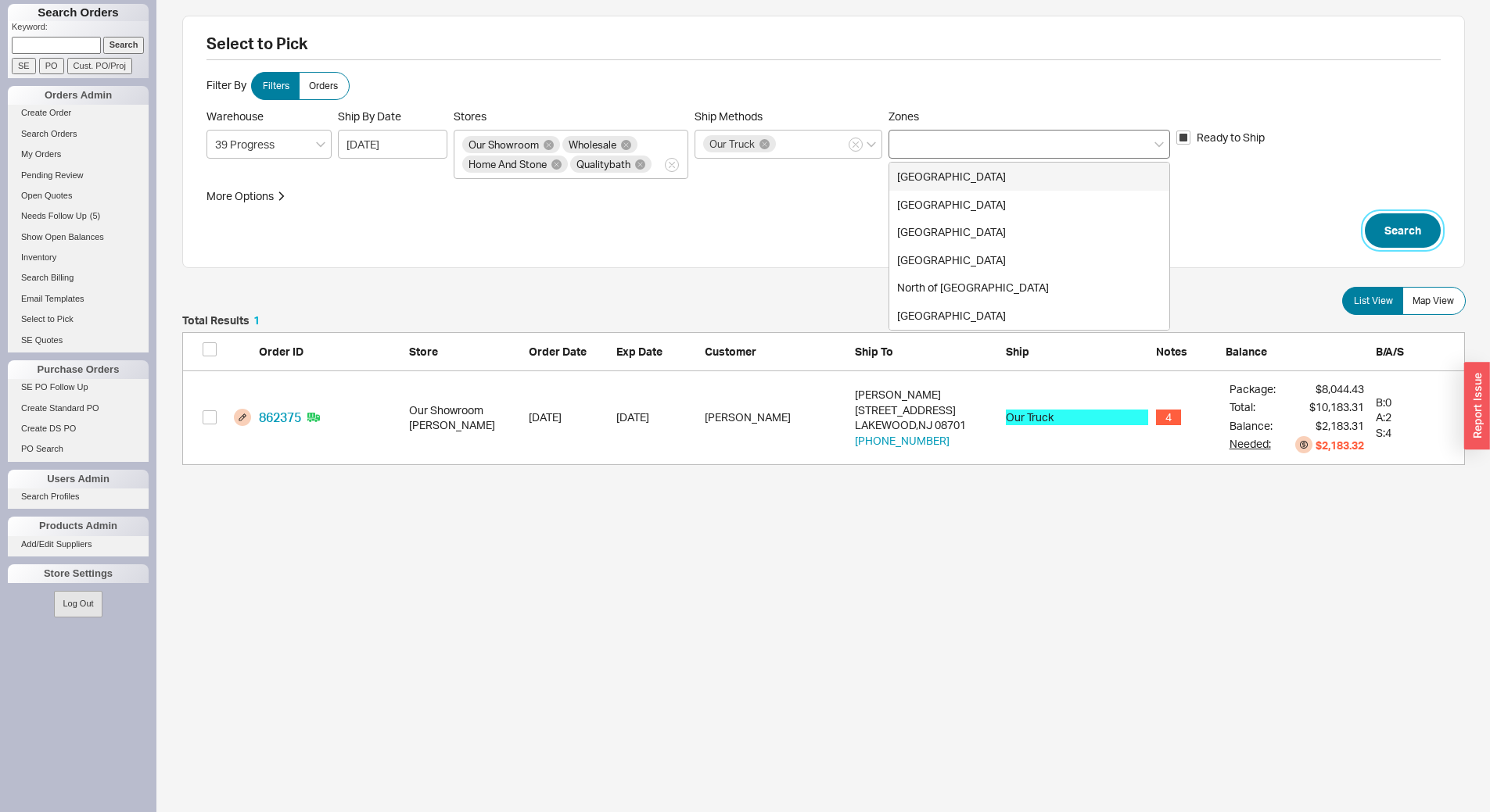
click at [1429, 231] on button "Search" at bounding box center [1402, 230] width 76 height 34
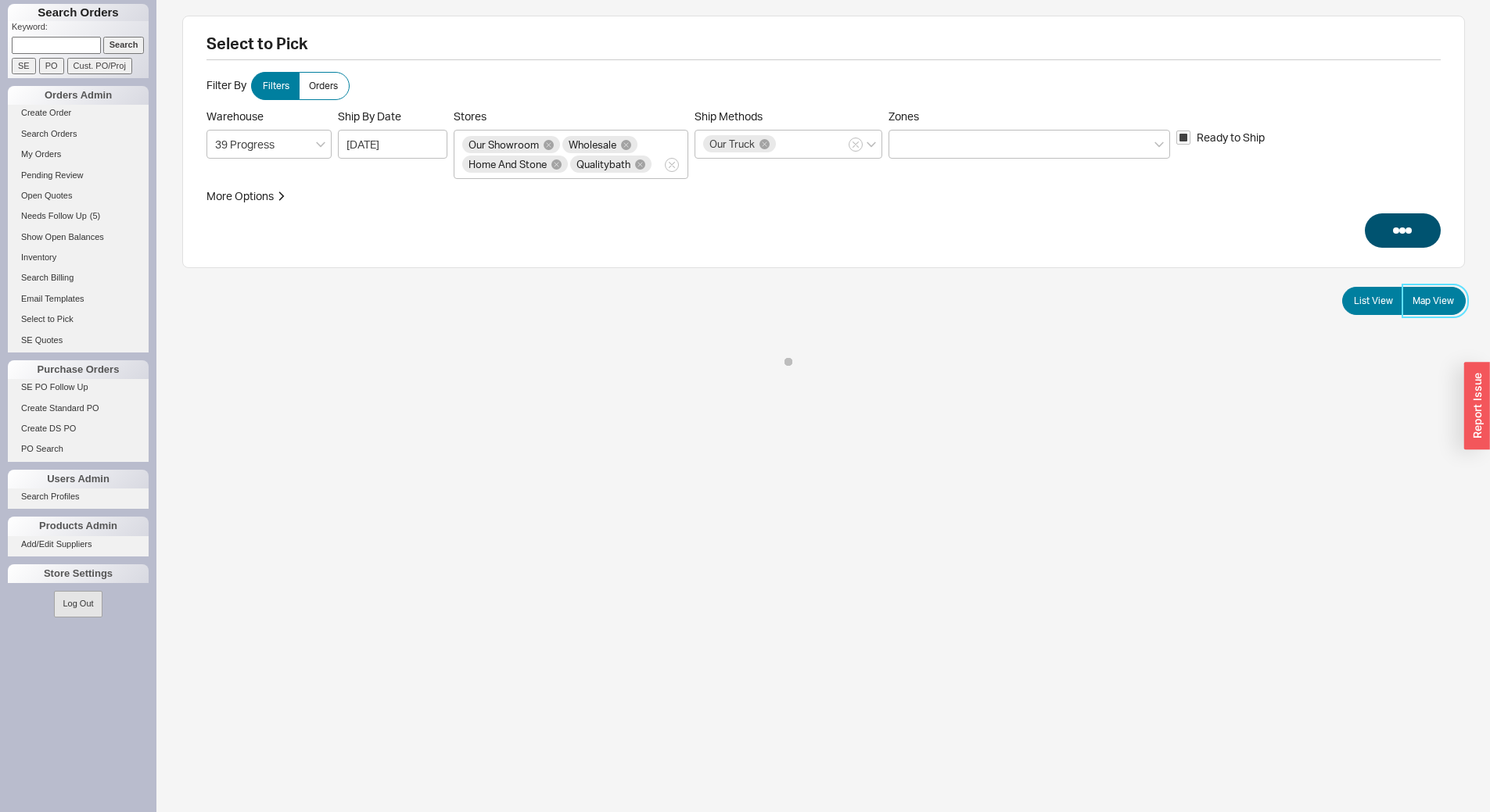
click at [1460, 304] on label "Map View" at bounding box center [1434, 301] width 64 height 28
click at [0, 0] on input "Map View" at bounding box center [0, 0] width 0 height 0
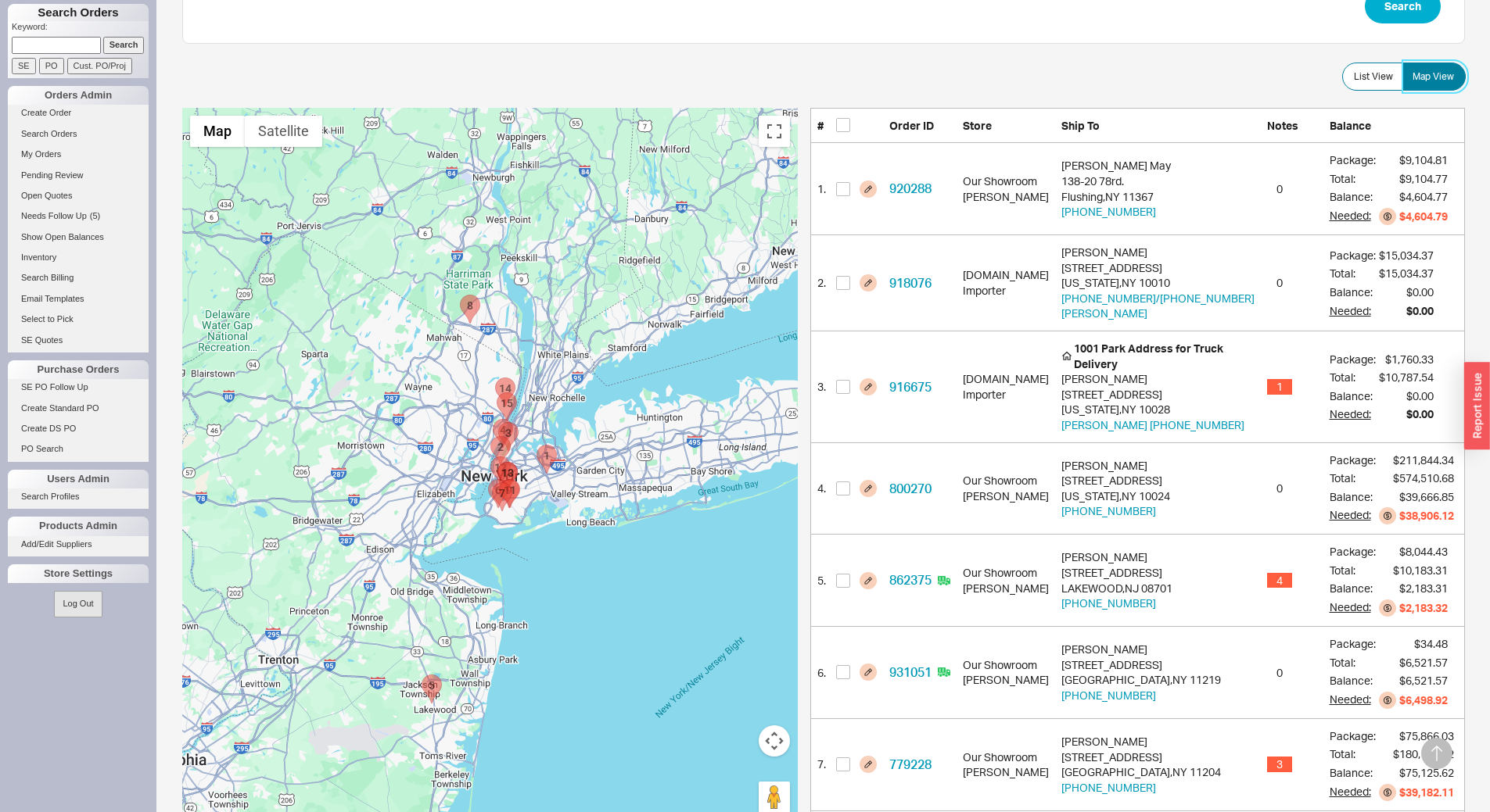
scroll to position [312, 0]
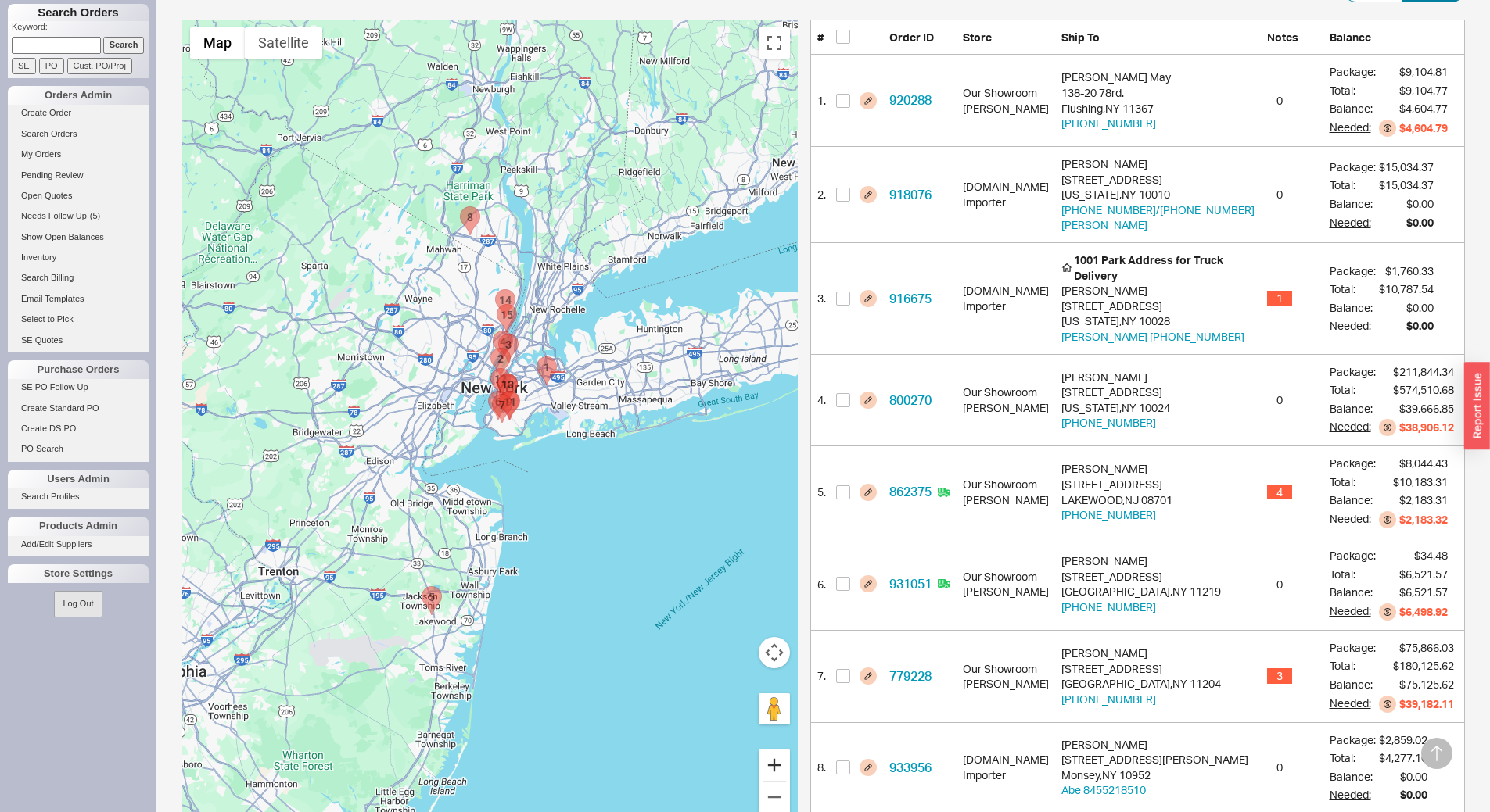
click at [790, 768] on button "Zoom in" at bounding box center [774, 764] width 31 height 31
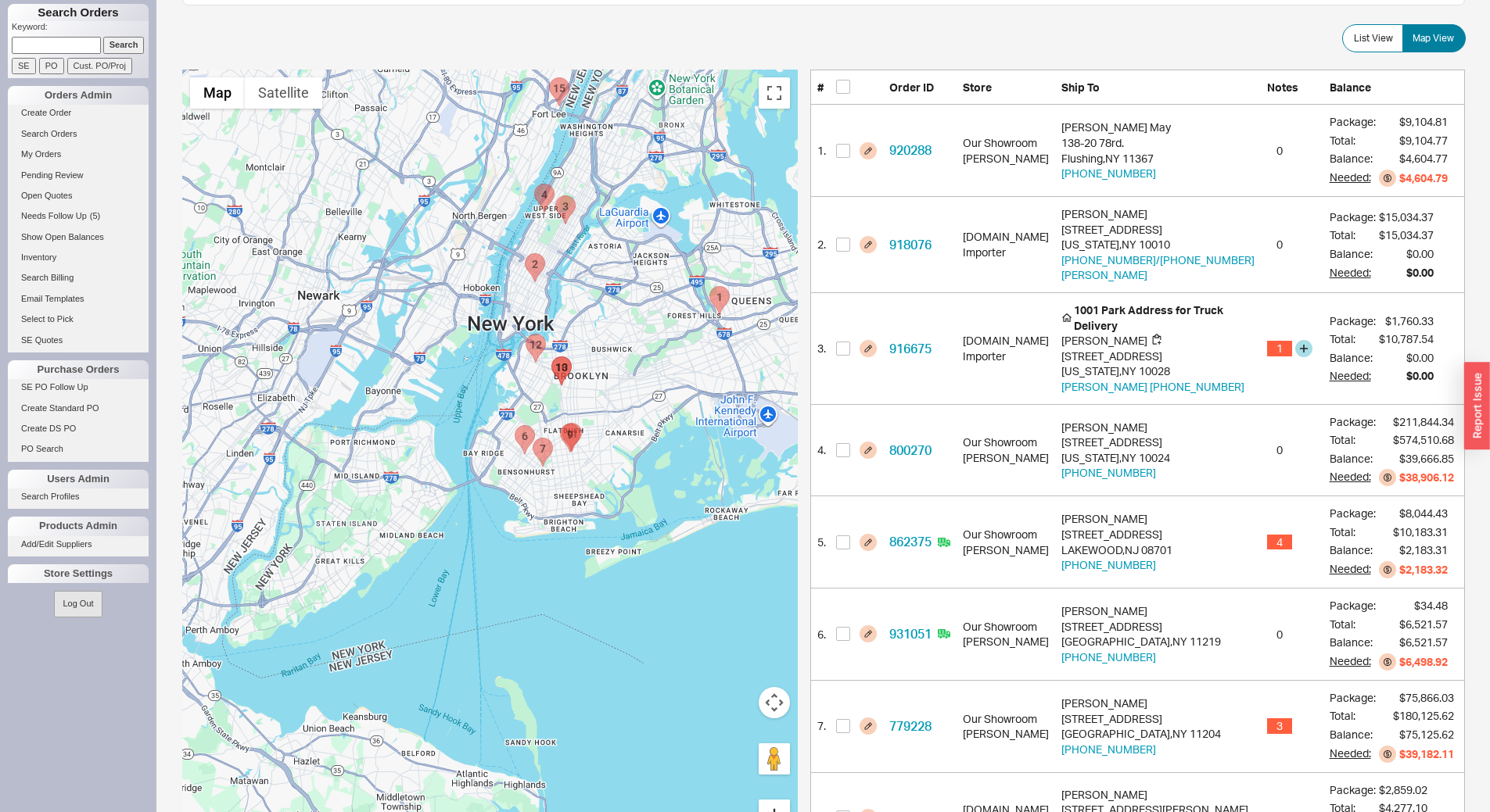
scroll to position [234, 0]
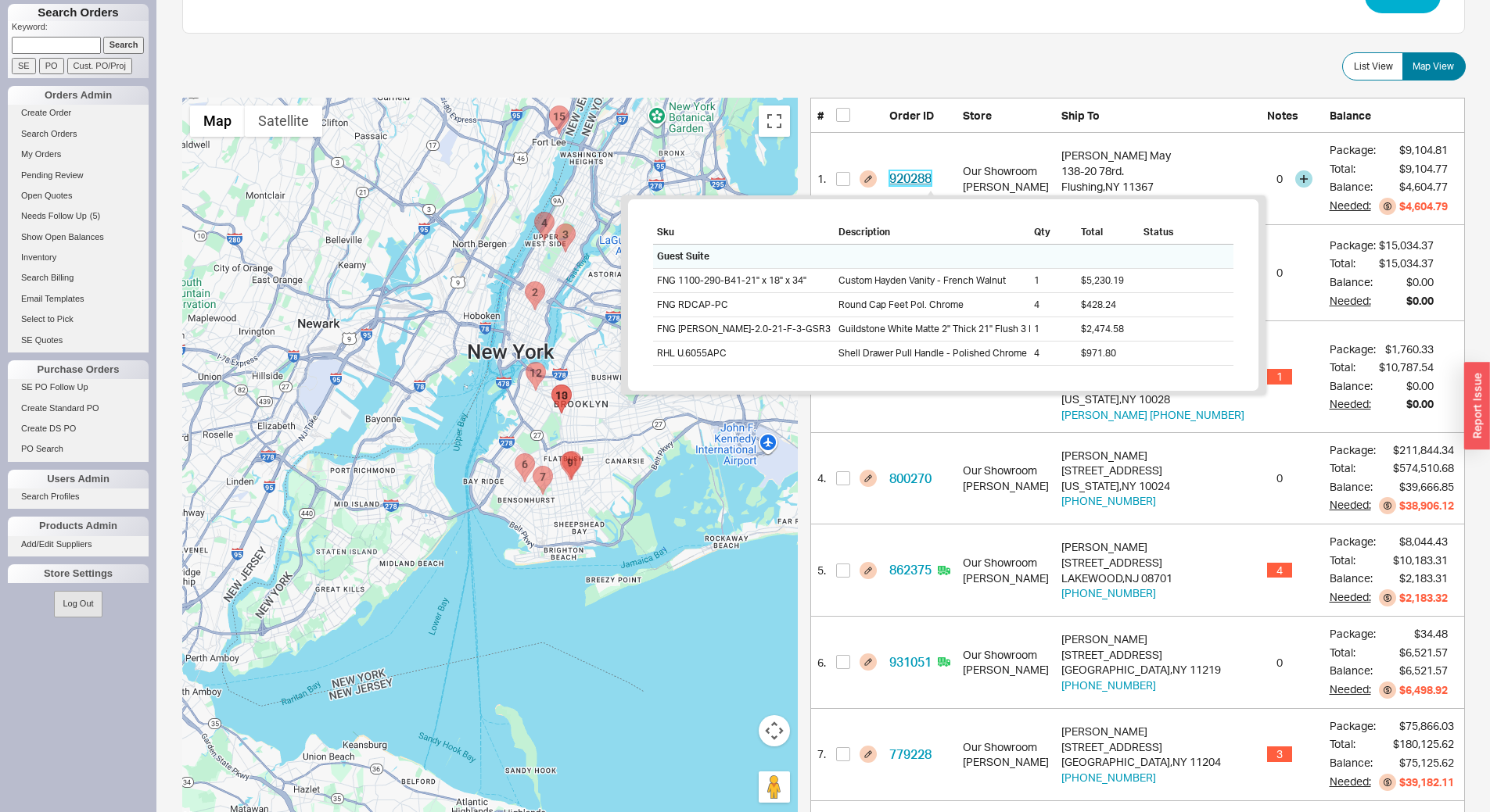
click at [931, 175] on link "920288" at bounding box center [910, 178] width 42 height 16
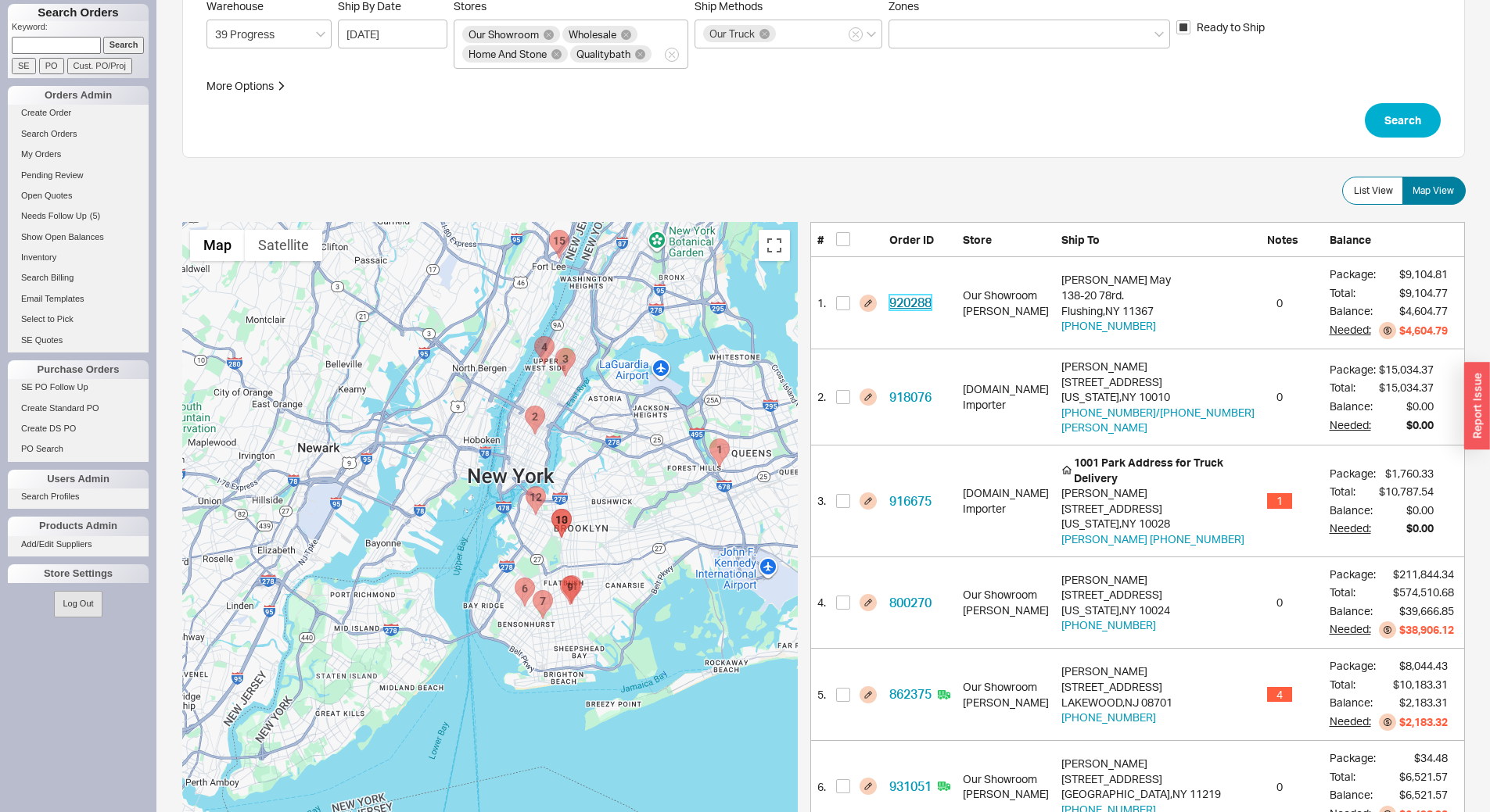
scroll to position [0, 0]
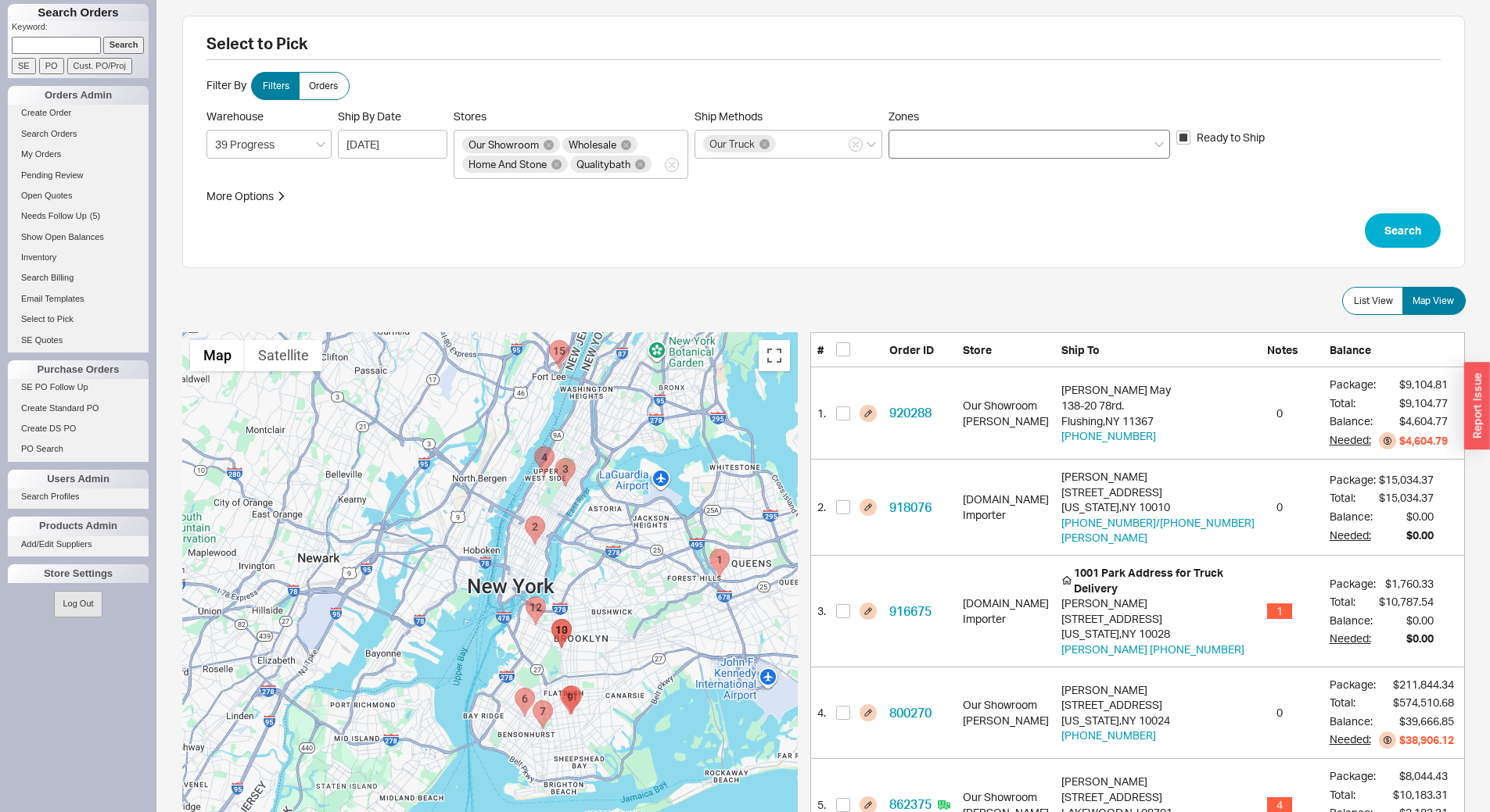
click at [946, 142] on div at bounding box center [1029, 144] width 281 height 29
click at [908, 142] on input "Zones" at bounding box center [902, 144] width 11 height 18
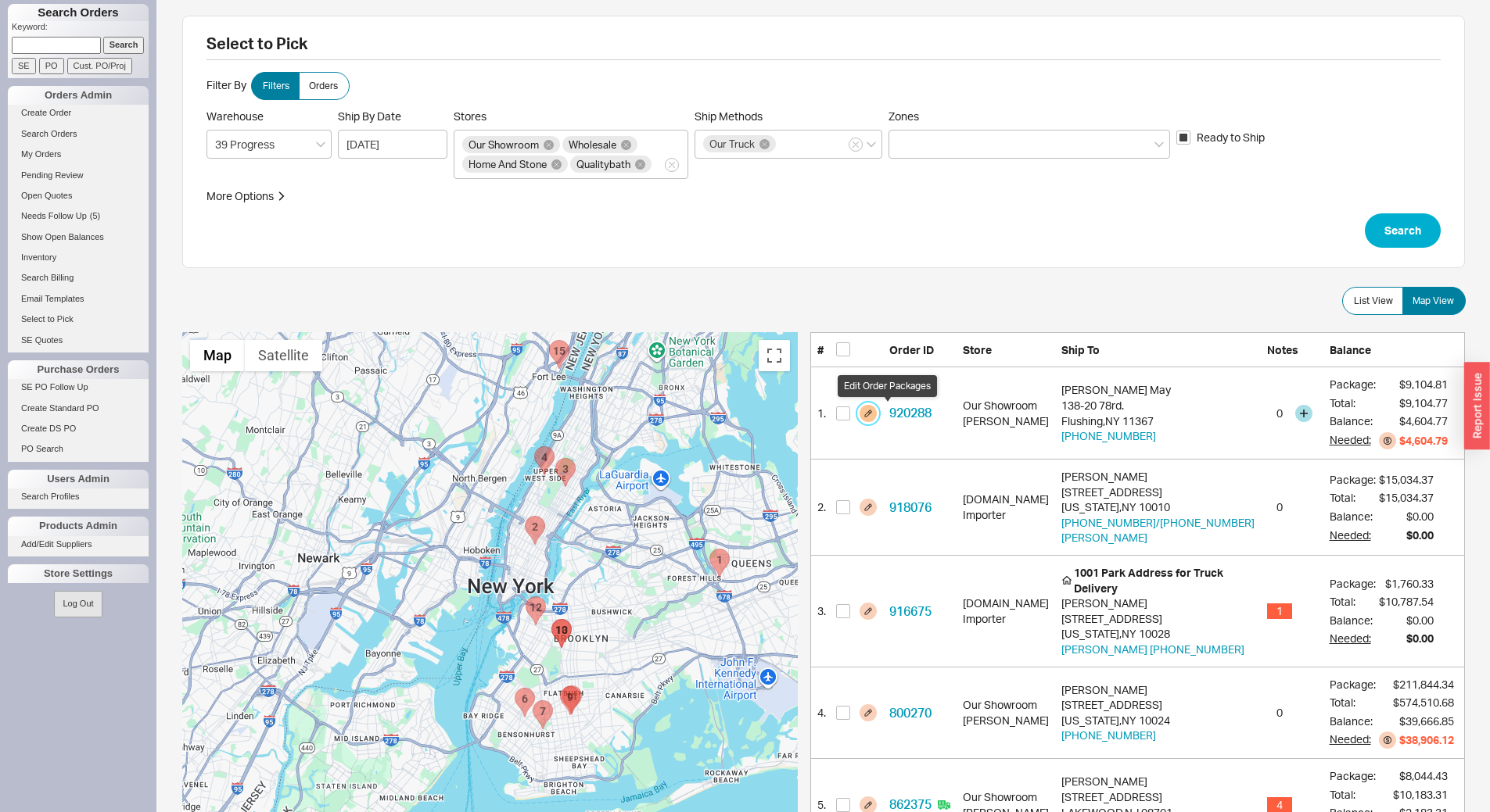
click at [877, 415] on button "button" at bounding box center [868, 414] width 18 height 18
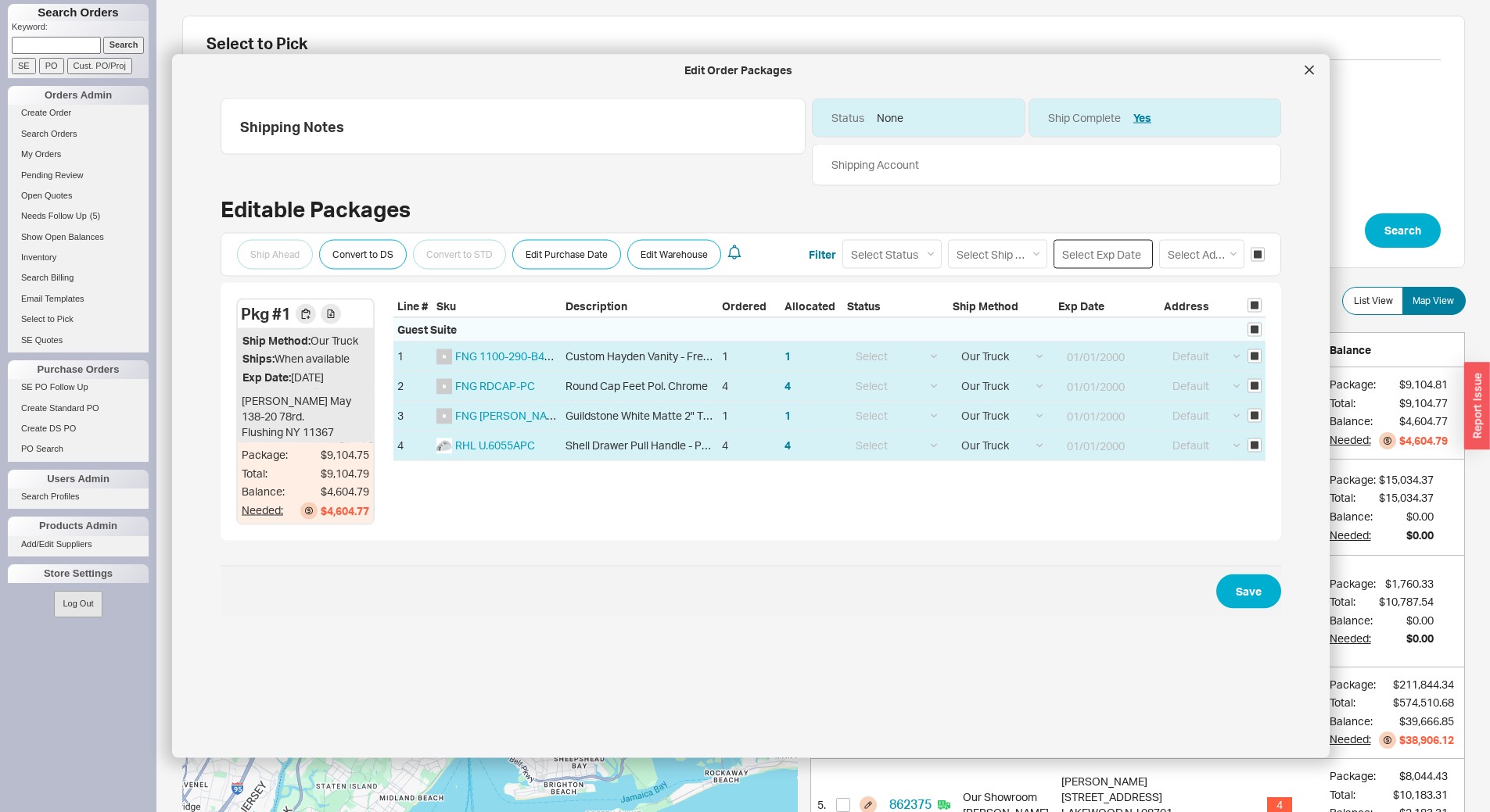
click at [1092, 259] on input at bounding box center [1103, 254] width 100 height 29
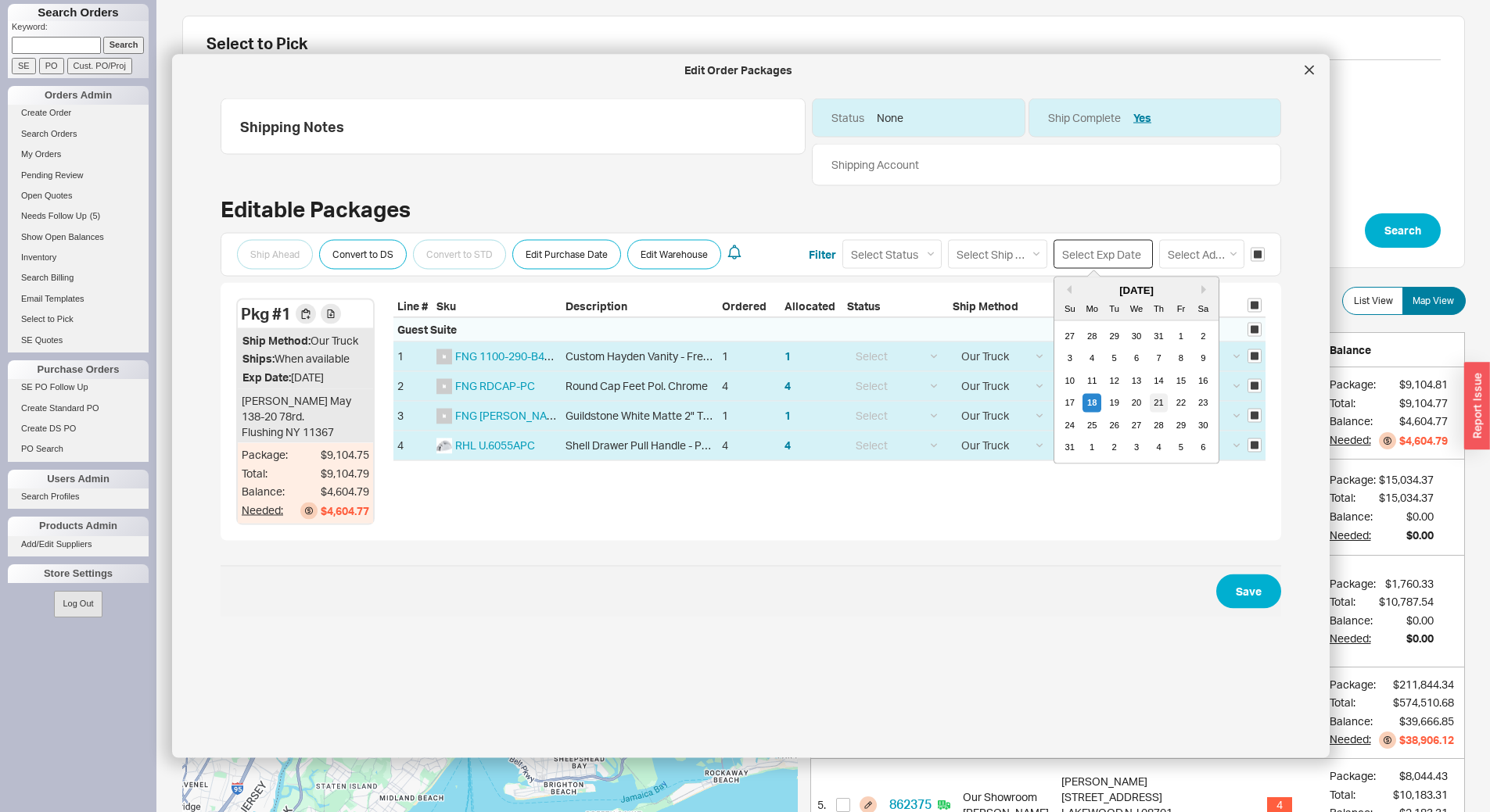
click at [1149, 401] on div "21" at bounding box center [1158, 403] width 18 height 18
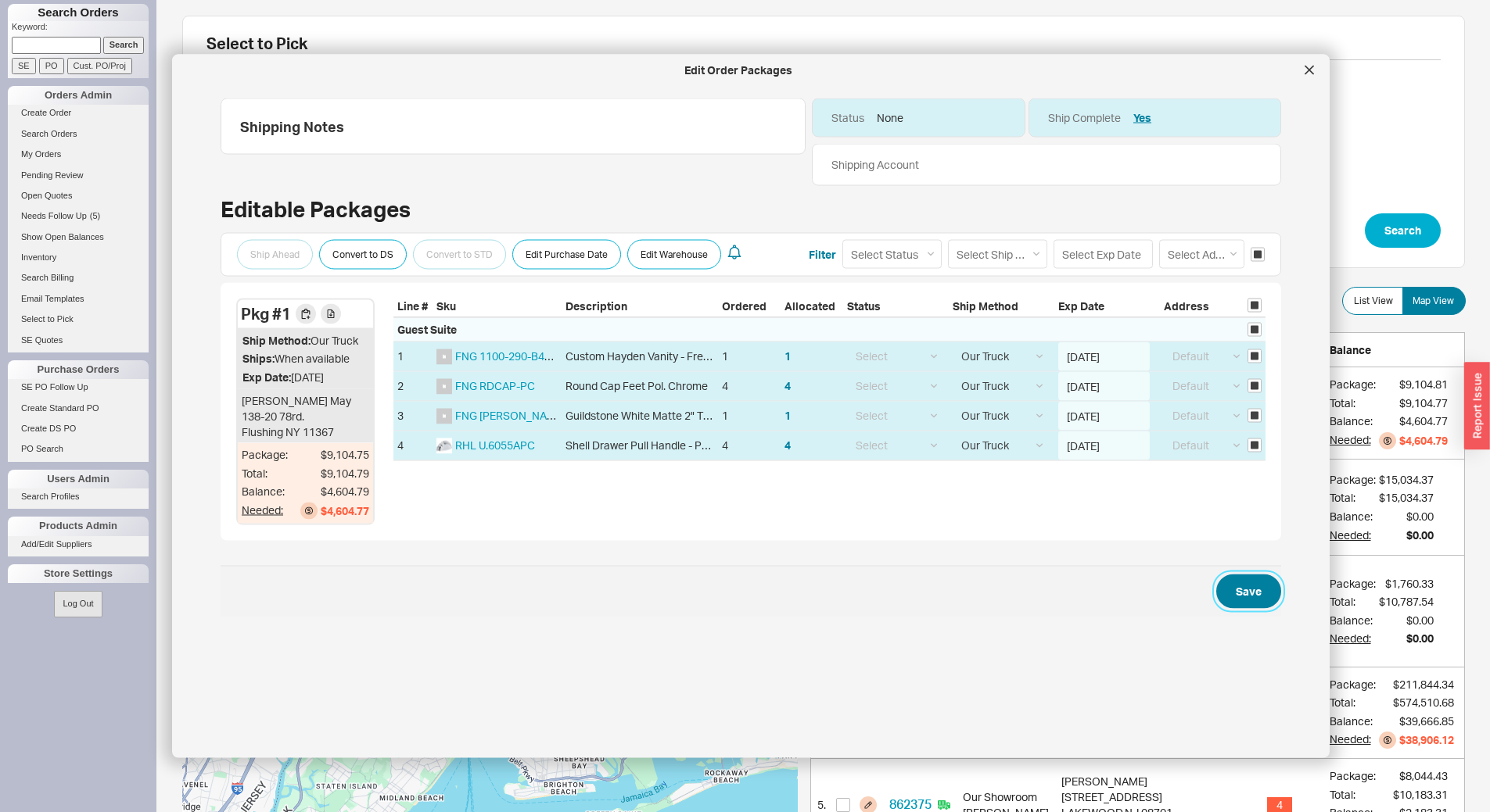
click at [1242, 608] on button "Save" at bounding box center [1248, 590] width 64 height 34
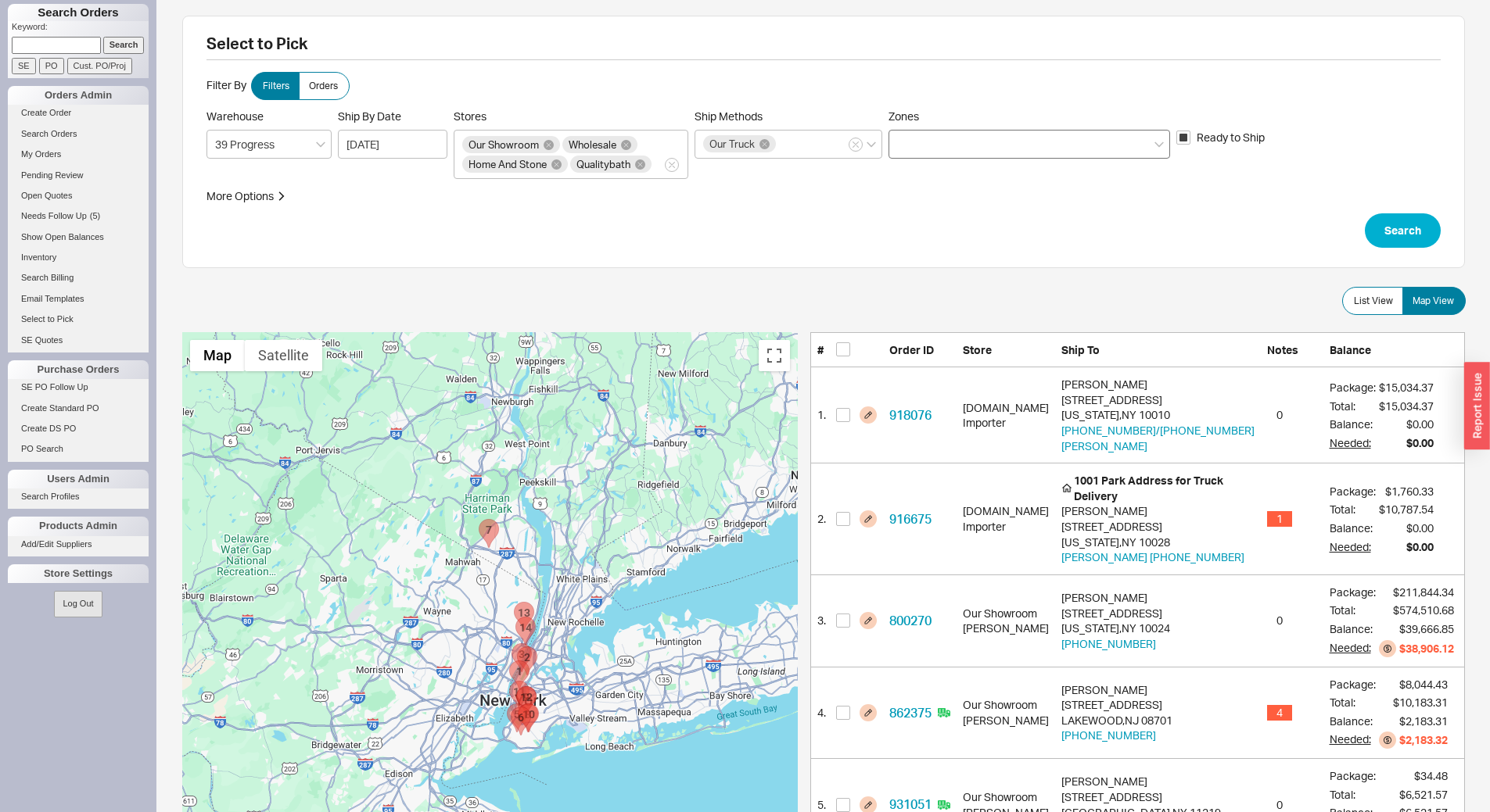
click at [933, 141] on div at bounding box center [1029, 144] width 281 height 29
click at [908, 141] on input "Zones" at bounding box center [902, 144] width 11 height 18
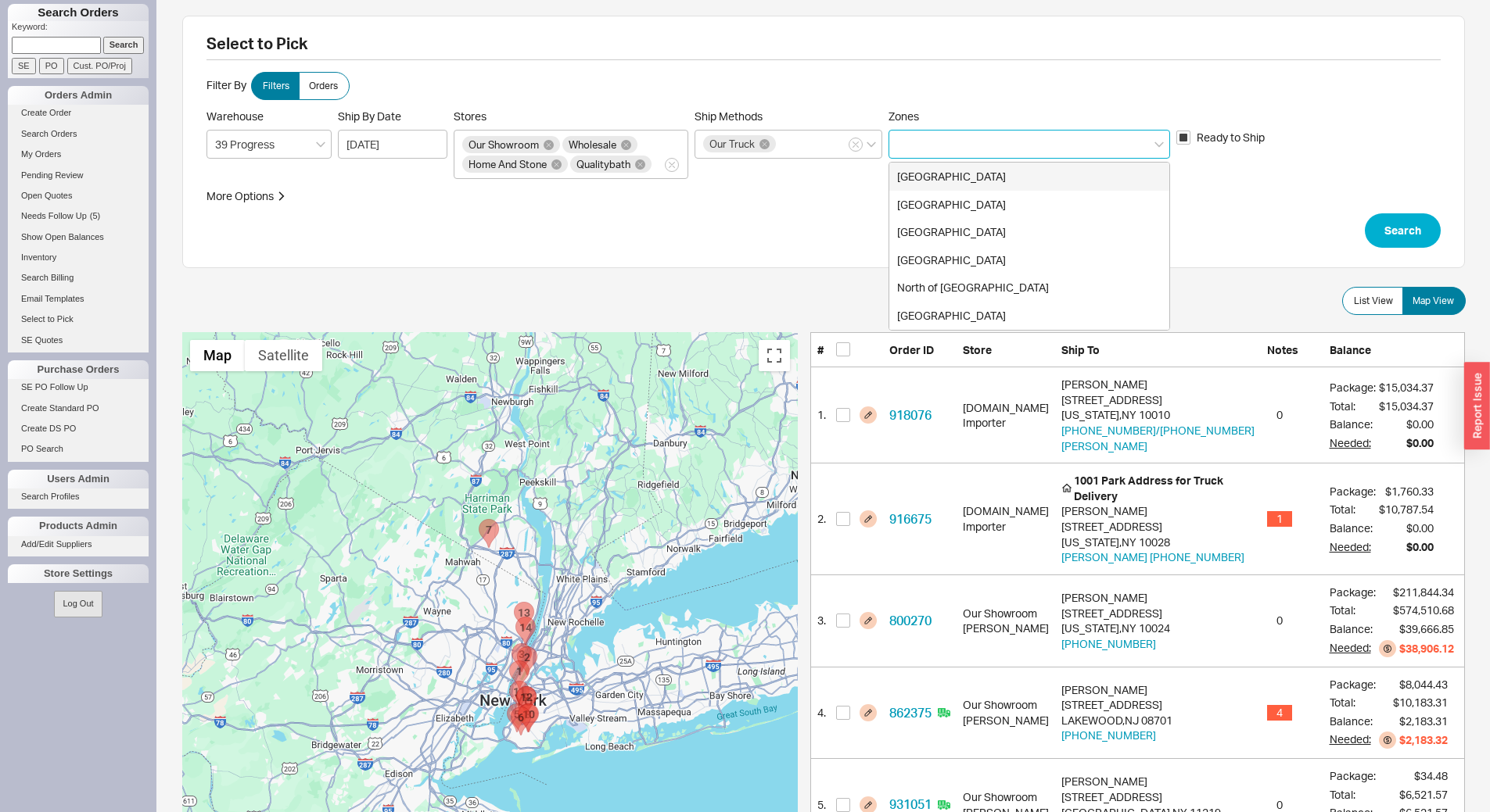
click at [957, 176] on div "Brooklyn" at bounding box center [1029, 177] width 280 height 28
click at [973, 213] on div "Manhattan" at bounding box center [1029, 205] width 280 height 28
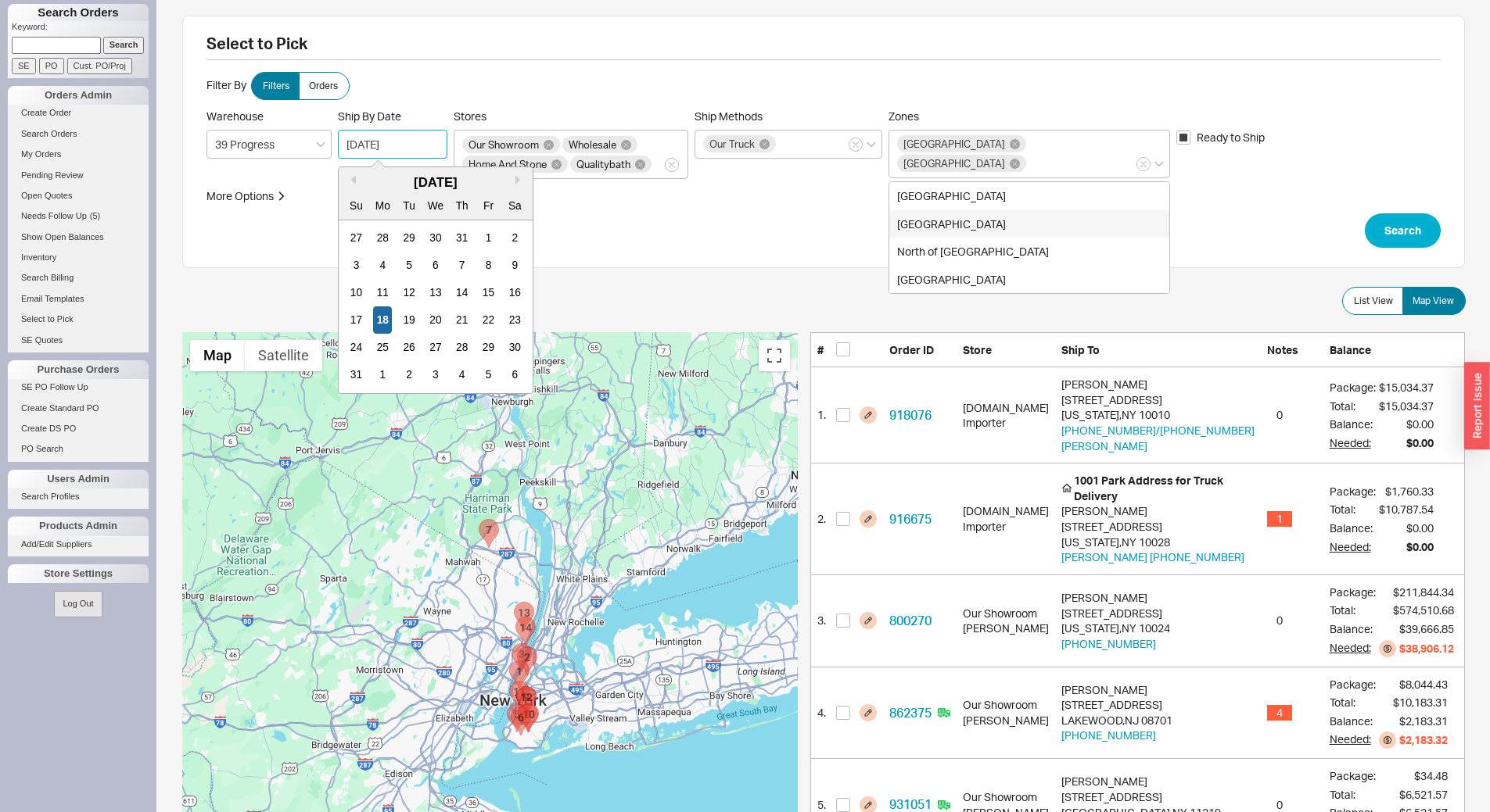
click at [386, 144] on input "[DATE]" at bounding box center [392, 144] width 110 height 29
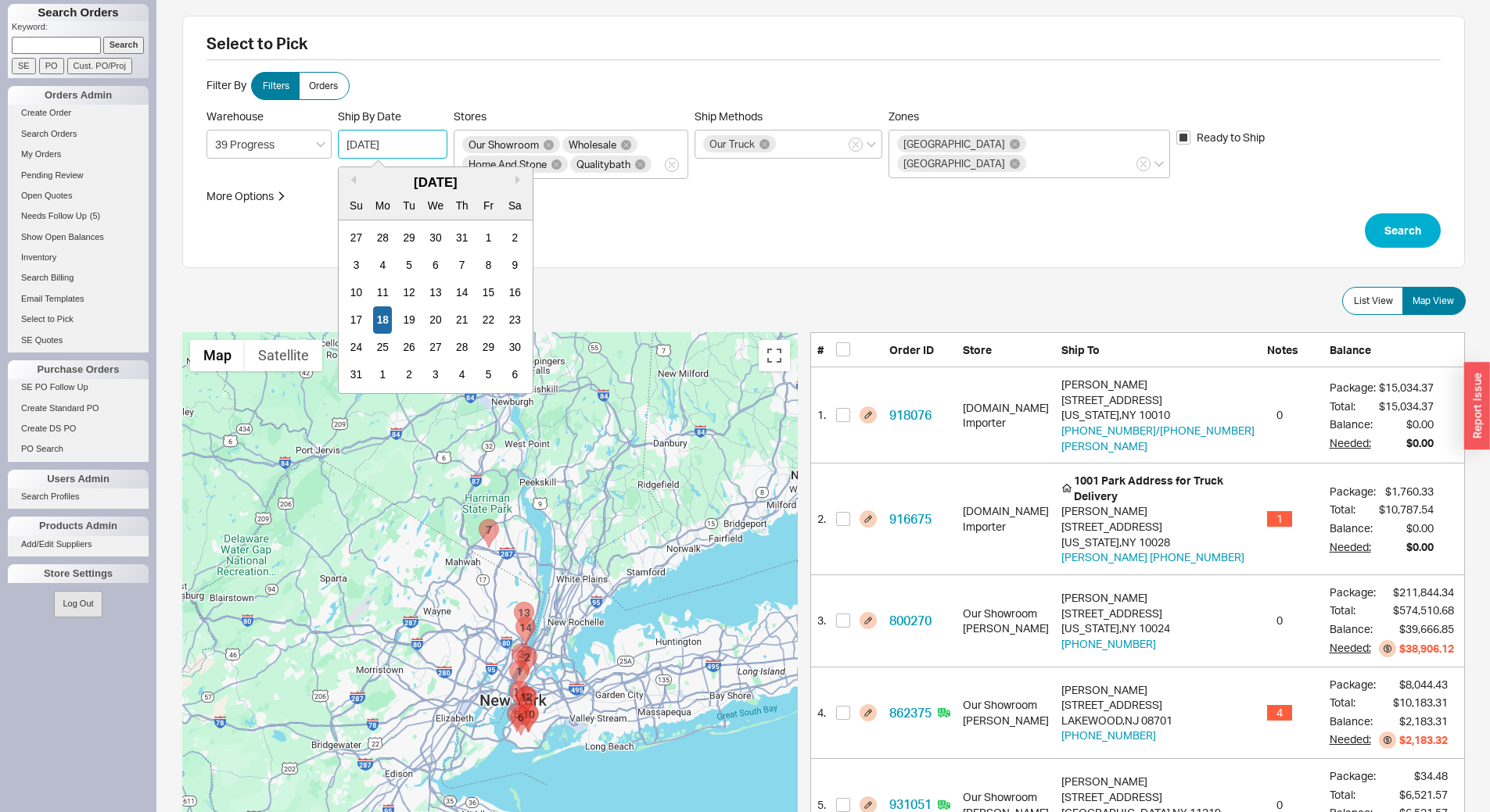
click at [436, 324] on div "20" at bounding box center [435, 320] width 18 height 28
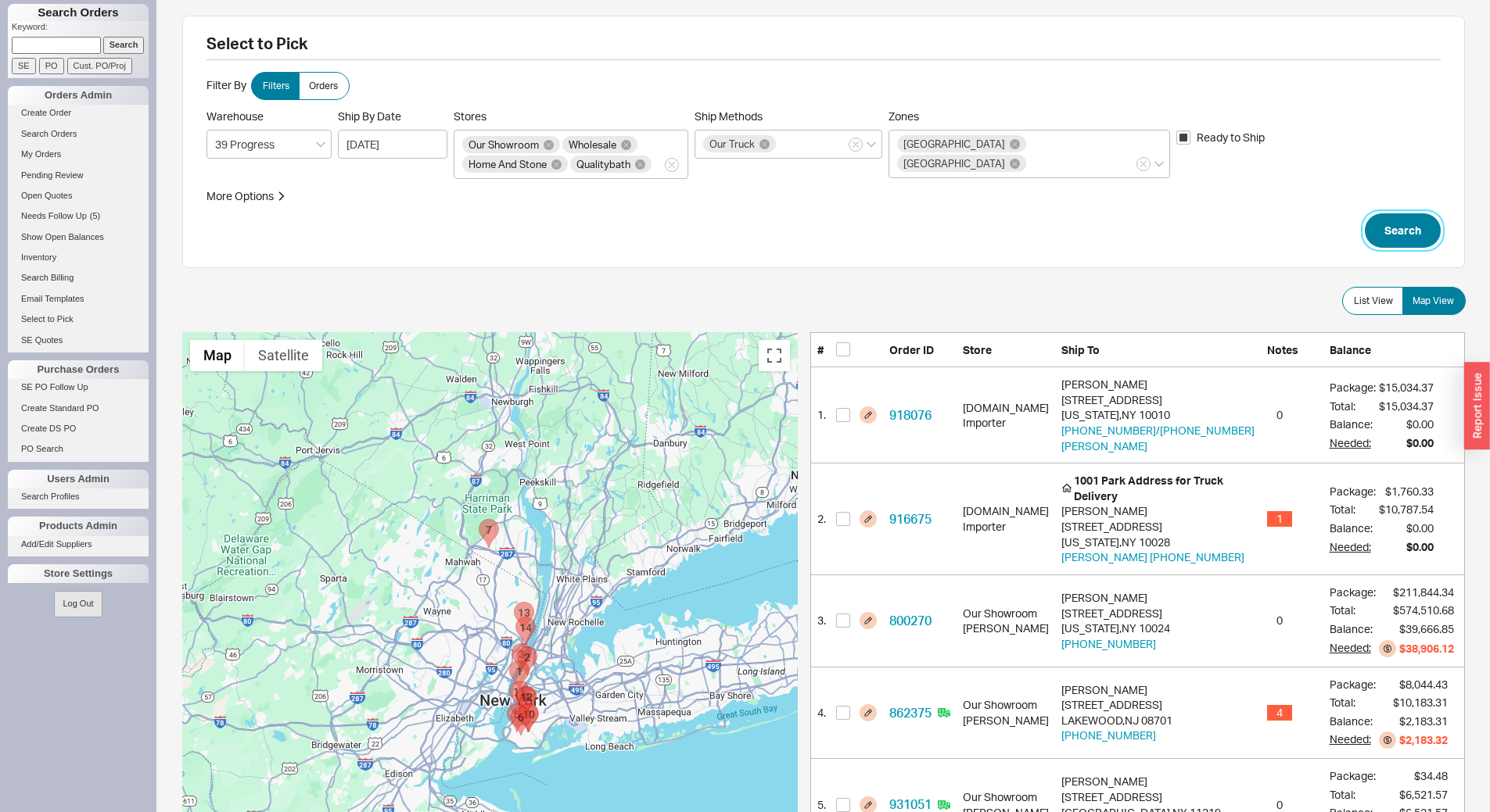
click at [1400, 241] on button "Search" at bounding box center [1402, 230] width 76 height 34
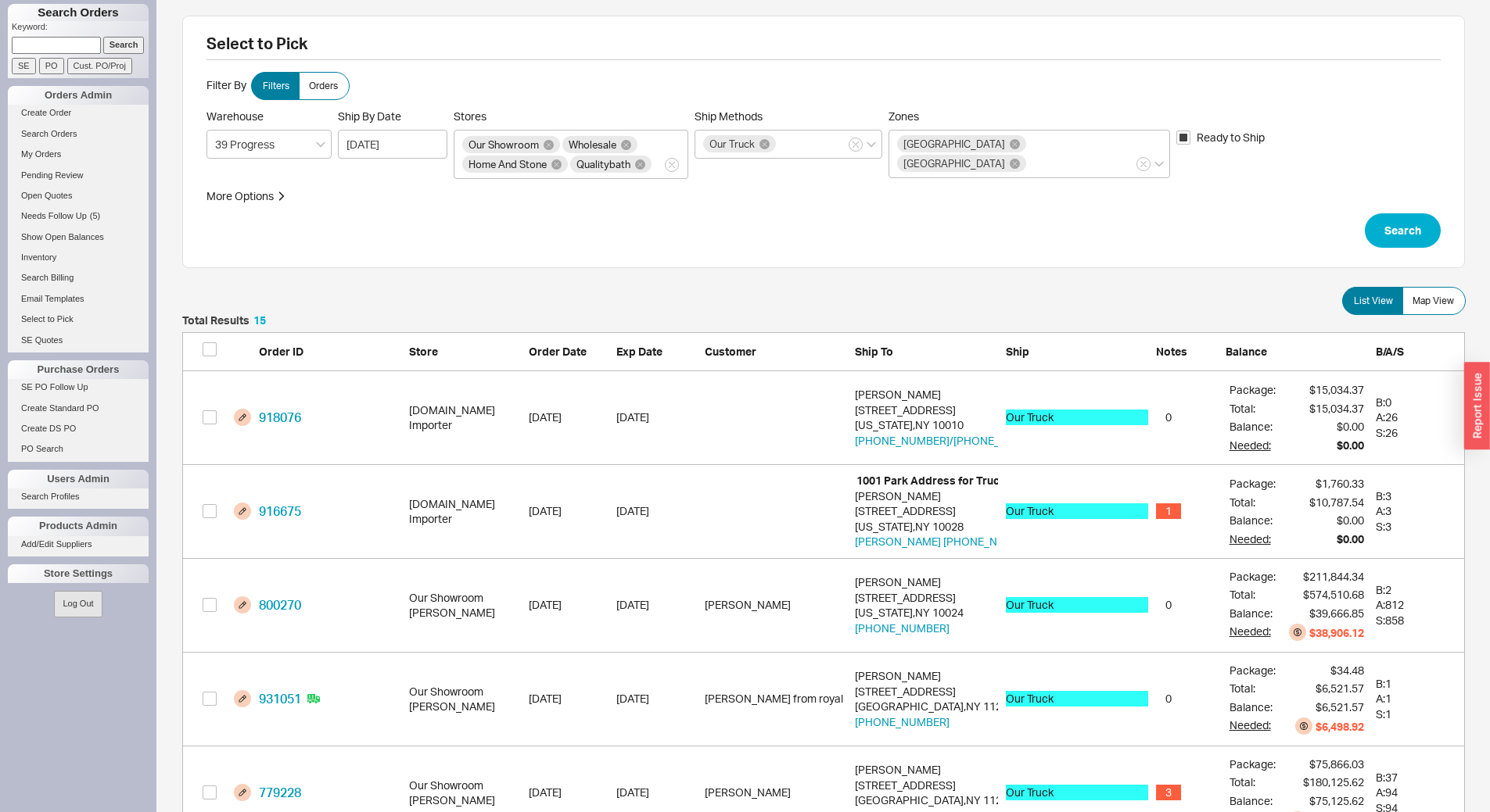
scroll to position [1452, 1271]
click at [1431, 303] on span "Map View" at bounding box center [1432, 301] width 41 height 13
click at [0, 0] on input "Map View" at bounding box center [0, 0] width 0 height 0
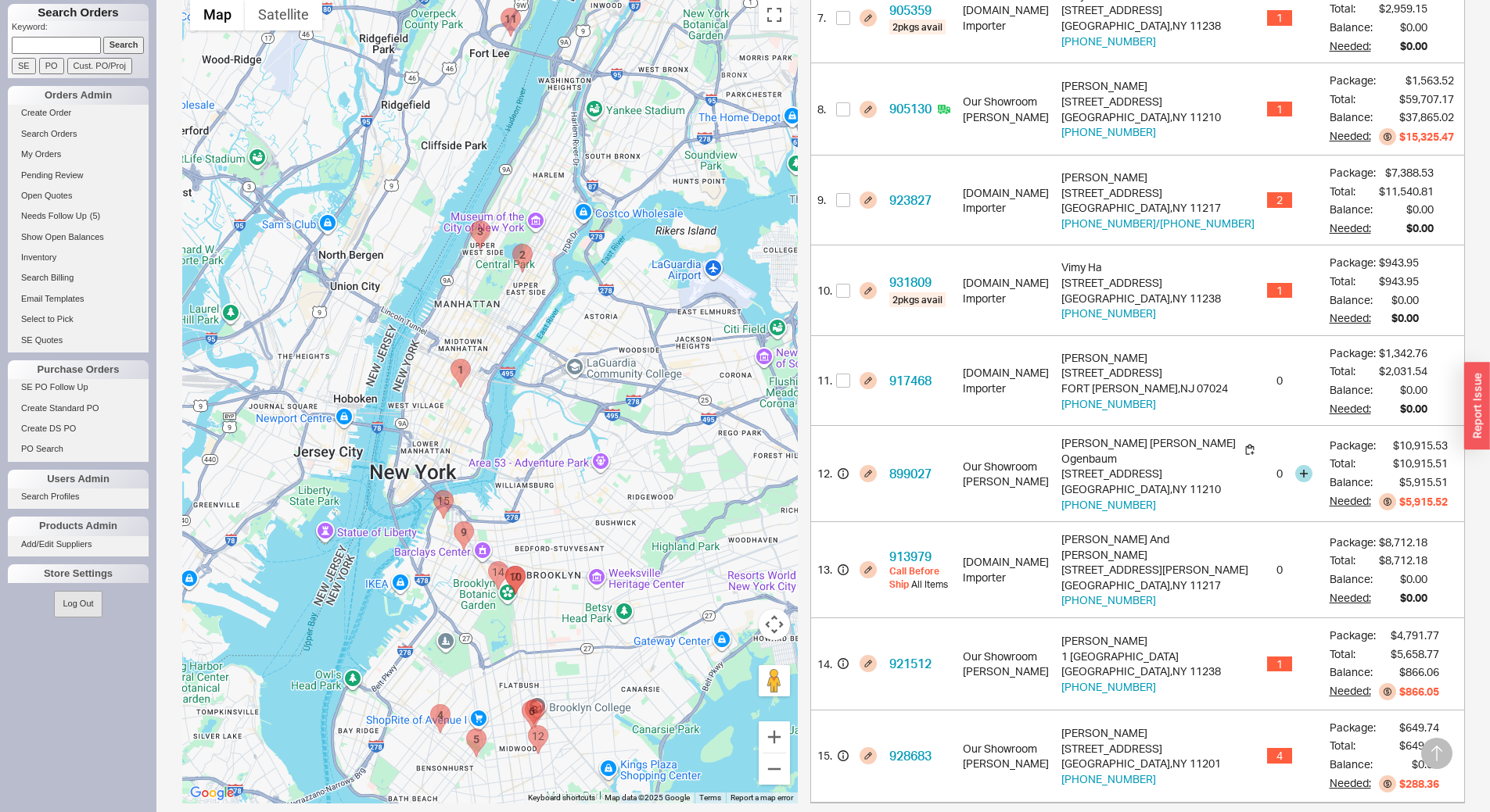
scroll to position [984, 0]
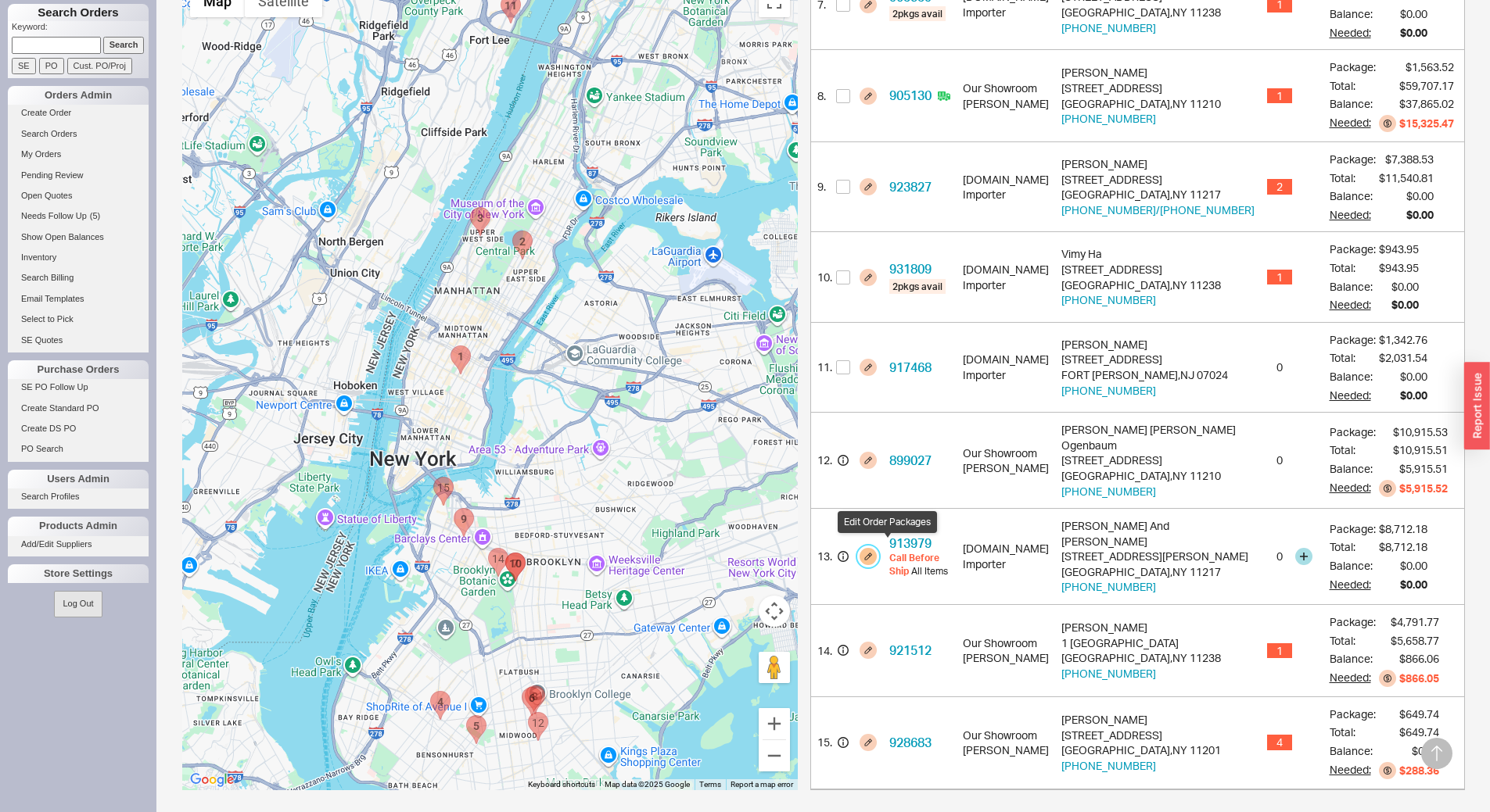
click at [877, 550] on button "button" at bounding box center [868, 556] width 18 height 18
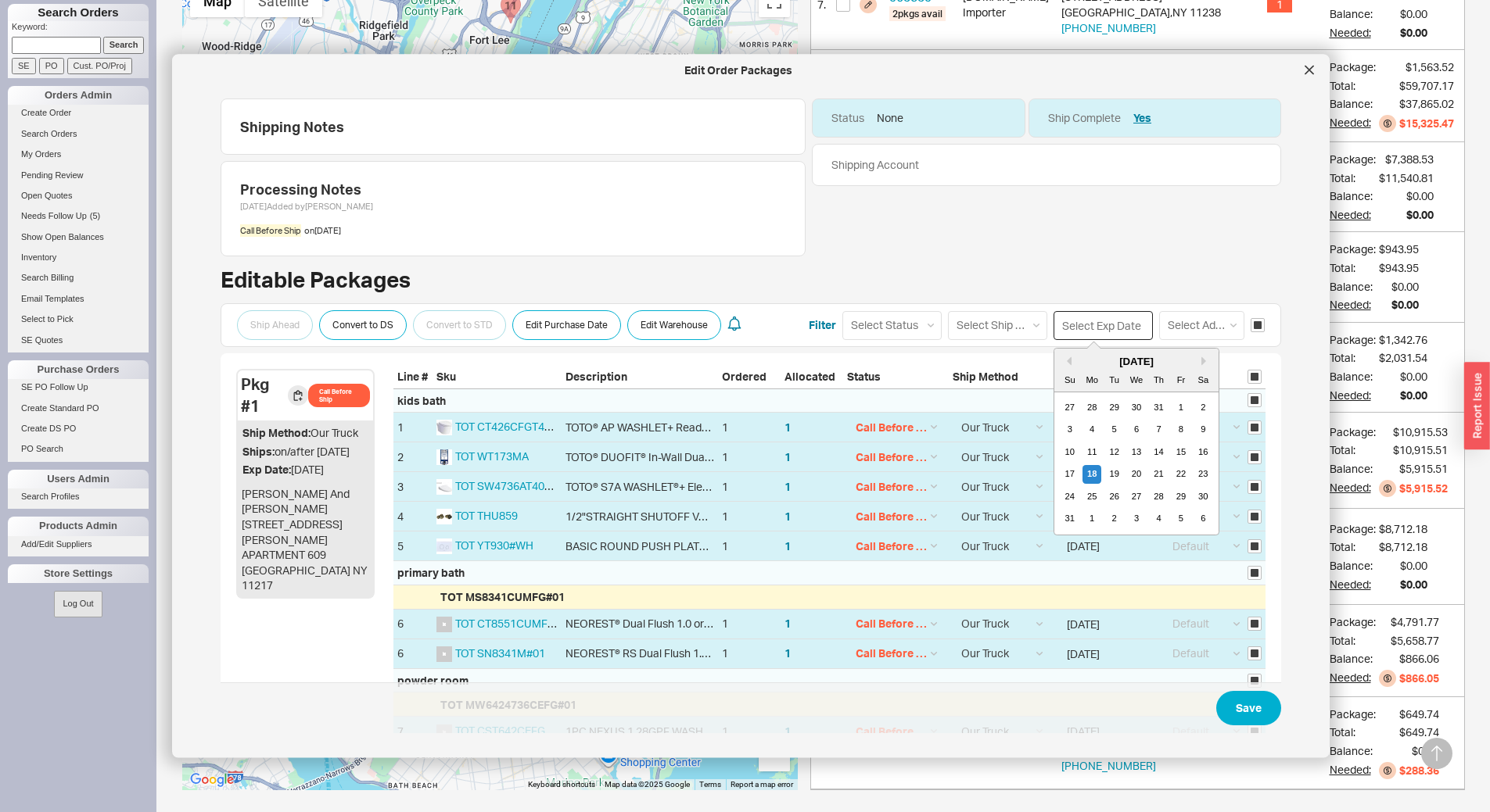
click at [1083, 324] on input at bounding box center [1103, 325] width 100 height 29
click at [1201, 362] on button "Next month" at bounding box center [1205, 360] width 9 height 9
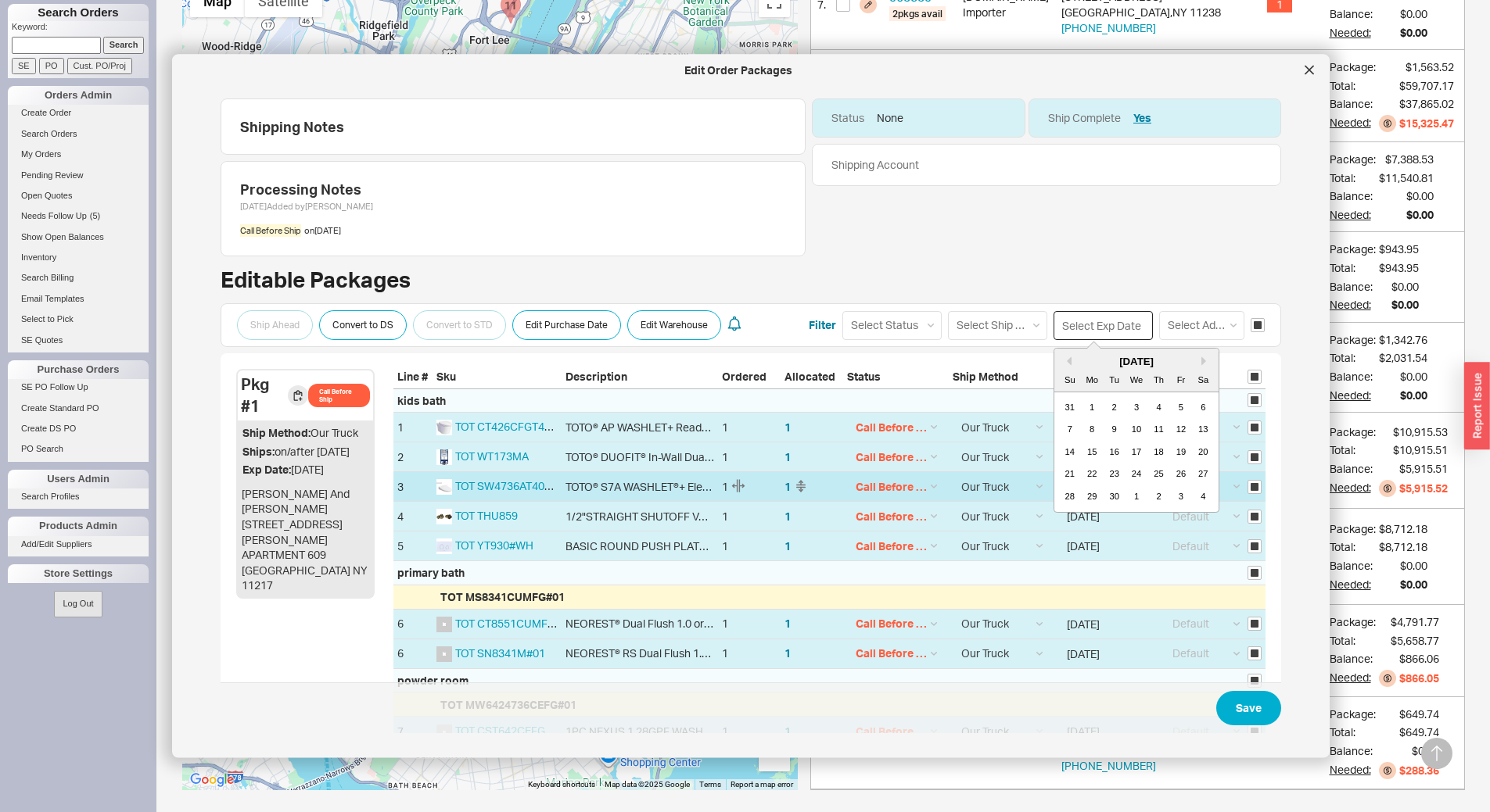
click at [1149, 497] on div "2" at bounding box center [1158, 496] width 18 height 18
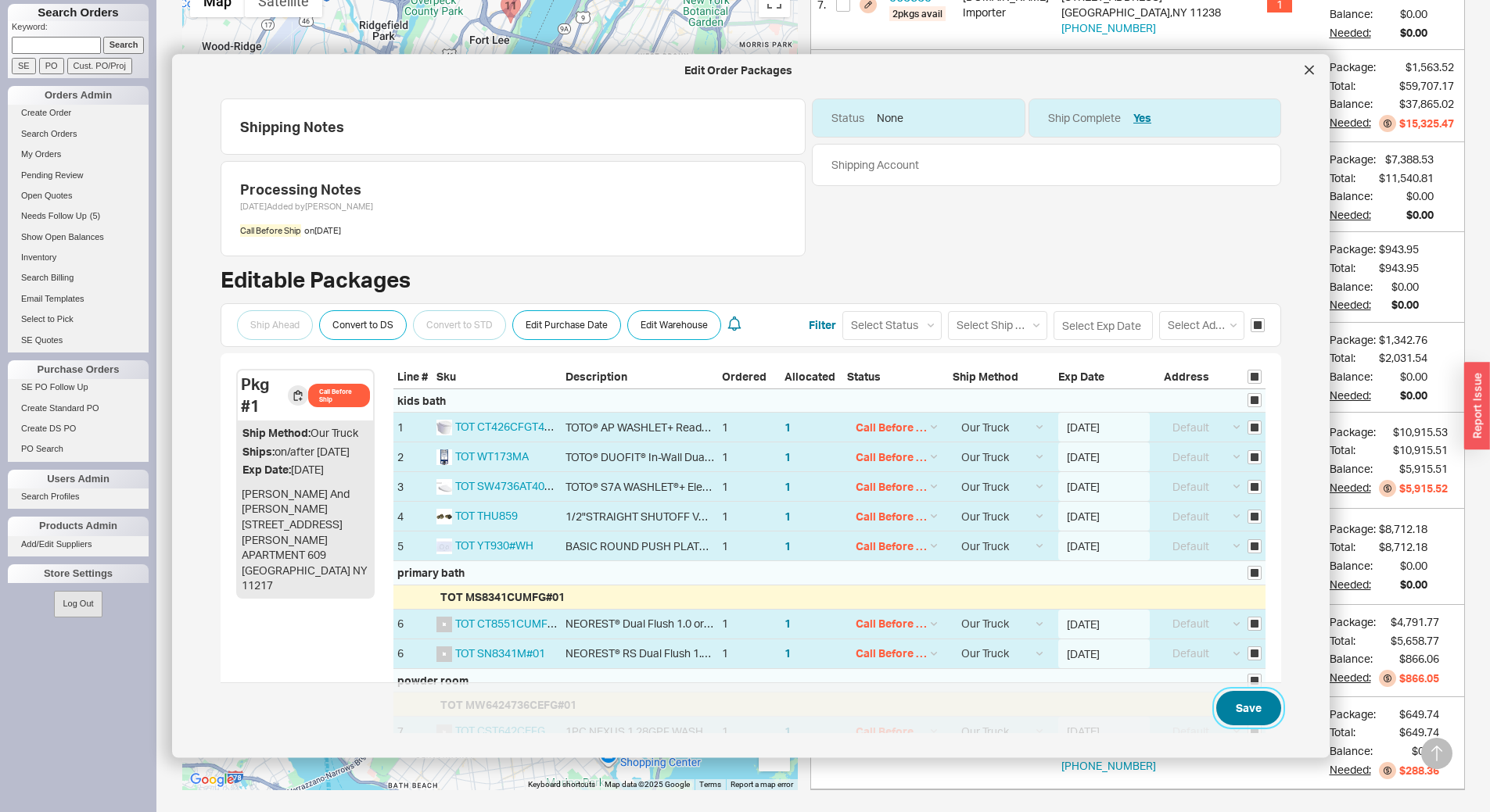
click at [1236, 716] on button "Save" at bounding box center [1248, 708] width 64 height 34
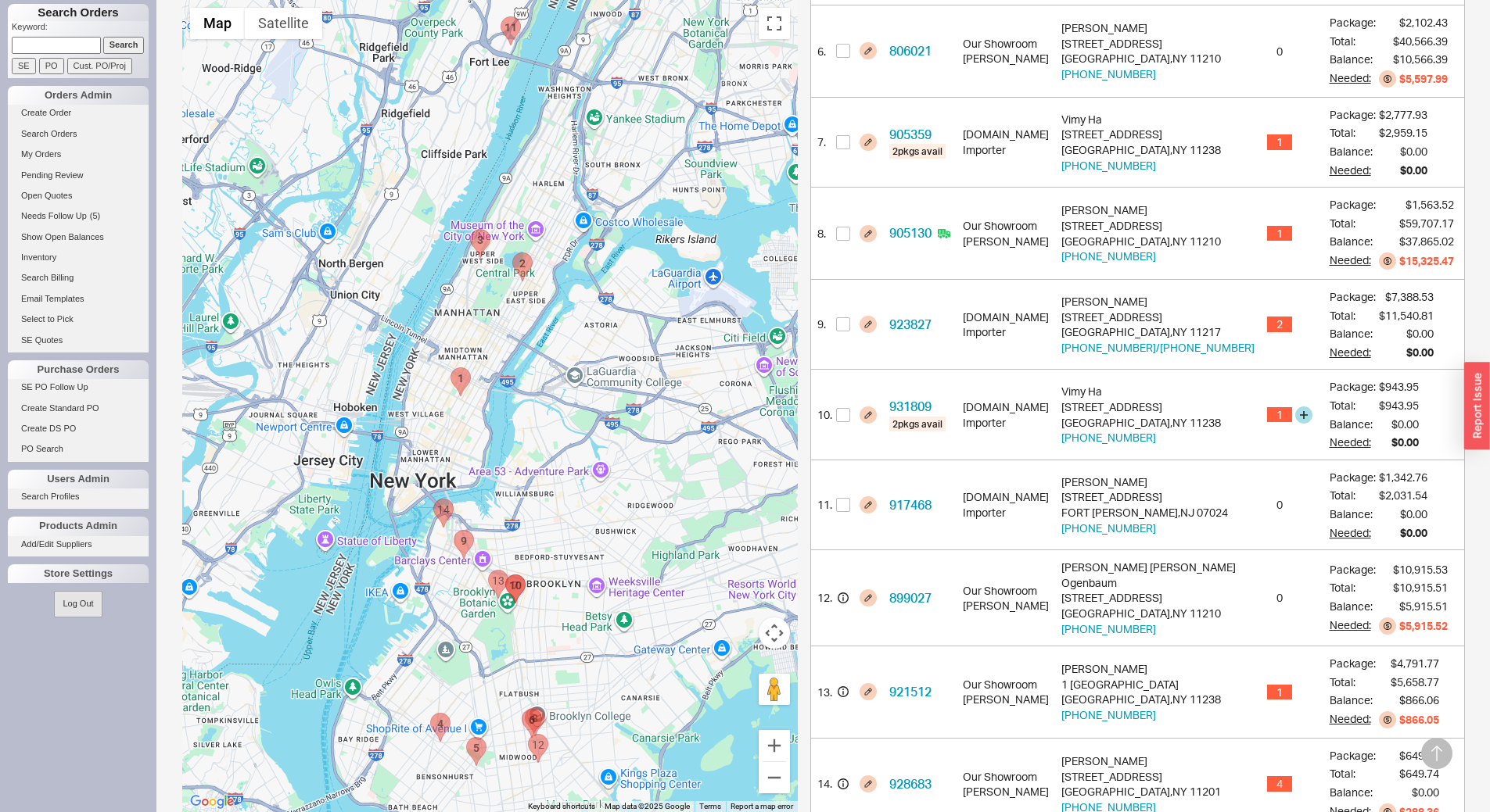
scroll to position [860, 0]
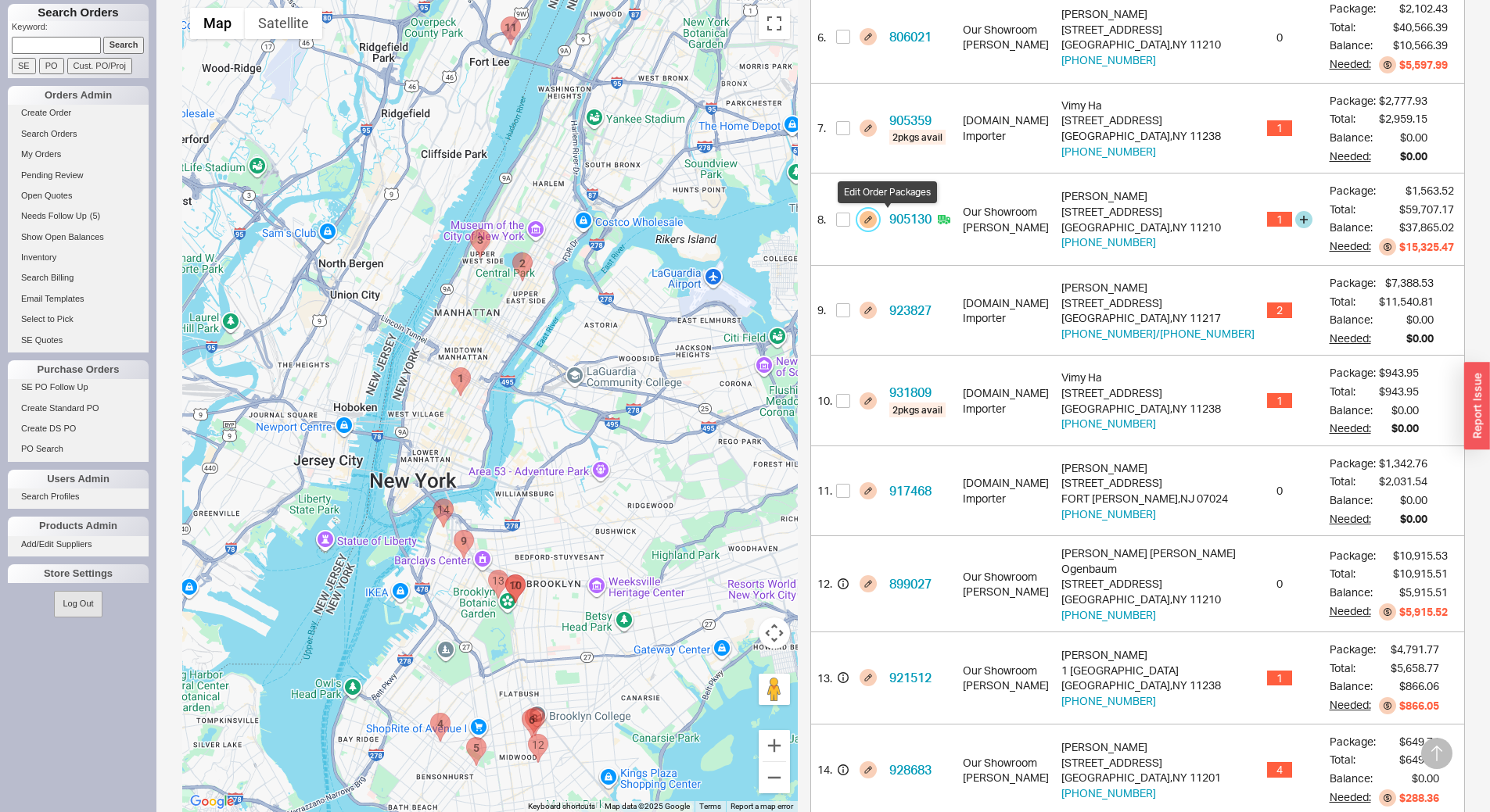
click at [877, 223] on button "button" at bounding box center [868, 219] width 18 height 18
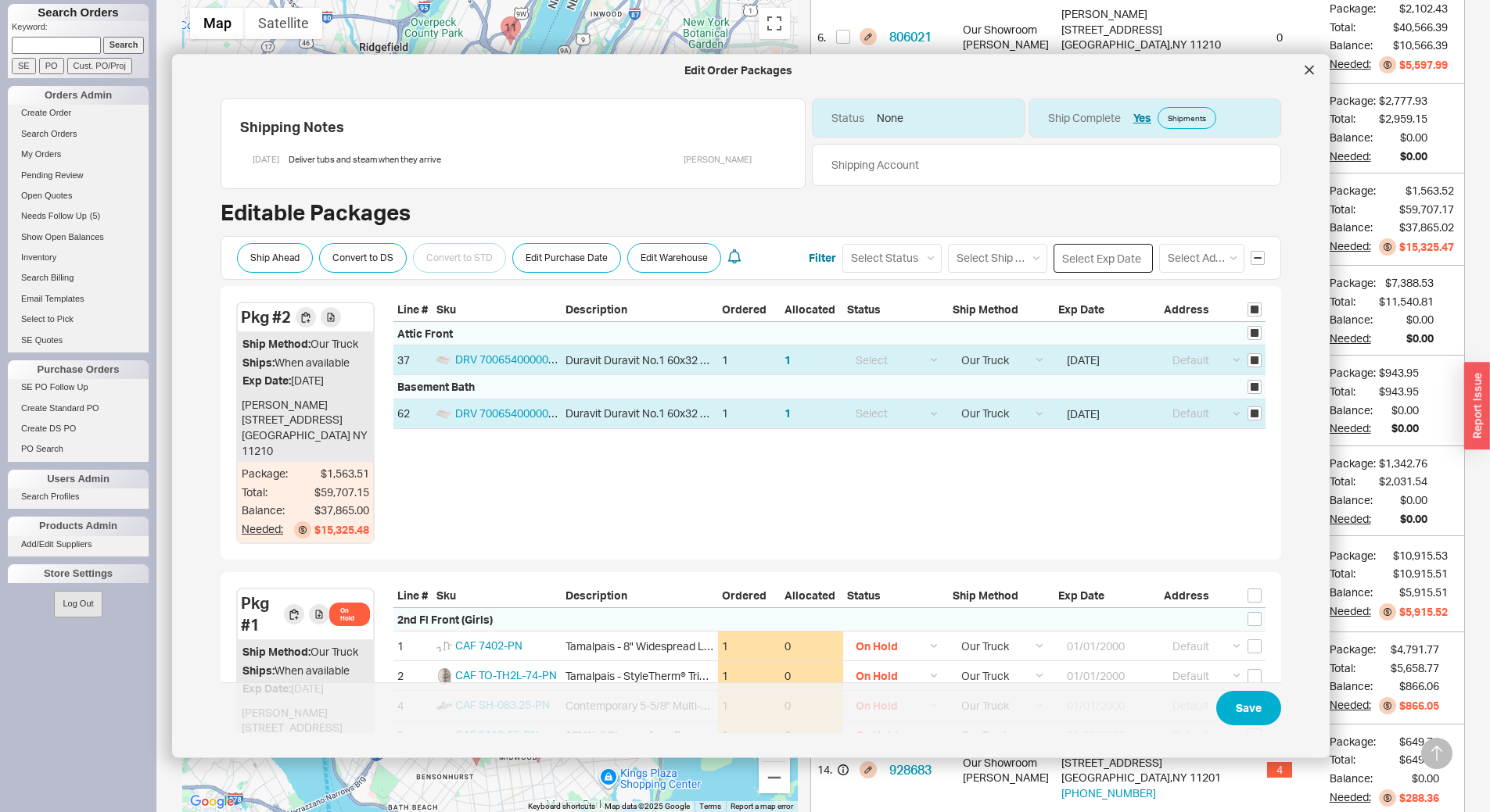
click at [1099, 264] on input at bounding box center [1103, 257] width 100 height 29
click at [1149, 453] on div "4" at bounding box center [1158, 451] width 18 height 18
click at [1237, 722] on button "Save" at bounding box center [1248, 708] width 64 height 34
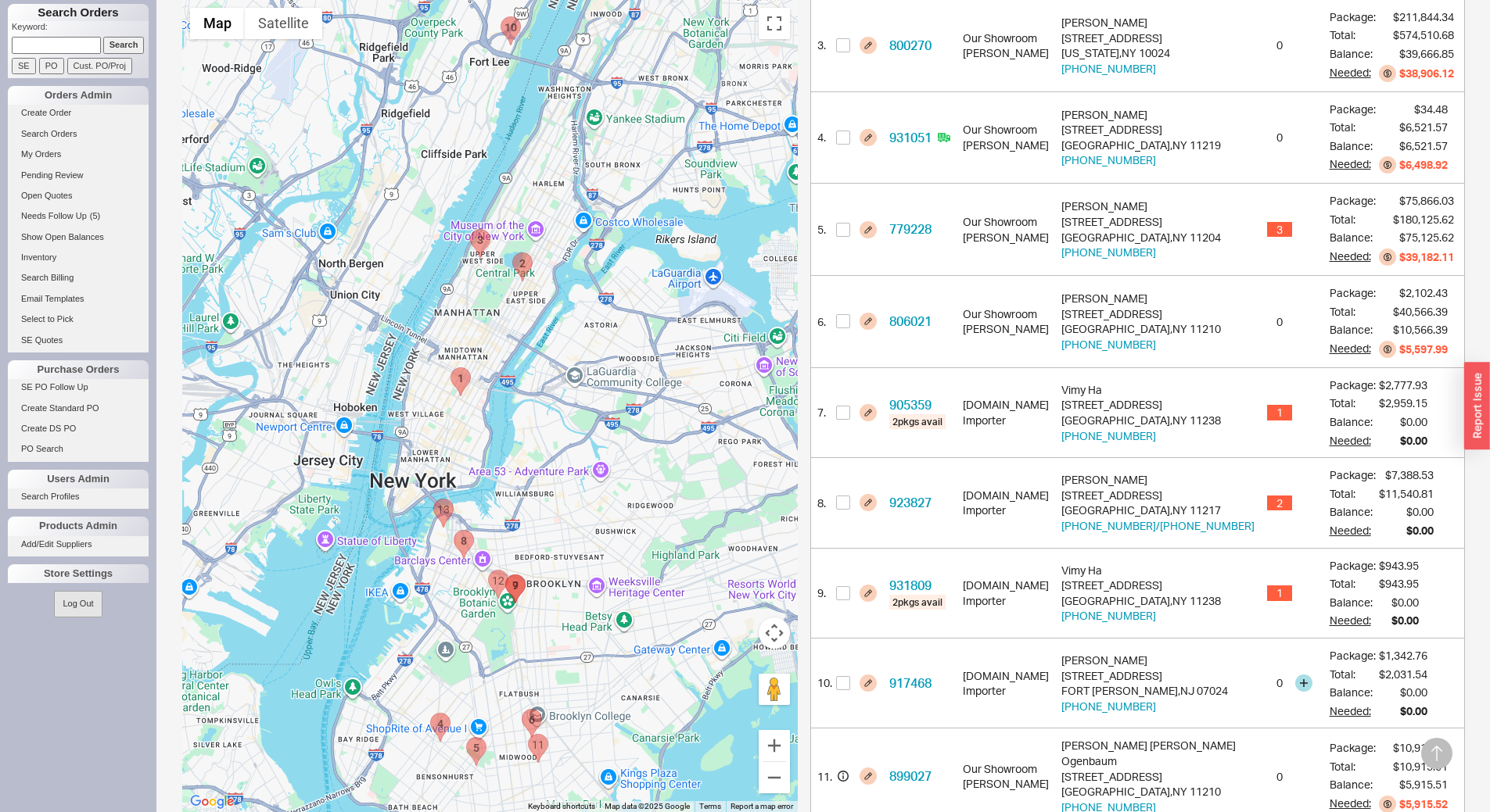
scroll to position [567, 0]
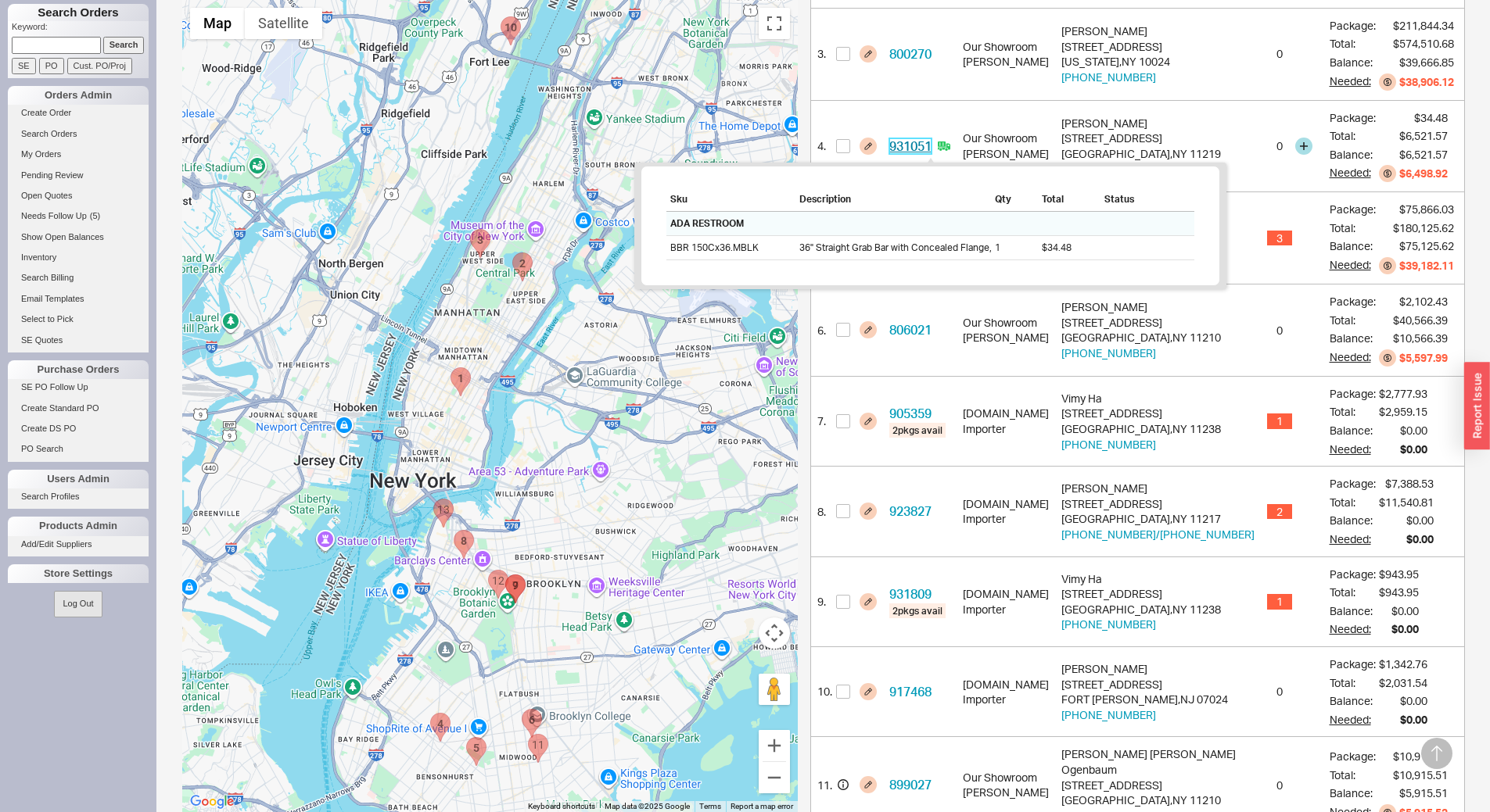
click at [922, 145] on link "931051" at bounding box center [910, 146] width 42 height 16
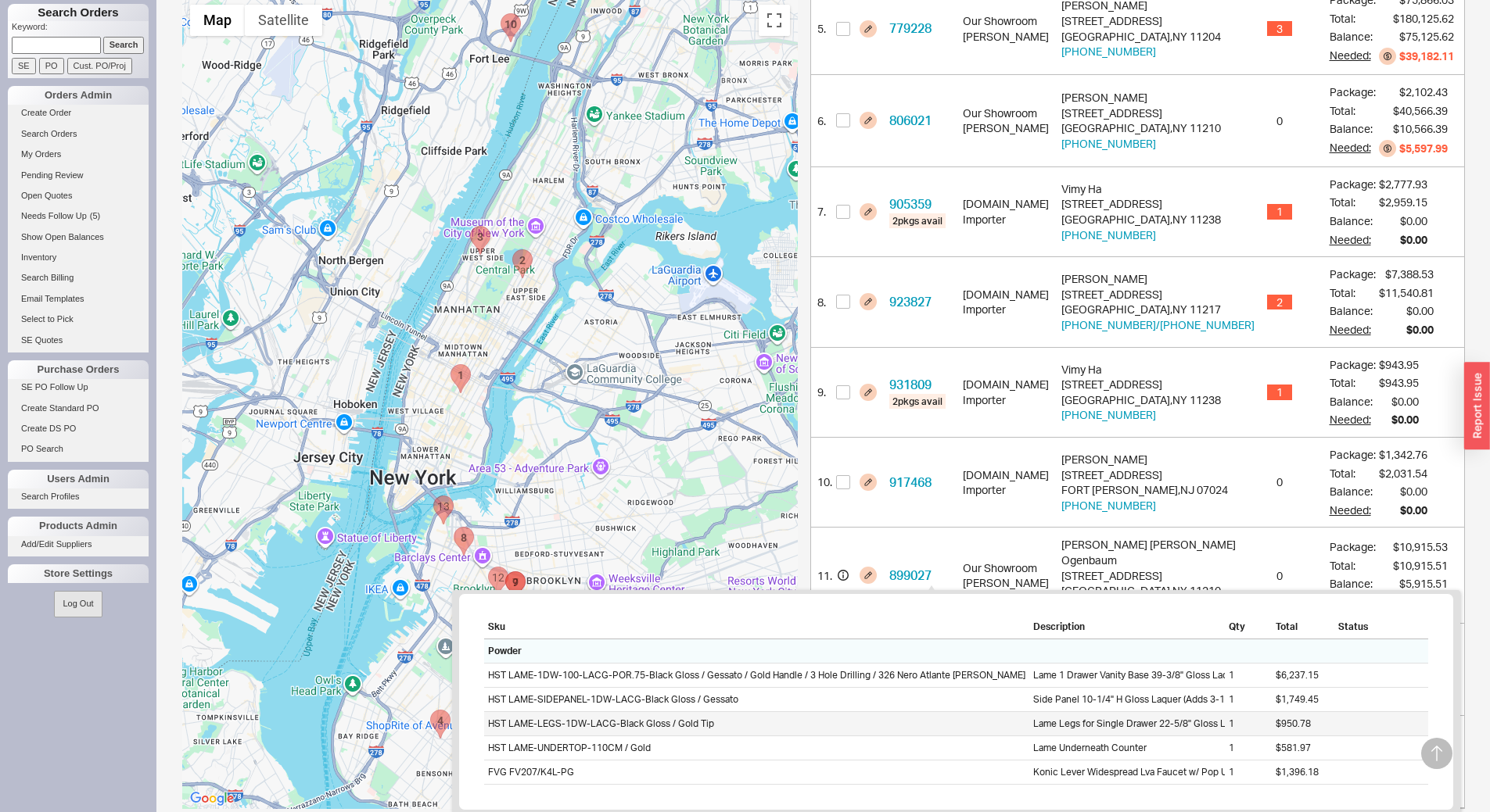
scroll to position [801, 0]
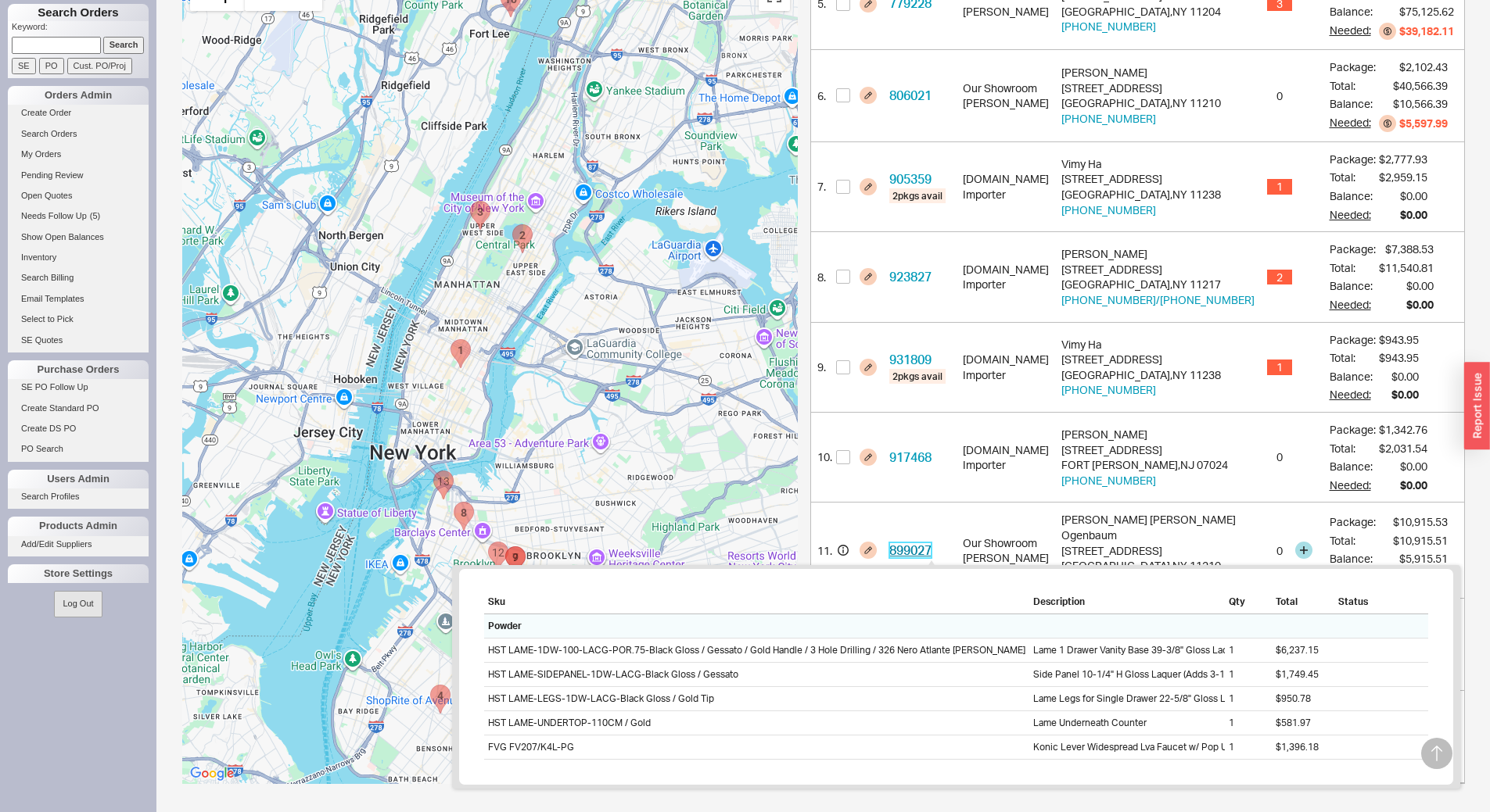
click at [931, 545] on link "899027" at bounding box center [910, 550] width 42 height 16
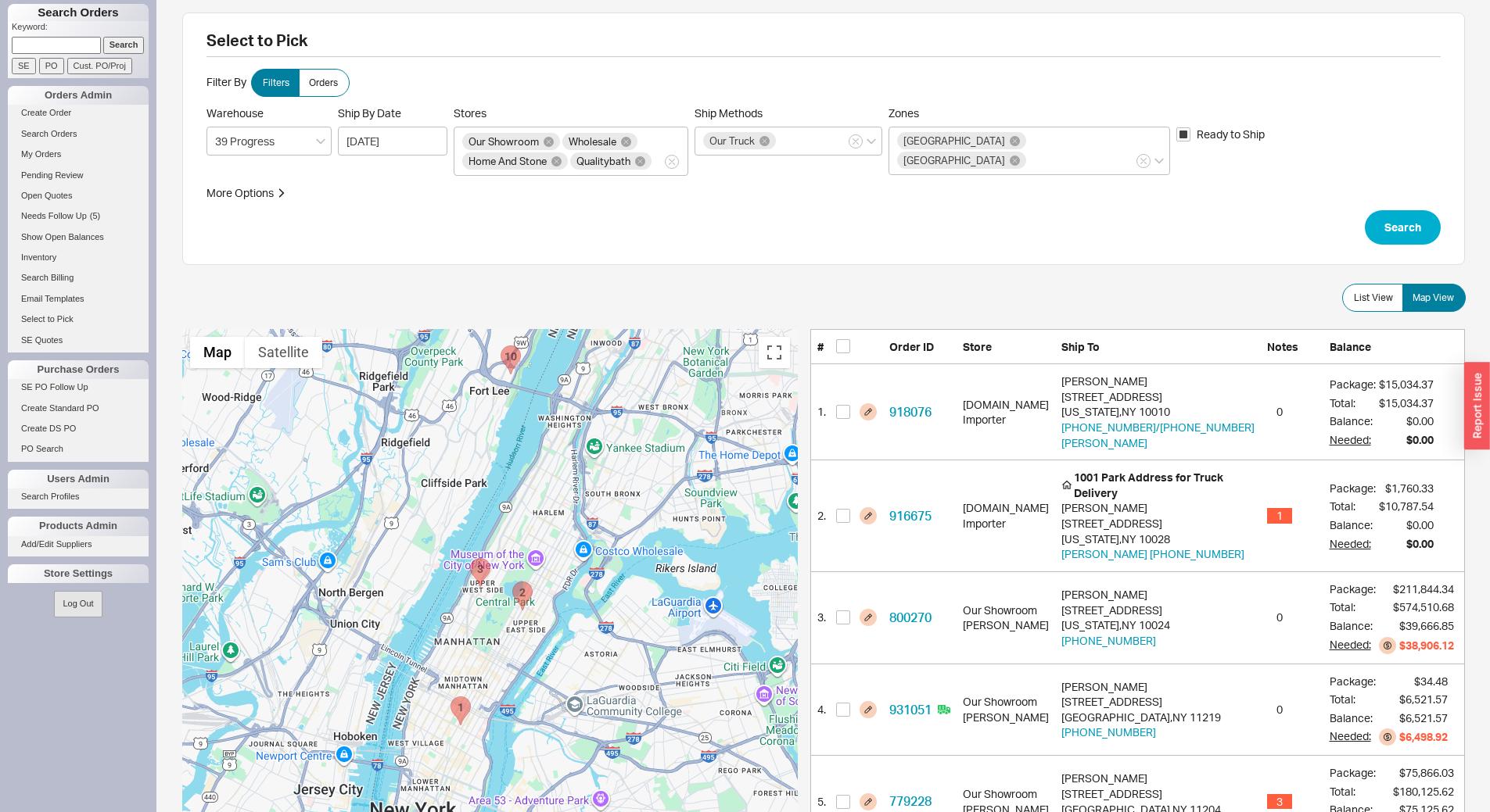
scroll to position [0, 0]
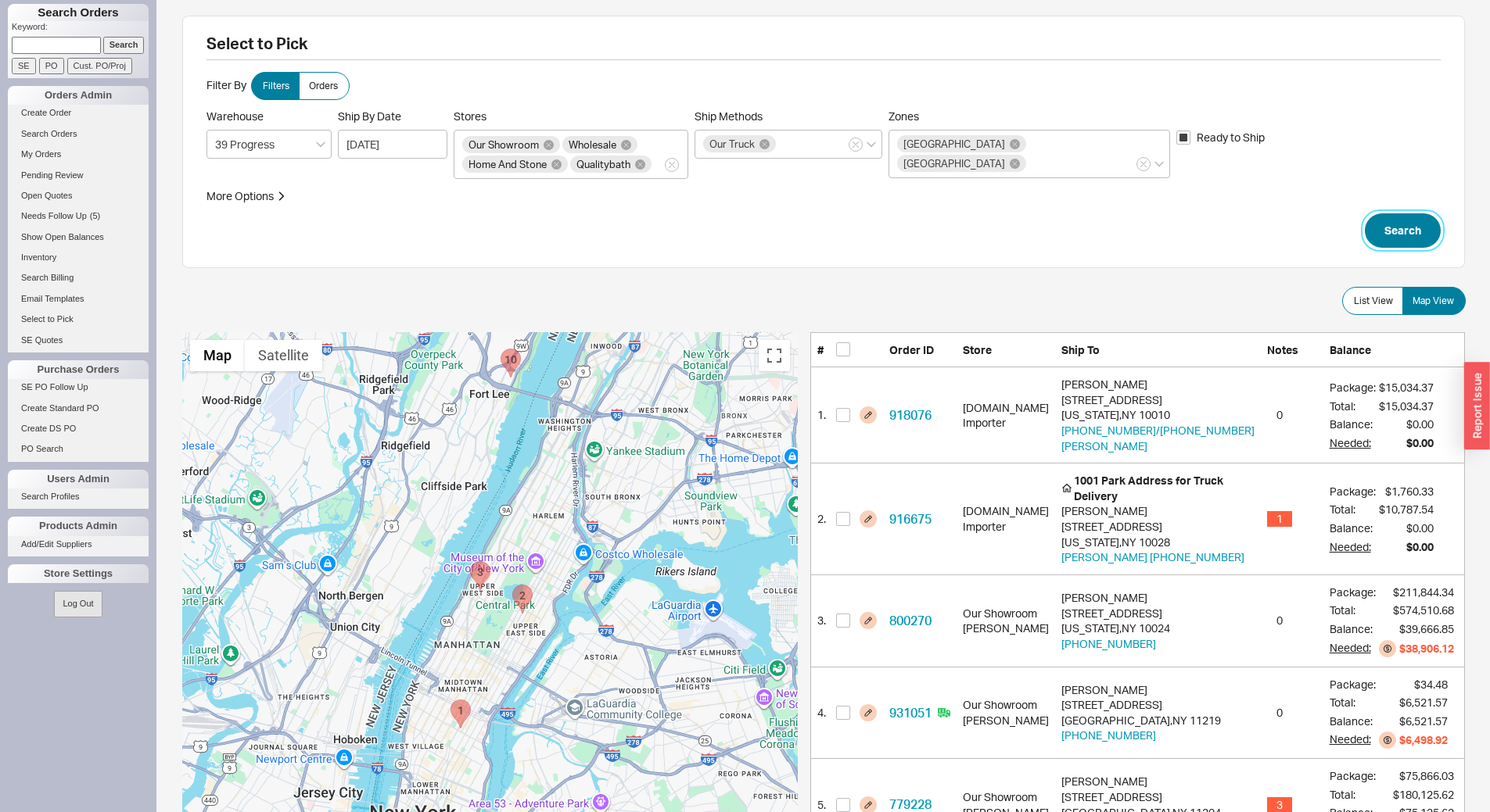
click at [1388, 221] on button "Search" at bounding box center [1402, 230] width 76 height 34
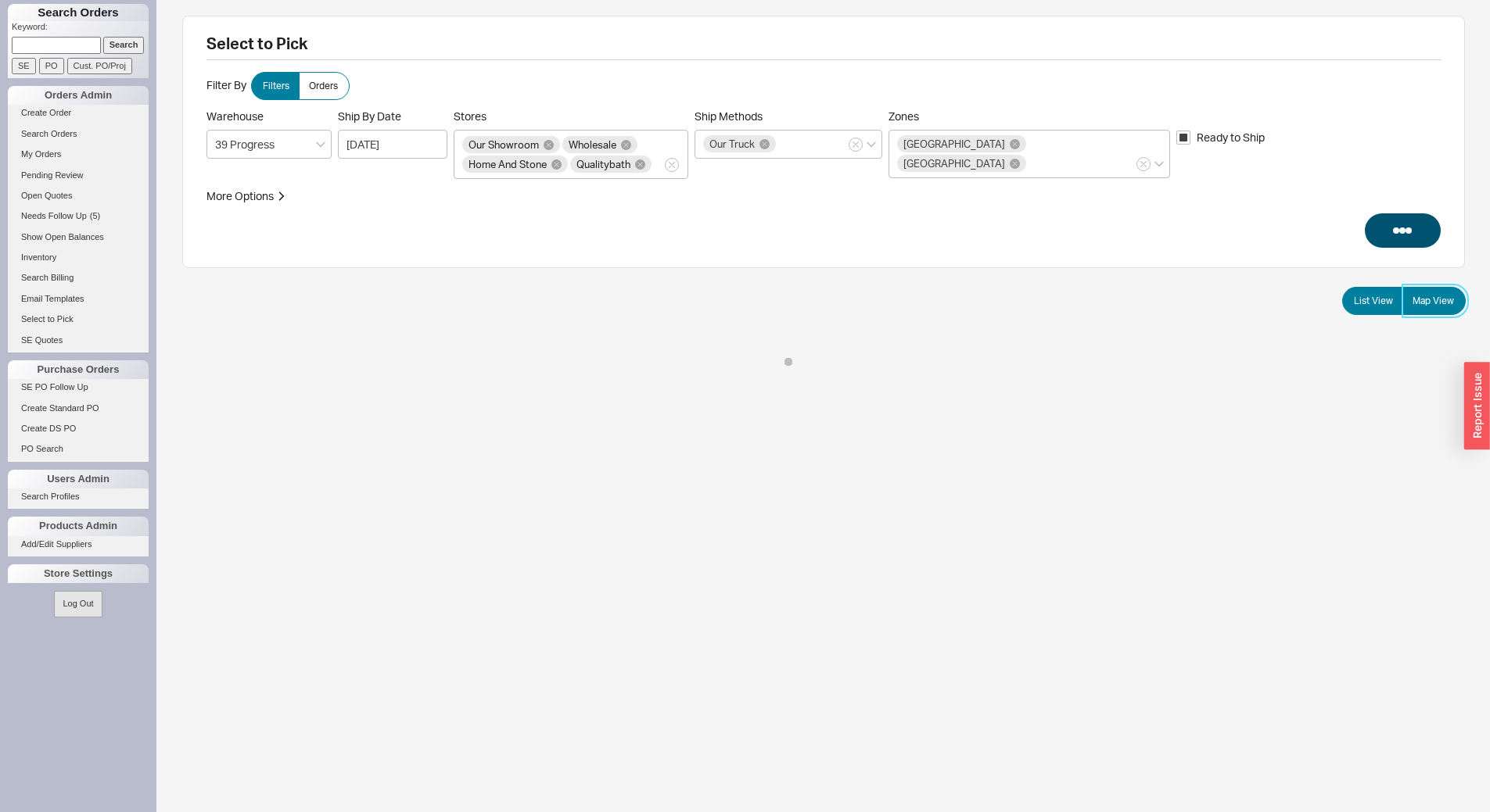
click at [1441, 289] on label "Map View" at bounding box center [1434, 301] width 64 height 28
click at [0, 0] on input "Map View" at bounding box center [0, 0] width 0 height 0
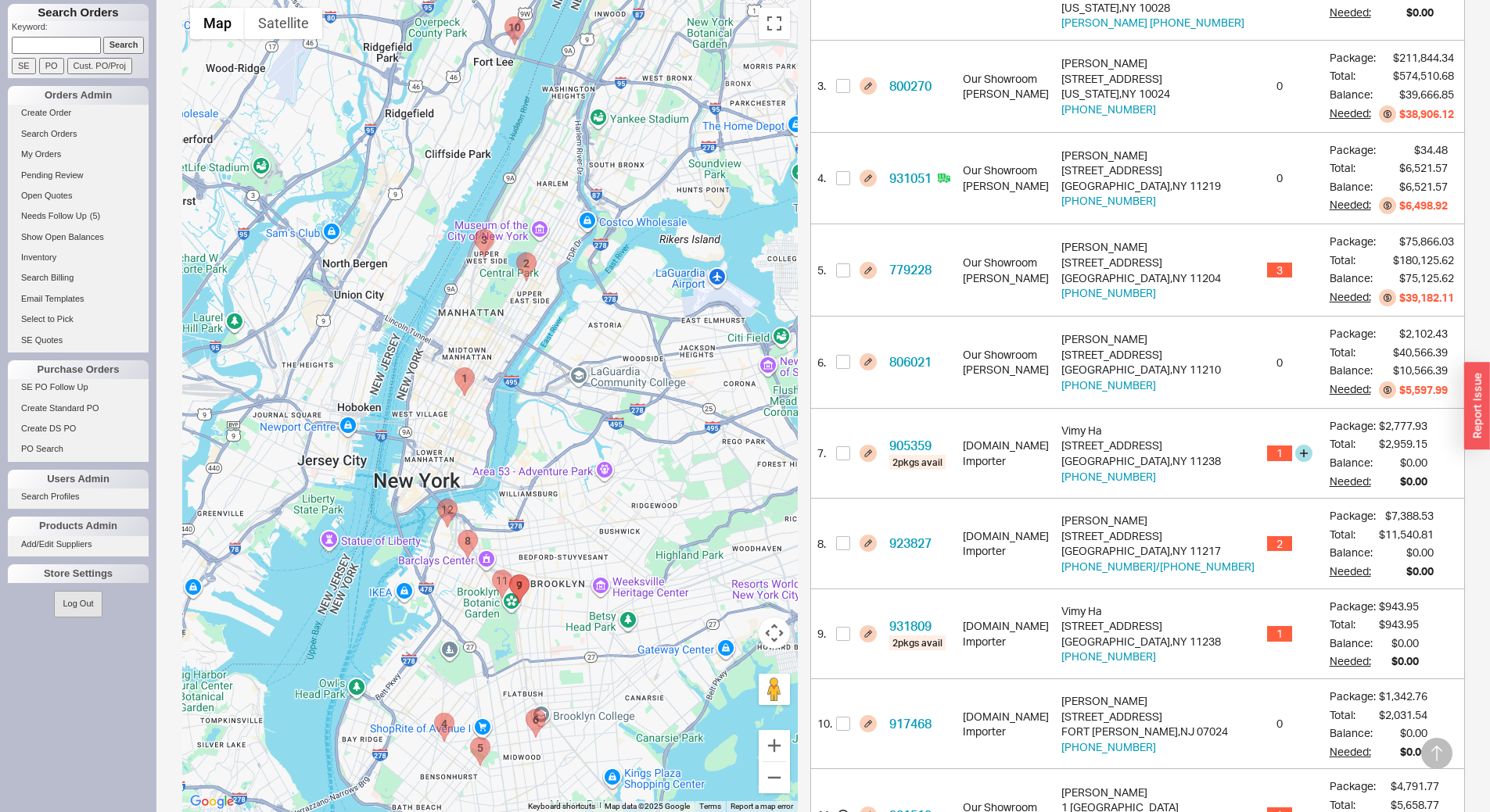
scroll to position [547, 0]
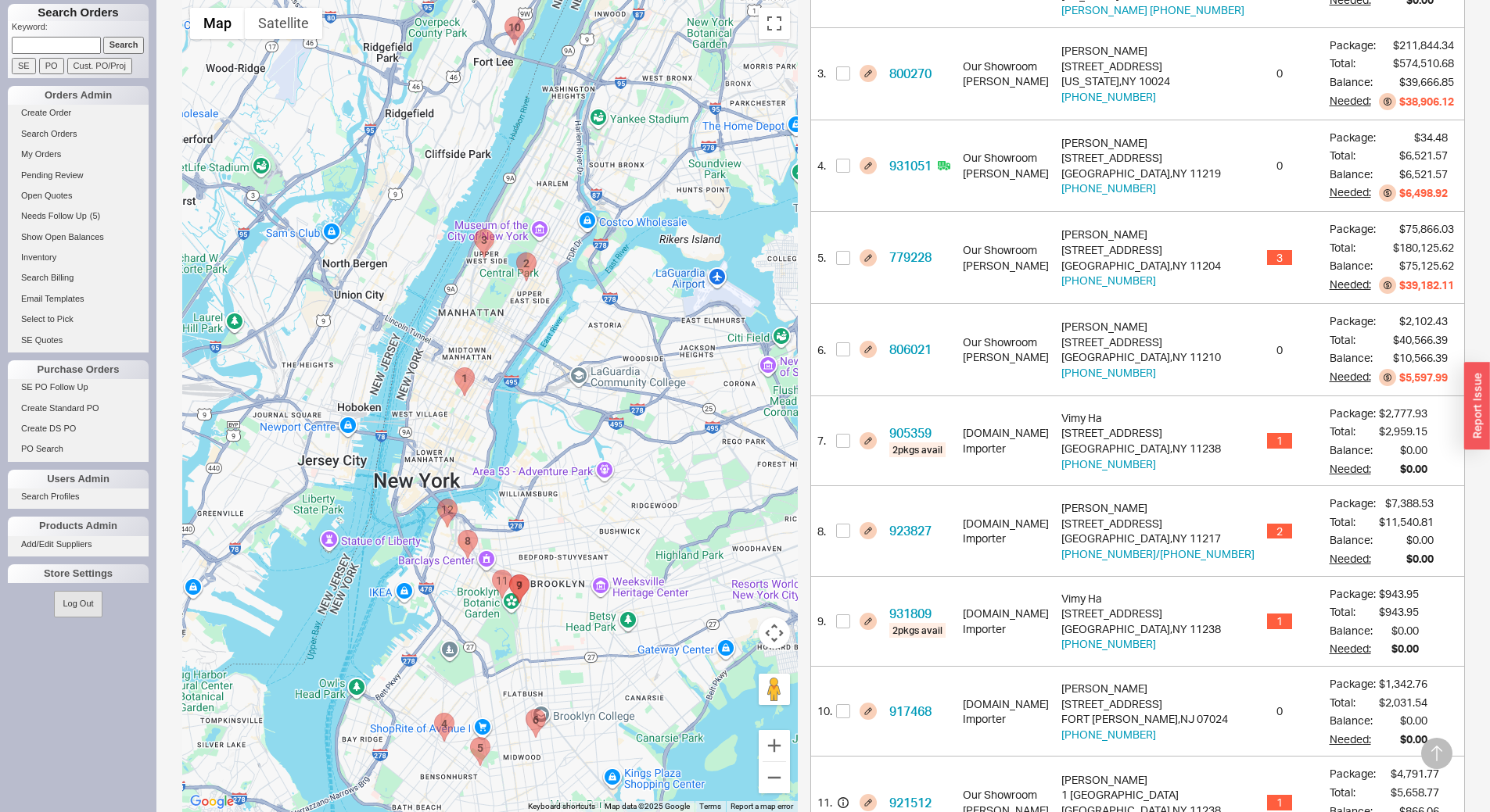
click at [509, 575] on area "931809 - 225 Eastern Parkway" at bounding box center [509, 575] width 0 height 0
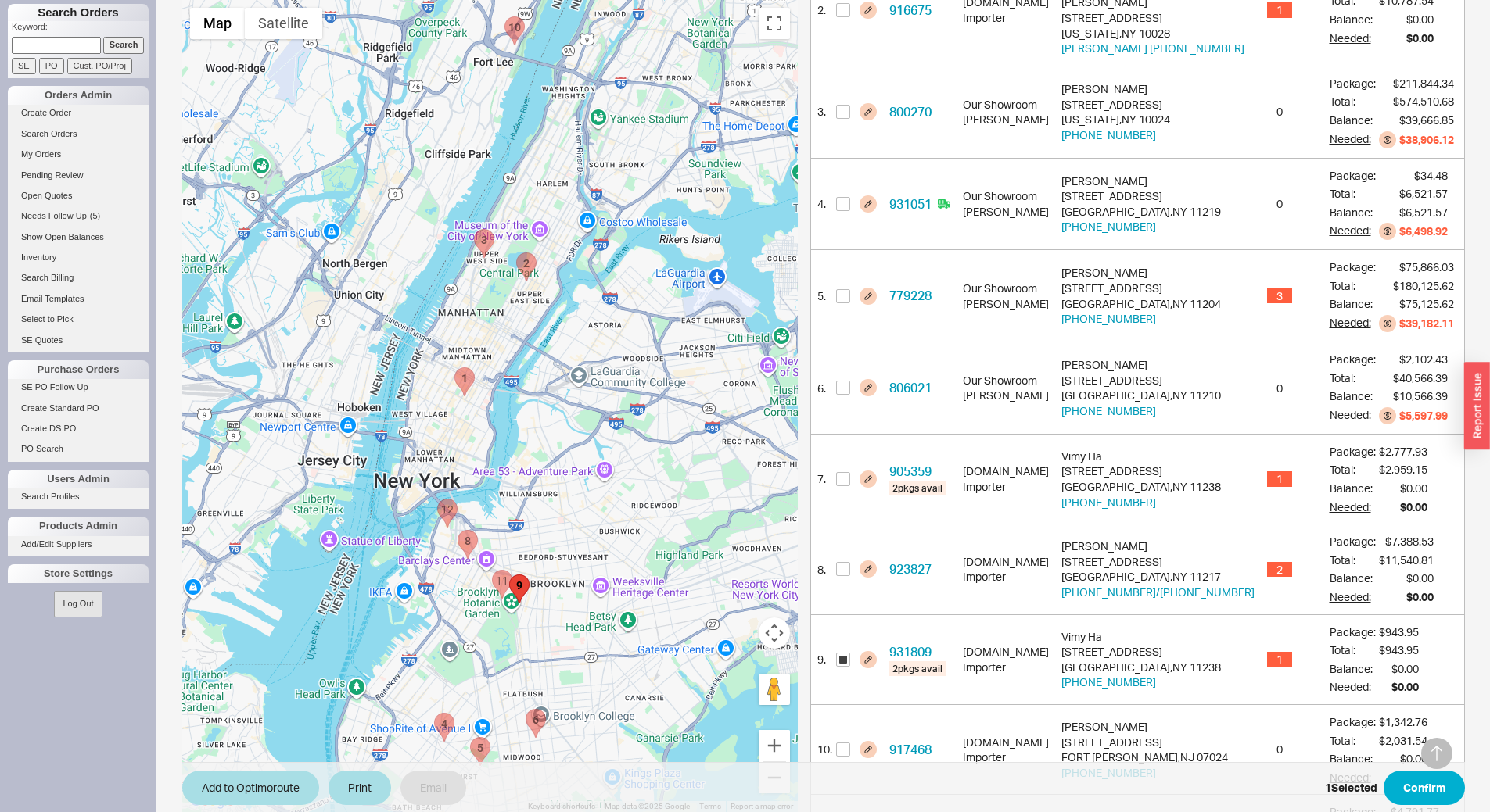
scroll to position [40, 0]
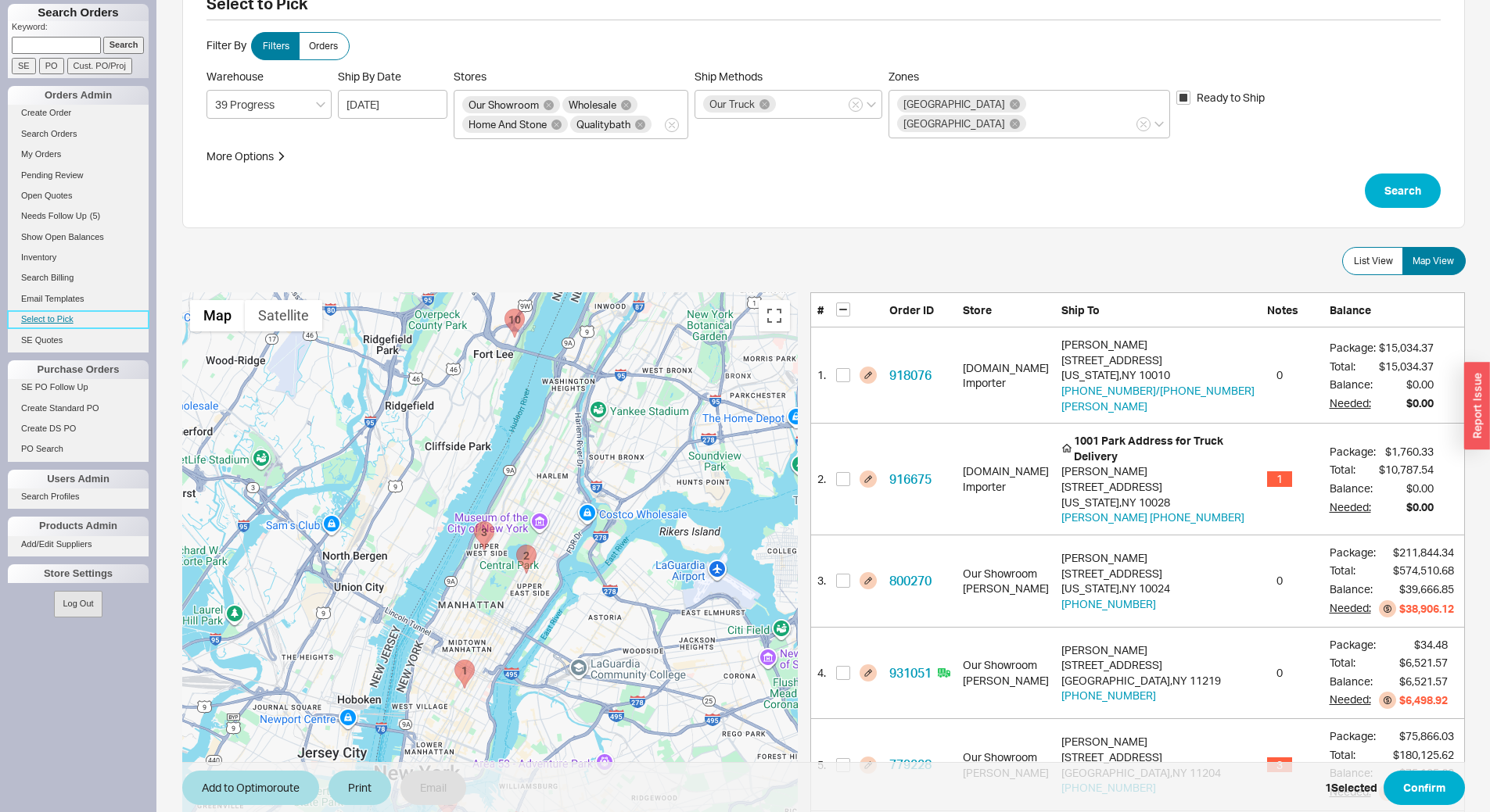
click at [40, 312] on link "Select to Pick" at bounding box center [78, 320] width 141 height 17
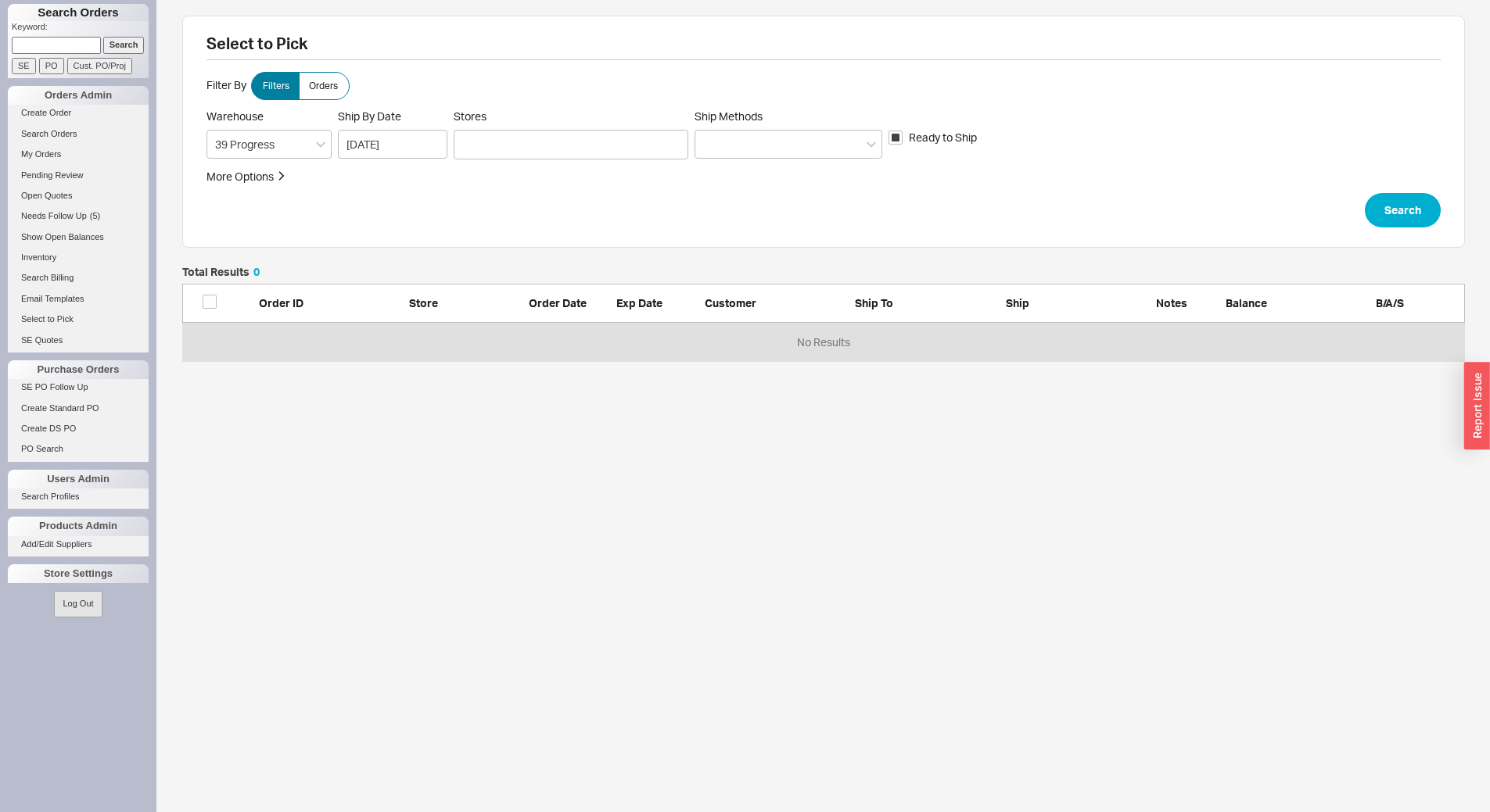
scroll to position [83, 1271]
click at [583, 142] on div at bounding box center [571, 144] width 235 height 29
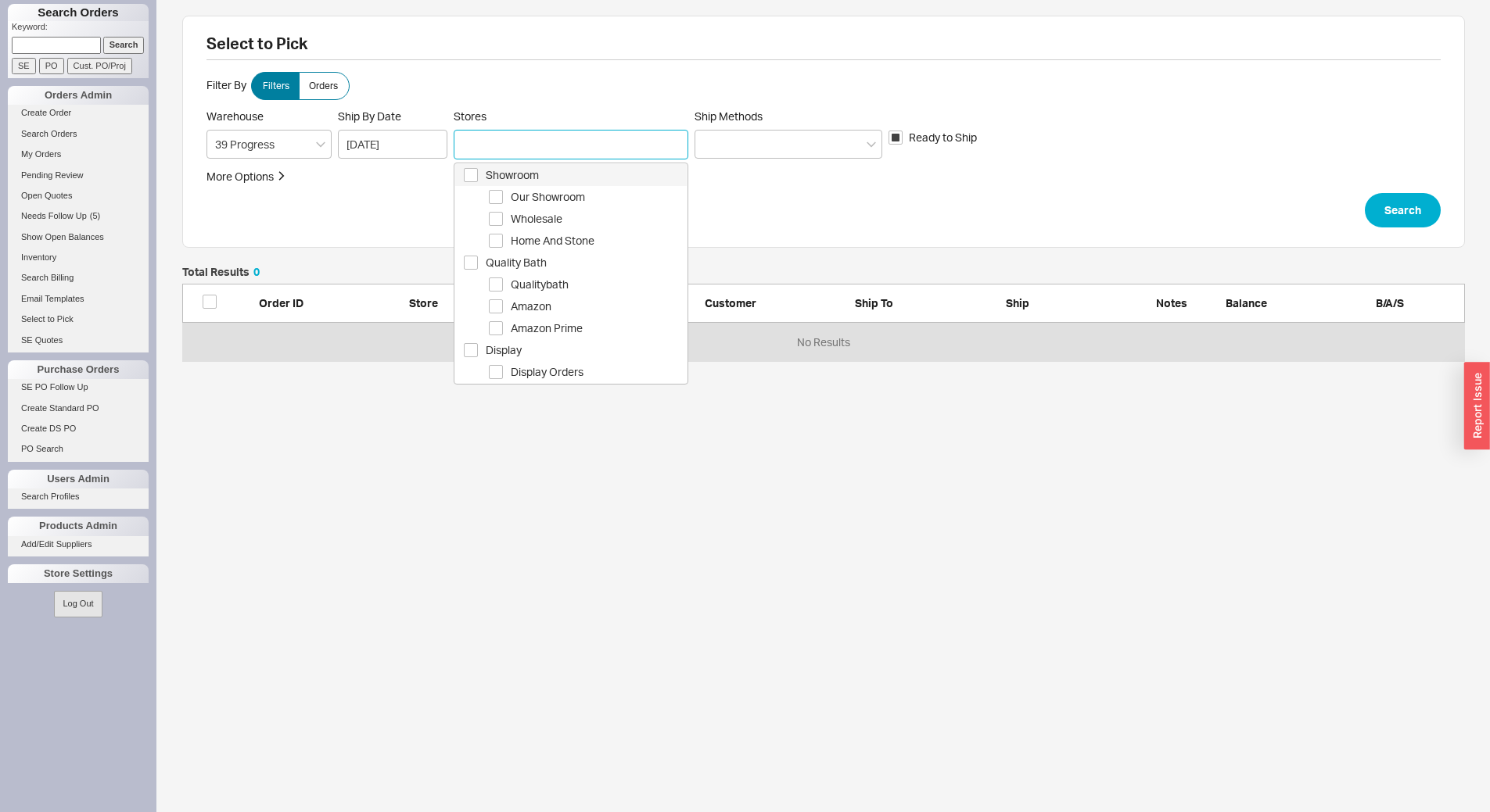
click at [605, 168] on span "Showroom" at bounding box center [586, 175] width 201 height 18
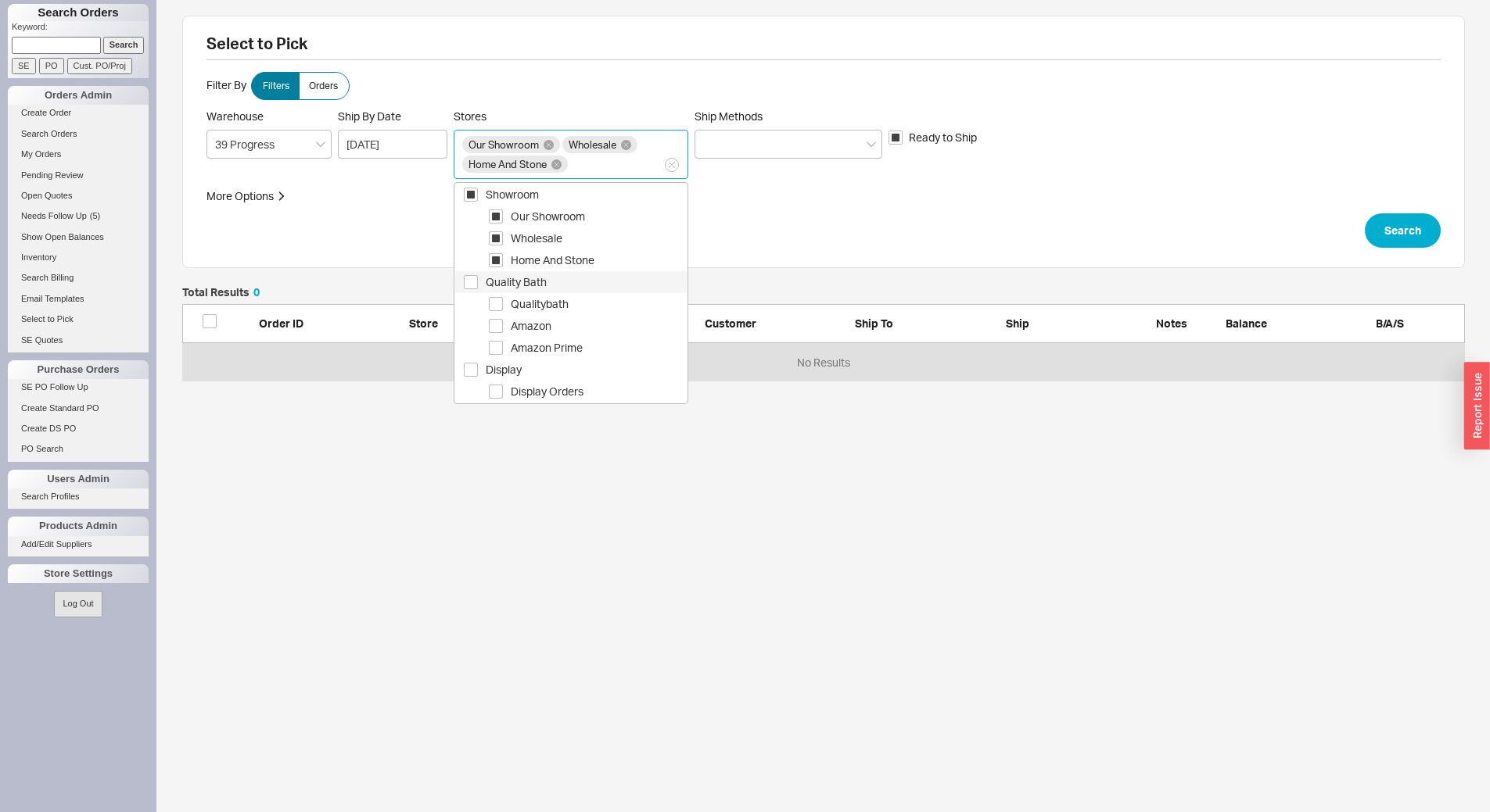
click at [602, 292] on div "Quality Bath" at bounding box center [570, 282] width 231 height 22
click at [595, 301] on span "Qualitybath" at bounding box center [599, 304] width 176 height 18
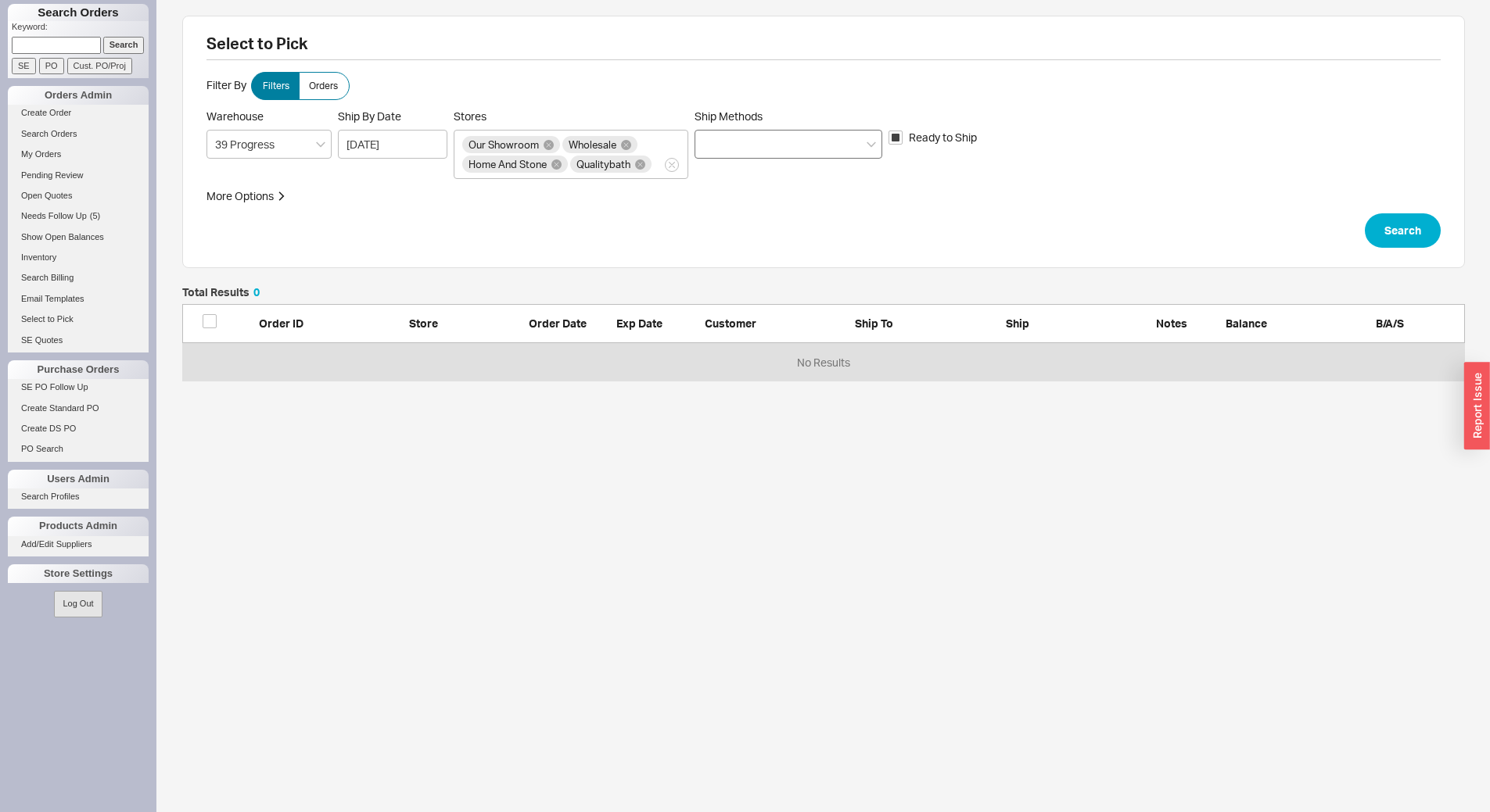
click at [773, 136] on div at bounding box center [788, 144] width 188 height 29
click at [714, 136] on input "Ship Methods" at bounding box center [708, 144] width 11 height 18
click at [790, 224] on div "Our Truck" at bounding box center [788, 232] width 186 height 28
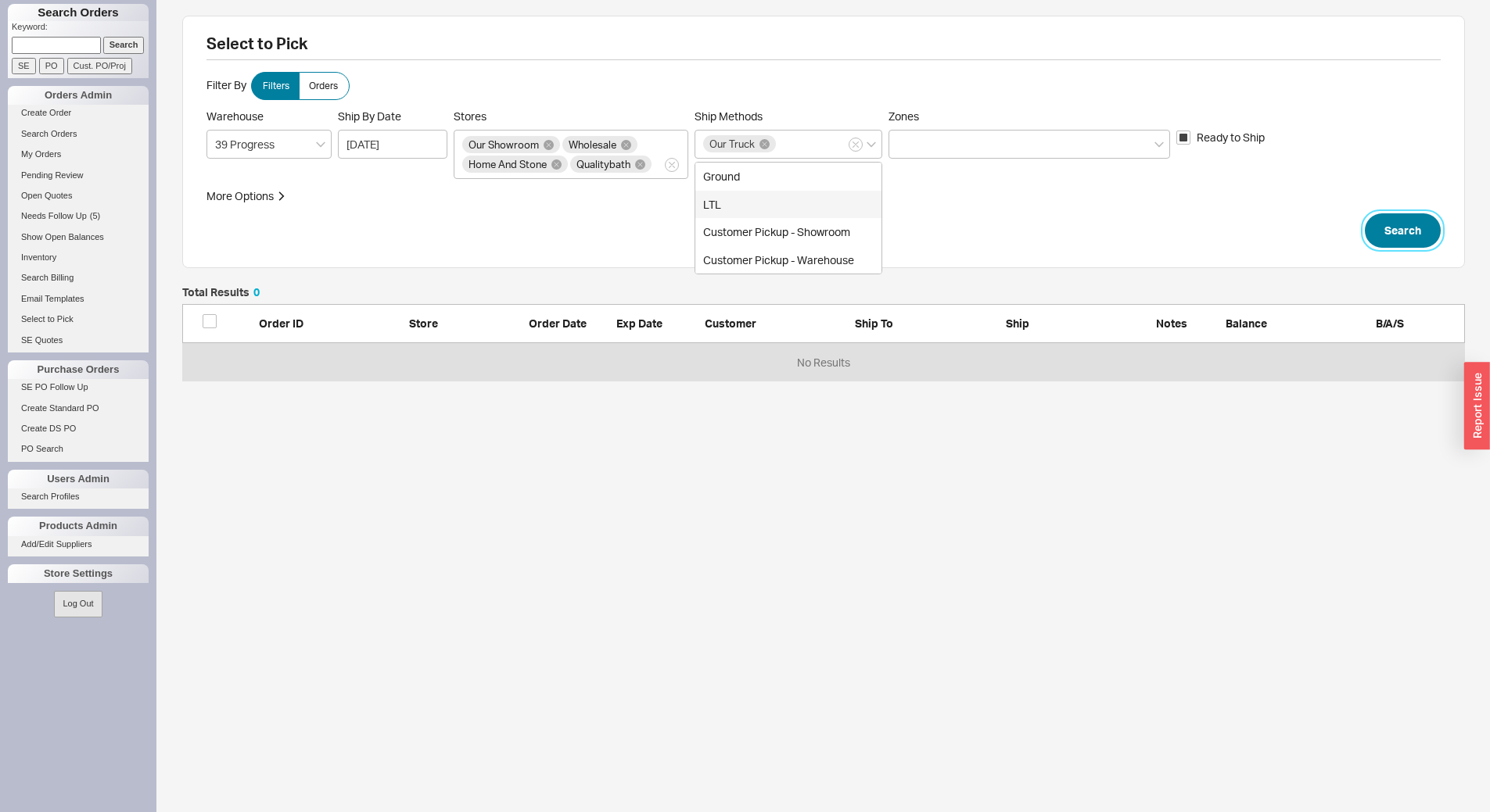
click at [1381, 229] on button "Search" at bounding box center [1402, 230] width 76 height 34
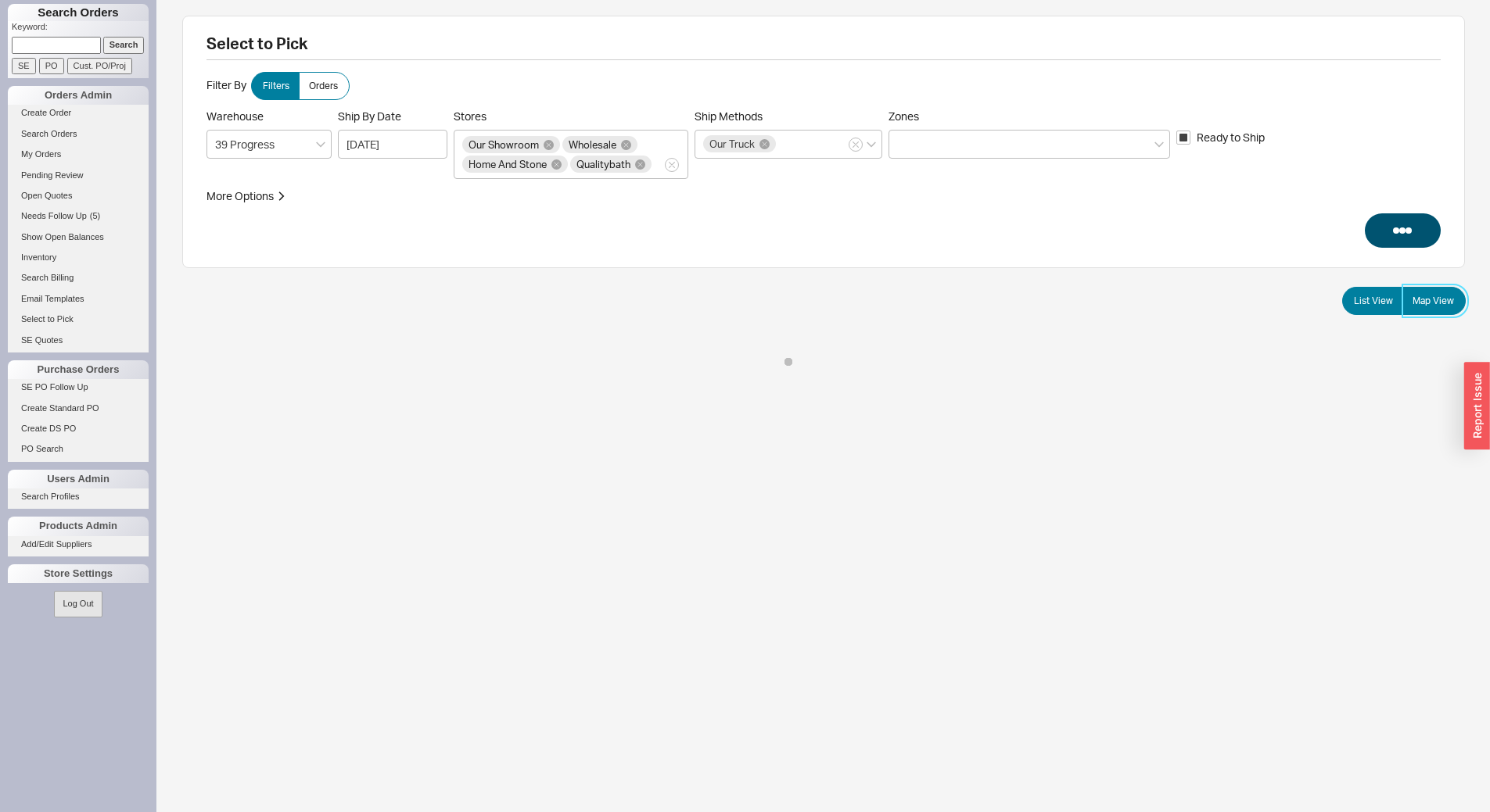
click at [1449, 297] on span "Map View" at bounding box center [1432, 301] width 41 height 13
click at [0, 0] on input "Map View" at bounding box center [0, 0] width 0 height 0
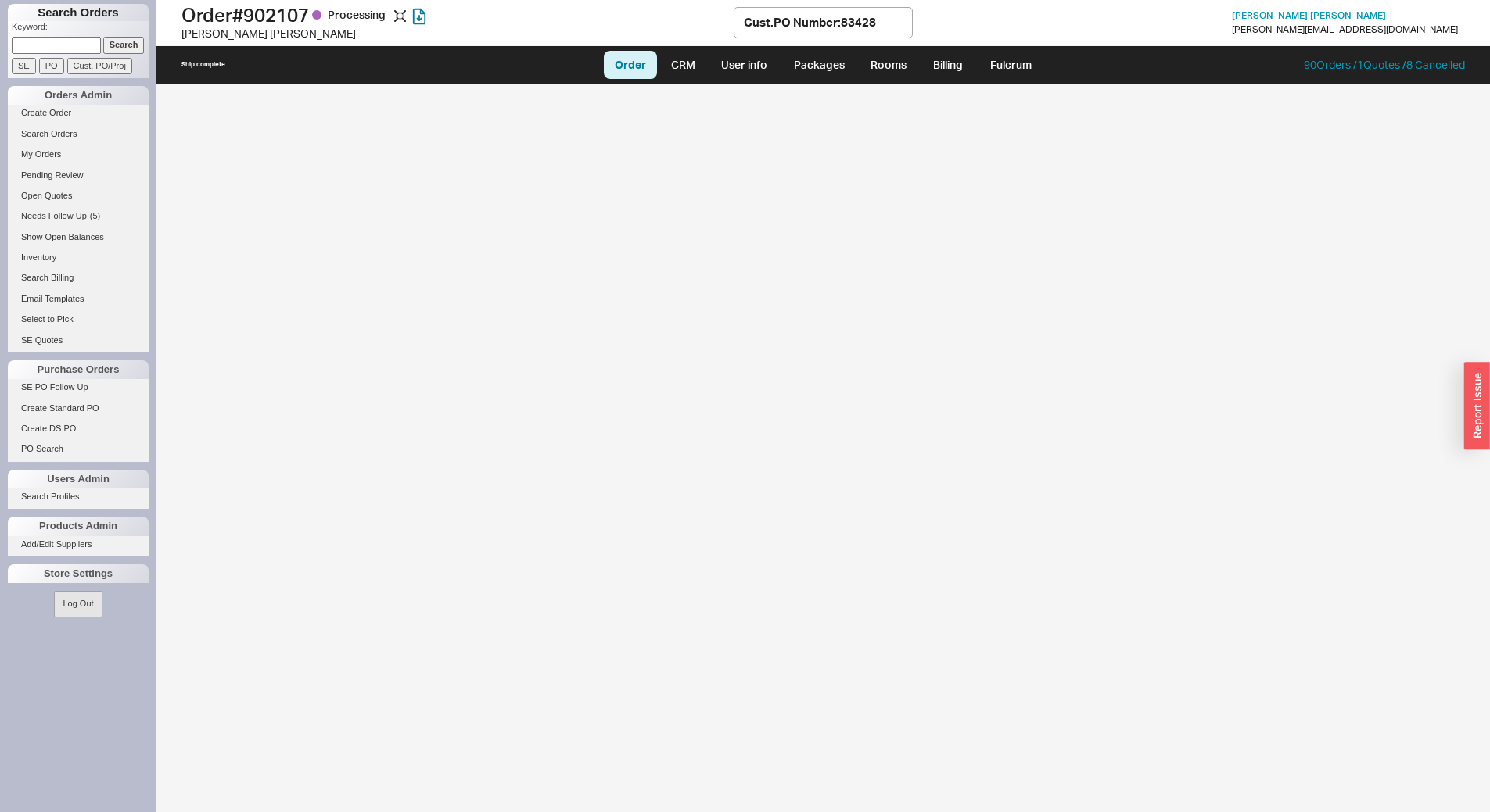
select select "LOW"
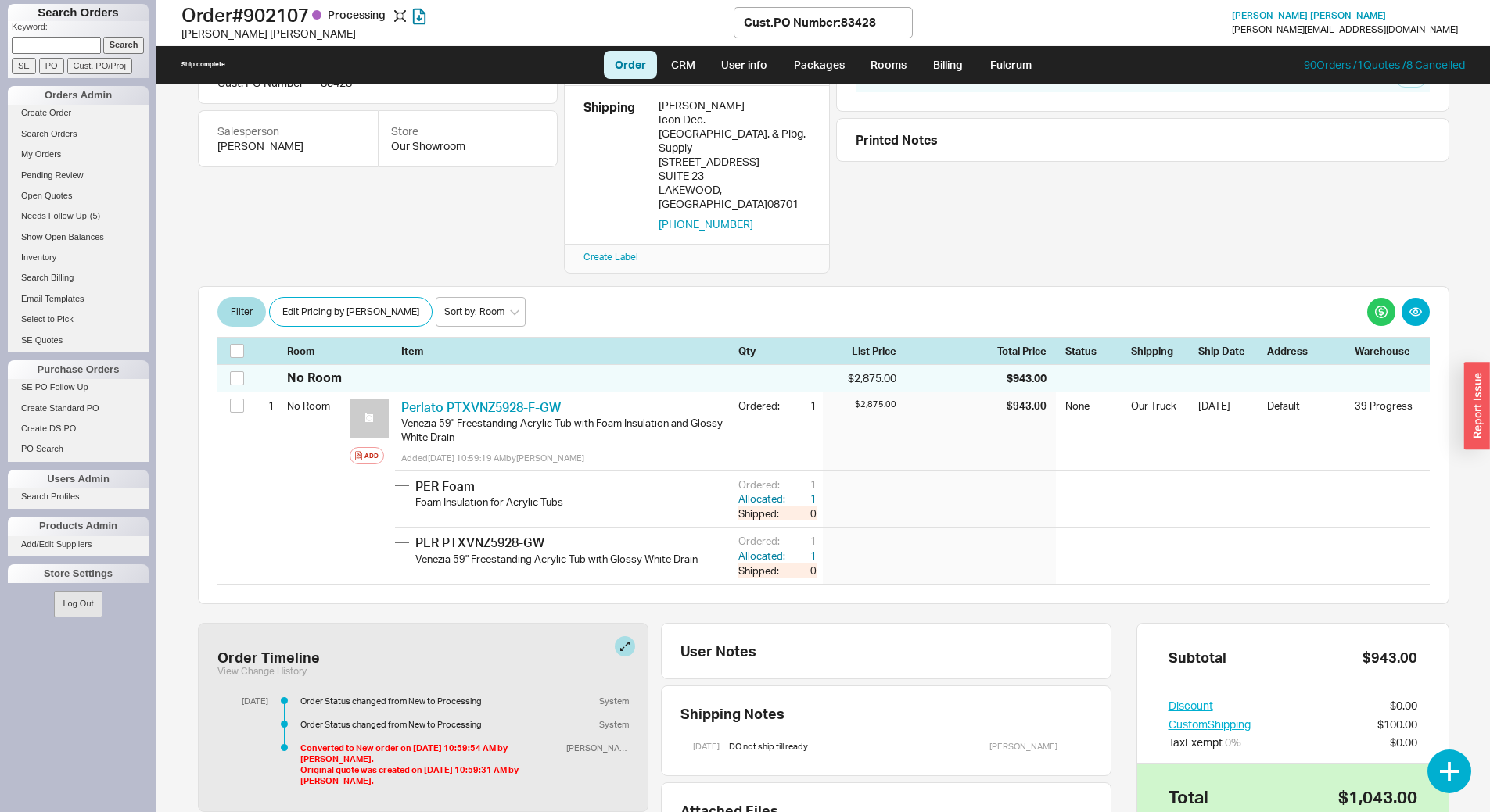
scroll to position [312, 0]
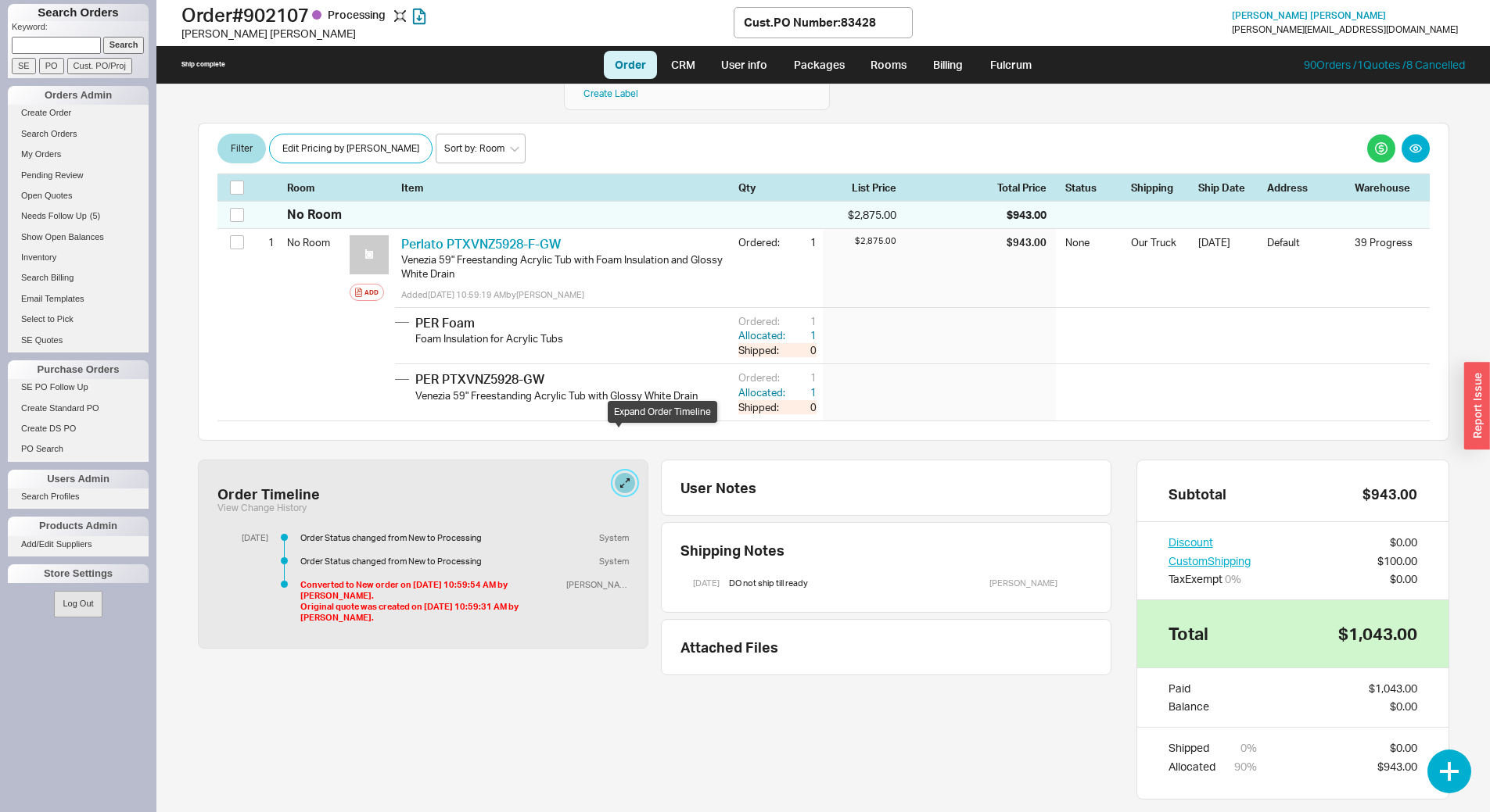
click at [619, 473] on button at bounding box center [625, 483] width 20 height 20
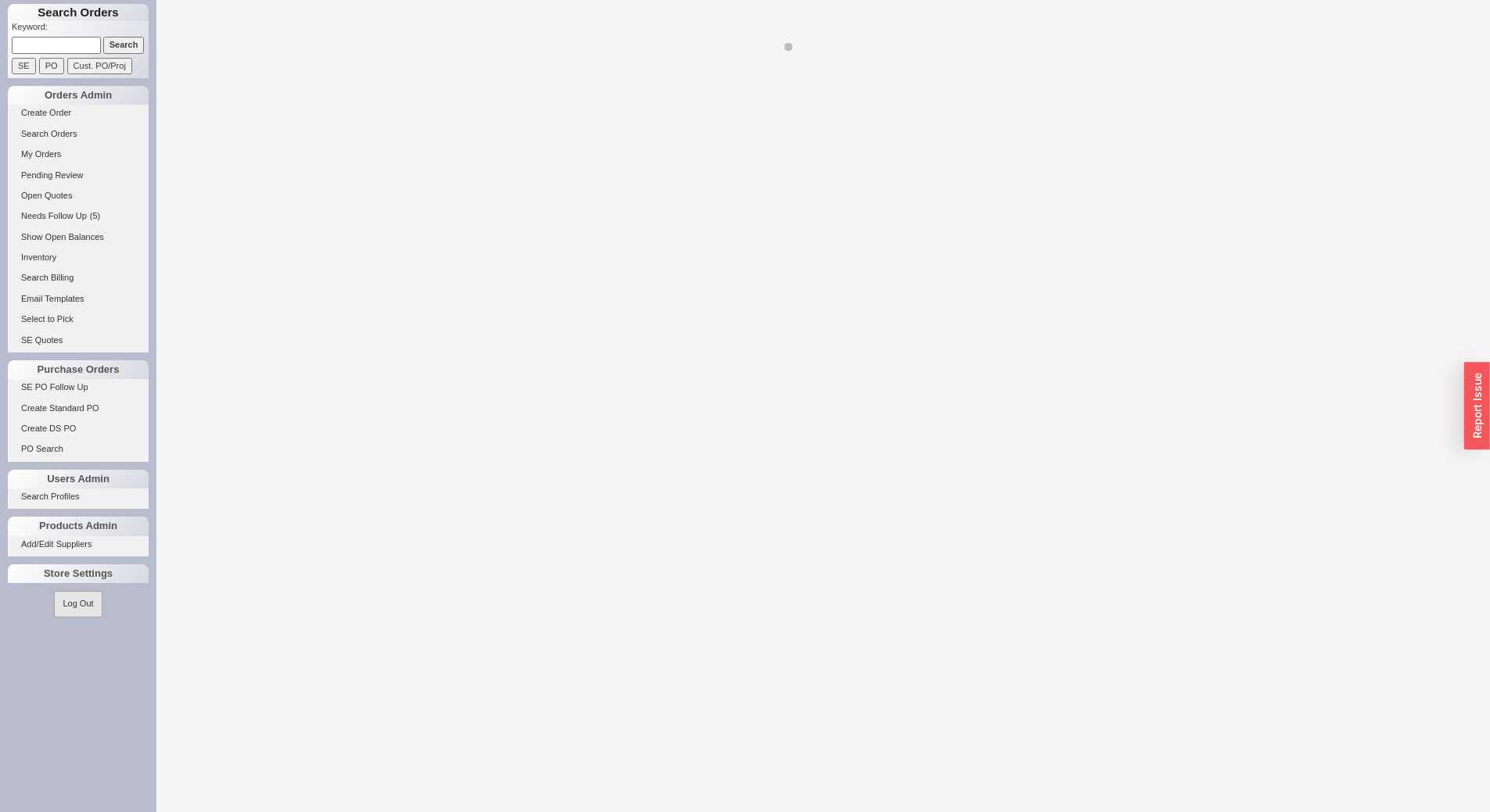
select select "LOW"
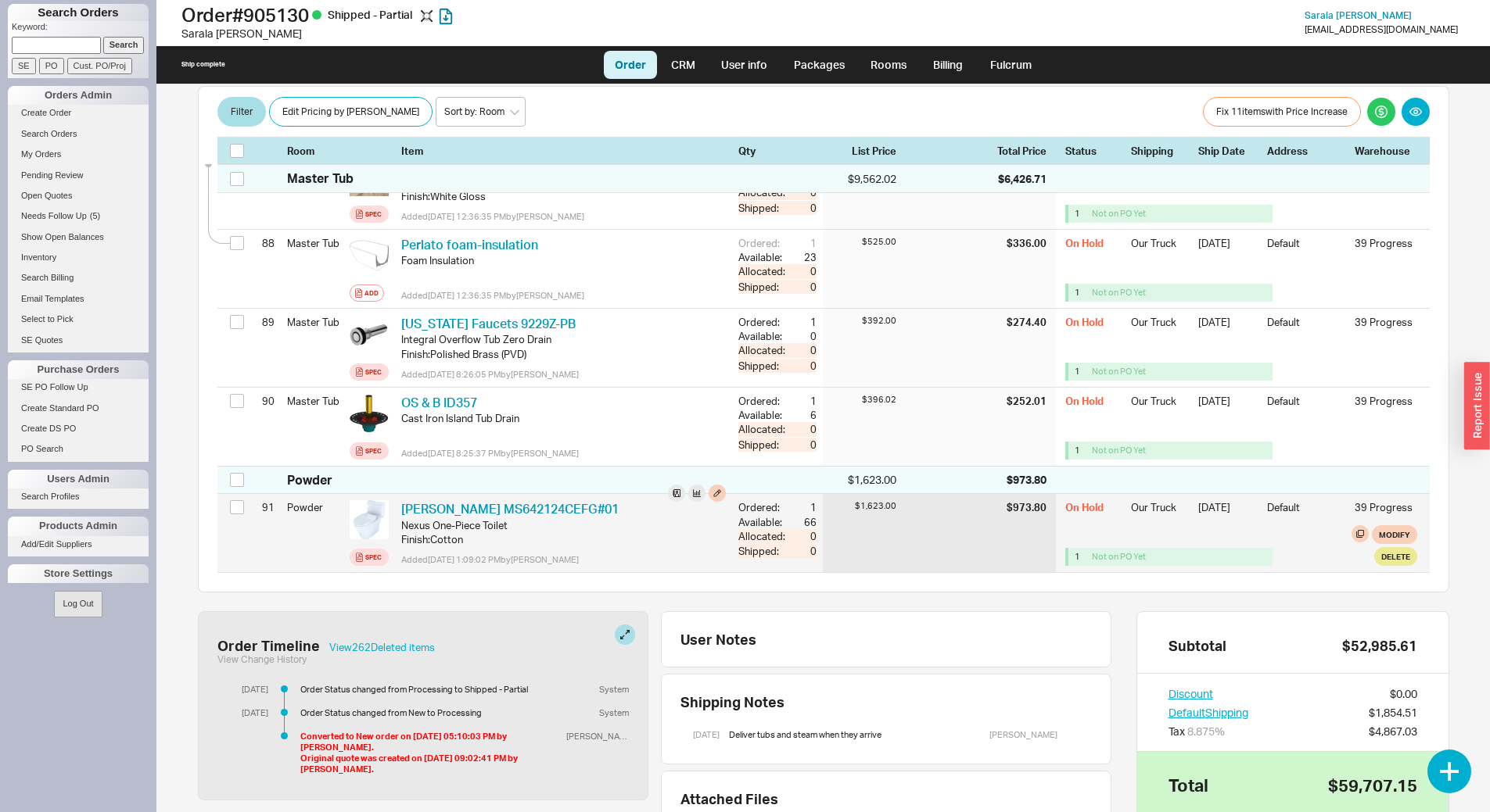
scroll to position [7798, 0]
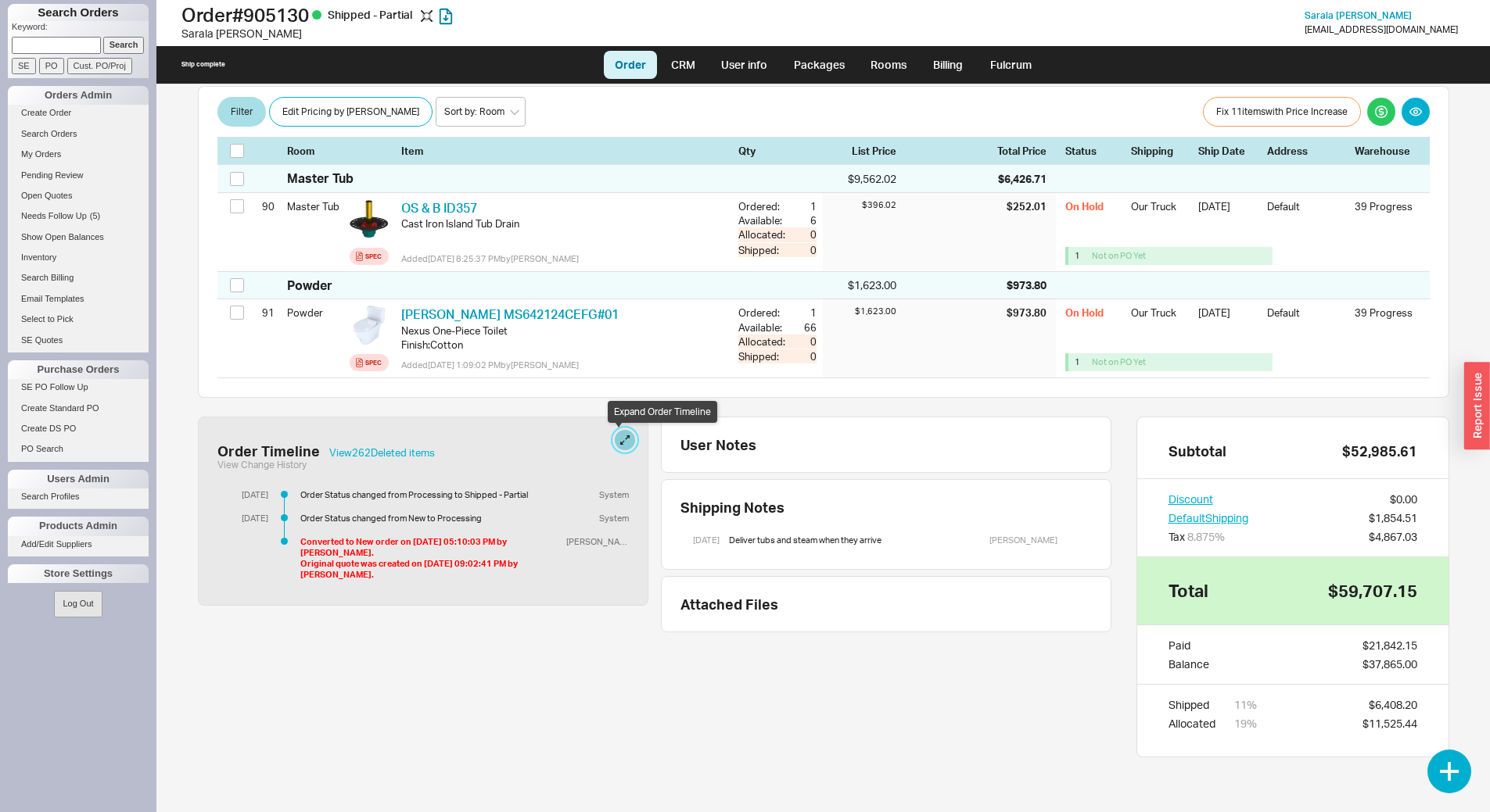
click at [624, 435] on button at bounding box center [625, 440] width 20 height 20
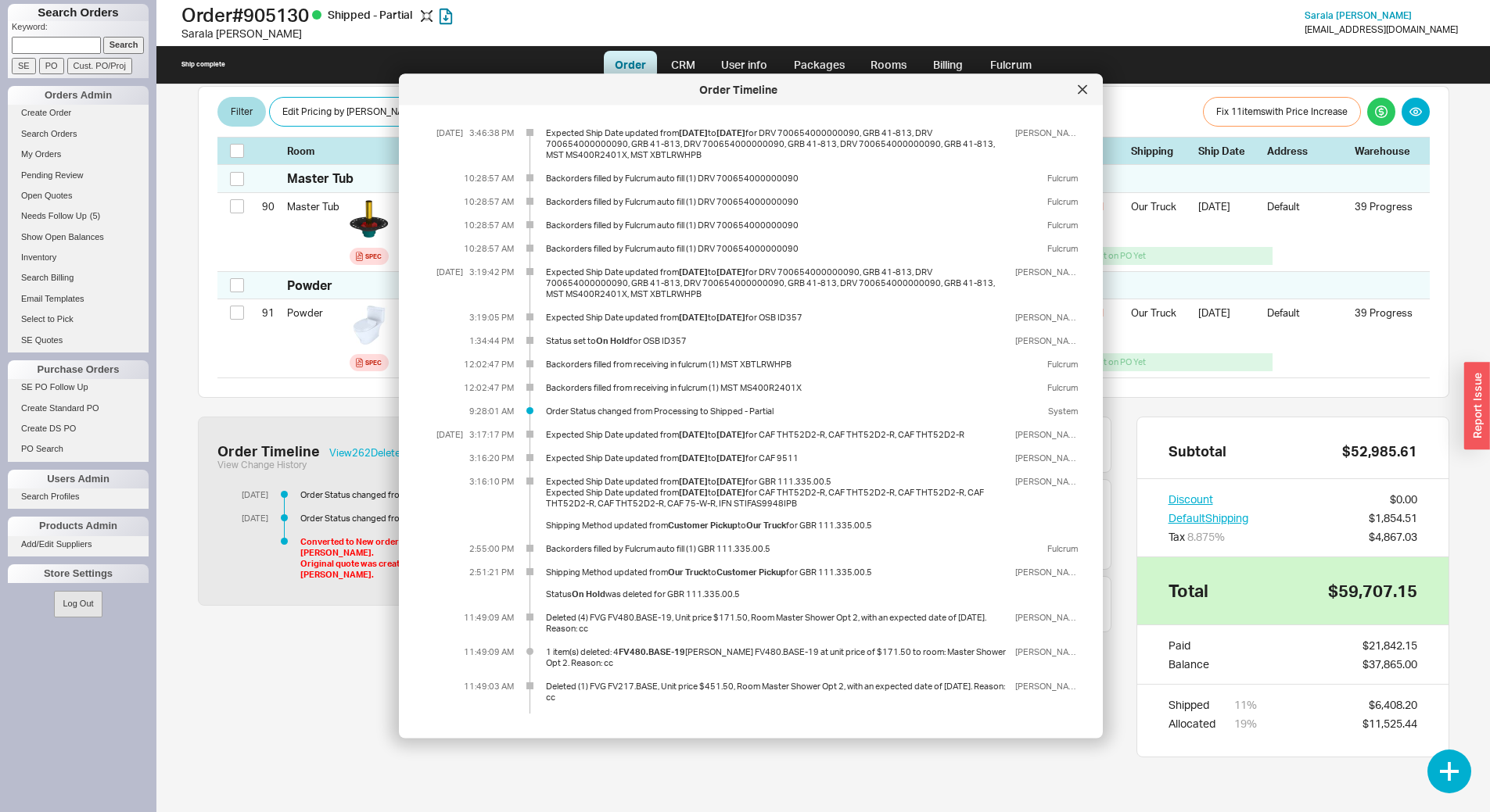
click at [1080, 96] on div at bounding box center [1082, 90] width 25 height 25
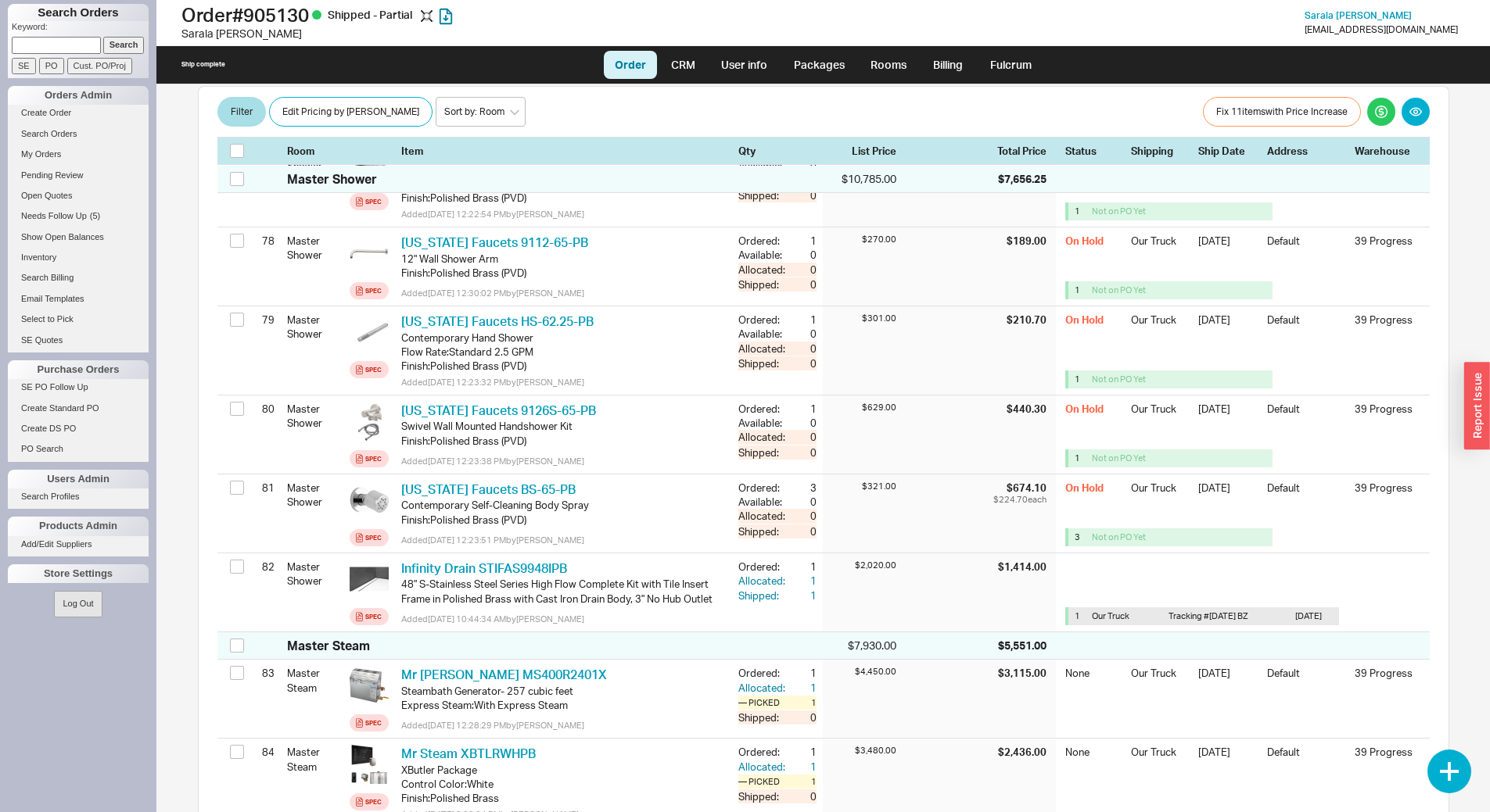
scroll to position [6704, 0]
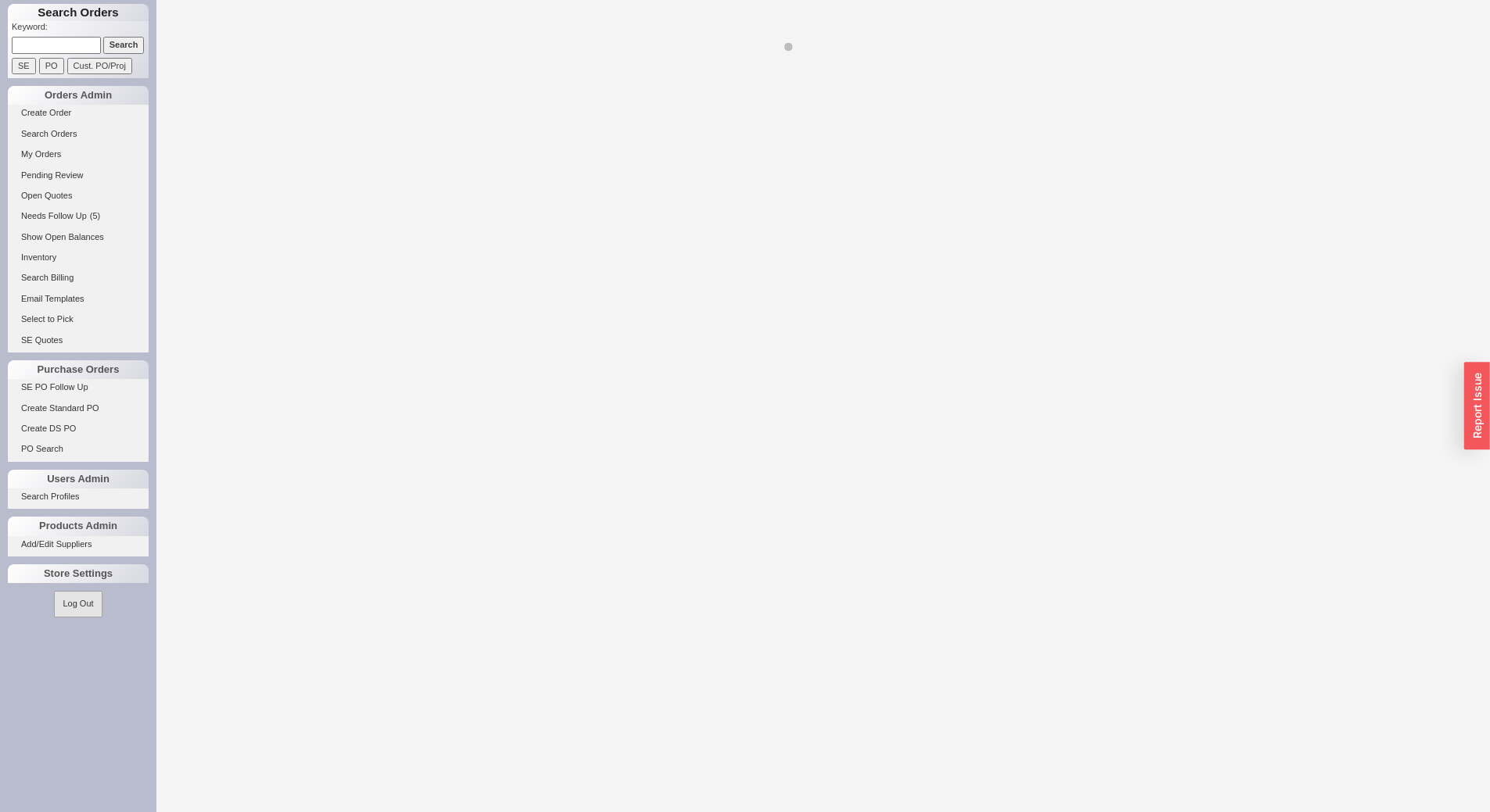
select select "LOW"
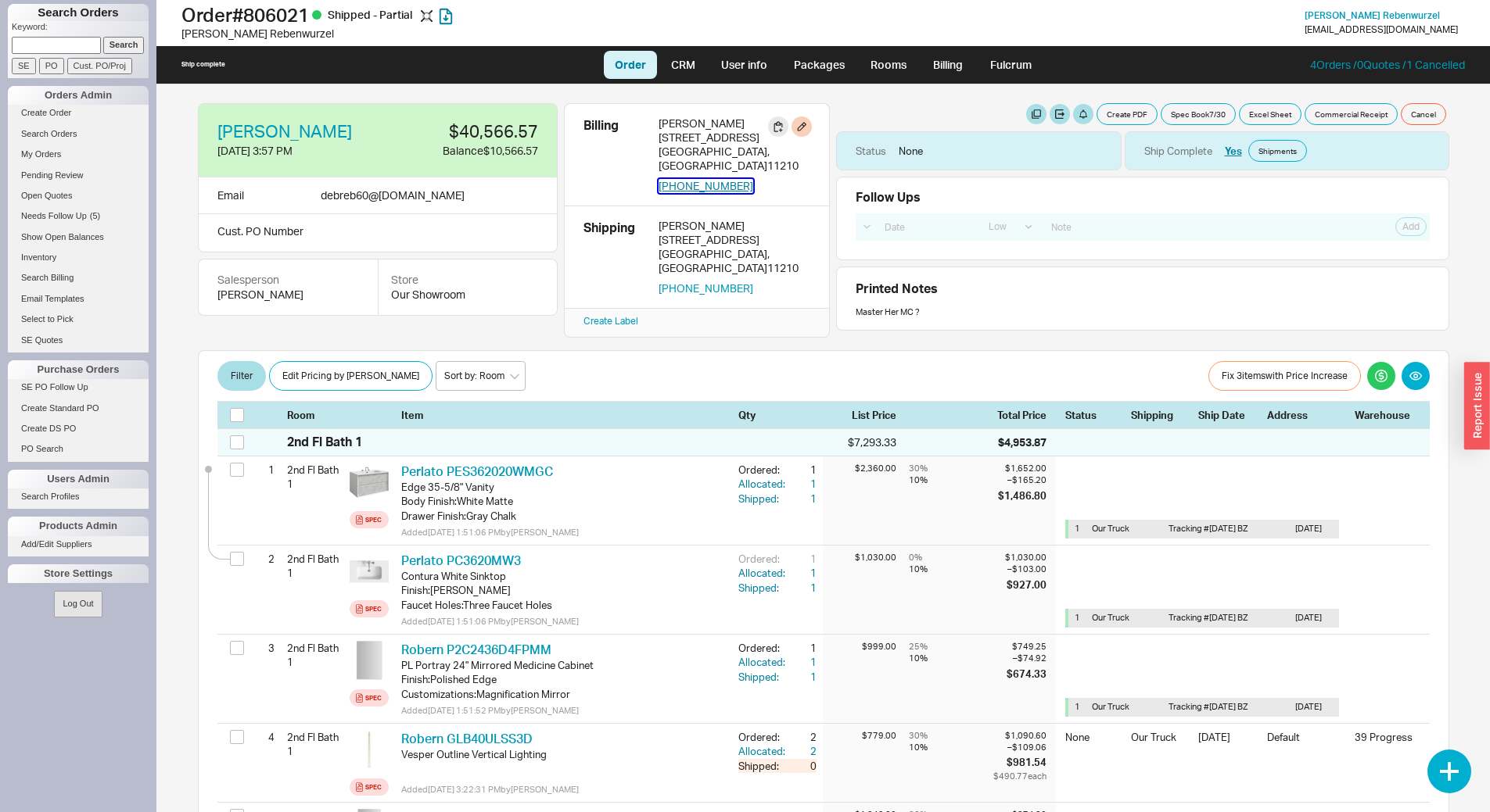
click at [710, 179] on button "917-929-2133" at bounding box center [705, 186] width 95 height 14
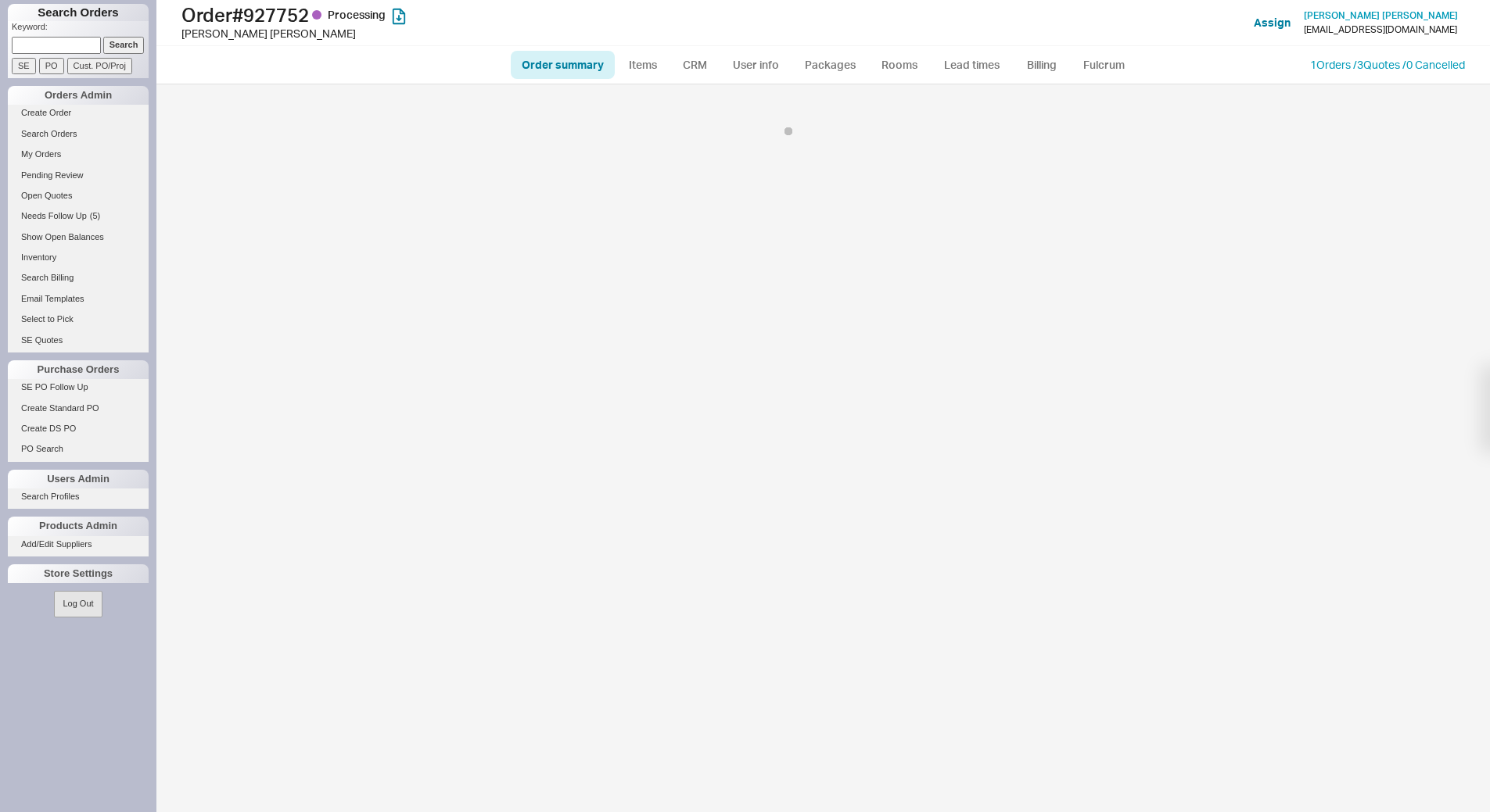
select select "*"
select select "LOW"
select select "3"
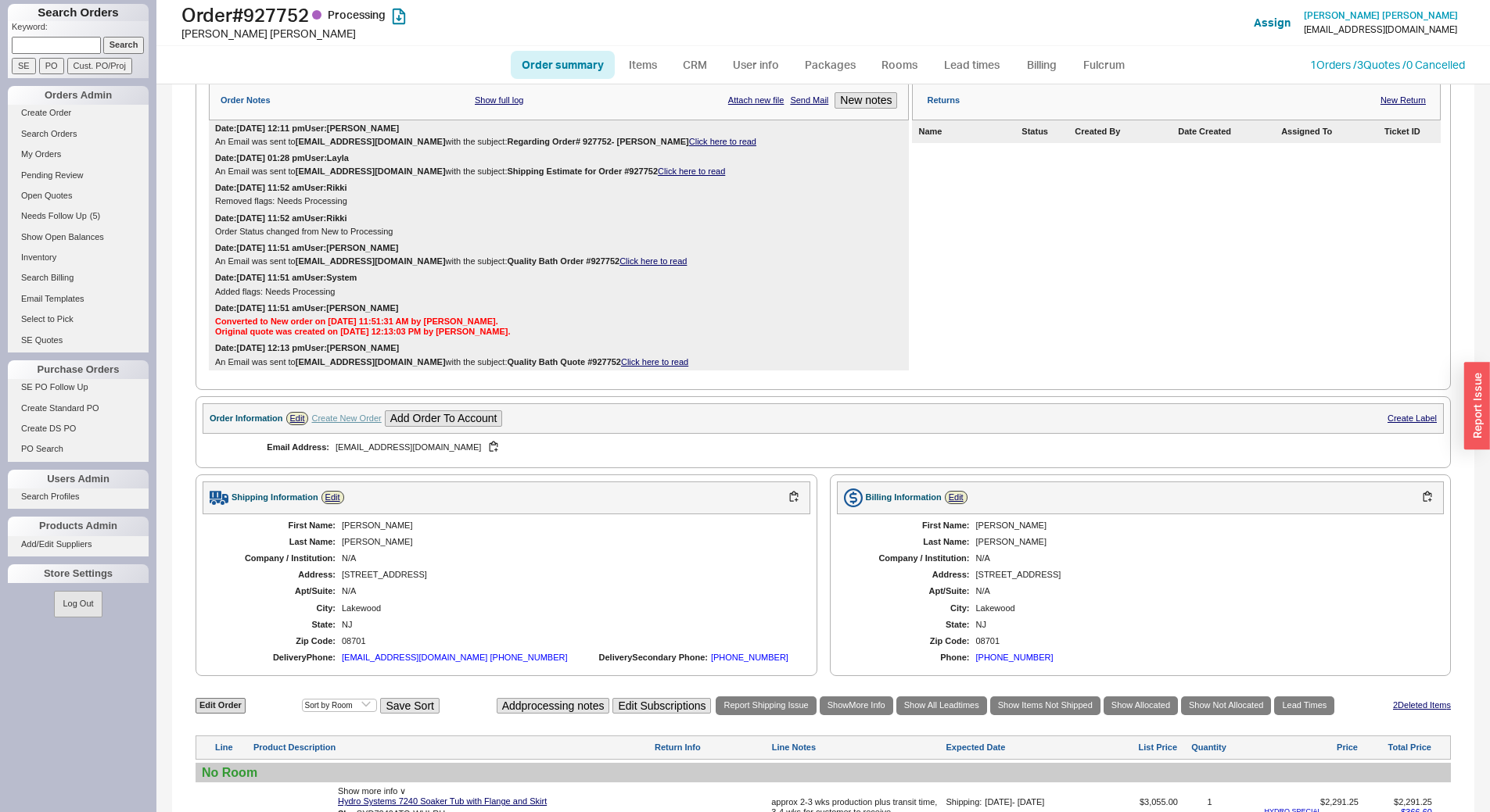
scroll to position [469, 0]
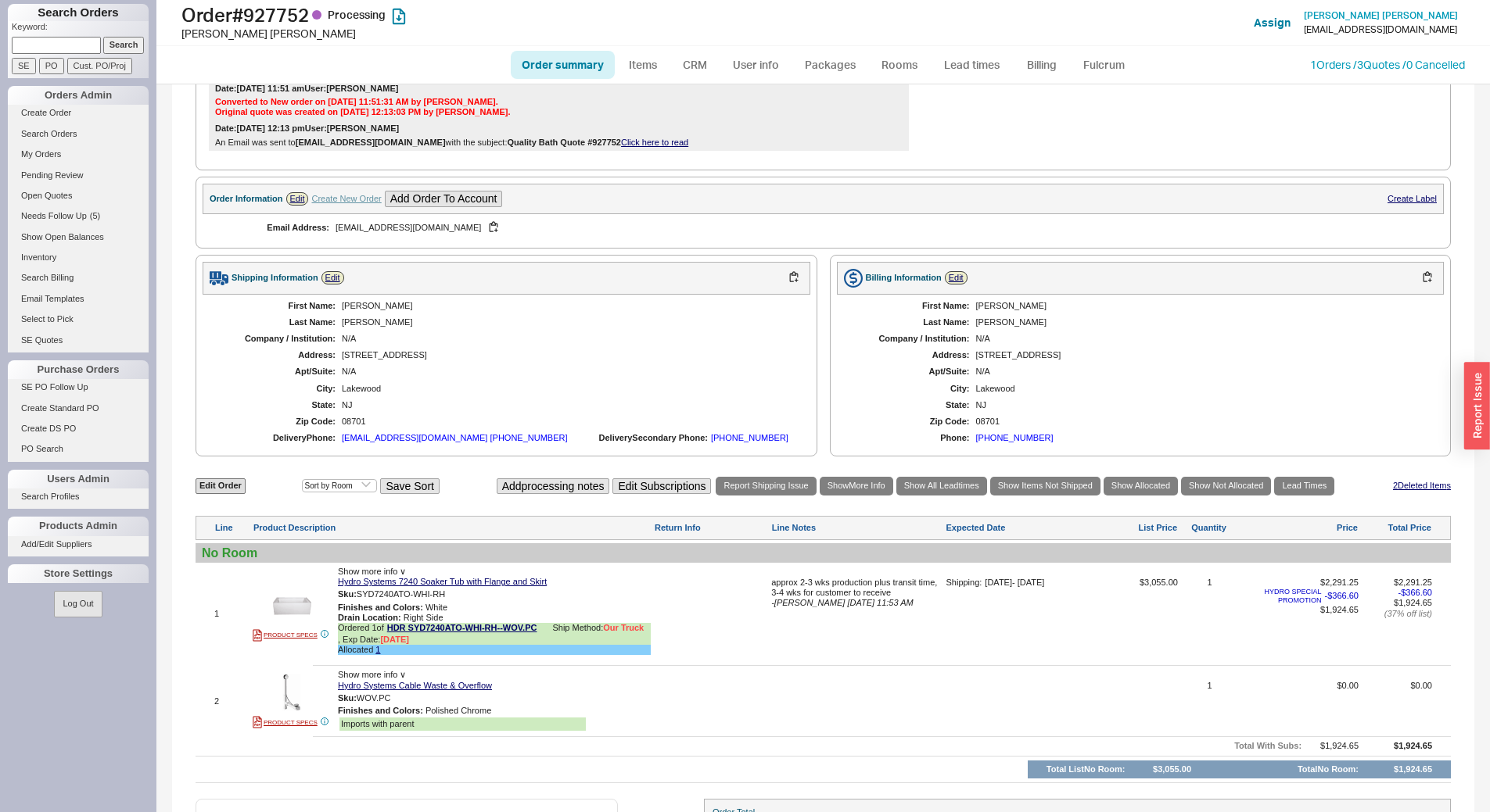
click at [67, 36] on p "Keyword:" at bounding box center [80, 28] width 137 height 16
click at [63, 41] on input at bounding box center [56, 45] width 89 height 17
type input "931925"
click at [103, 37] on input "Search" at bounding box center [123, 45] width 41 height 17
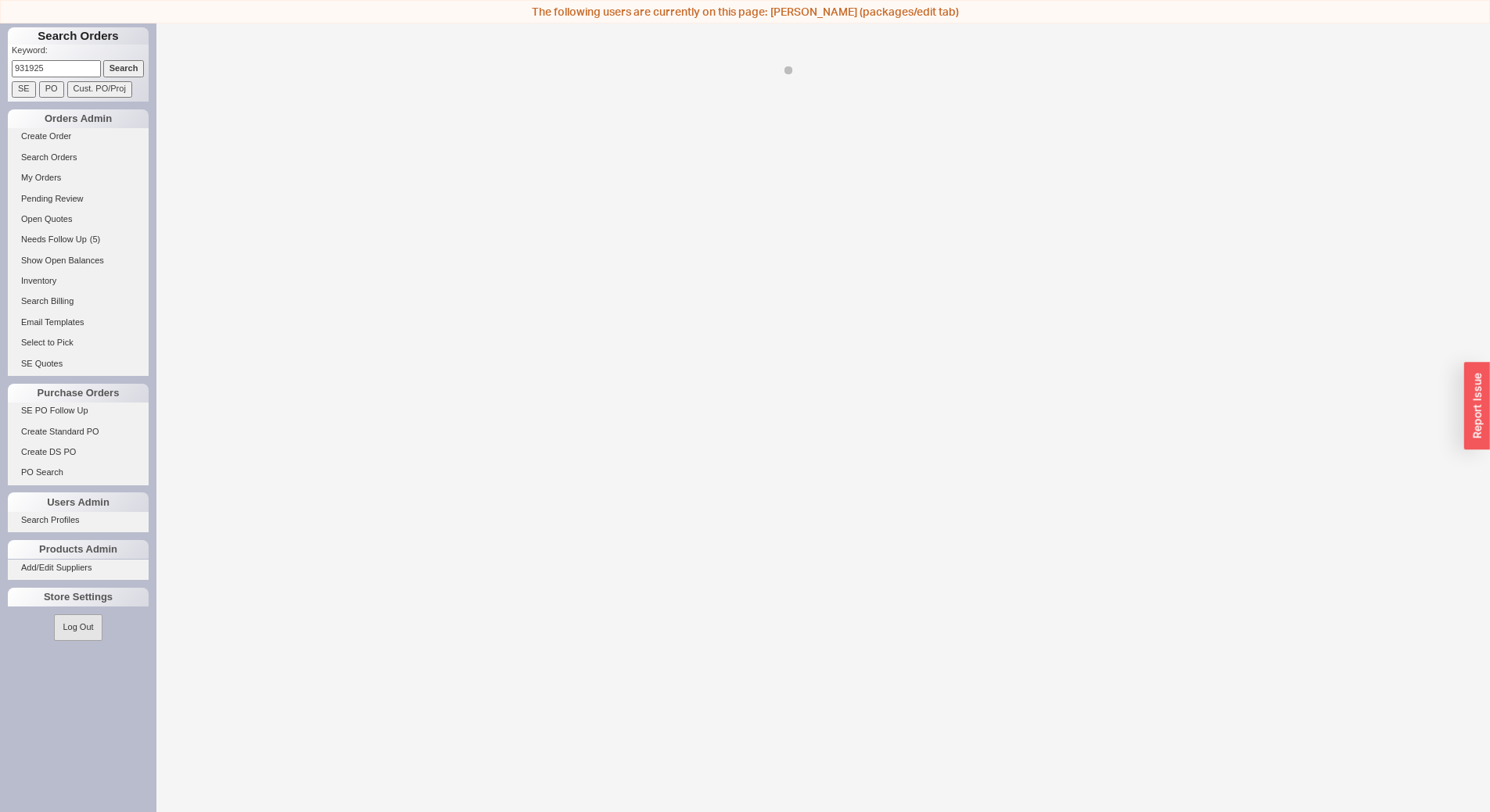
select select "LOW"
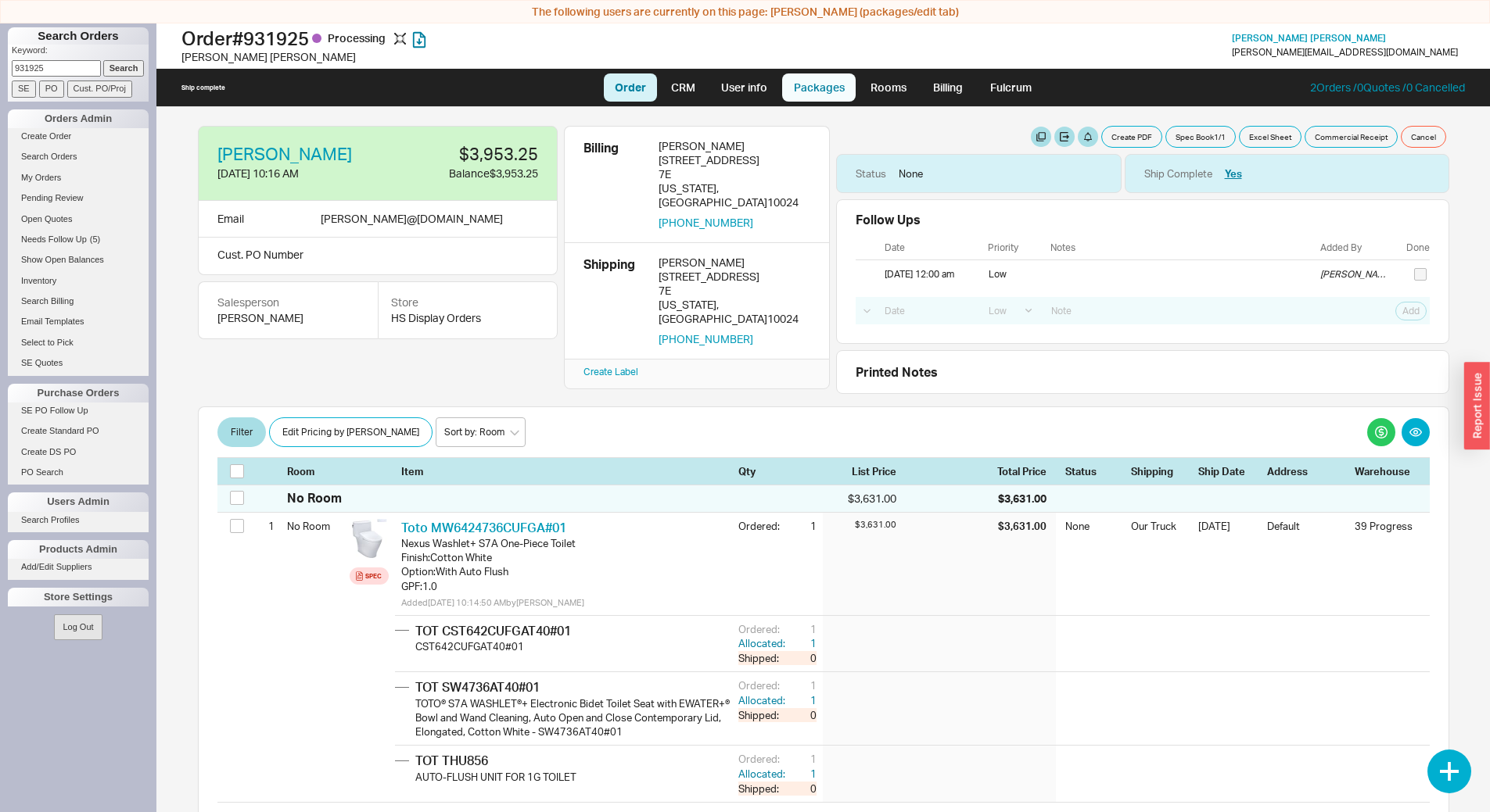
click at [831, 99] on link "Packages" at bounding box center [819, 88] width 74 height 28
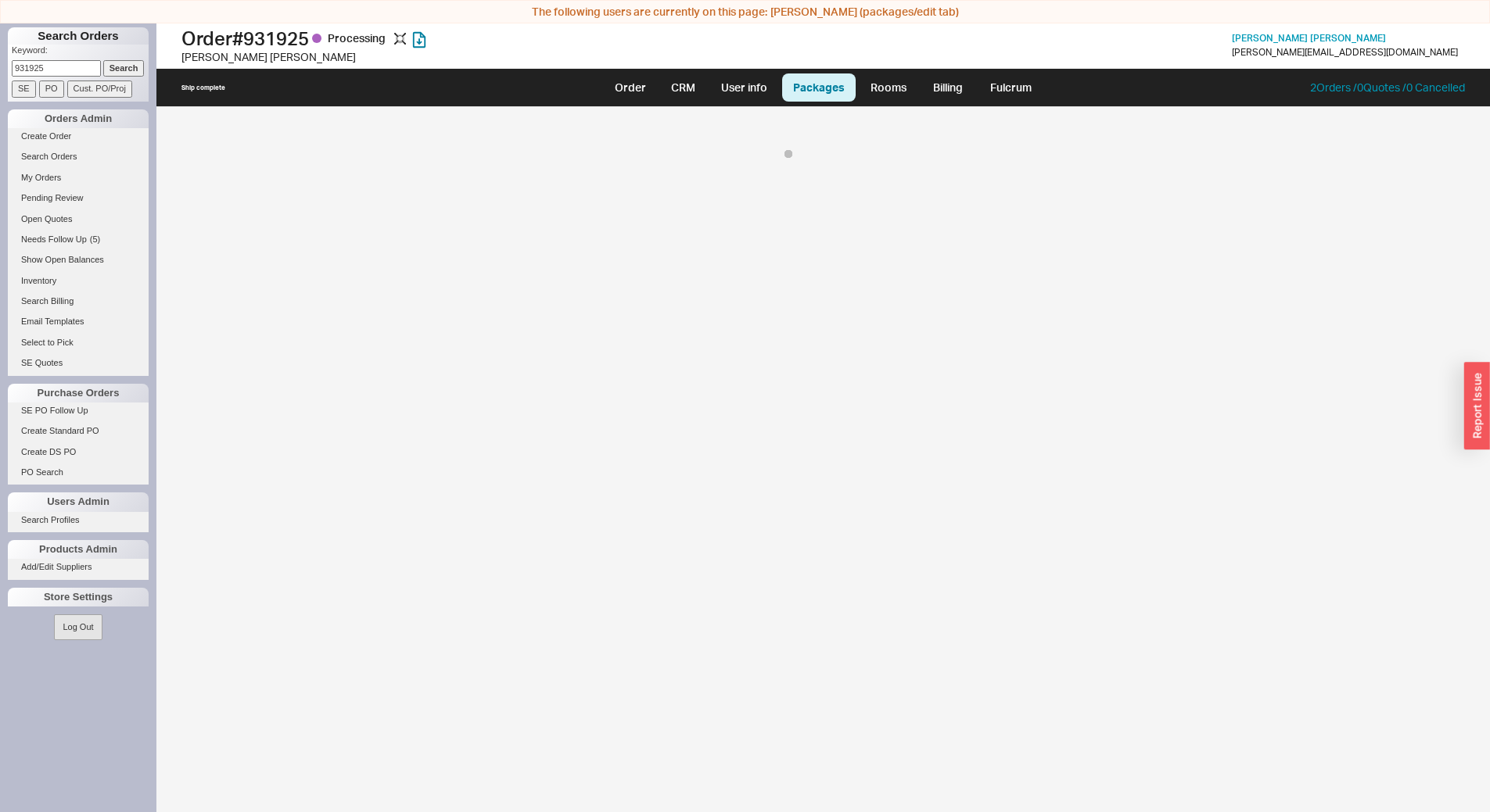
select select "8"
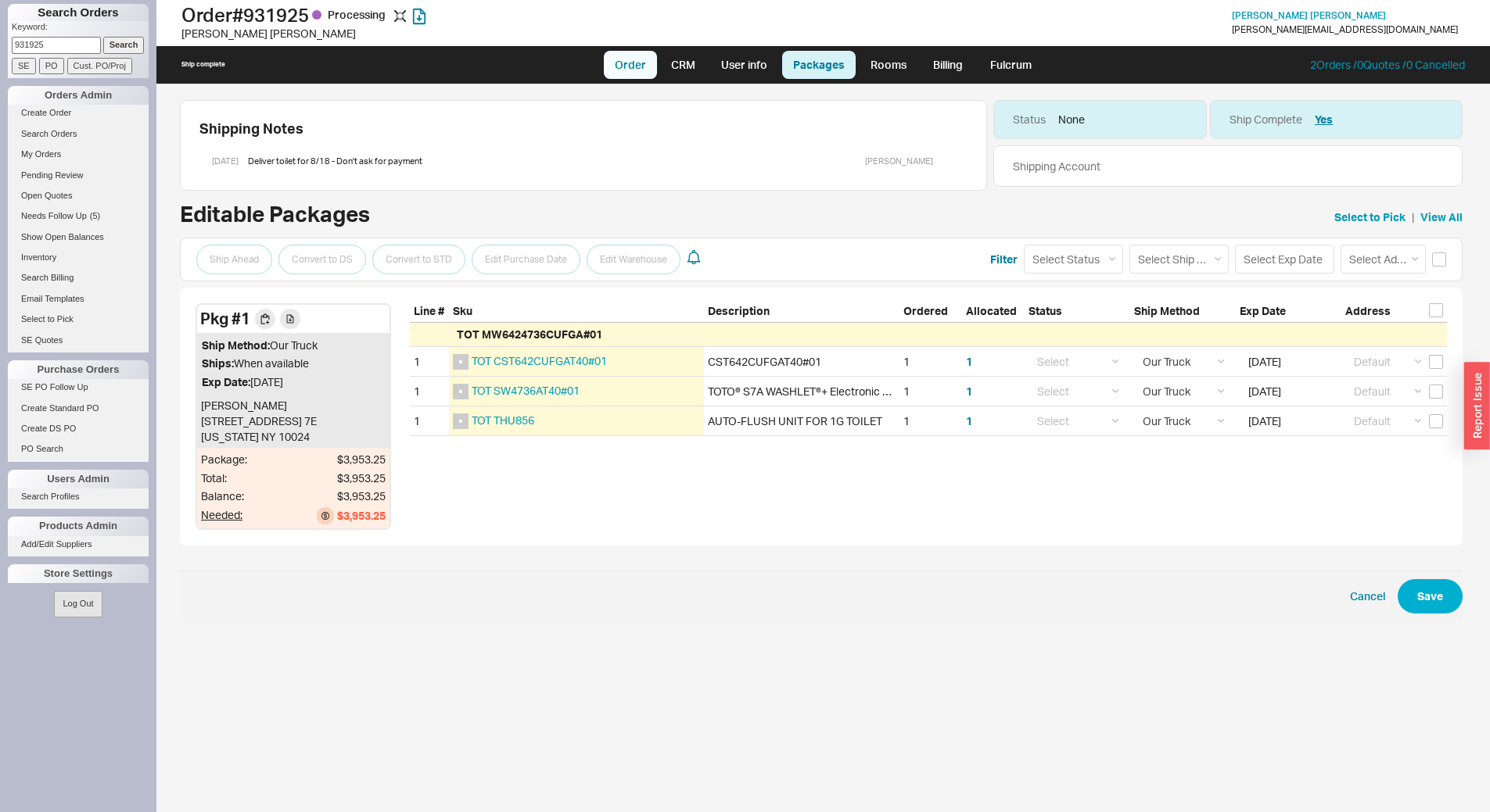
click at [652, 64] on link "Order" at bounding box center [630, 65] width 53 height 28
select select "LOW"
